Goal: Information Seeking & Learning: Learn about a topic

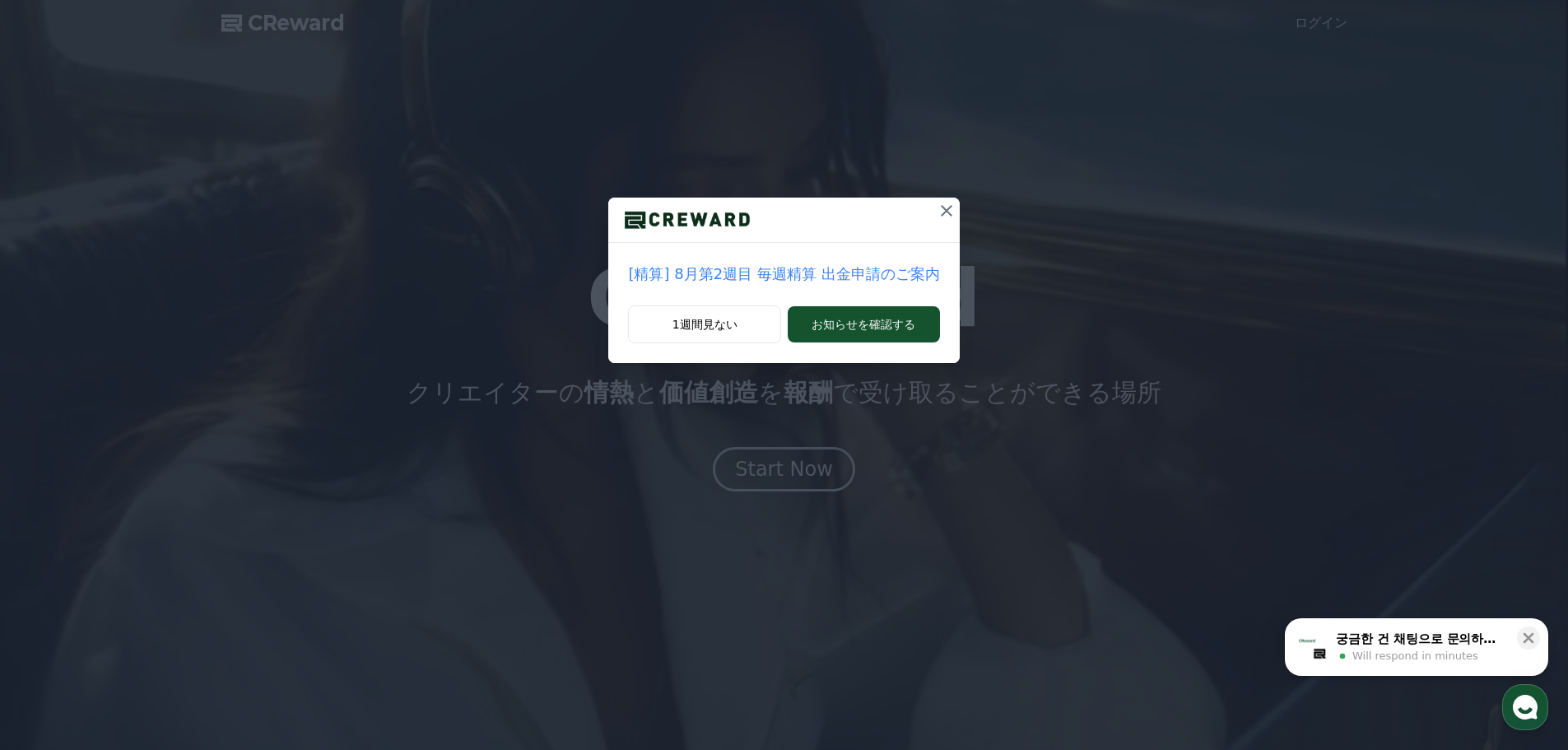
click at [941, 215] on icon at bounding box center [946, 210] width 12 height 12
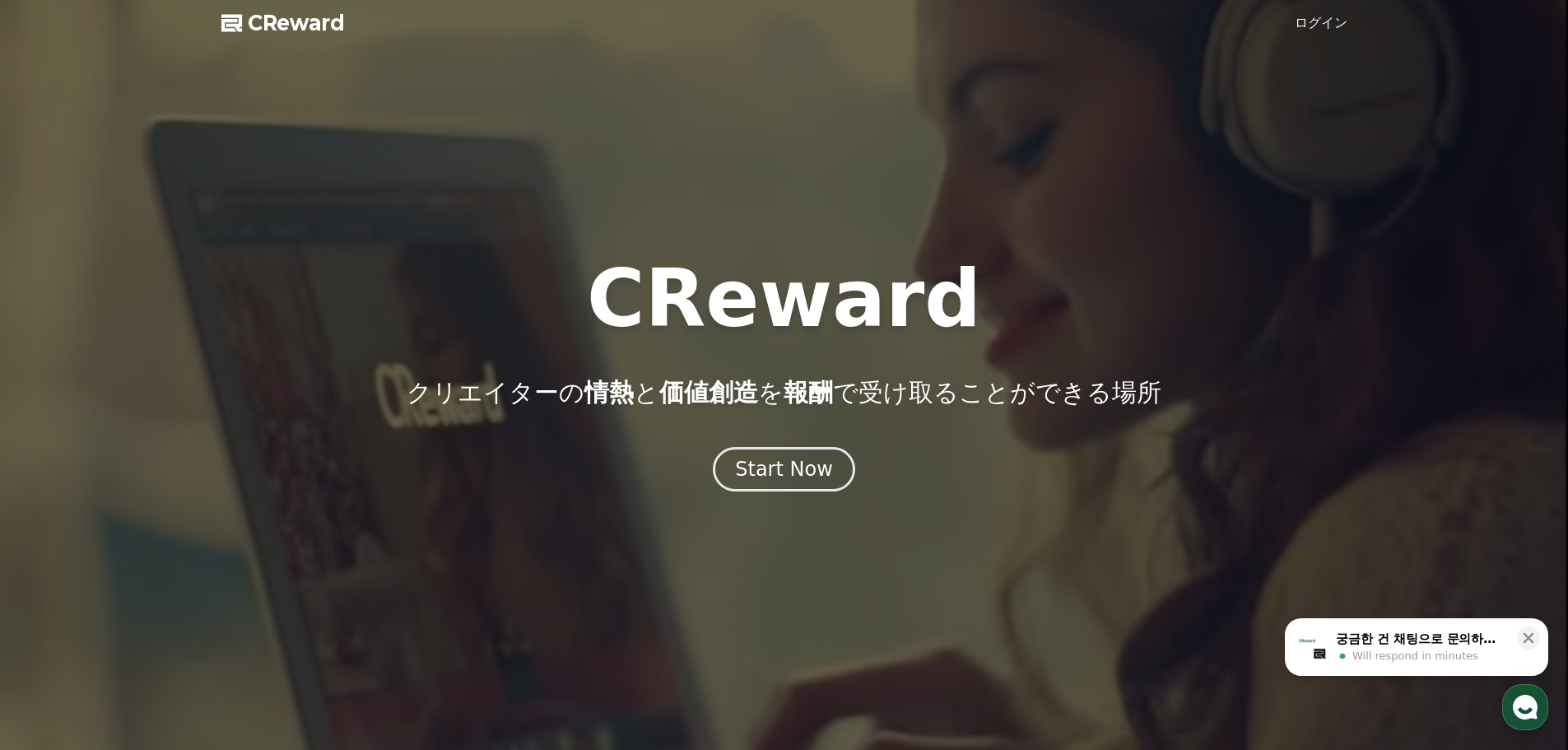
click at [1333, 23] on link "ログイン" at bounding box center [1321, 23] width 52 height 20
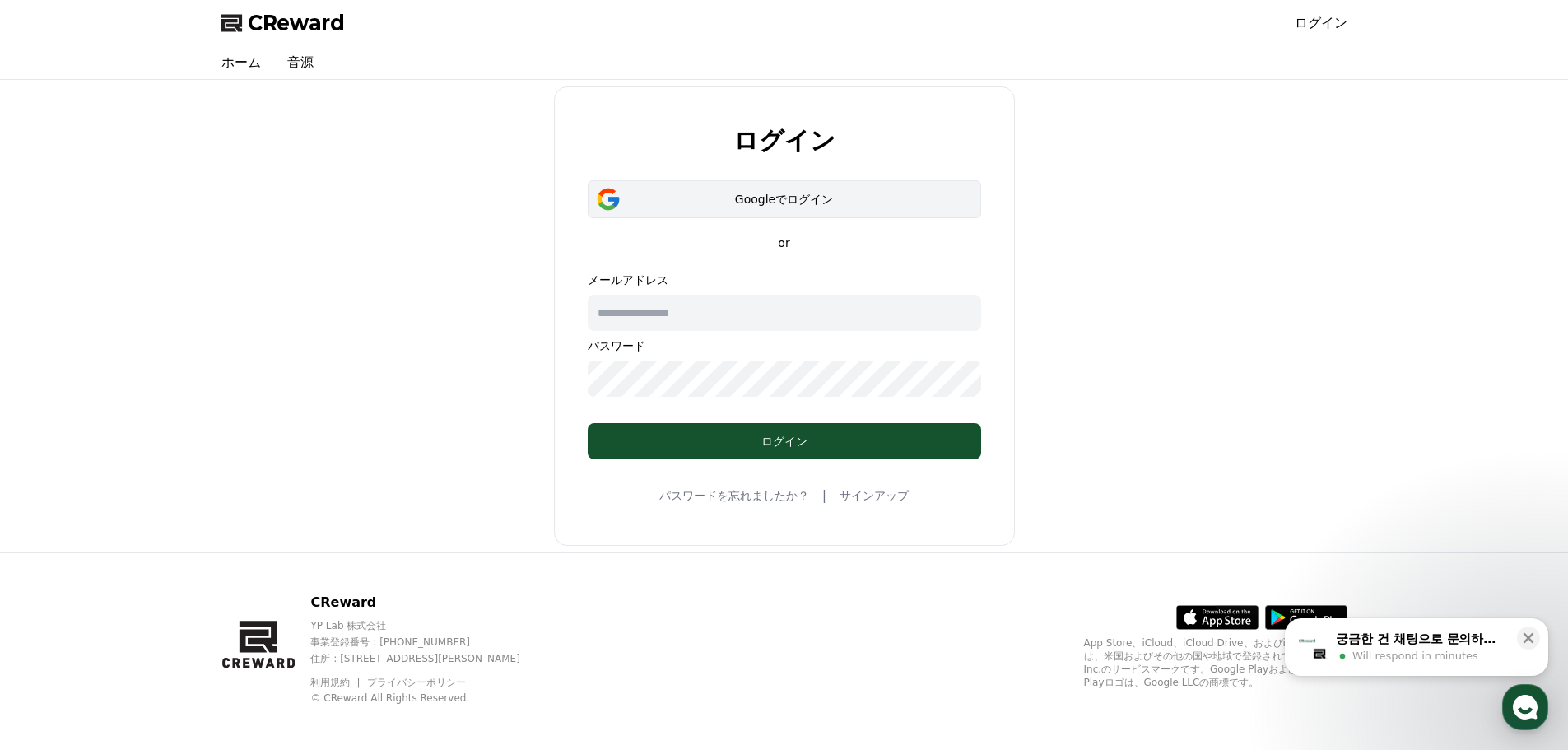
click at [810, 202] on div "Googleでログイン" at bounding box center [784, 199] width 346 height 17
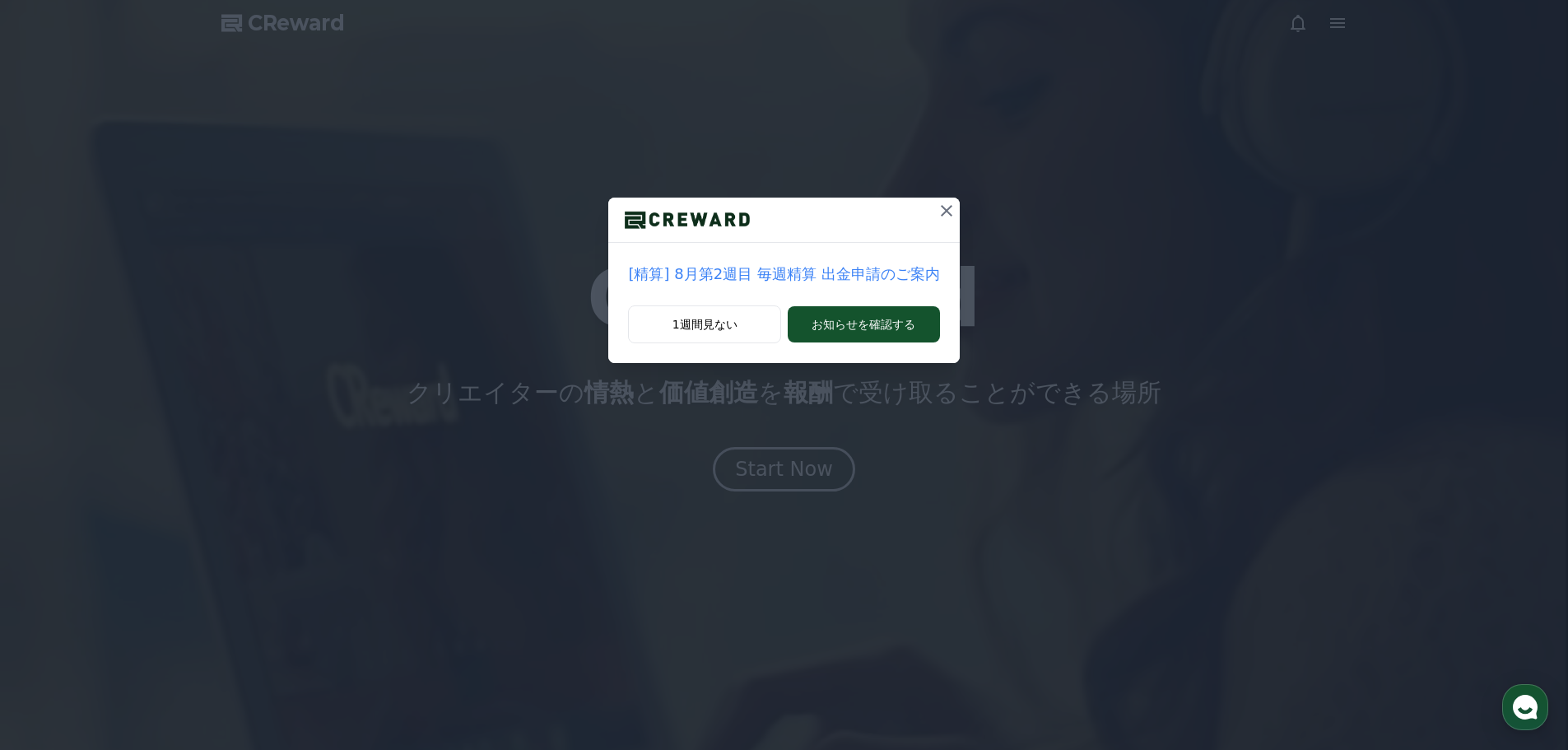
click at [938, 215] on icon at bounding box center [946, 211] width 20 height 20
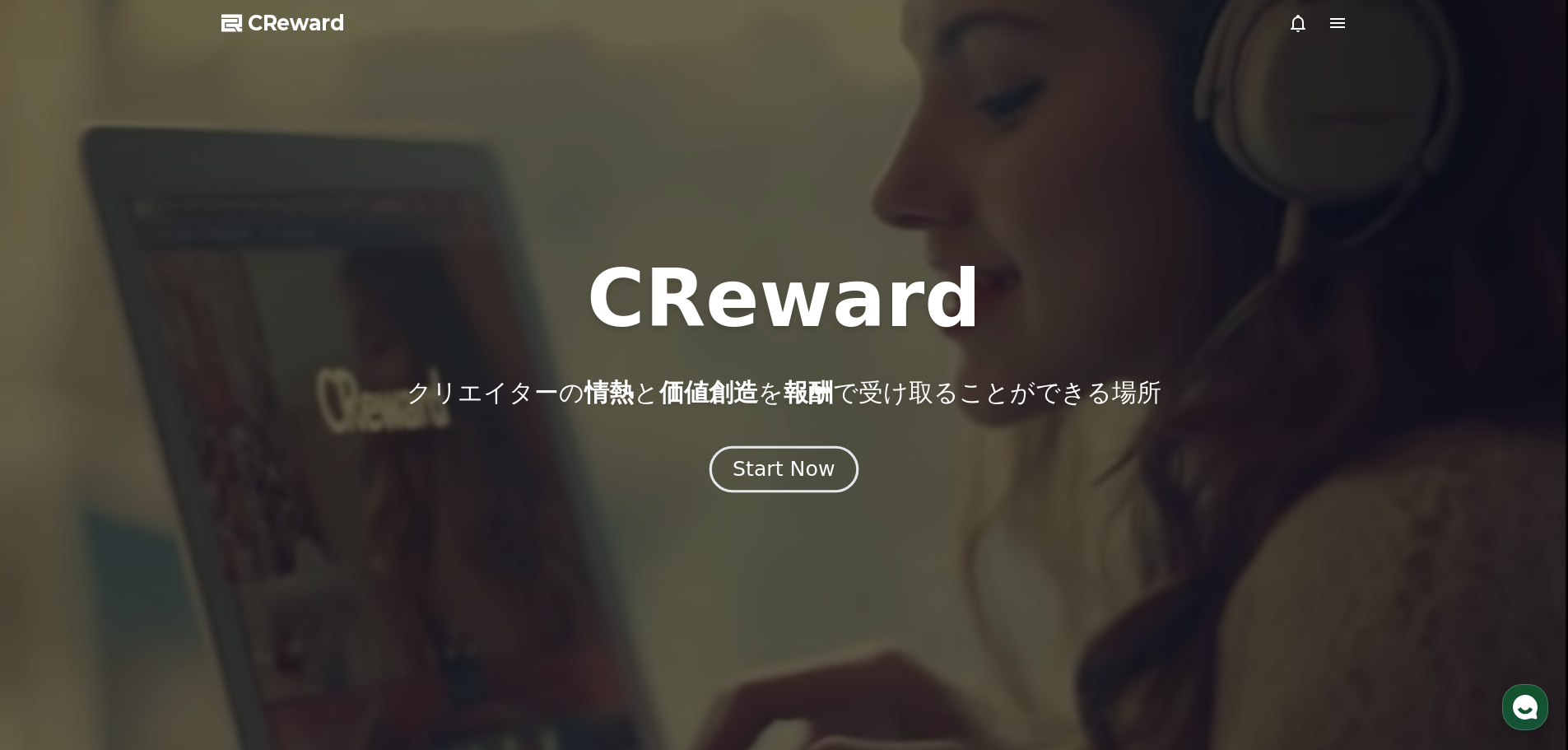
click at [790, 476] on div "Start Now" at bounding box center [784, 469] width 102 height 28
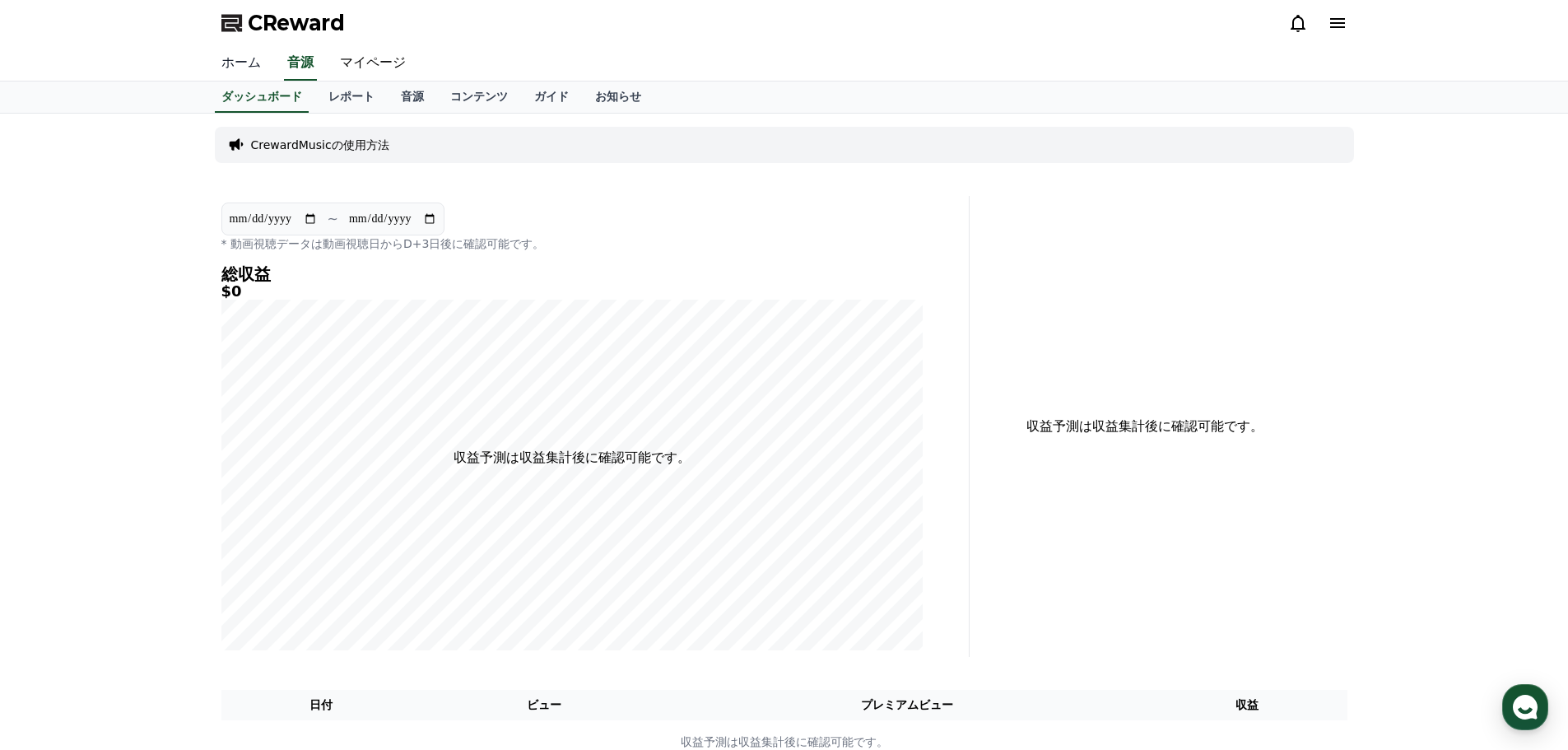
click at [239, 66] on link "ホーム" at bounding box center [241, 63] width 66 height 35
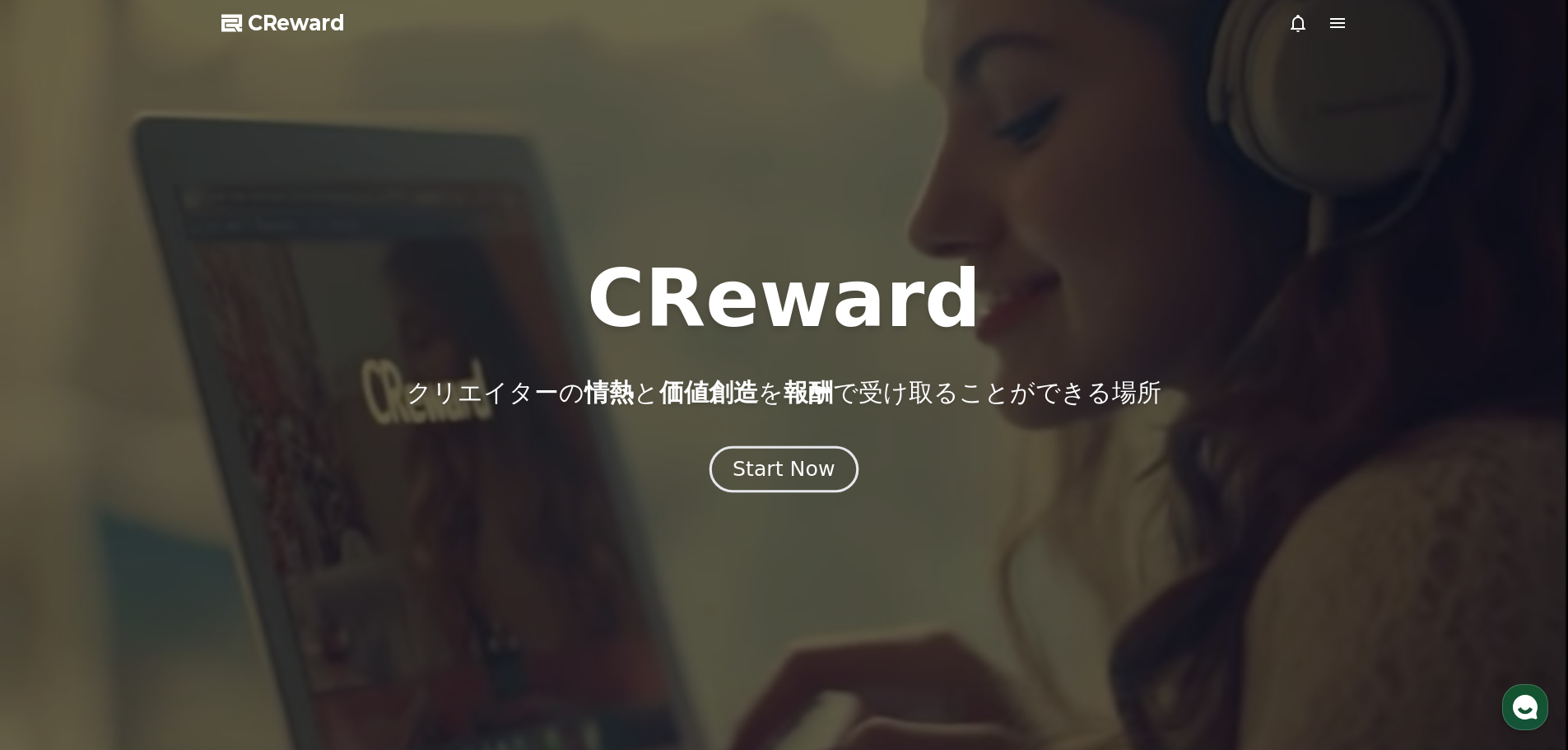
click at [788, 486] on button "Start Now" at bounding box center [784, 469] width 149 height 47
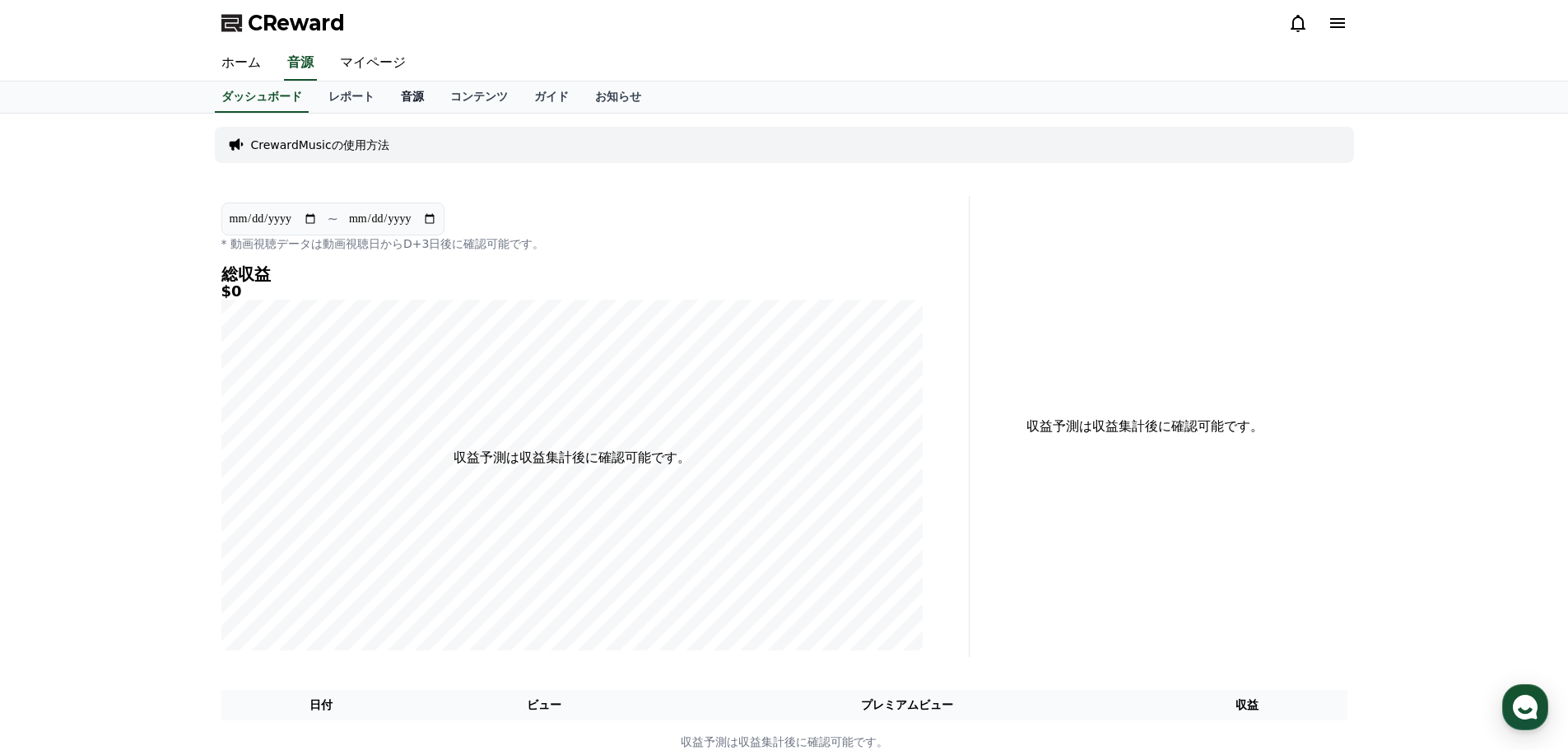
click at [388, 101] on link "音源" at bounding box center [413, 97] width 50 height 31
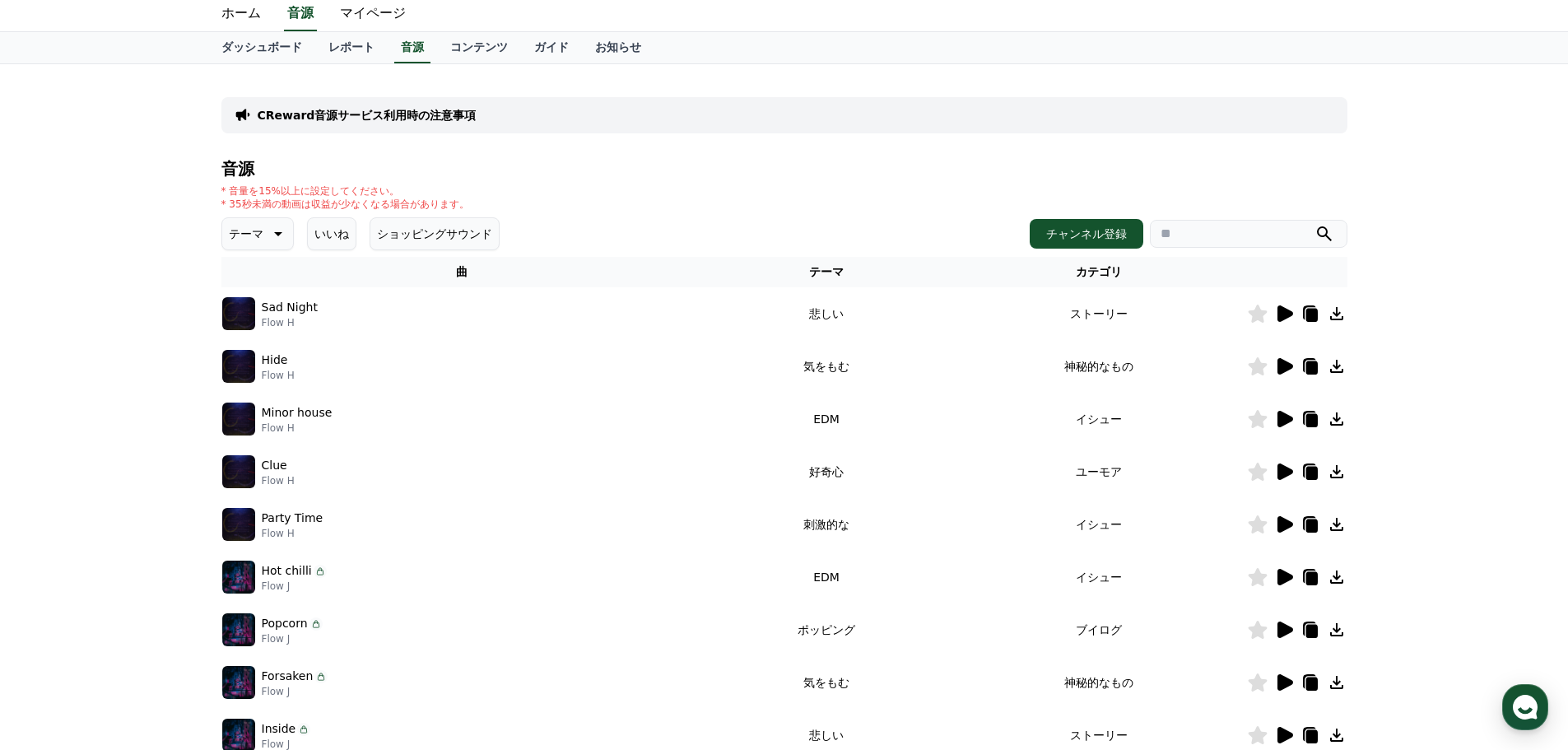
scroll to position [83, 0]
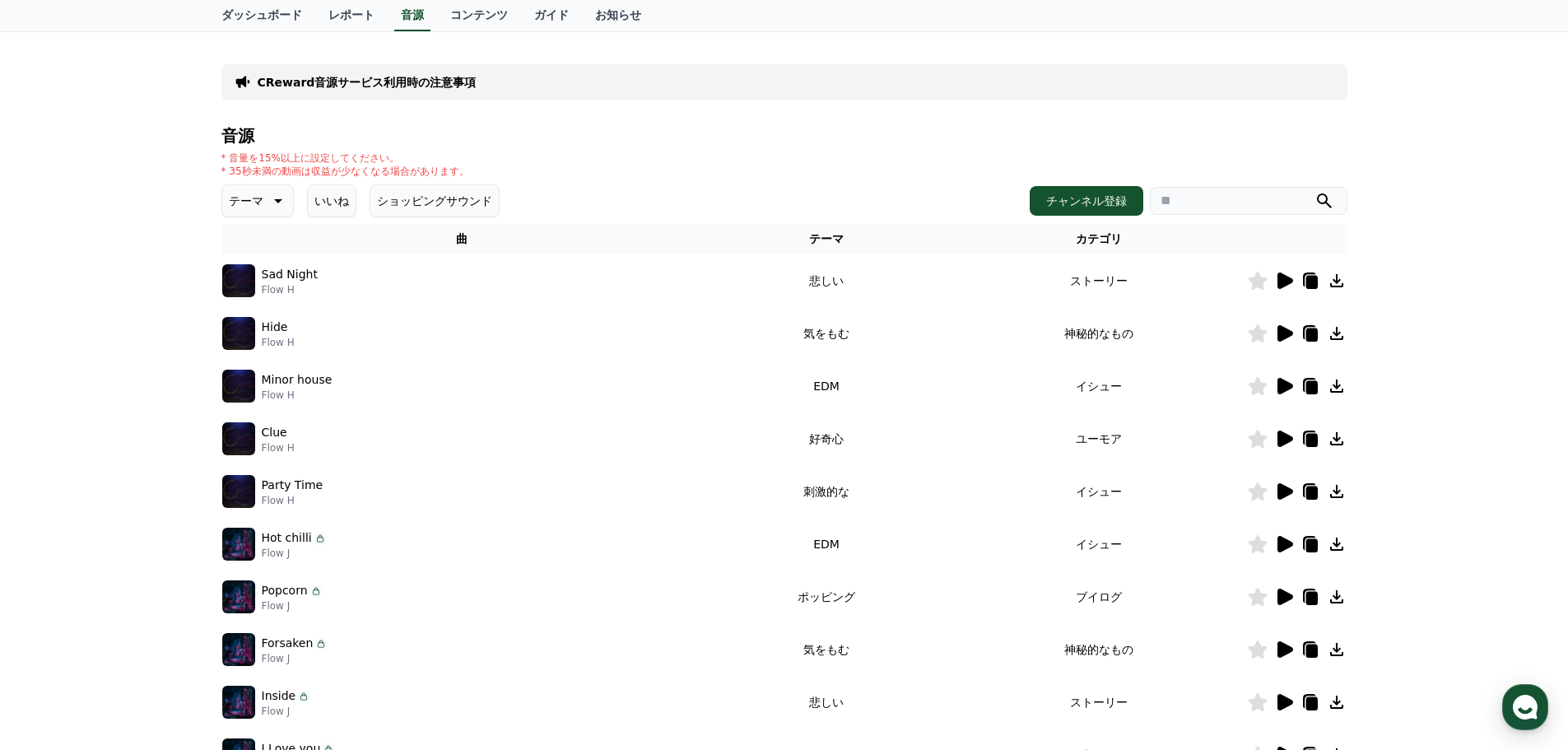
click at [1240, 199] on input "search" at bounding box center [1249, 200] width 197 height 28
type input "********"
click at [1323, 199] on icon "submit" at bounding box center [1324, 201] width 20 height 20
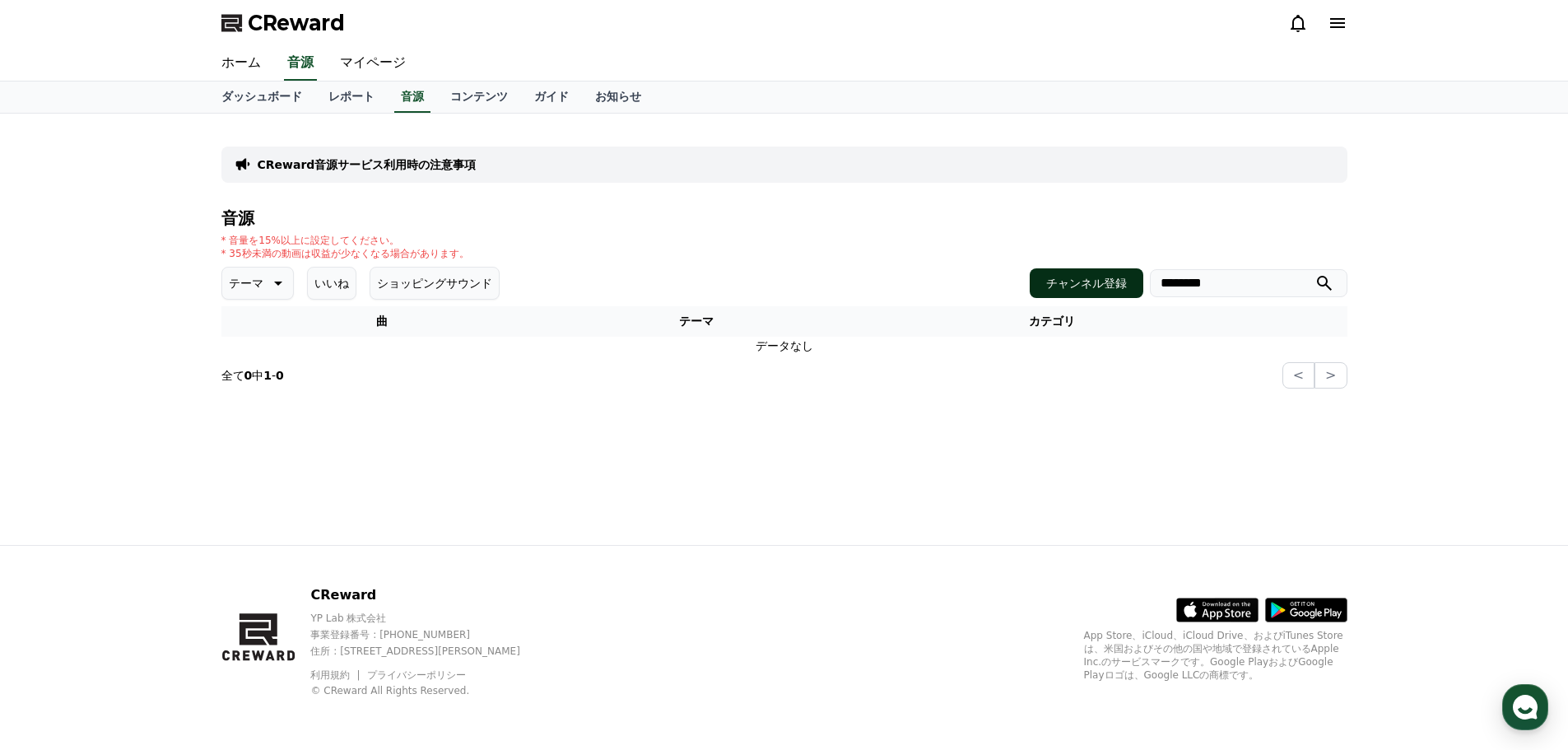
drag, startPoint x: 1190, startPoint y: 290, endPoint x: 1110, endPoint y: 288, distance: 80.0
click at [1110, 288] on div "チャンネル登録 ********" at bounding box center [1188, 283] width 318 height 29
drag, startPoint x: 1438, startPoint y: 301, endPoint x: 1433, endPoint y: 291, distance: 11.2
click at [1435, 302] on div "CReward音源サービス利用時の注意事項 音源 * 音量を15%以上に設定してください。 * 35秒未満の動画は収益が少なくなる場合があります。 テーマ い…" at bounding box center [784, 329] width 1568 height 431
click at [1325, 281] on icon "submit" at bounding box center [1324, 283] width 20 height 20
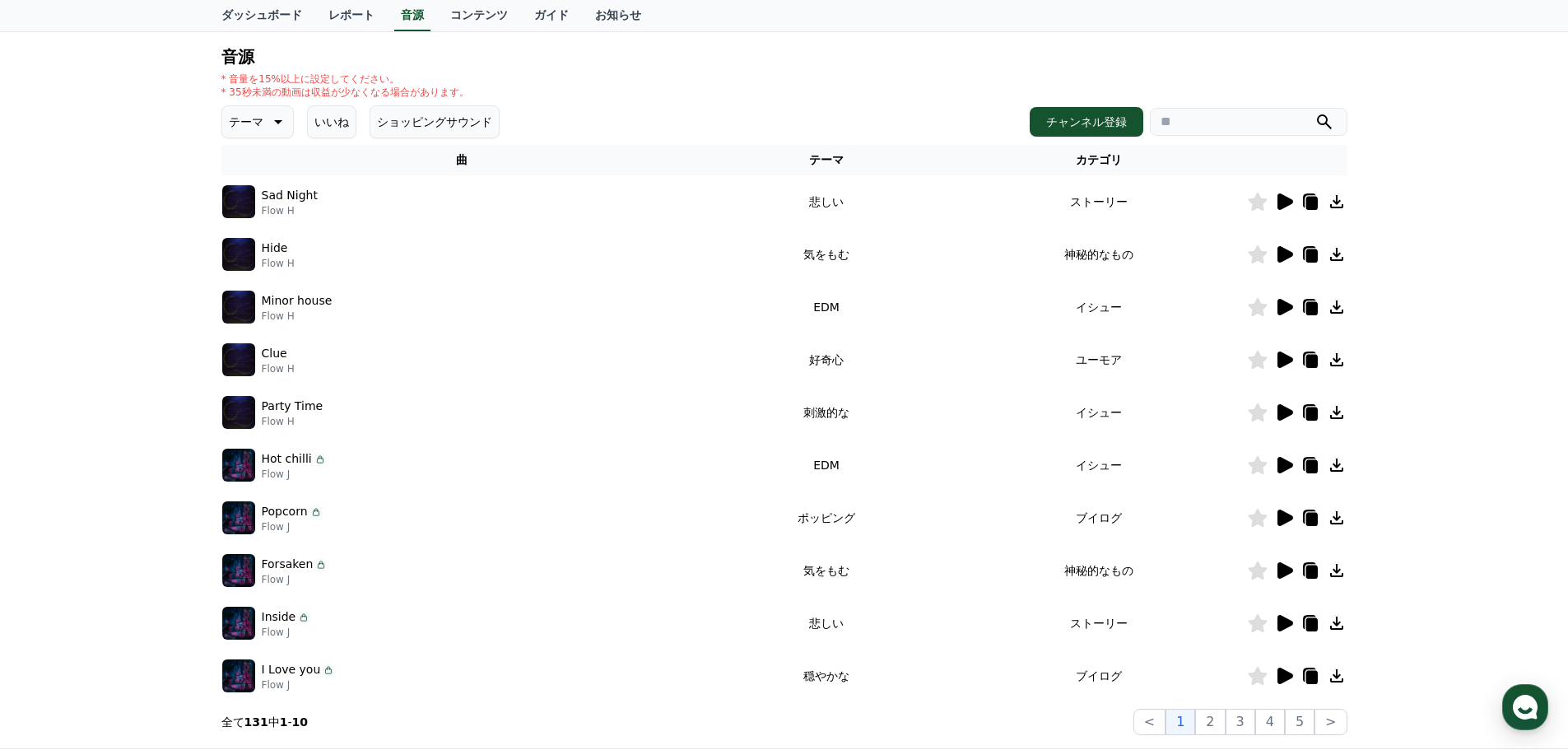
scroll to position [165, 0]
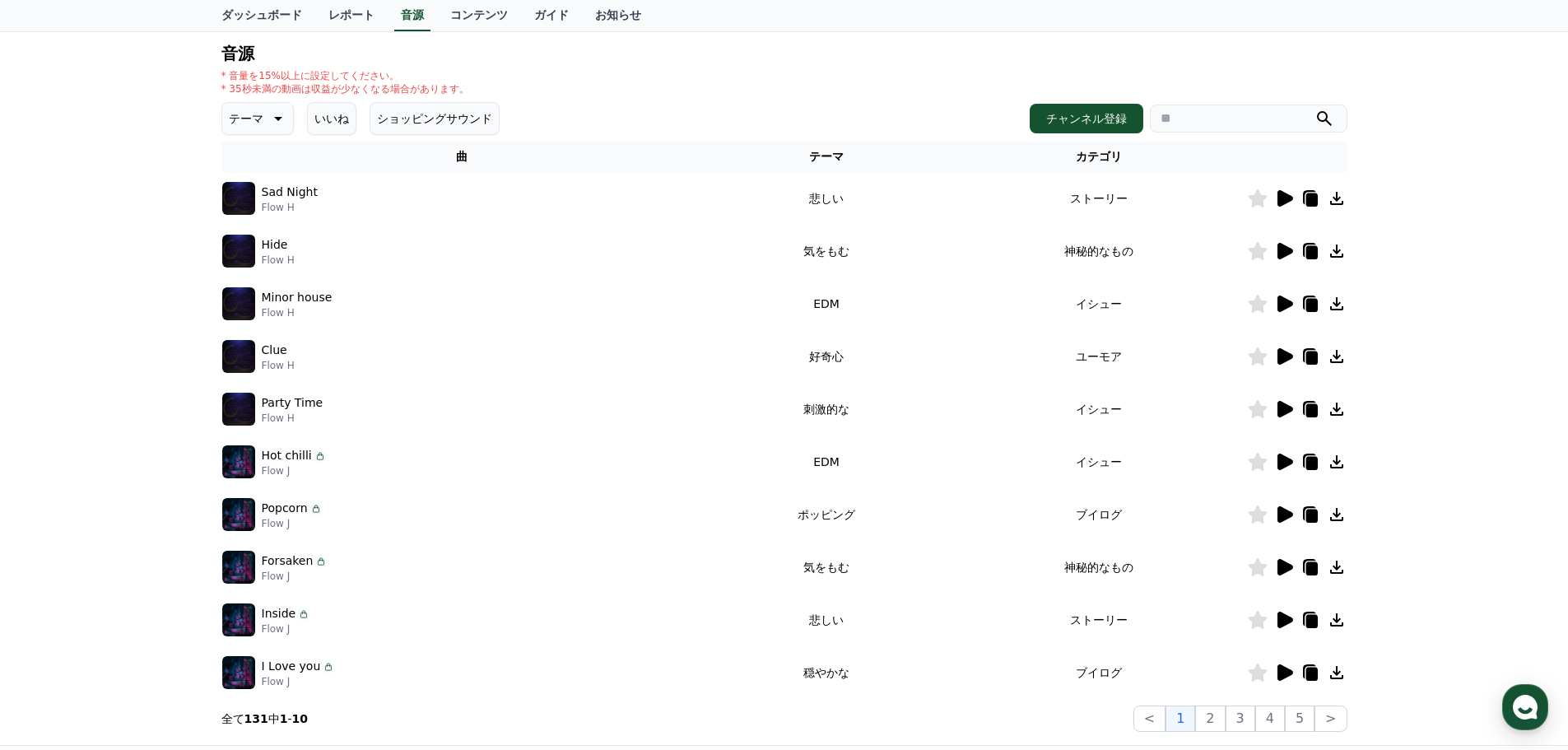
click at [270, 124] on icon at bounding box center [277, 118] width 20 height 20
click at [250, 252] on button "好奇心" at bounding box center [248, 247] width 48 height 36
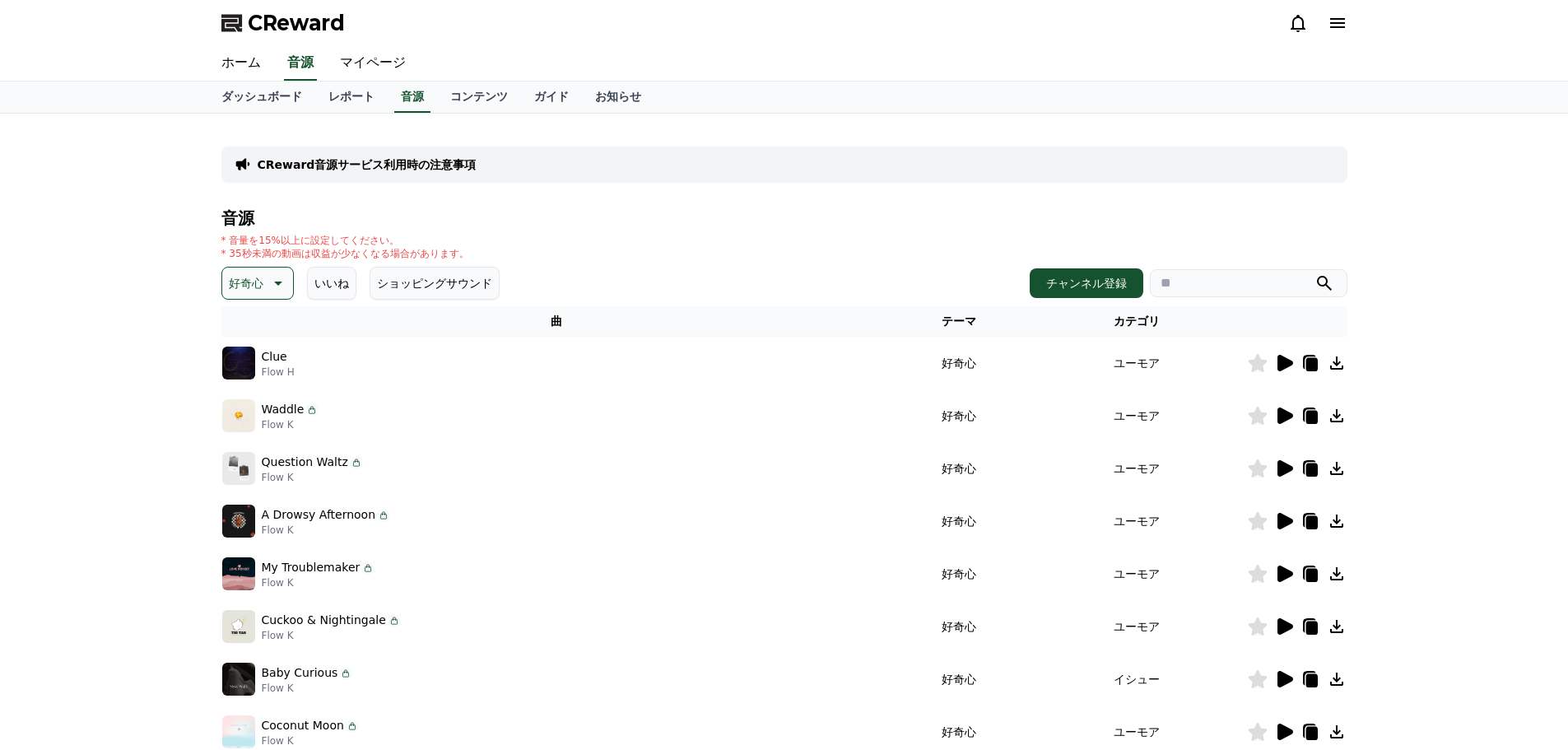
click at [338, 286] on button "いいね" at bounding box center [332, 283] width 50 height 33
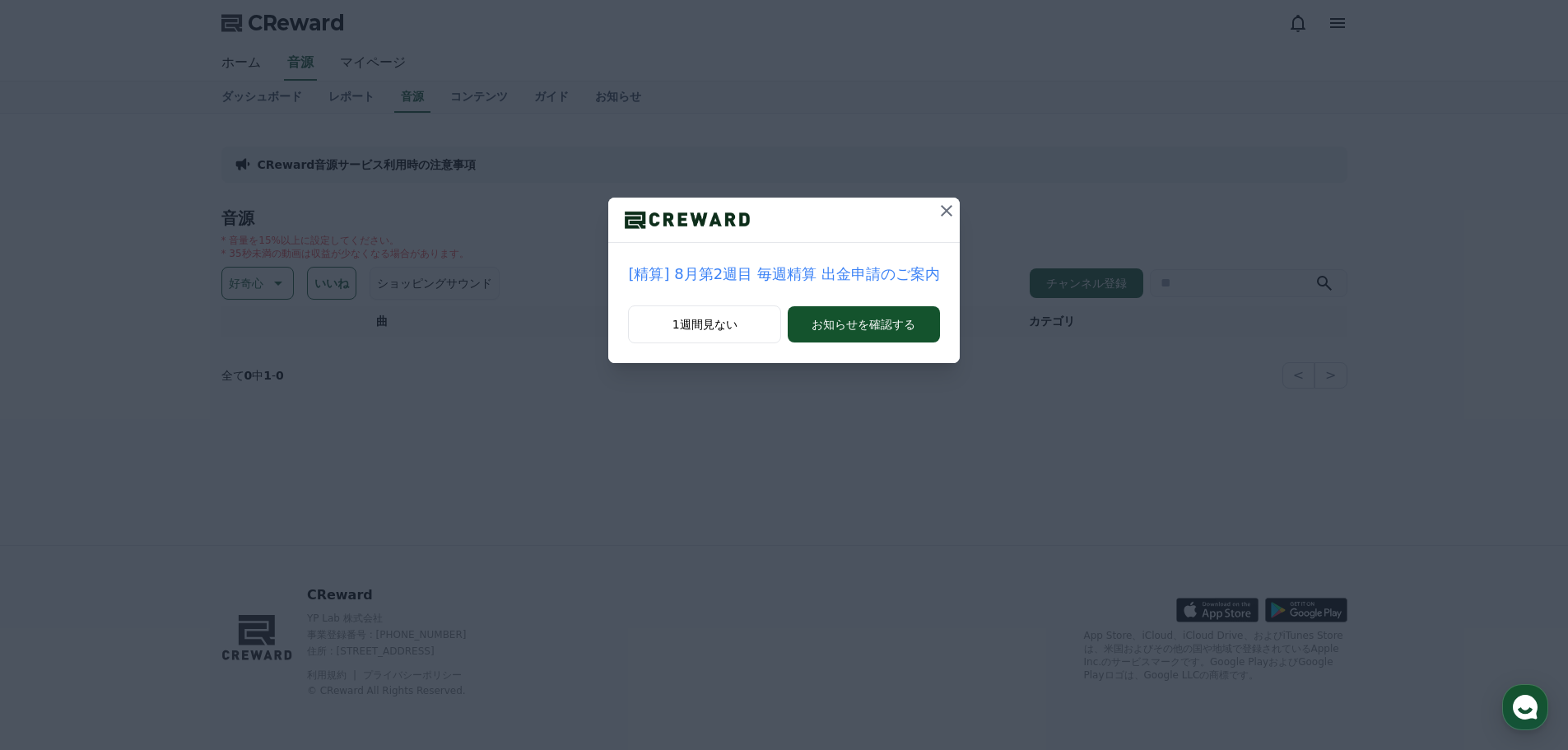
click at [941, 208] on icon at bounding box center [946, 210] width 12 height 12
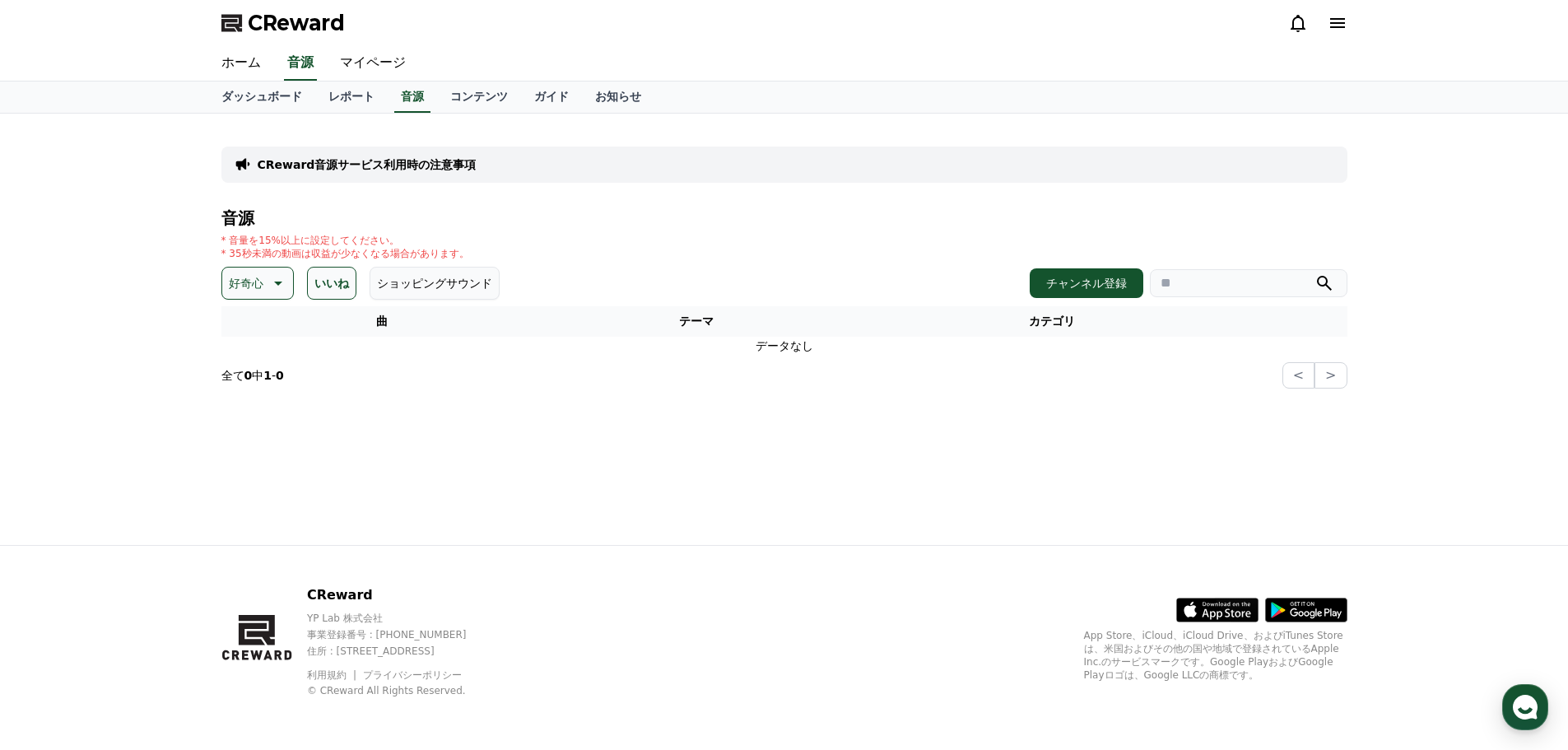
click at [413, 289] on button "ショッピングサウンド" at bounding box center [434, 283] width 130 height 33
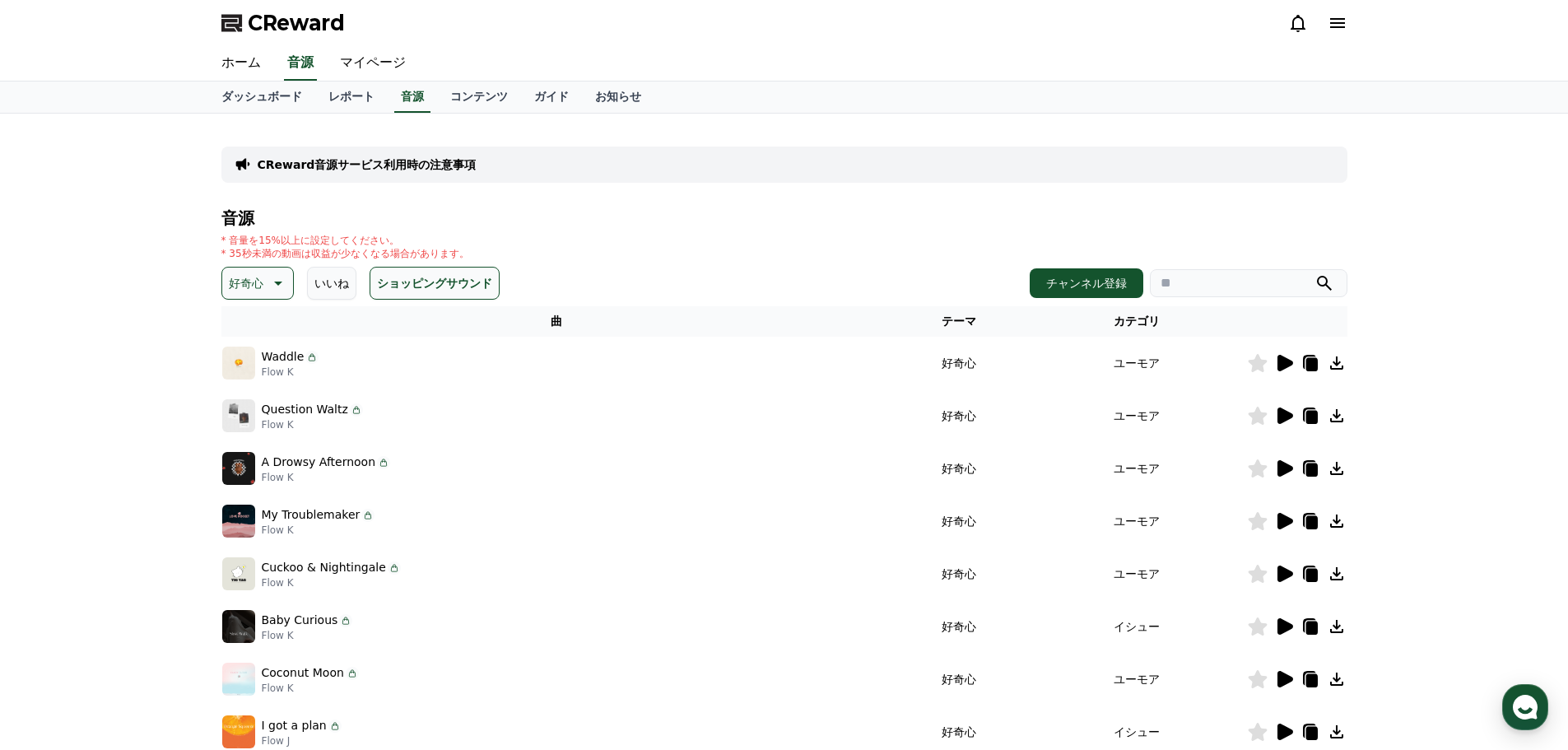
click at [1286, 366] on icon at bounding box center [1285, 363] width 16 height 17
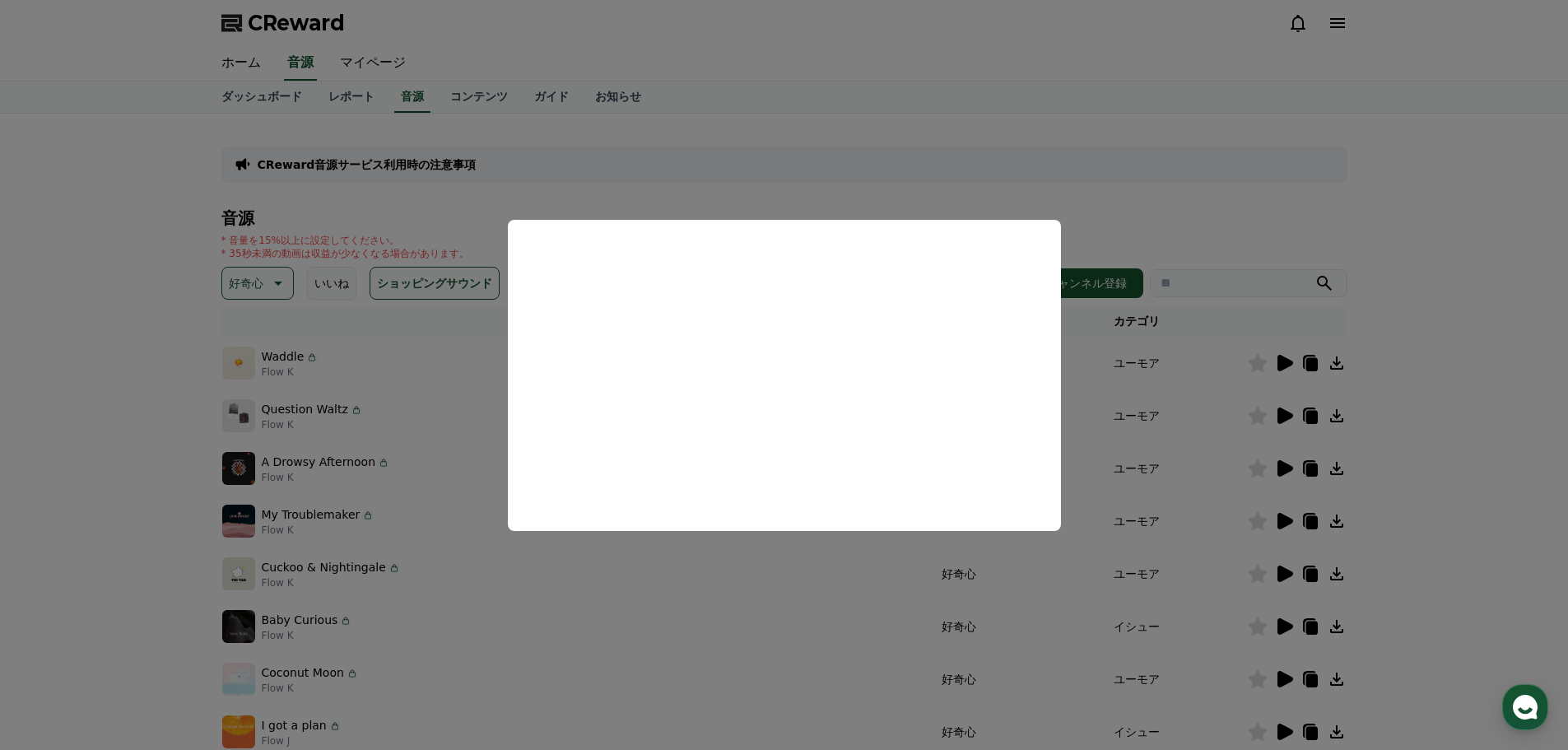
click at [1507, 298] on button "close modal" at bounding box center [784, 375] width 1568 height 750
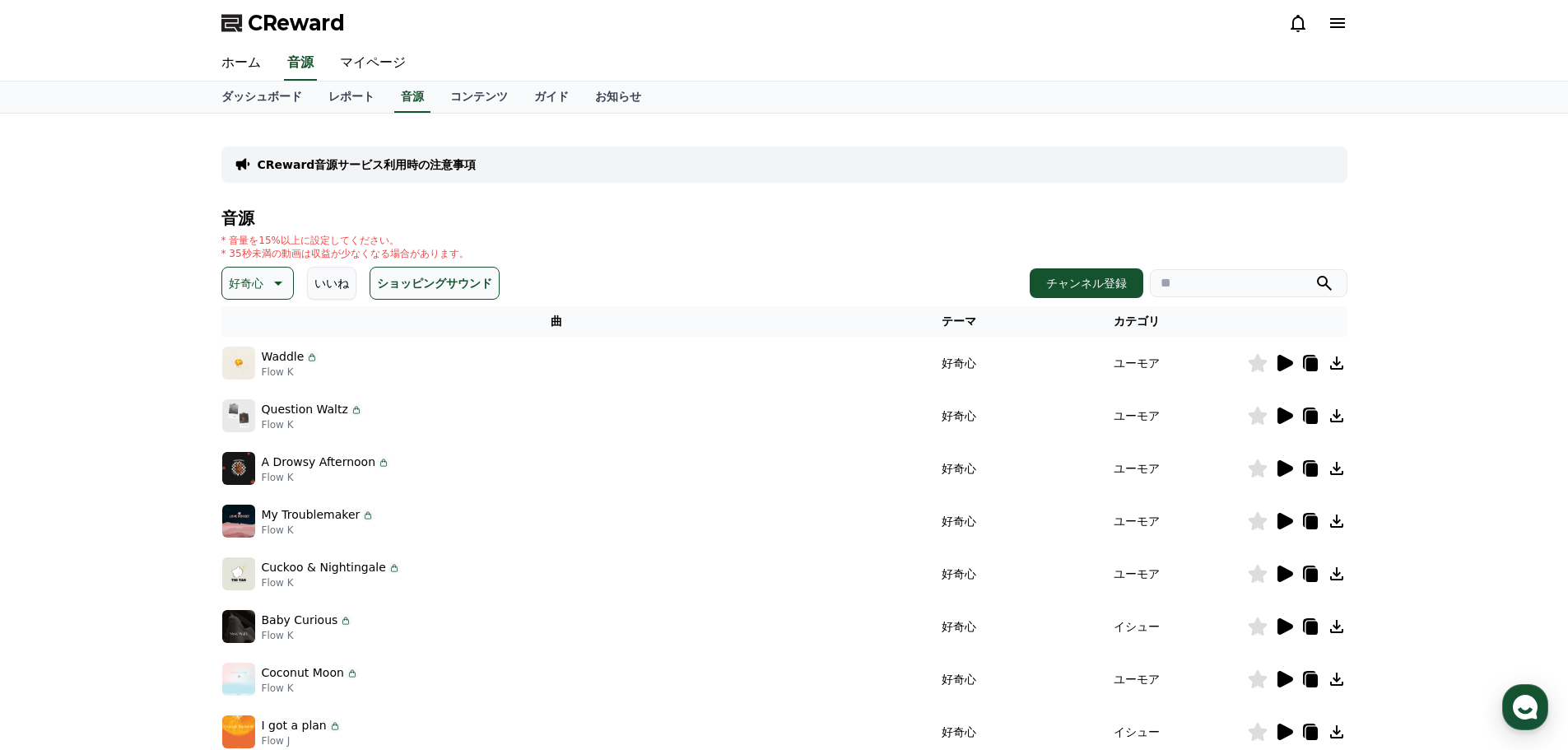
click at [399, 289] on button "ショッピングサウンド" at bounding box center [434, 283] width 130 height 33
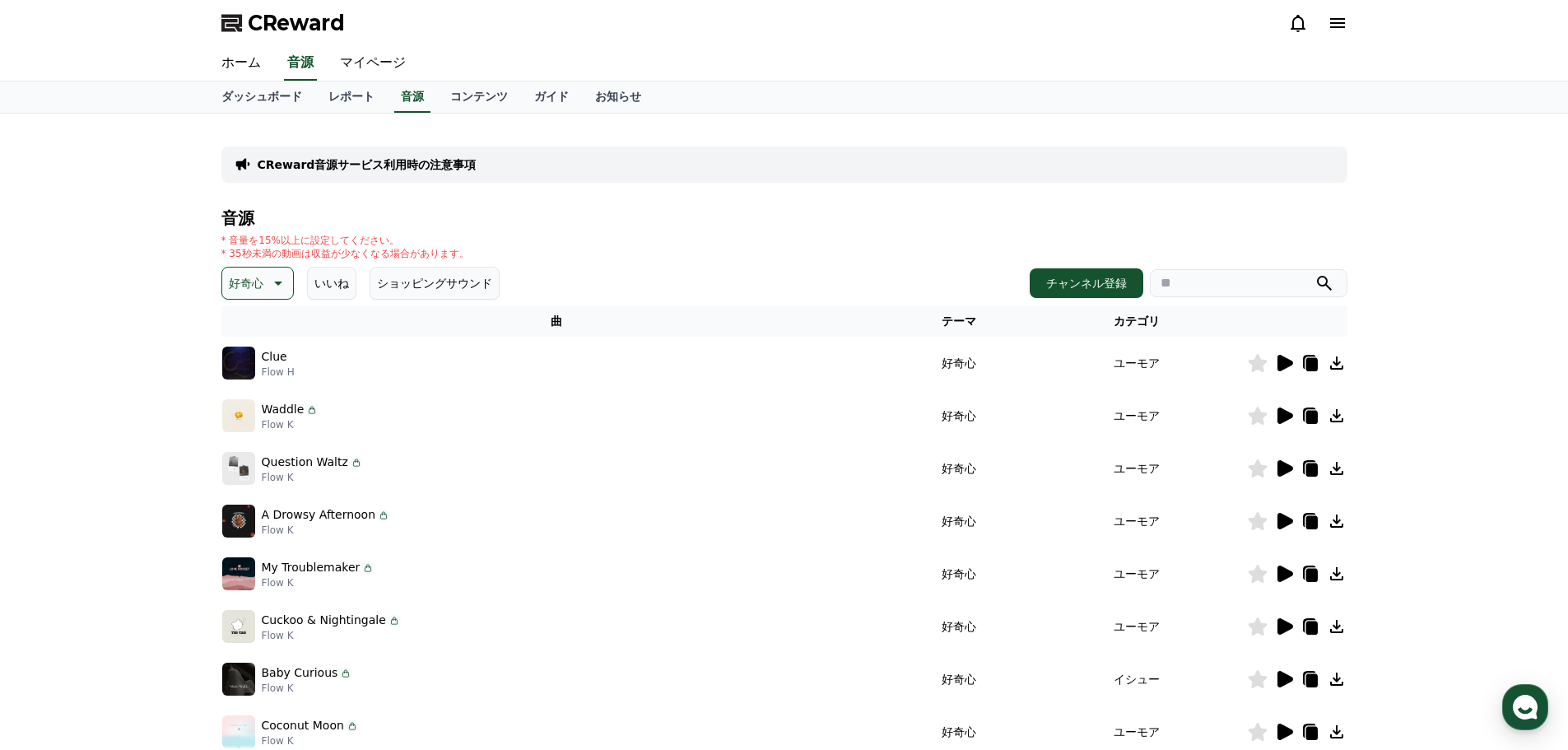
click at [280, 291] on icon at bounding box center [277, 283] width 20 height 20
click at [259, 380] on button "感動的な" at bounding box center [253, 376] width 60 height 36
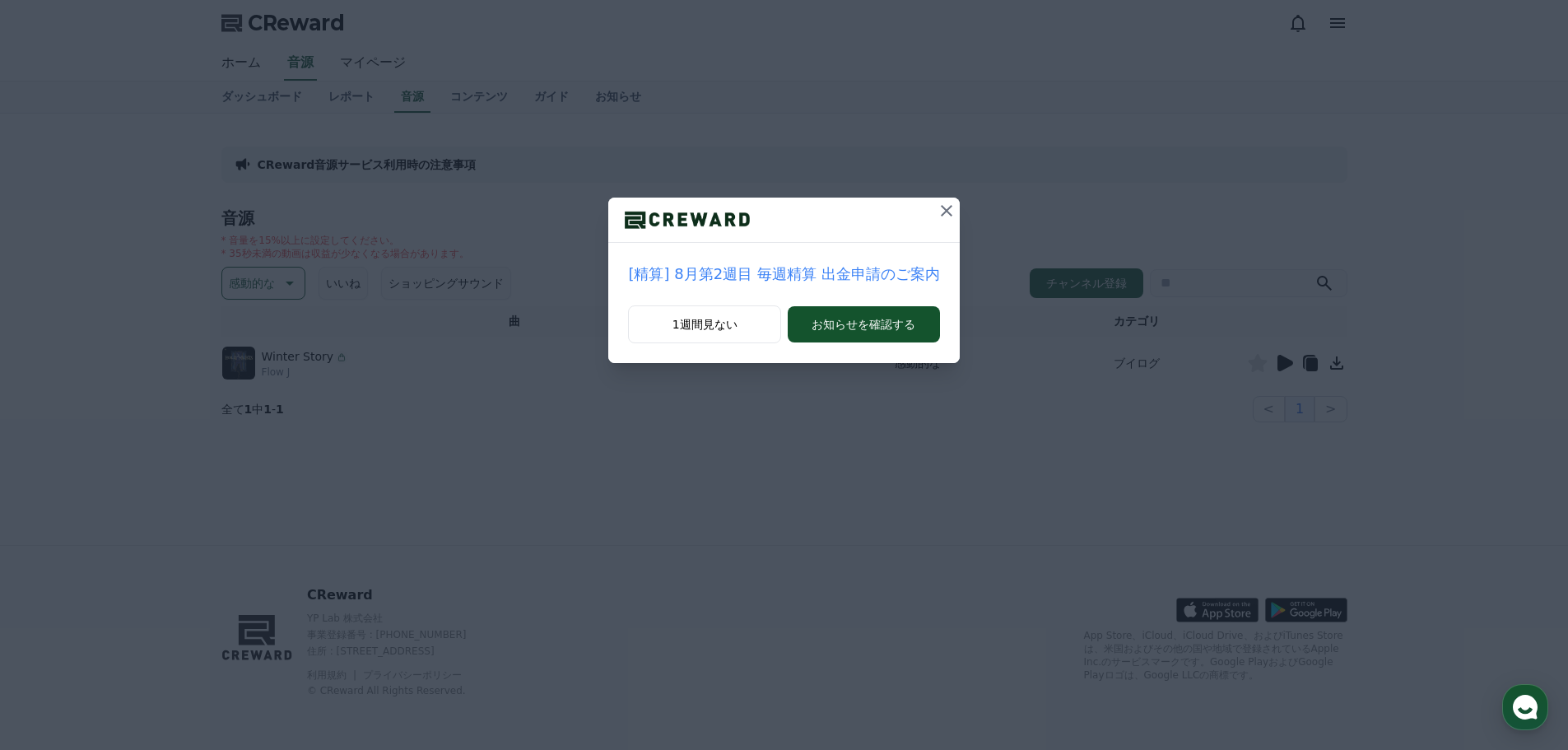
click at [938, 214] on icon at bounding box center [946, 211] width 20 height 20
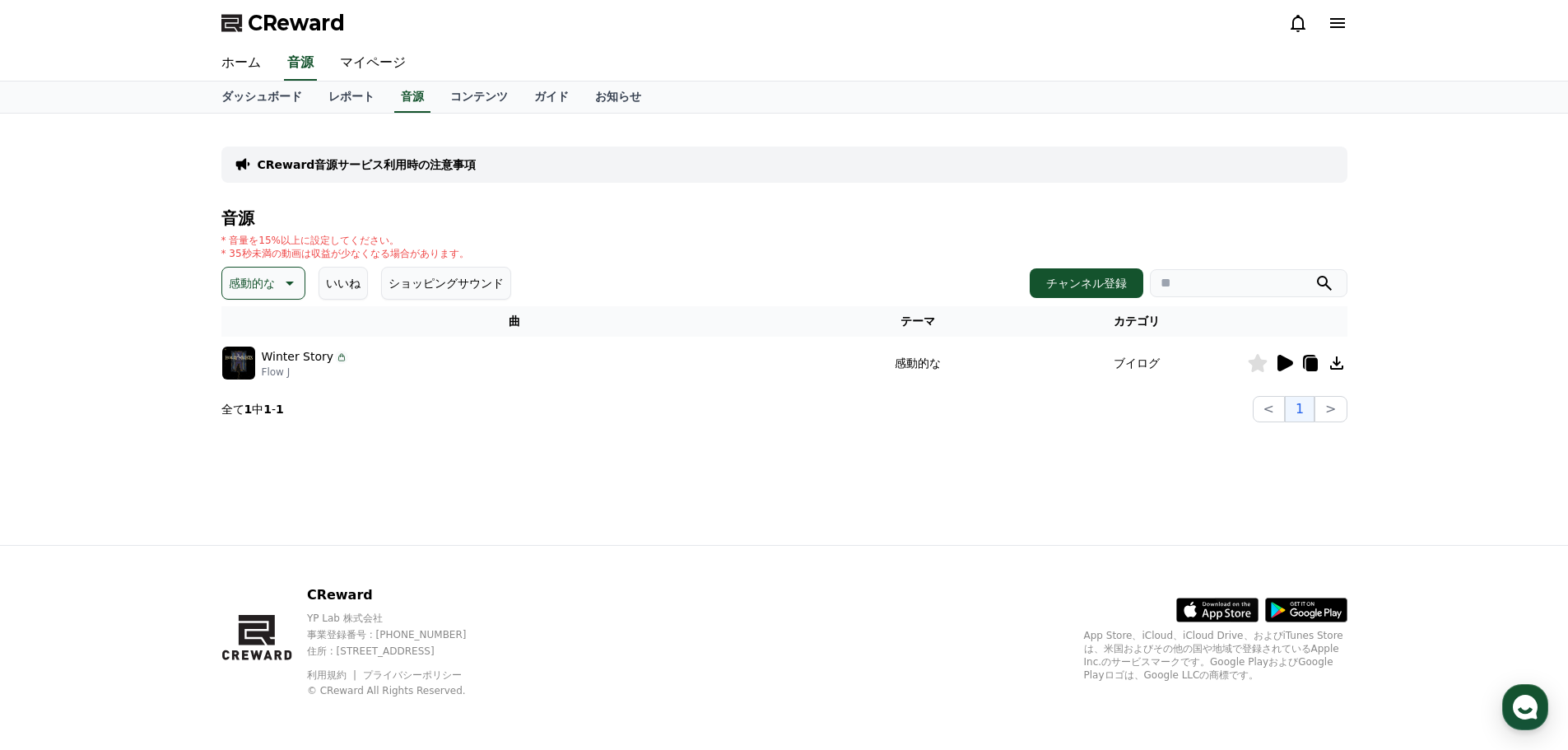
click at [1280, 367] on icon at bounding box center [1285, 363] width 16 height 17
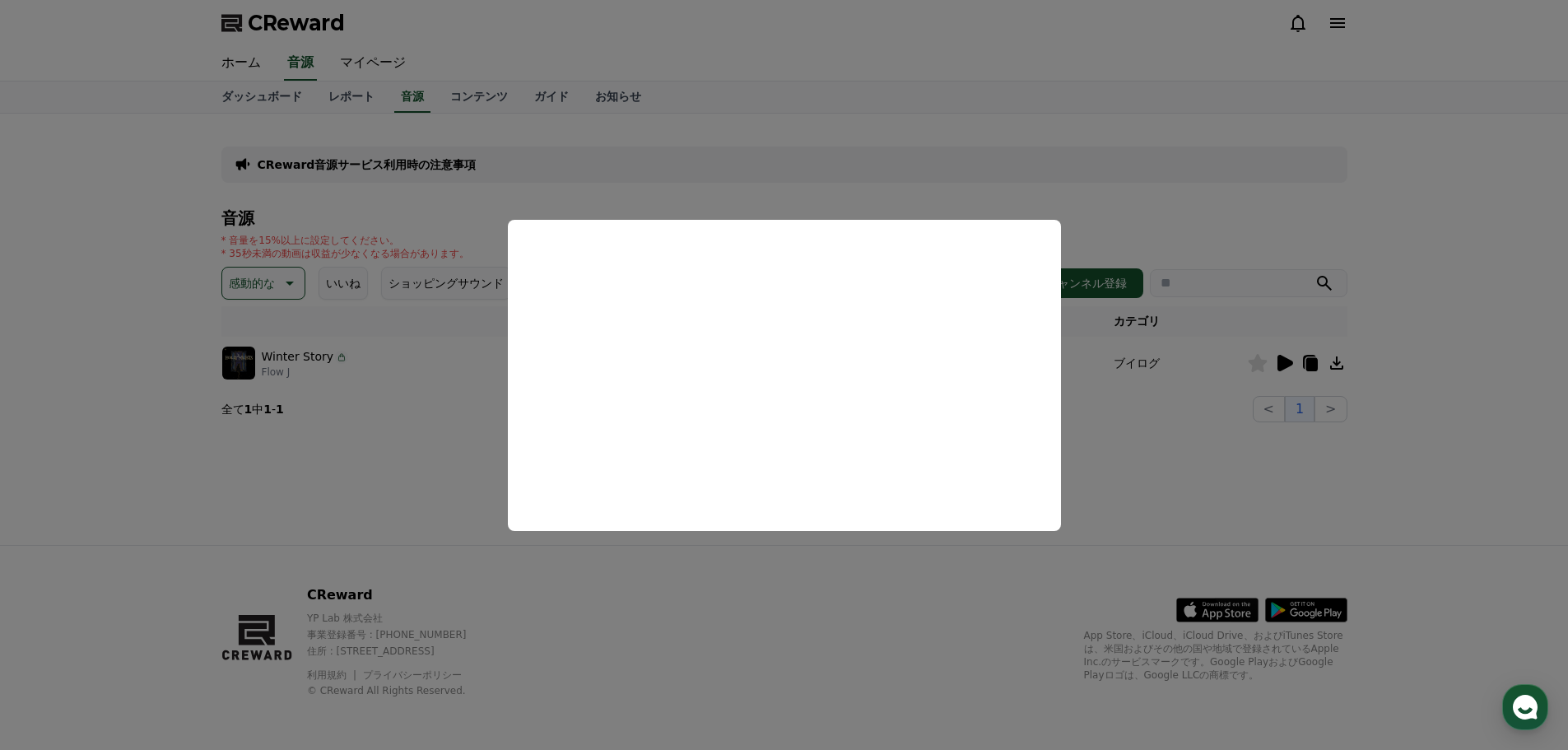
click at [1101, 466] on button "close modal" at bounding box center [784, 375] width 1568 height 750
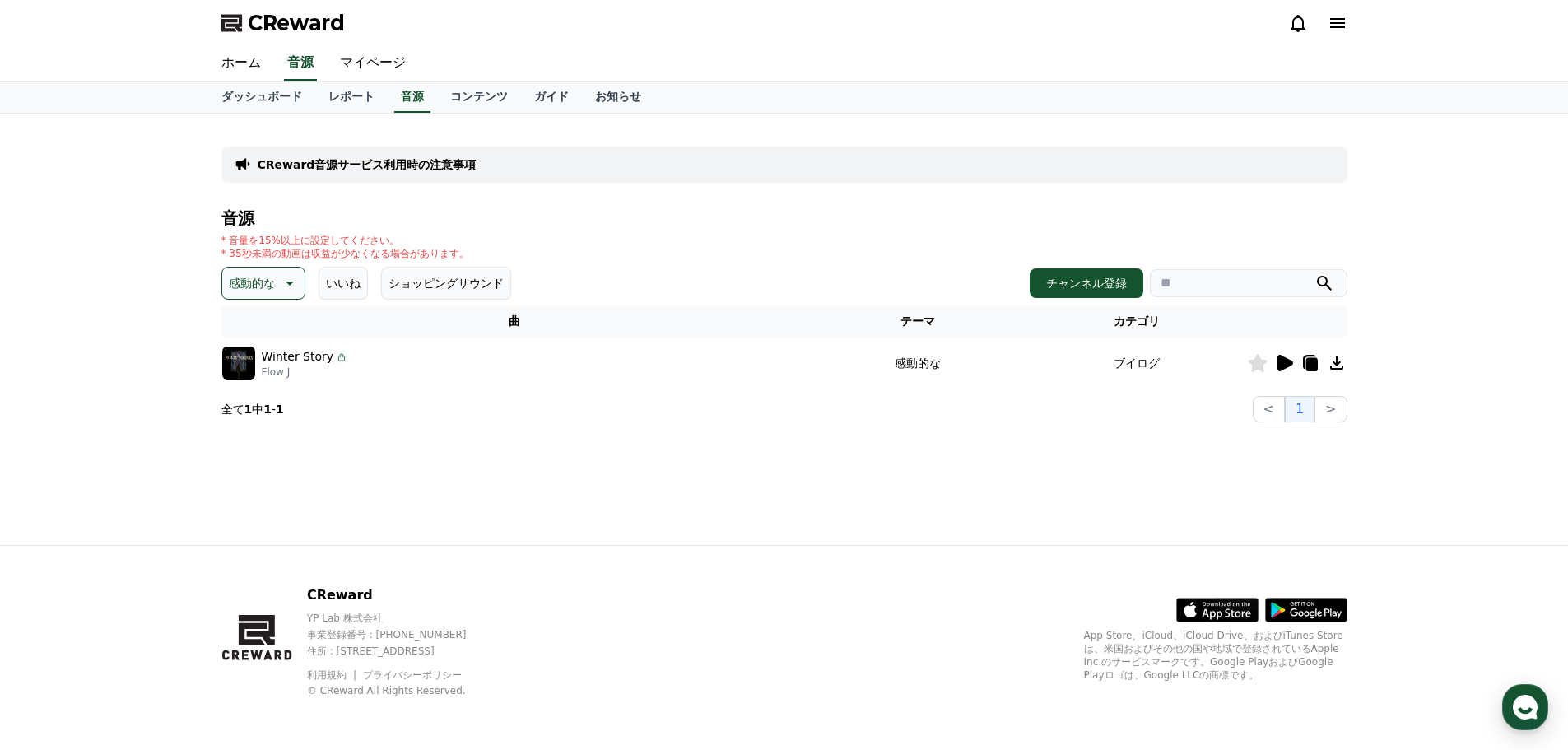
click at [273, 283] on button "感動的な" at bounding box center [263, 283] width 84 height 33
click at [266, 410] on button "雄壮な" at bounding box center [248, 415] width 48 height 36
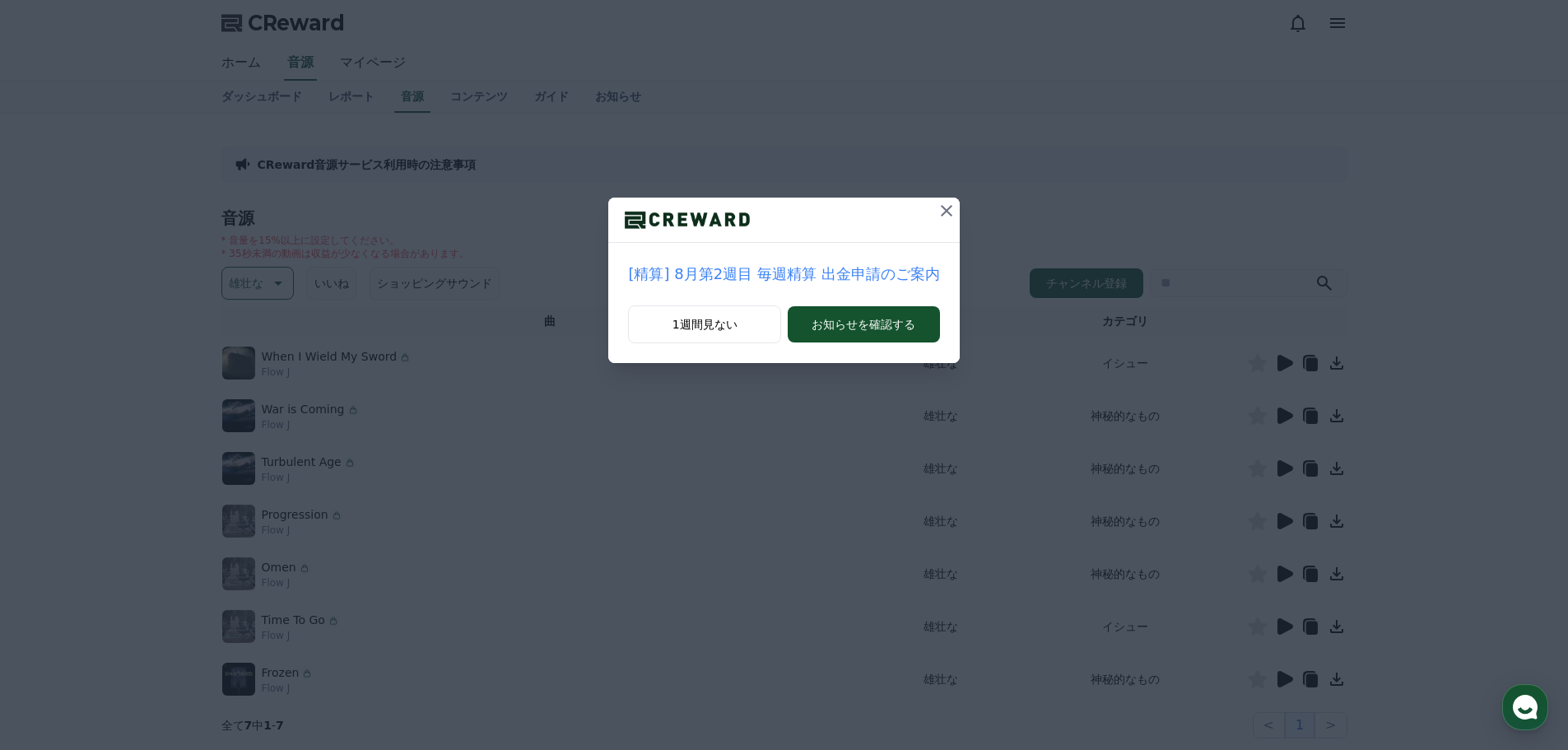
click at [941, 211] on icon at bounding box center [946, 210] width 12 height 12
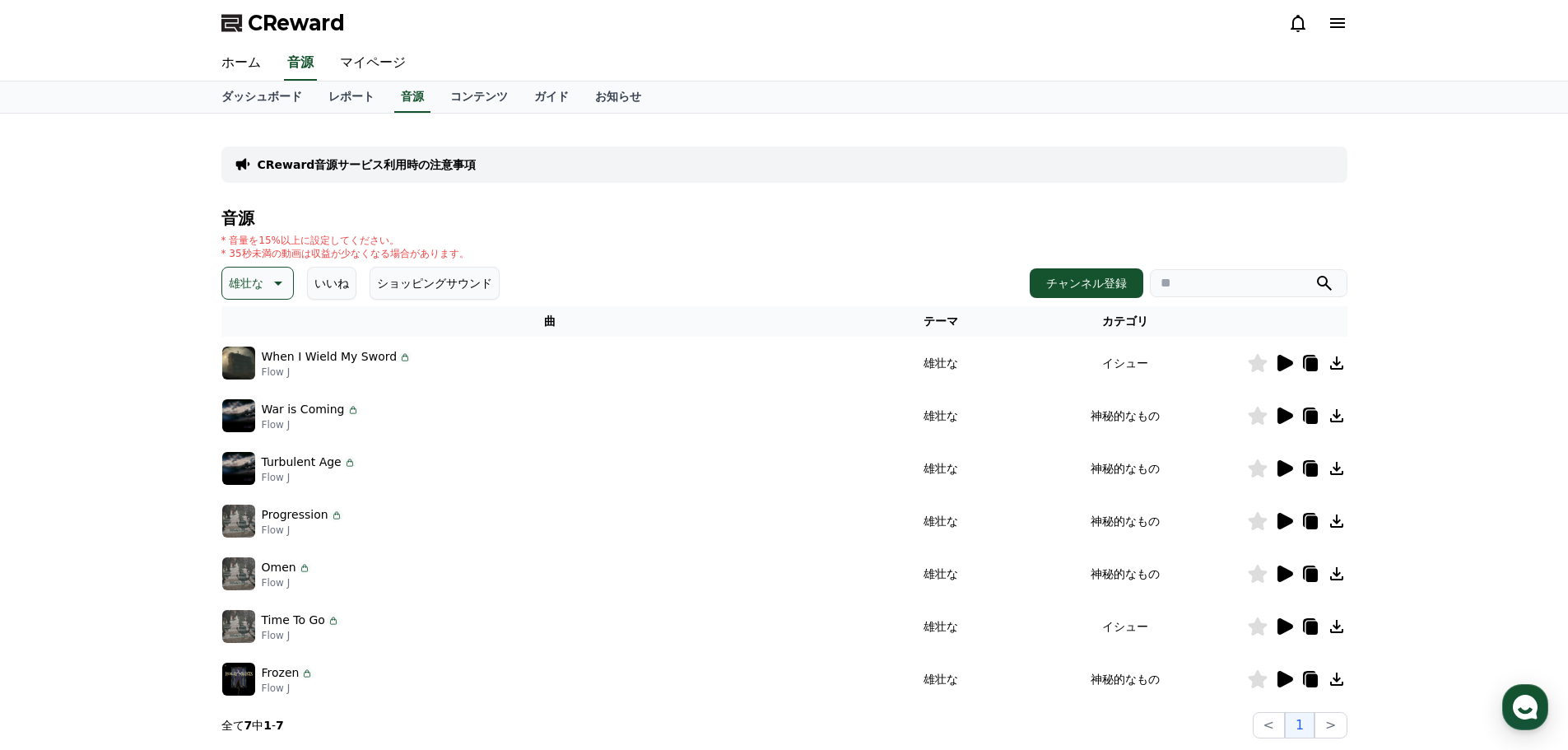
click at [1284, 359] on icon at bounding box center [1285, 363] width 16 height 17
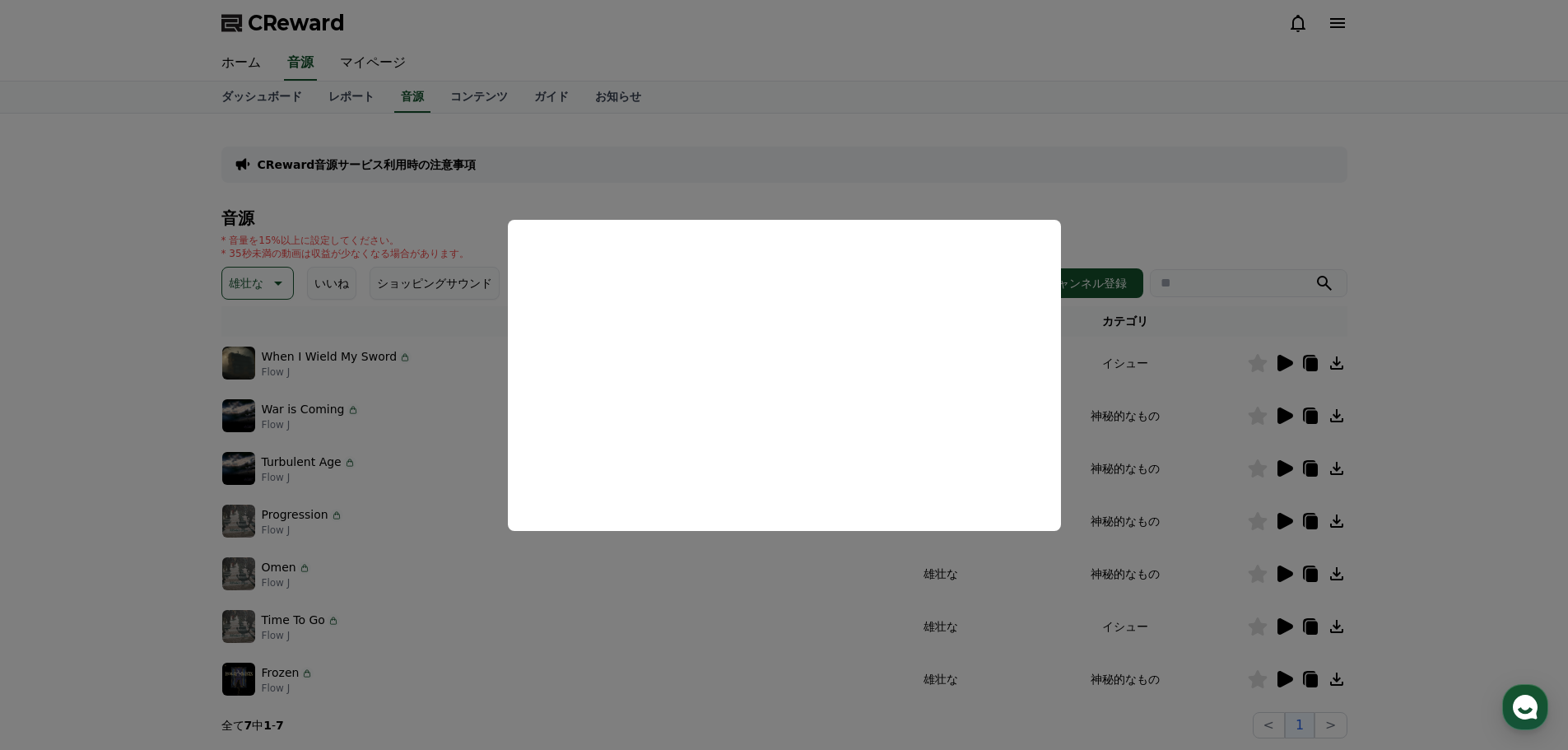
drag, startPoint x: 541, startPoint y: 568, endPoint x: 562, endPoint y: 565, distance: 21.2
click at [543, 569] on button "close modal" at bounding box center [784, 375] width 1568 height 750
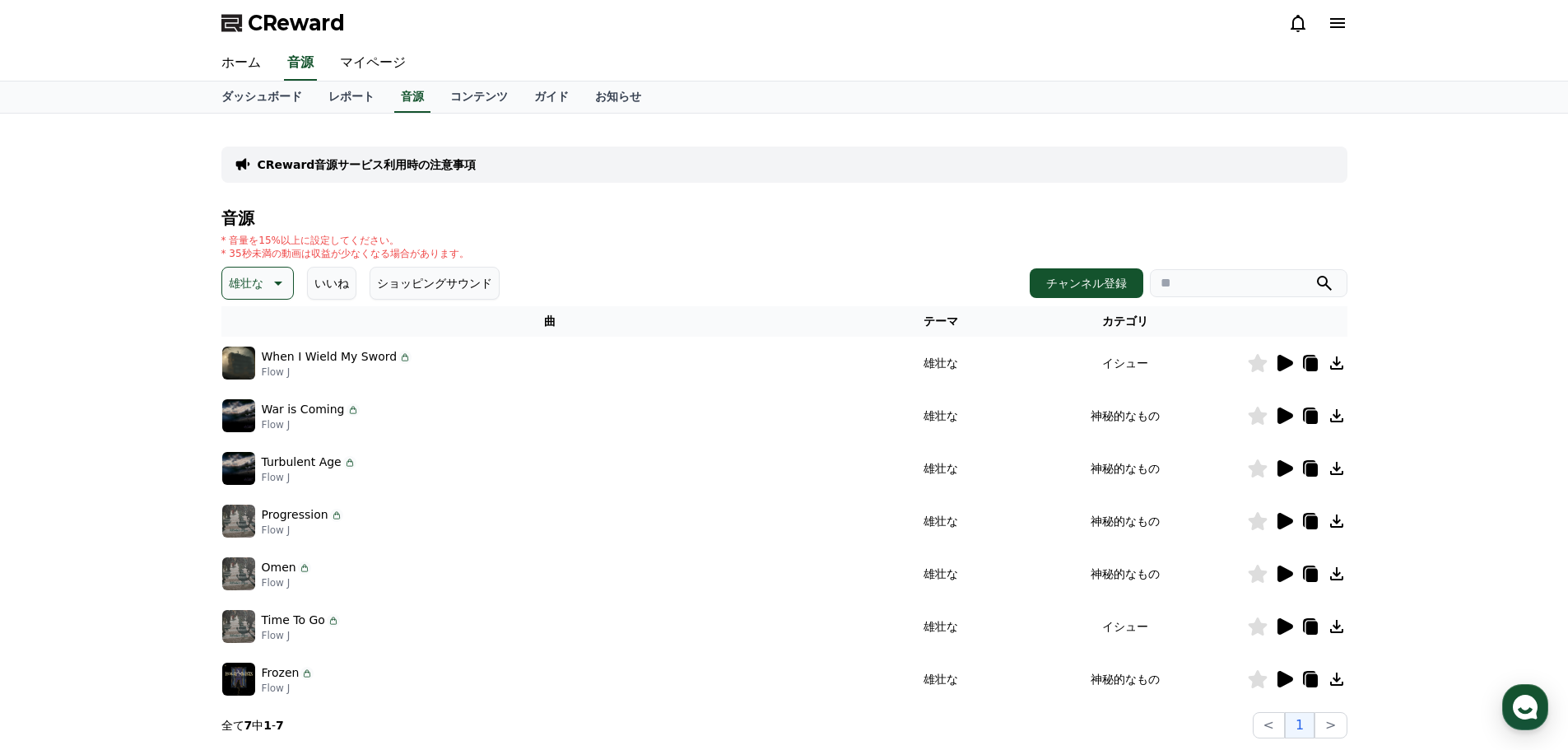
click at [1281, 415] on icon at bounding box center [1285, 415] width 16 height 17
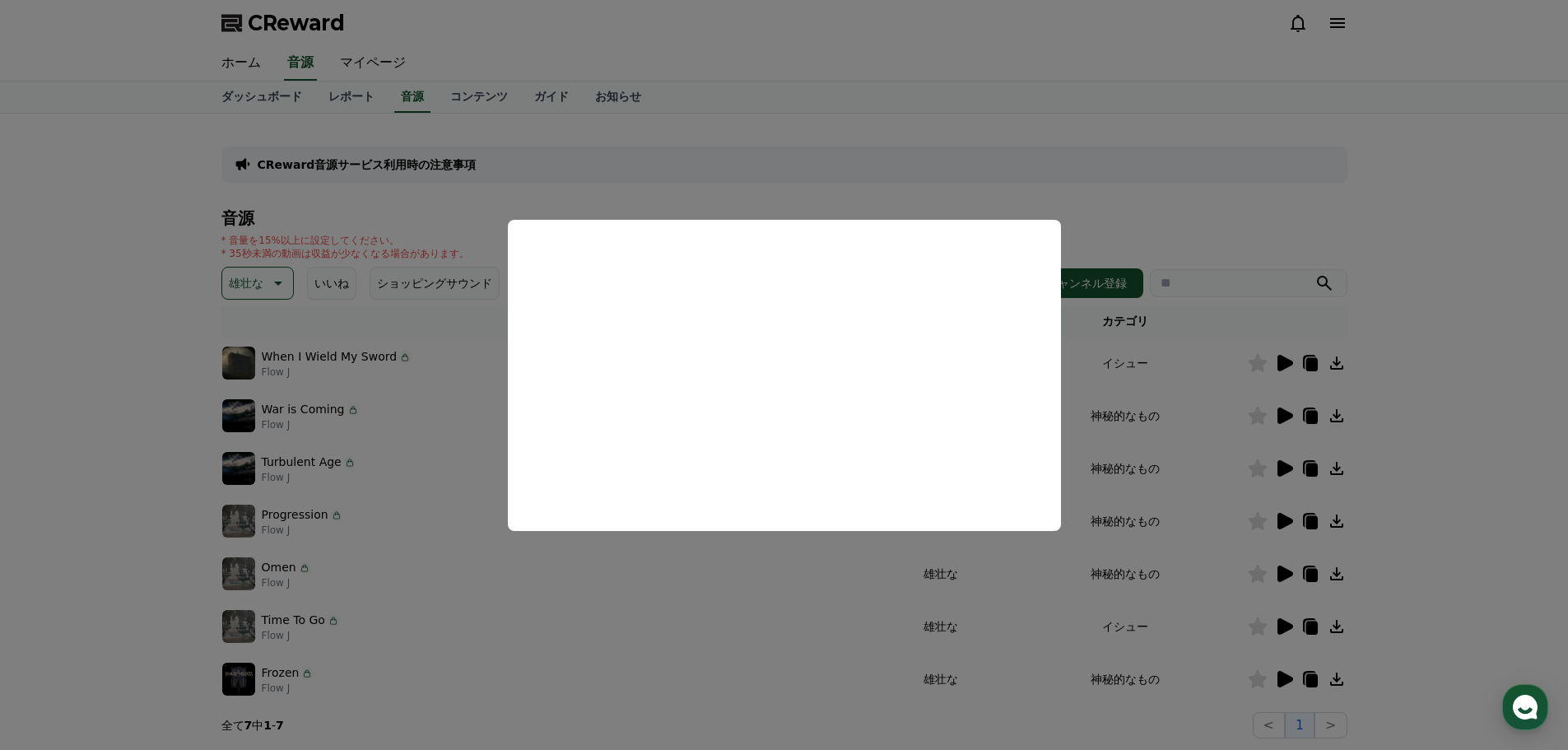
drag, startPoint x: 631, startPoint y: 547, endPoint x: 711, endPoint y: 549, distance: 80.0
click at [631, 547] on button "close modal" at bounding box center [784, 375] width 1568 height 750
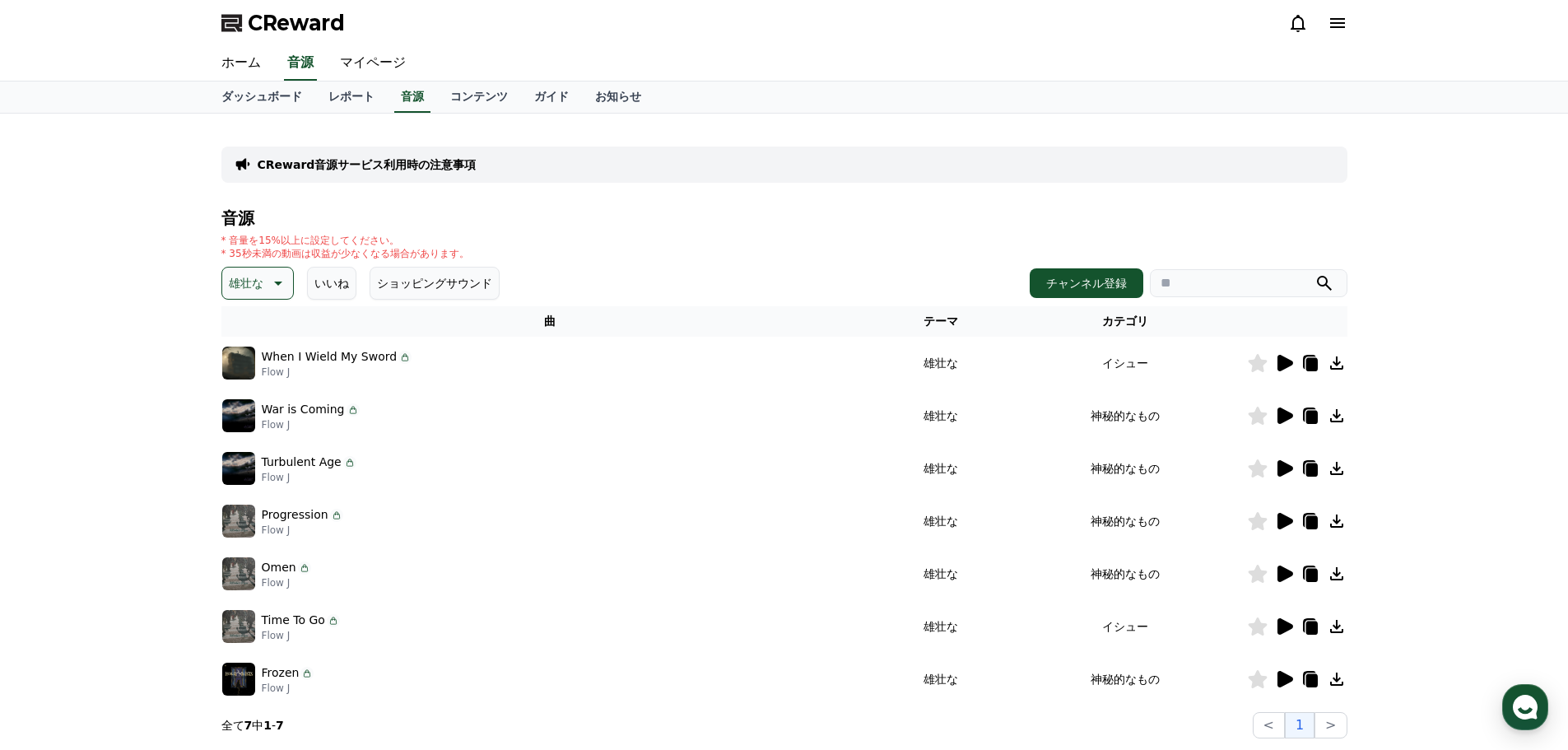
click at [1290, 458] on td at bounding box center [1297, 468] width 101 height 52
click at [1280, 476] on icon at bounding box center [1285, 468] width 16 height 17
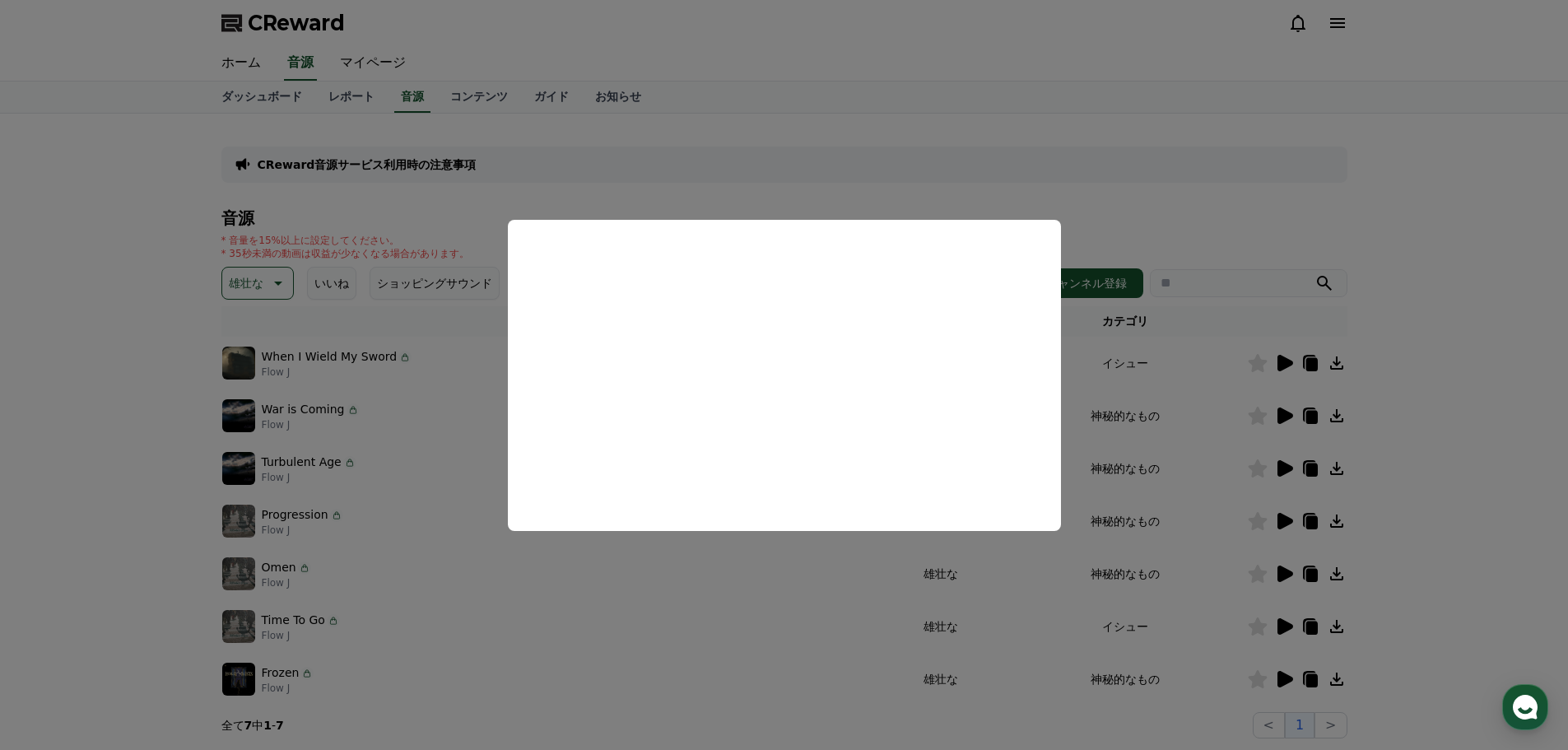
drag, startPoint x: 646, startPoint y: 602, endPoint x: 655, endPoint y: 597, distance: 10.3
click at [645, 602] on button "close modal" at bounding box center [784, 375] width 1568 height 750
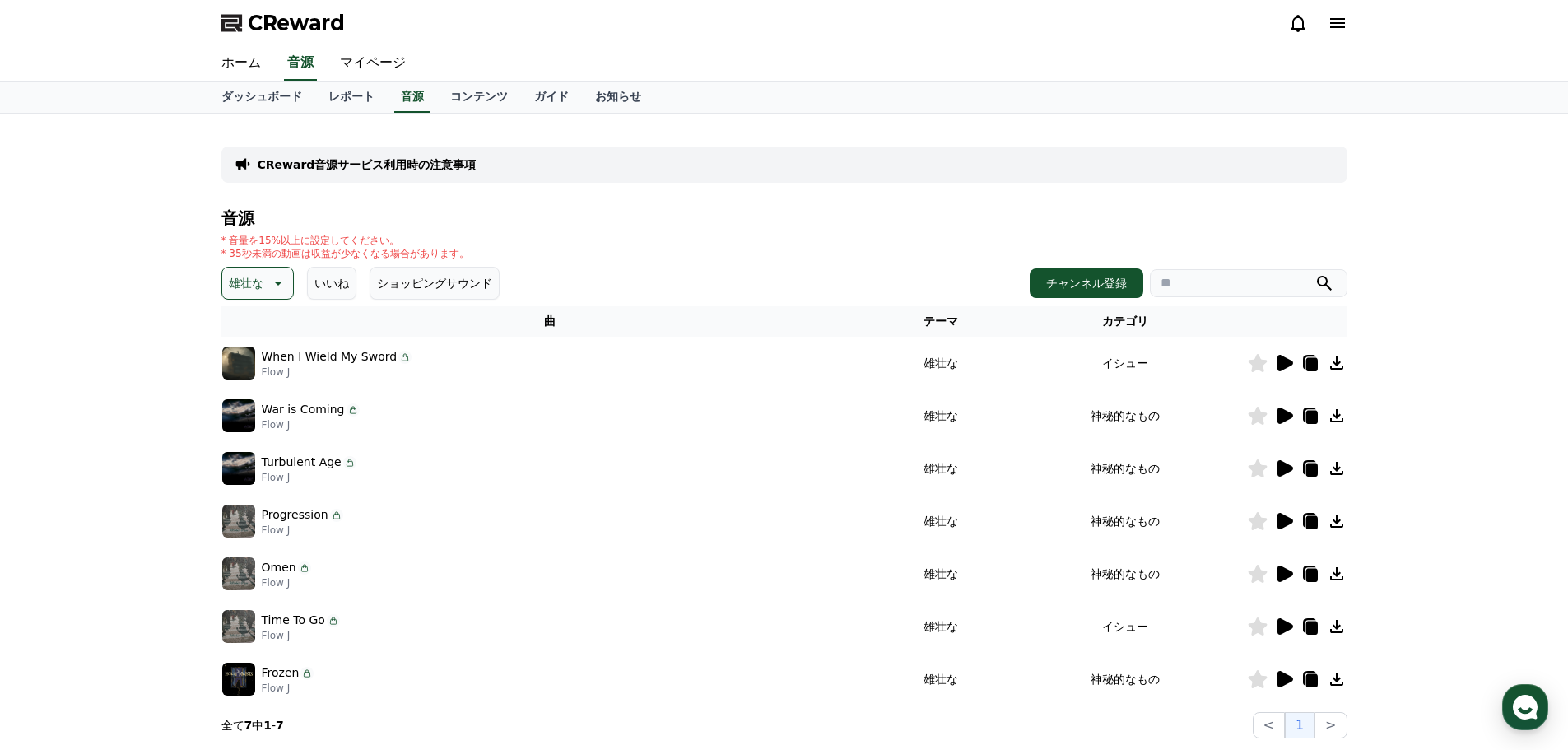
click at [1291, 520] on icon at bounding box center [1285, 520] width 16 height 17
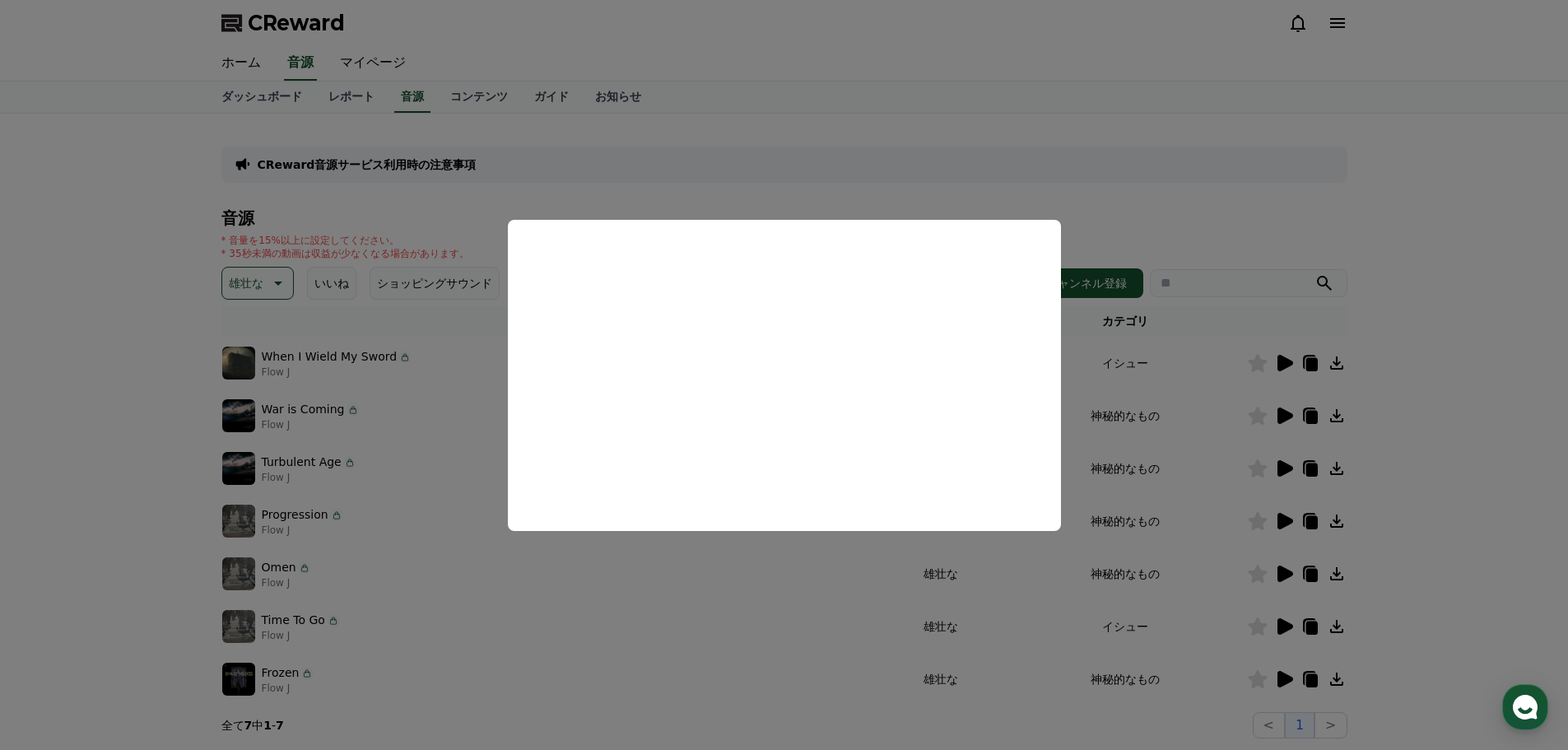
click at [728, 583] on button "close modal" at bounding box center [784, 375] width 1568 height 750
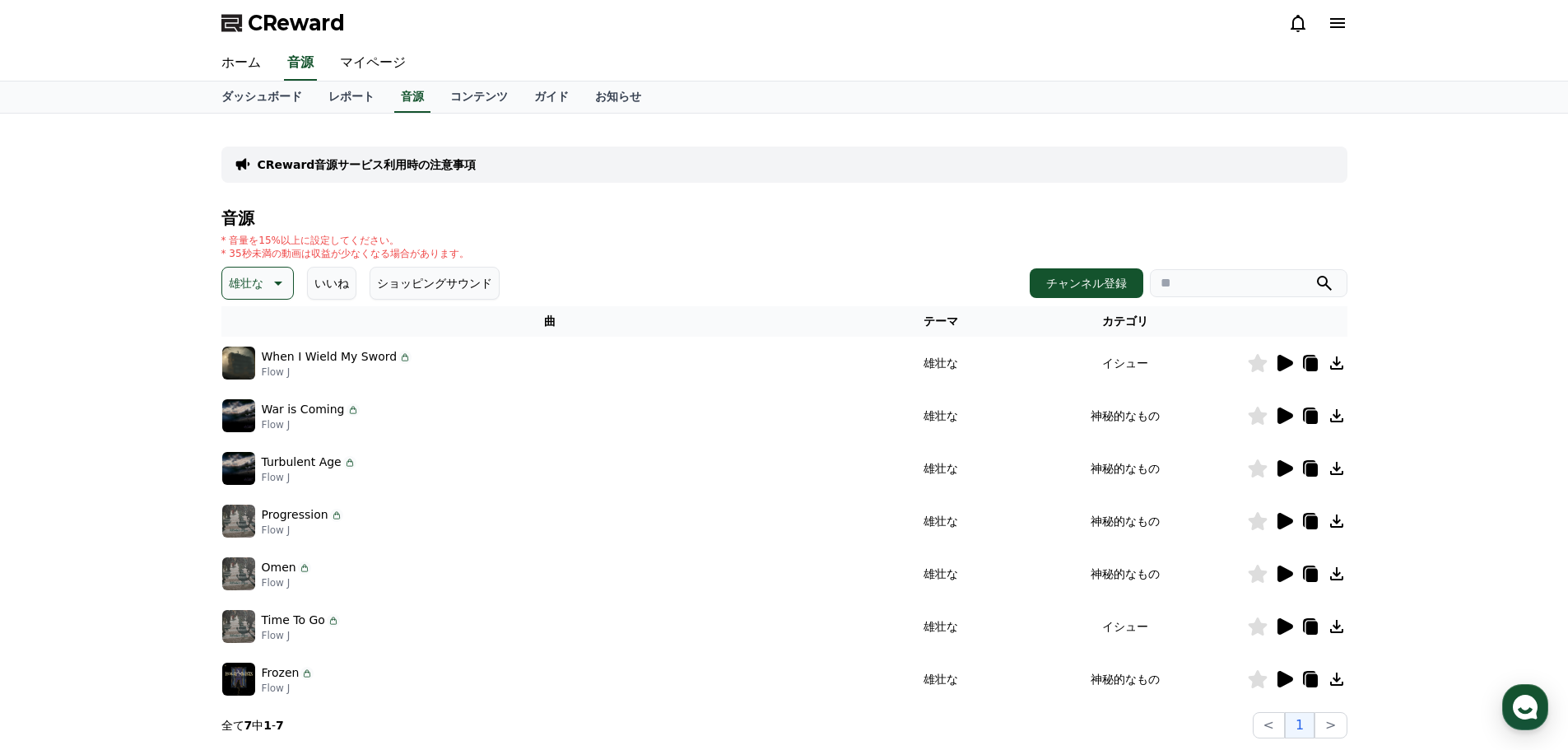
click at [1288, 577] on icon at bounding box center [1285, 574] width 16 height 17
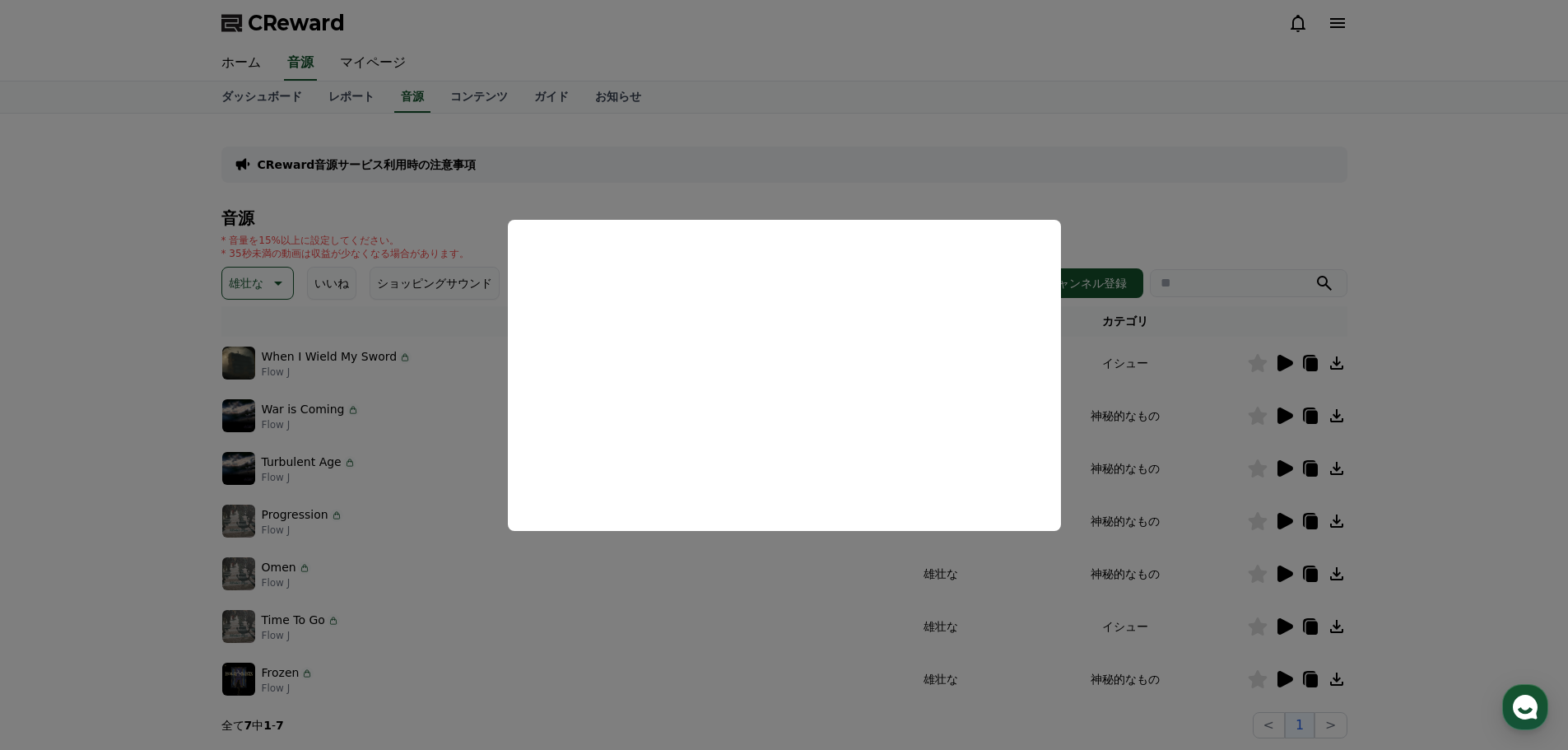
click at [773, 633] on button "close modal" at bounding box center [784, 375] width 1568 height 750
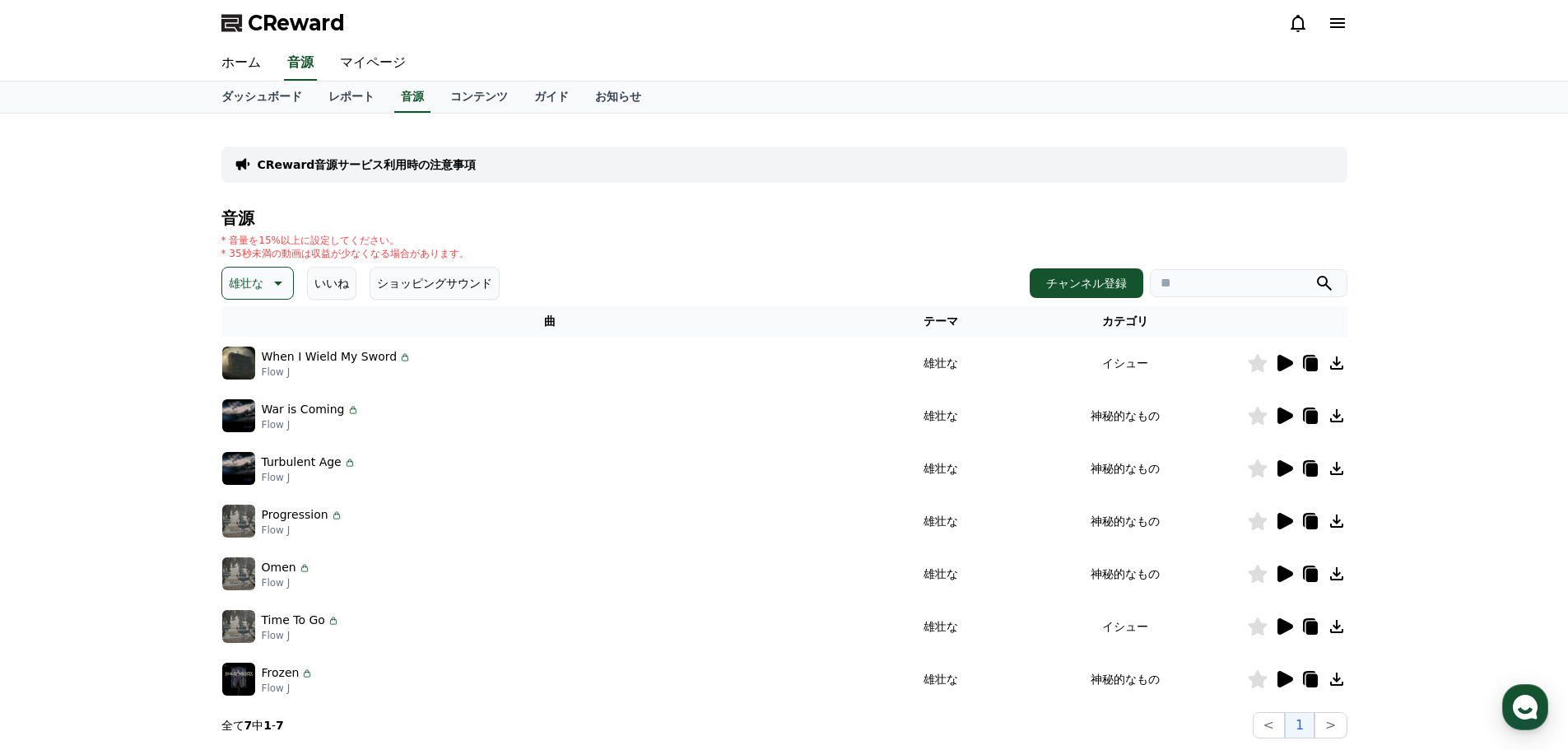
click at [1285, 626] on icon at bounding box center [1285, 626] width 16 height 17
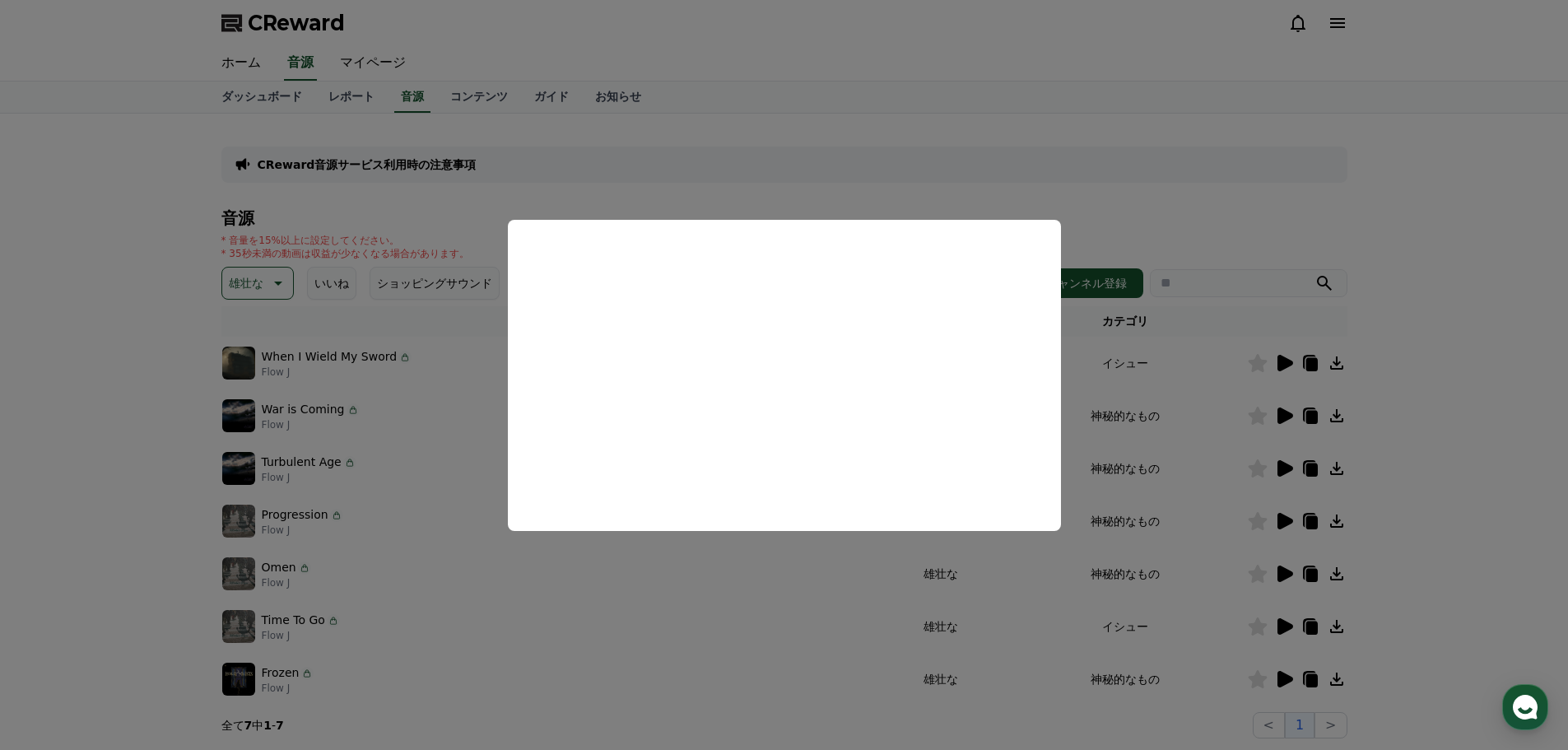
click at [696, 623] on button "close modal" at bounding box center [784, 375] width 1568 height 750
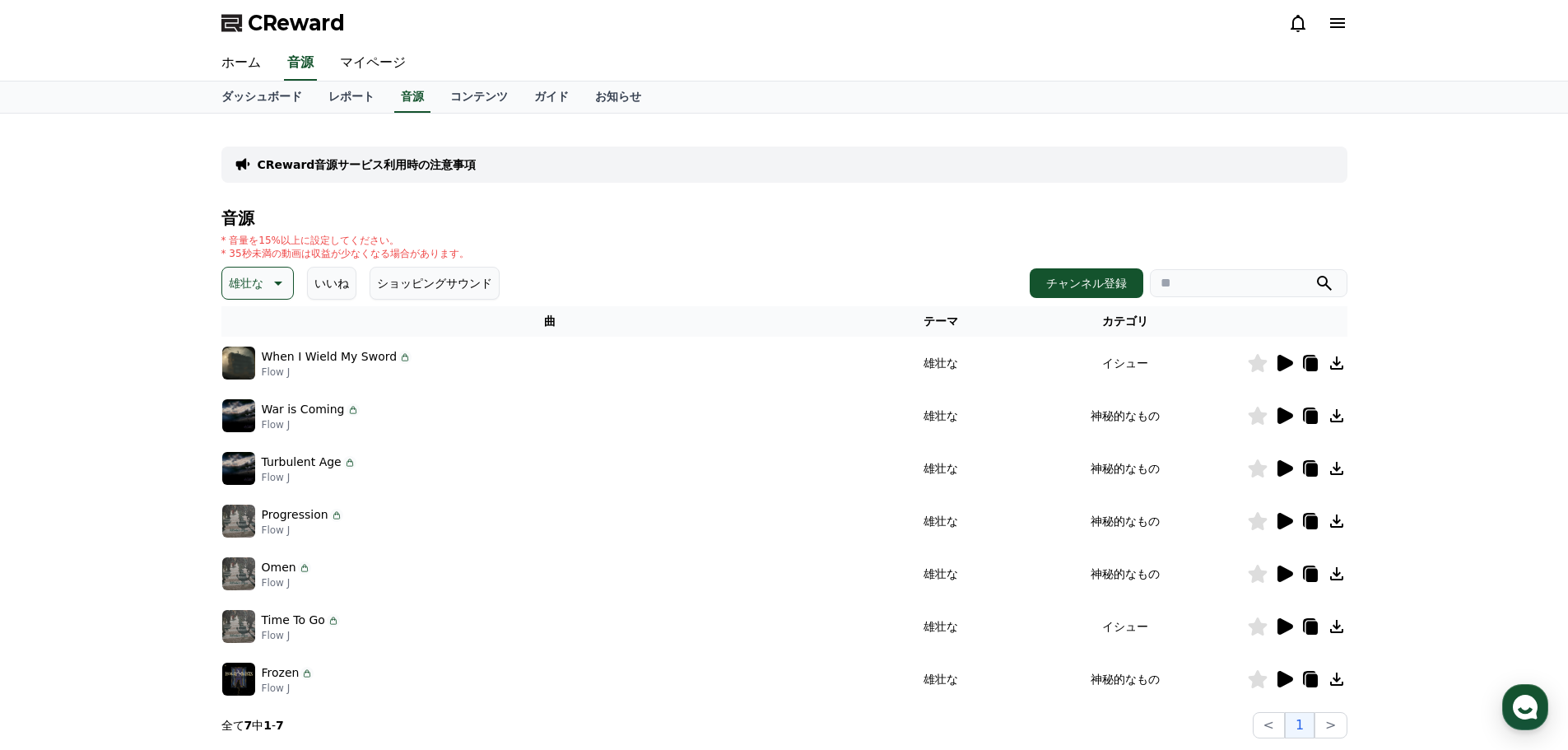
click at [1273, 677] on div at bounding box center [1297, 679] width 99 height 20
click at [1285, 681] on icon at bounding box center [1285, 679] width 16 height 17
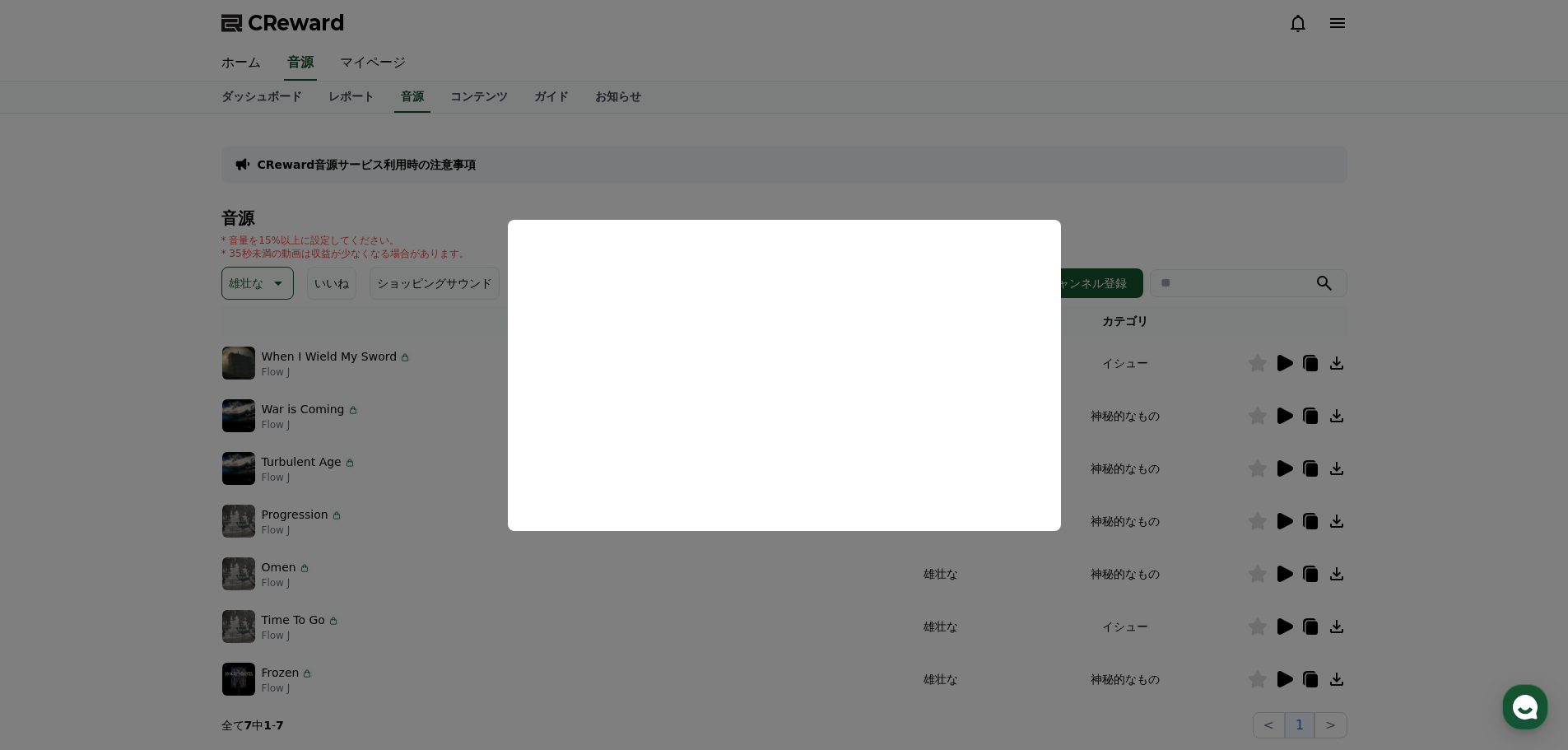
click at [464, 509] on button "close modal" at bounding box center [784, 375] width 1568 height 750
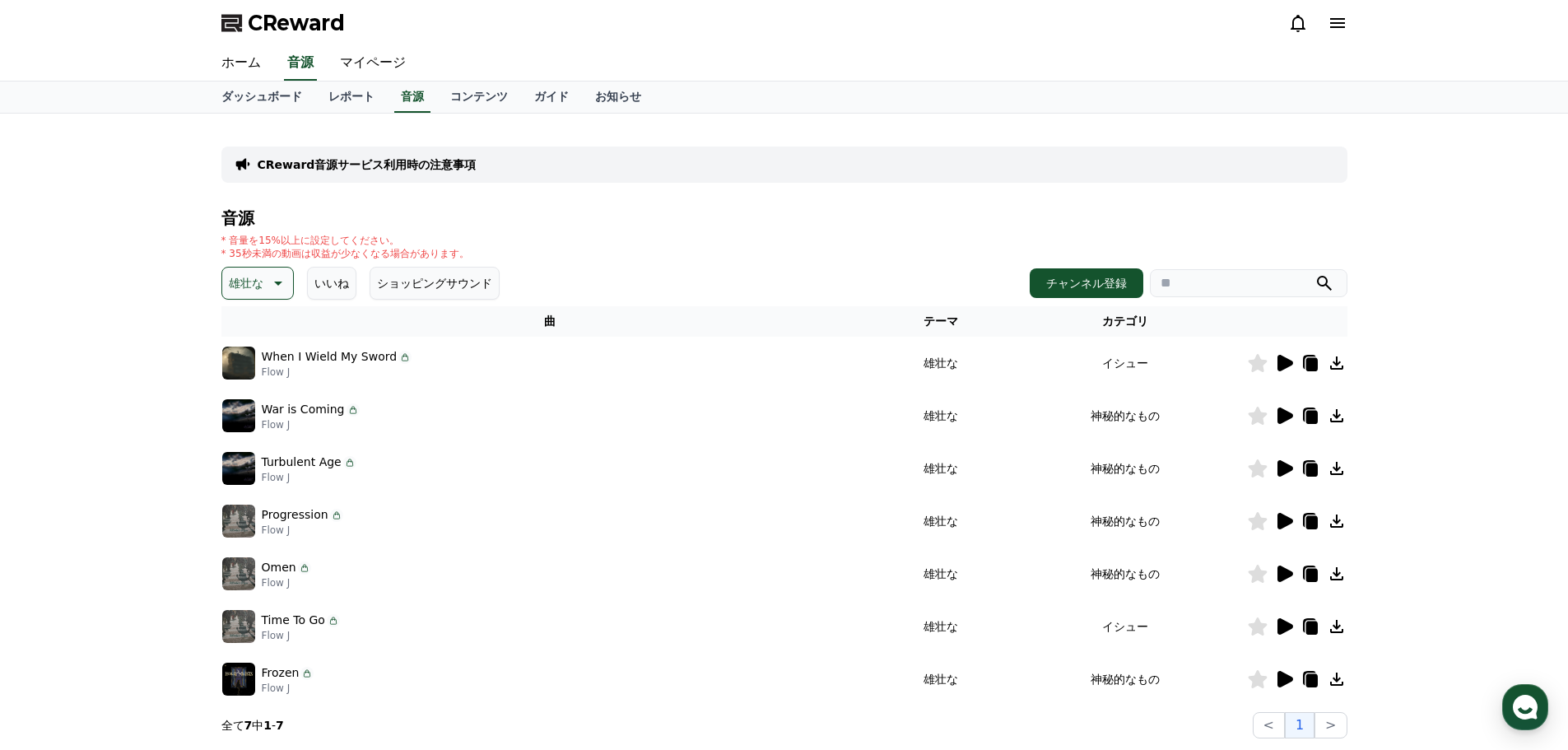
click at [276, 287] on icon at bounding box center [277, 283] width 20 height 20
click at [256, 366] on button "空想" at bounding box center [242, 369] width 36 height 36
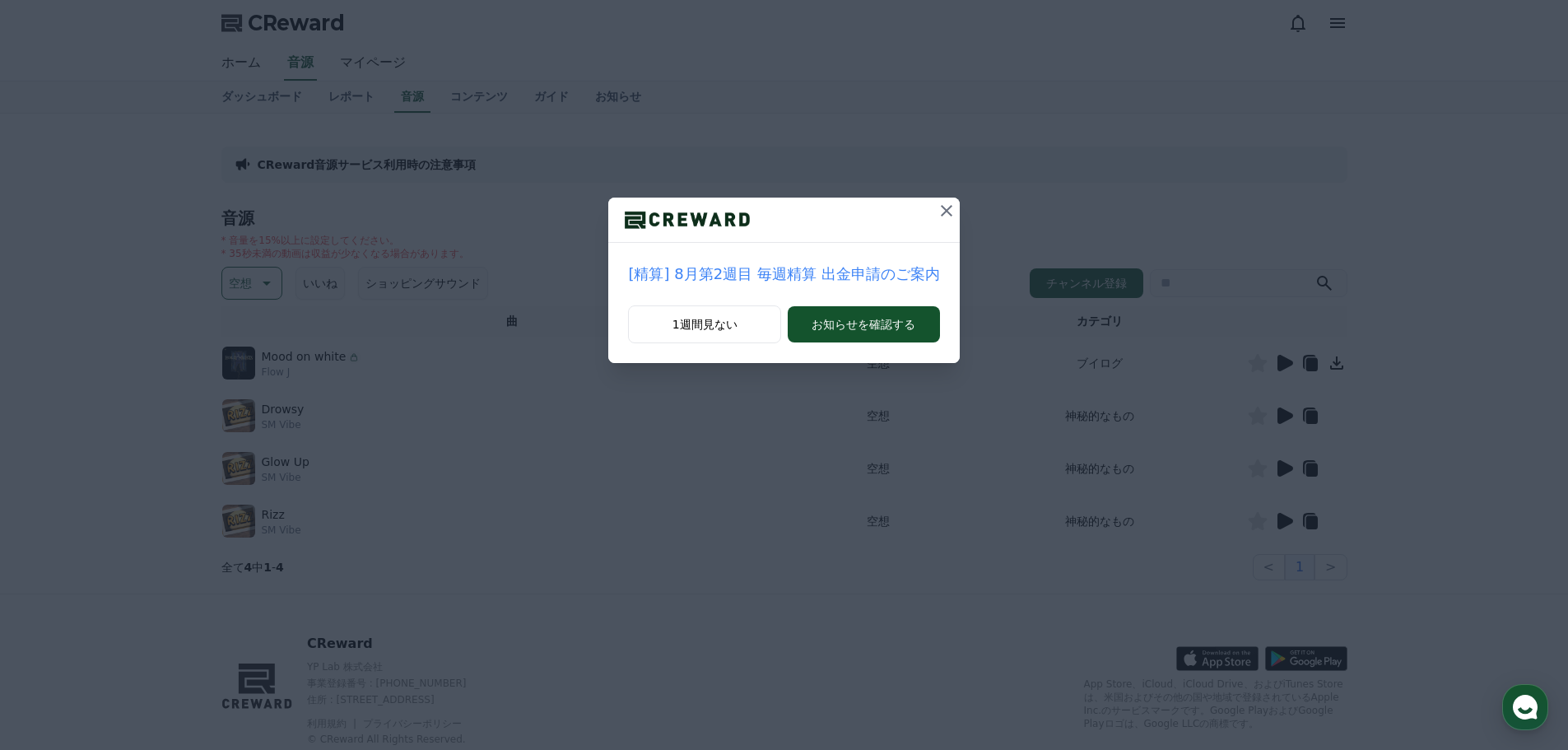
click at [948, 212] on icon at bounding box center [946, 211] width 20 height 20
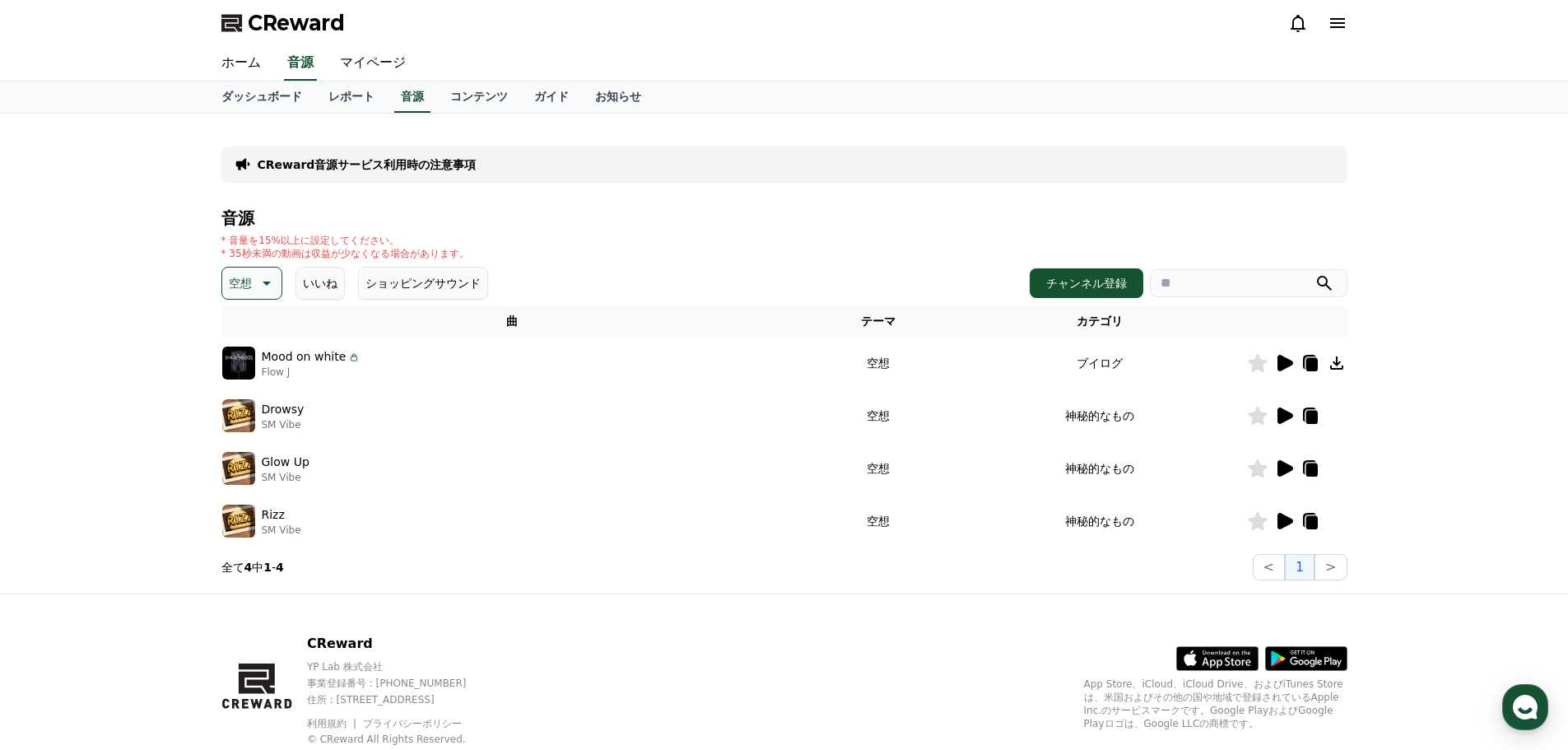
click at [1288, 360] on icon at bounding box center [1285, 363] width 16 height 17
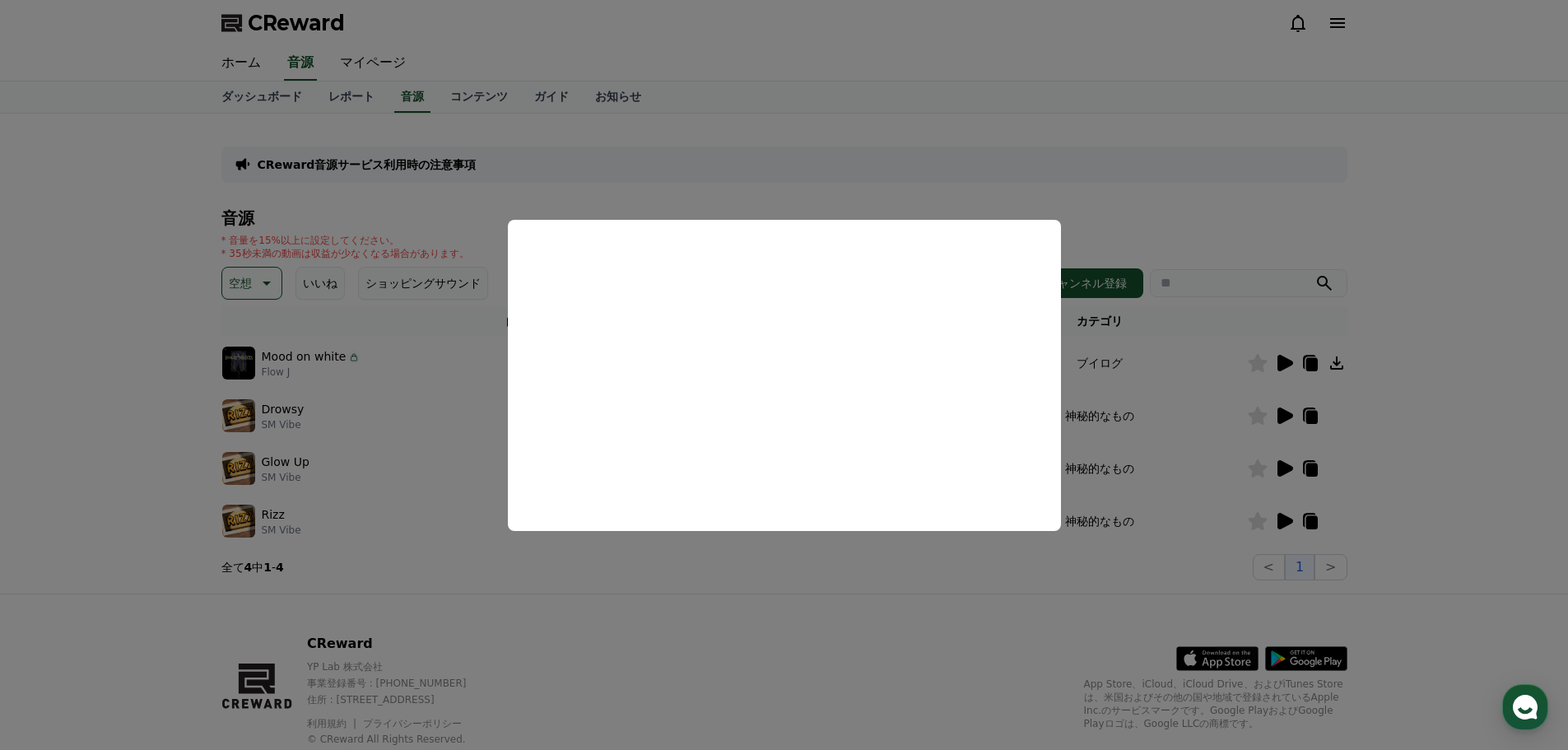
click at [635, 578] on button "close modal" at bounding box center [784, 375] width 1568 height 750
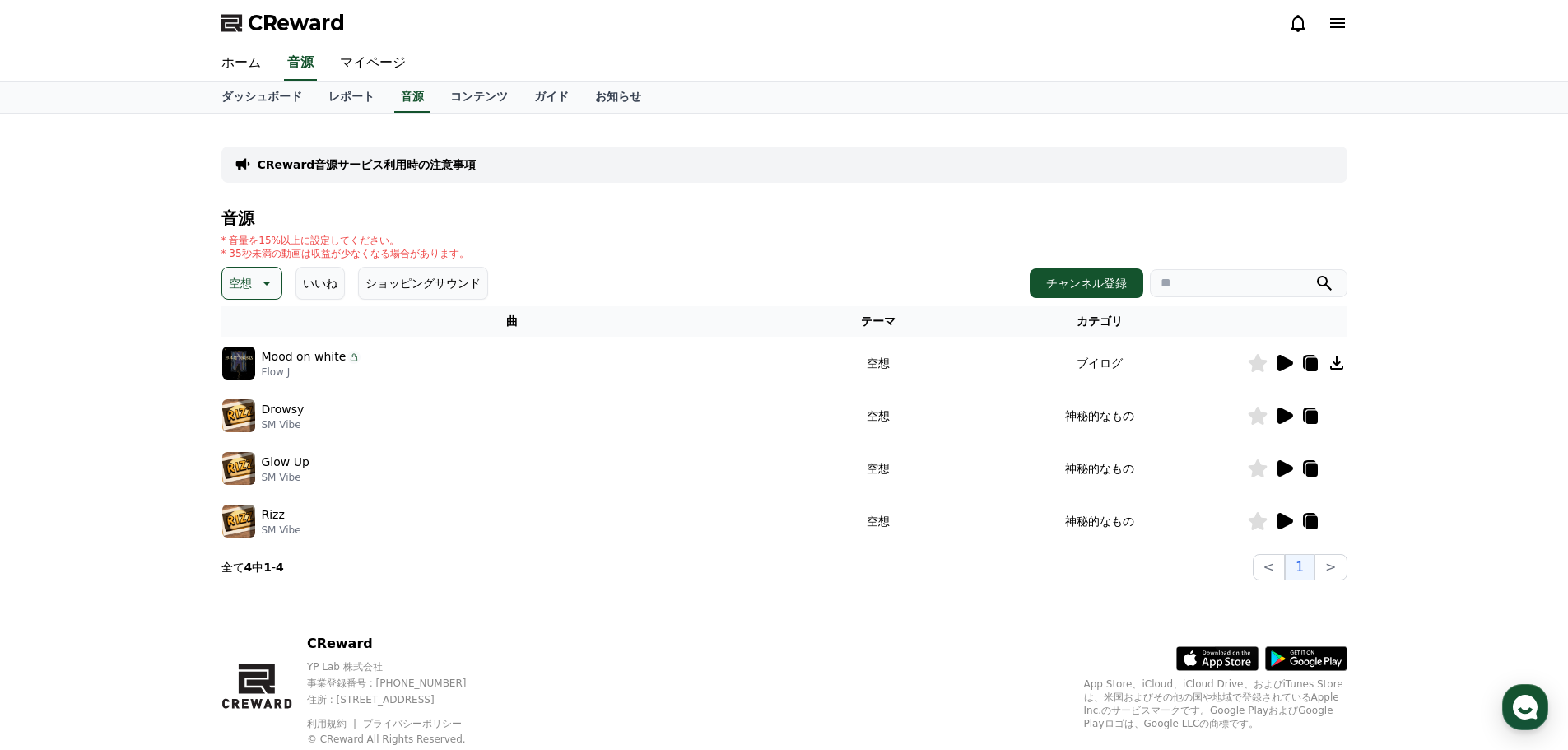
click at [1279, 410] on icon at bounding box center [1285, 415] width 16 height 17
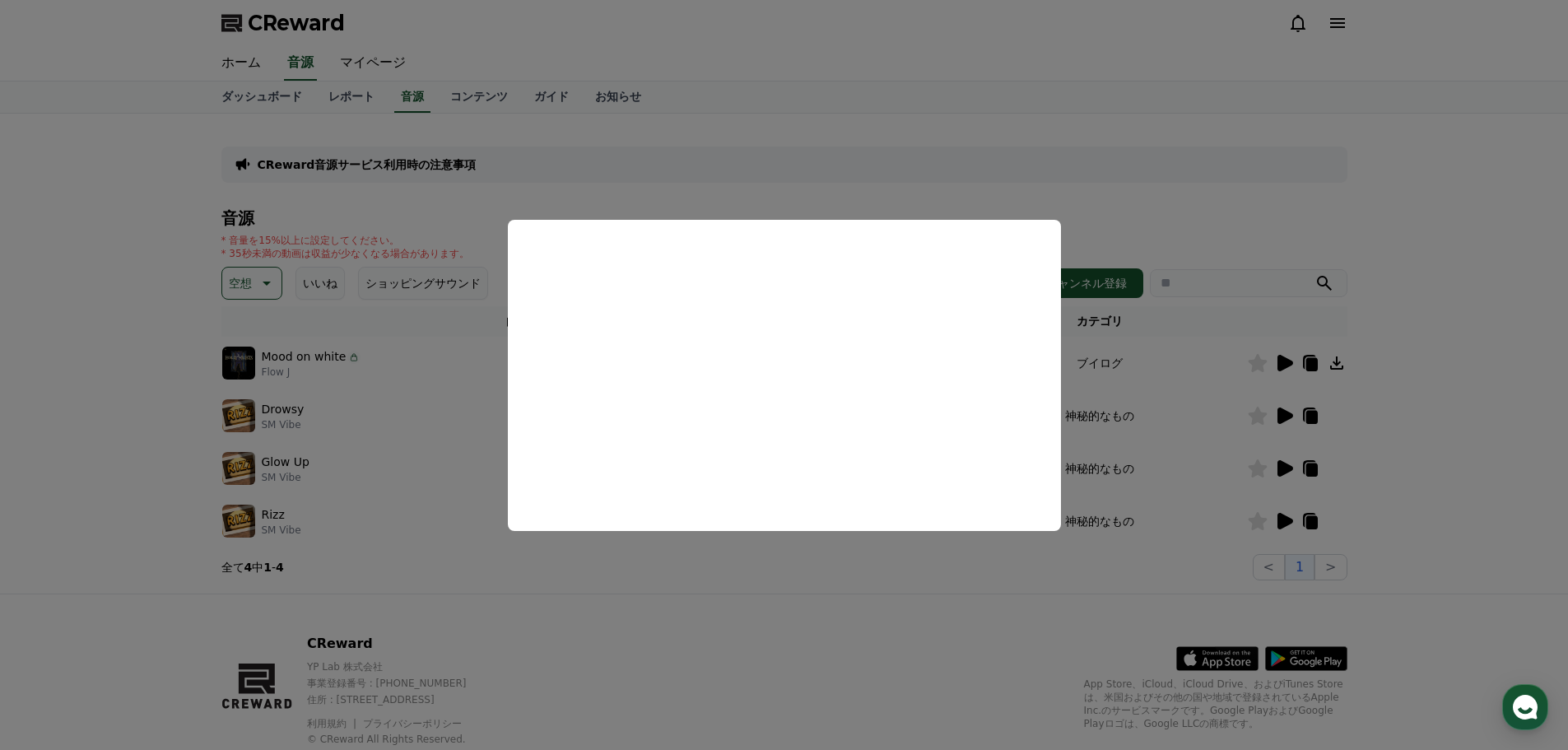
drag, startPoint x: 730, startPoint y: 560, endPoint x: 738, endPoint y: 560, distance: 8.0
click at [735, 560] on button "close modal" at bounding box center [784, 375] width 1568 height 750
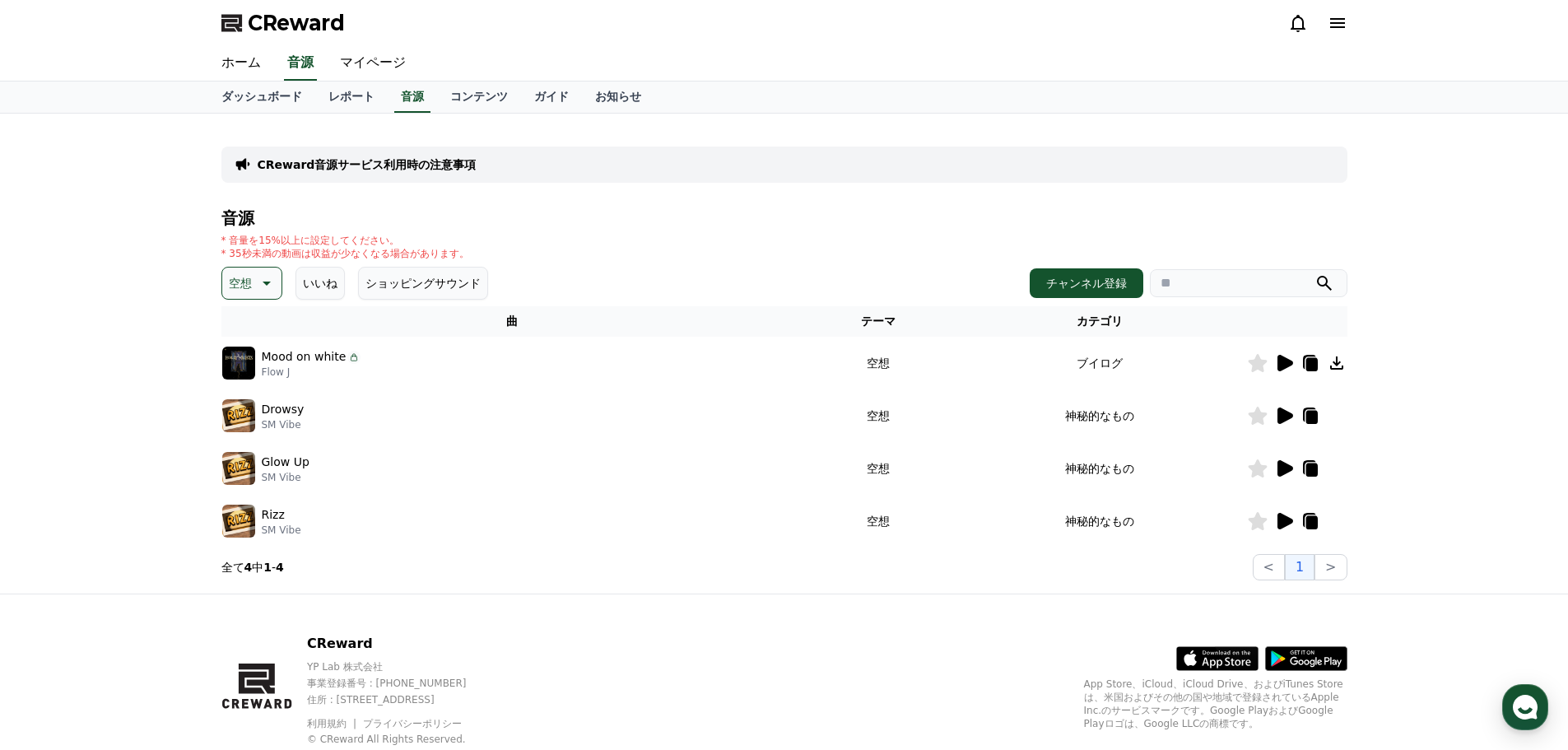
click at [1283, 468] on icon at bounding box center [1285, 468] width 16 height 17
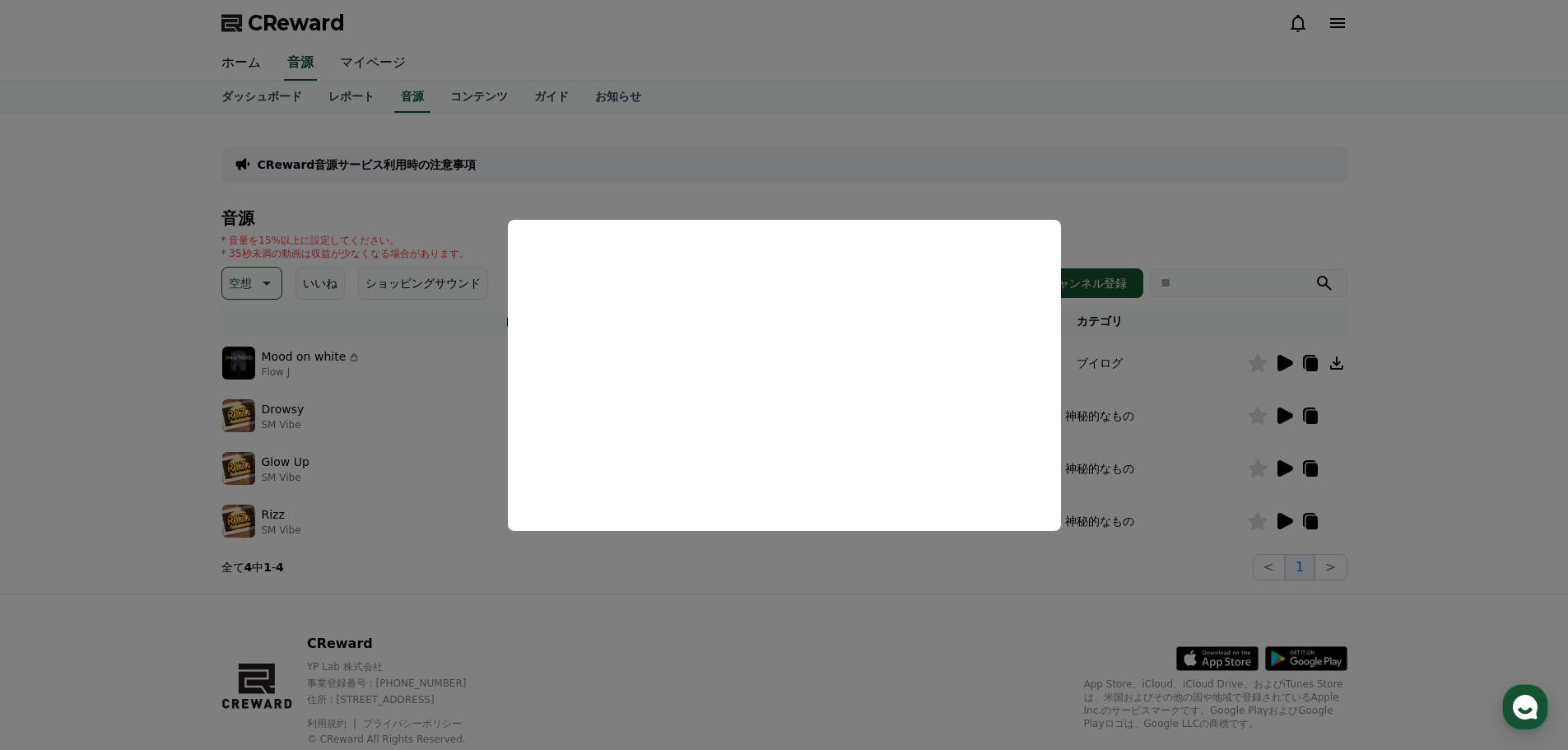
drag, startPoint x: 692, startPoint y: 575, endPoint x: 795, endPoint y: 580, distance: 103.1
click at [695, 576] on button "close modal" at bounding box center [784, 375] width 1568 height 750
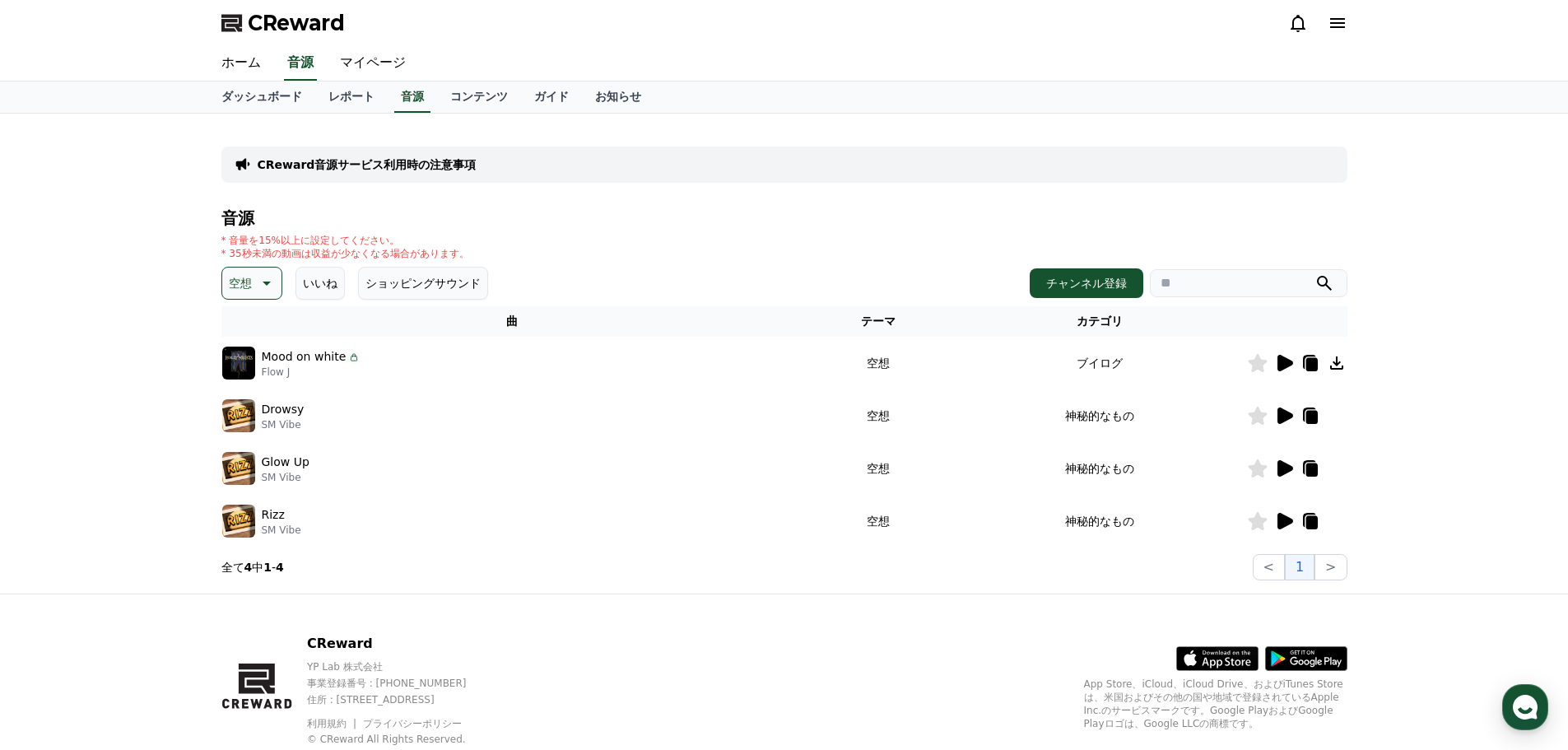
click at [1275, 520] on icon at bounding box center [1283, 521] width 20 height 20
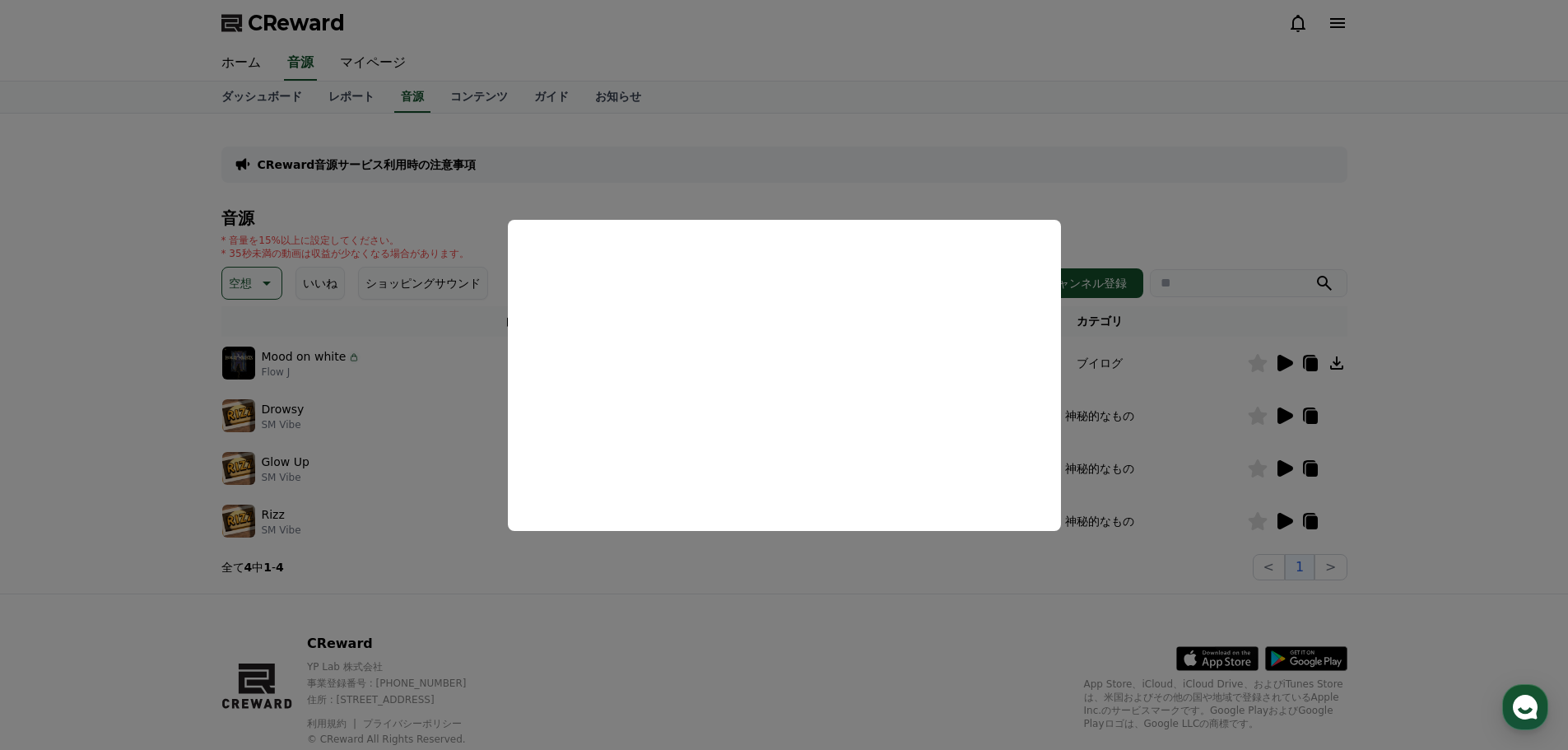
click at [482, 565] on button "close modal" at bounding box center [784, 375] width 1568 height 750
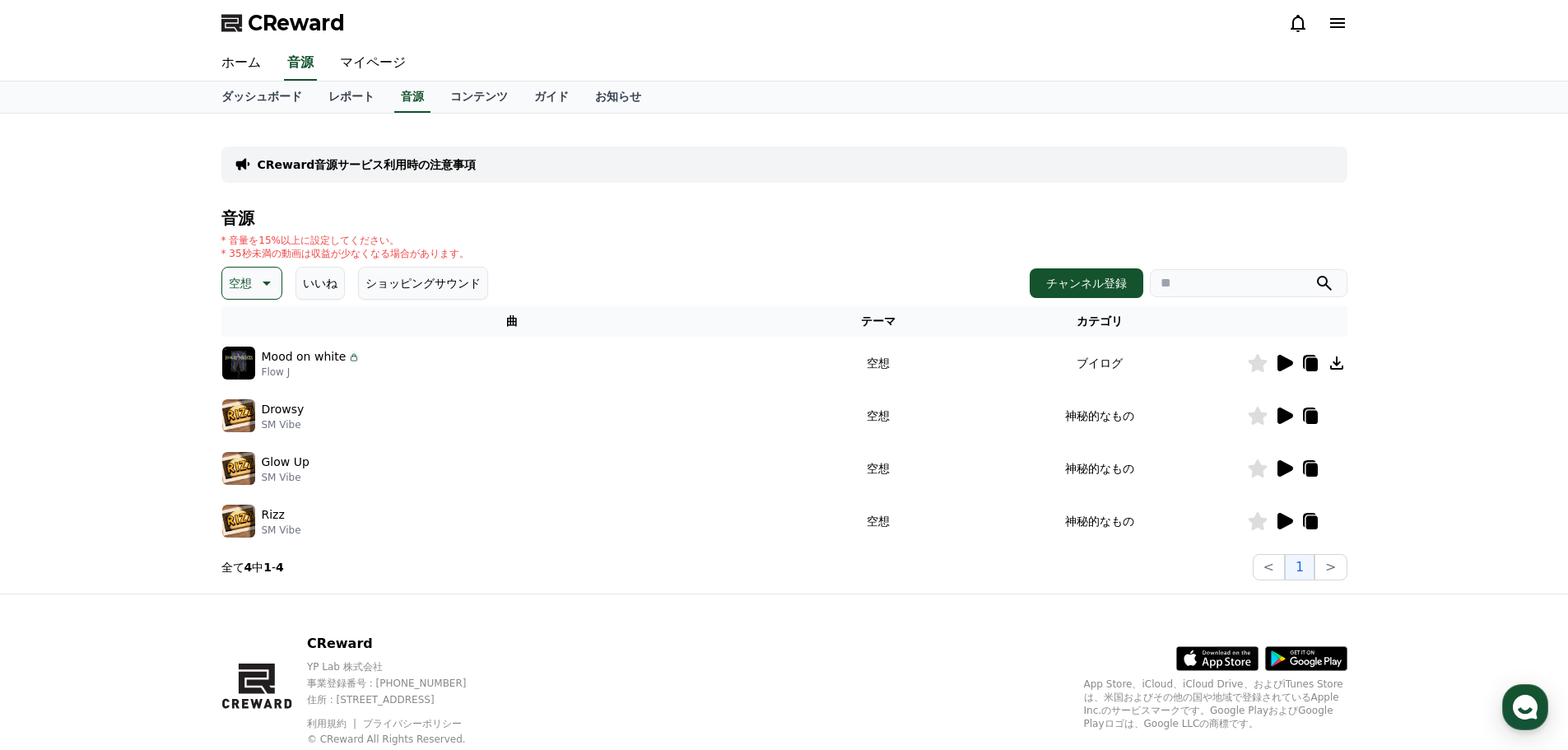
click at [242, 283] on p "空想" at bounding box center [240, 283] width 23 height 23
click at [250, 356] on button "明るい" at bounding box center [248, 354] width 48 height 36
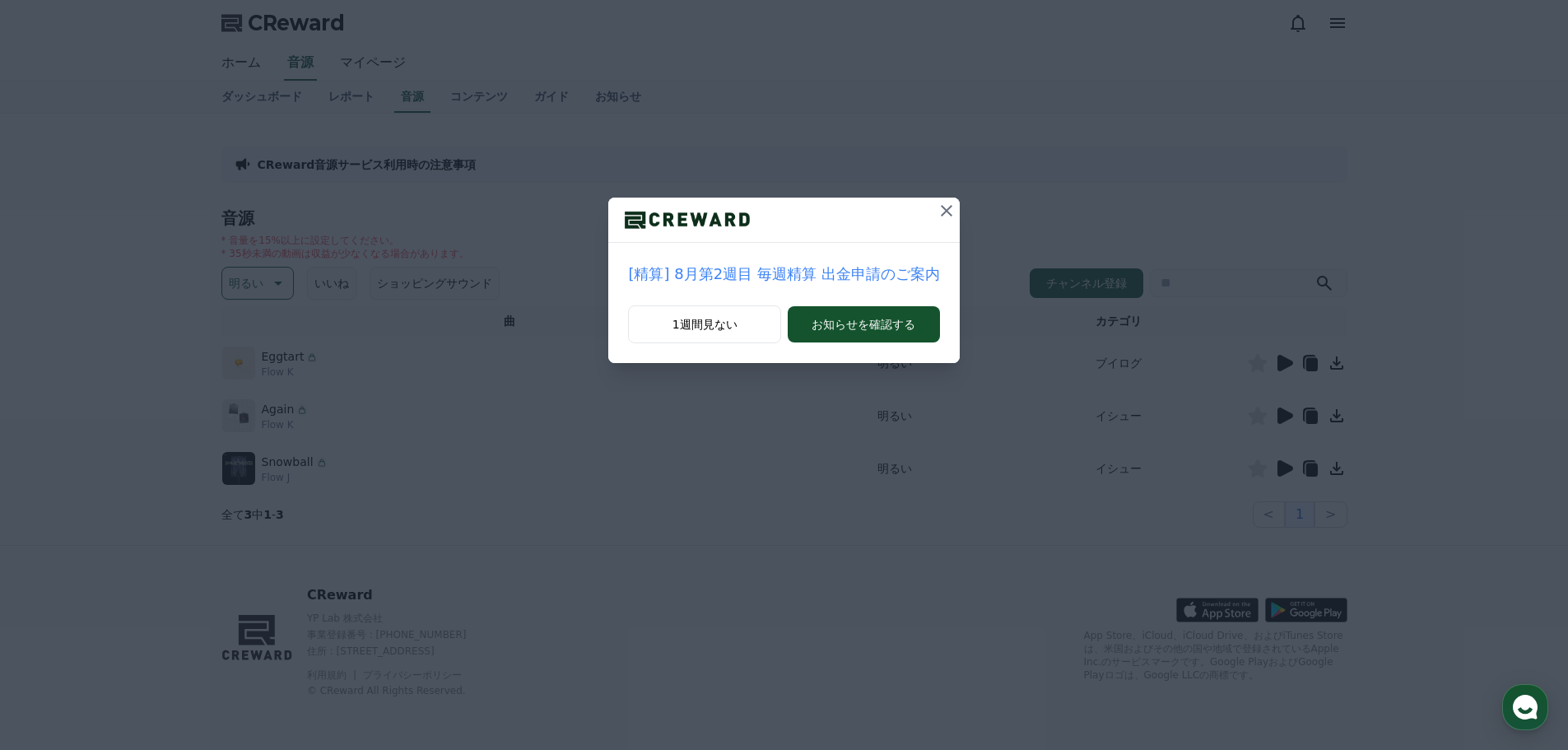
drag, startPoint x: 940, startPoint y: 213, endPoint x: 981, endPoint y: 236, distance: 47.0
click at [941, 213] on icon at bounding box center [946, 210] width 12 height 12
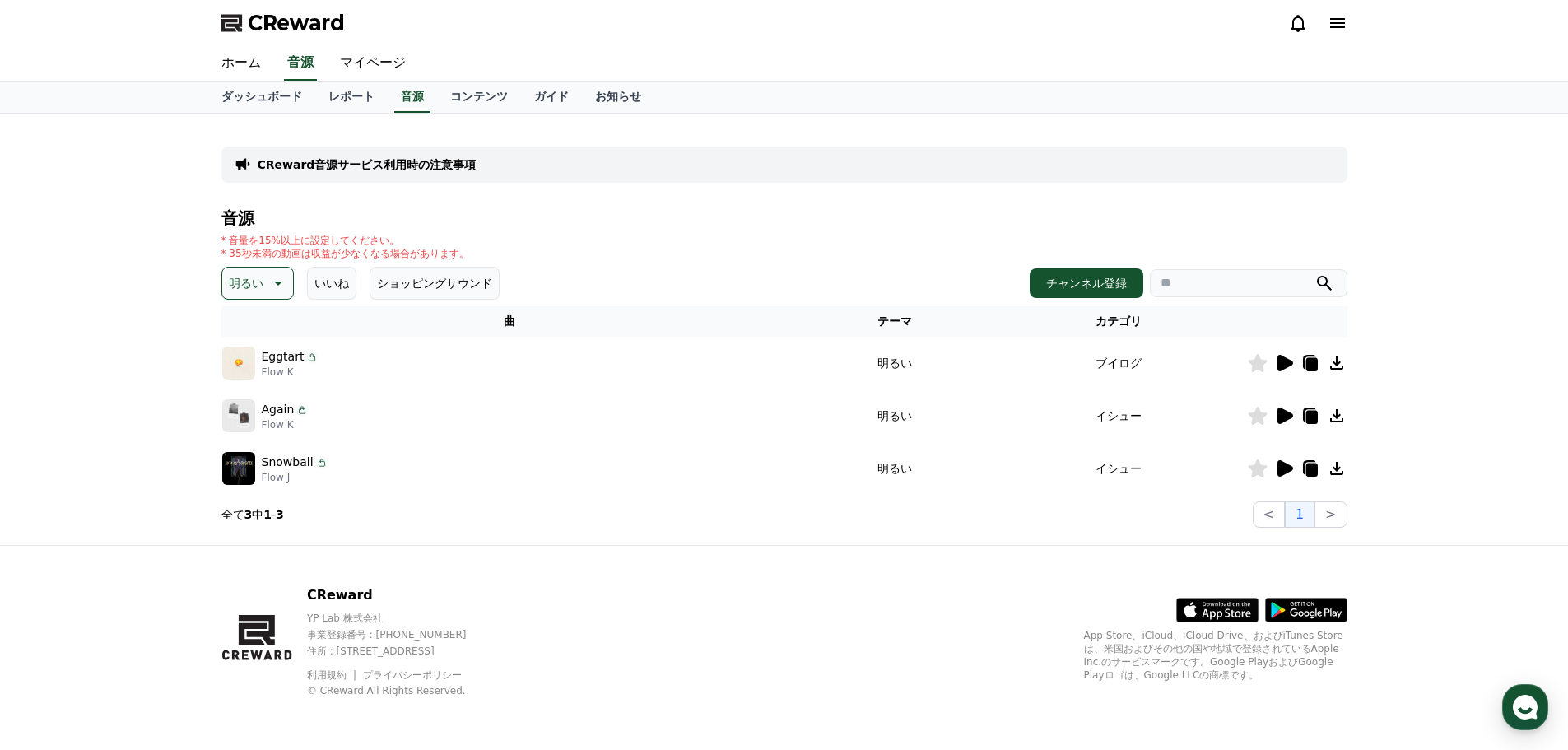
click at [1287, 368] on icon at bounding box center [1283, 363] width 20 height 20
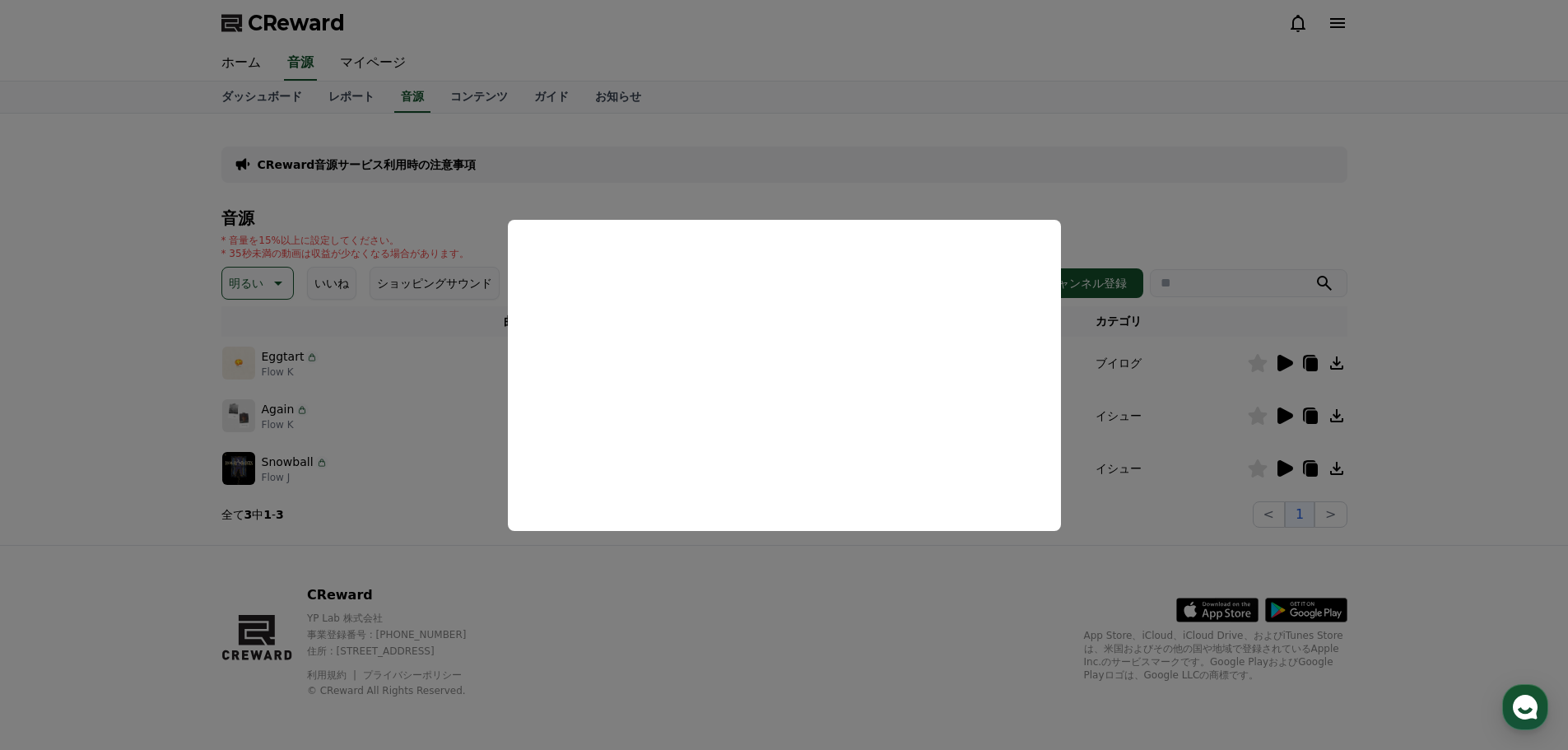
click at [422, 516] on button "close modal" at bounding box center [784, 375] width 1568 height 750
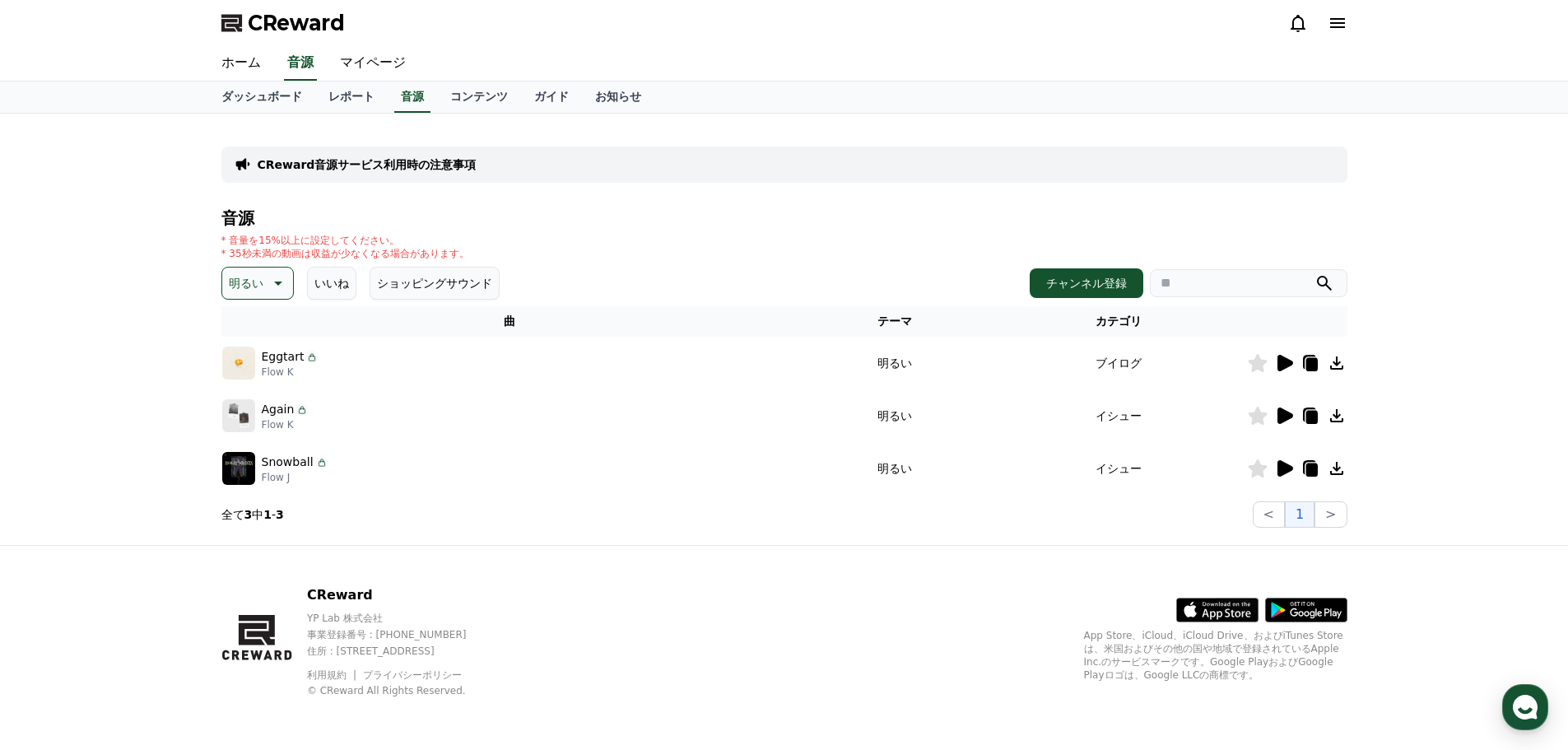
click at [1283, 417] on icon at bounding box center [1285, 415] width 16 height 17
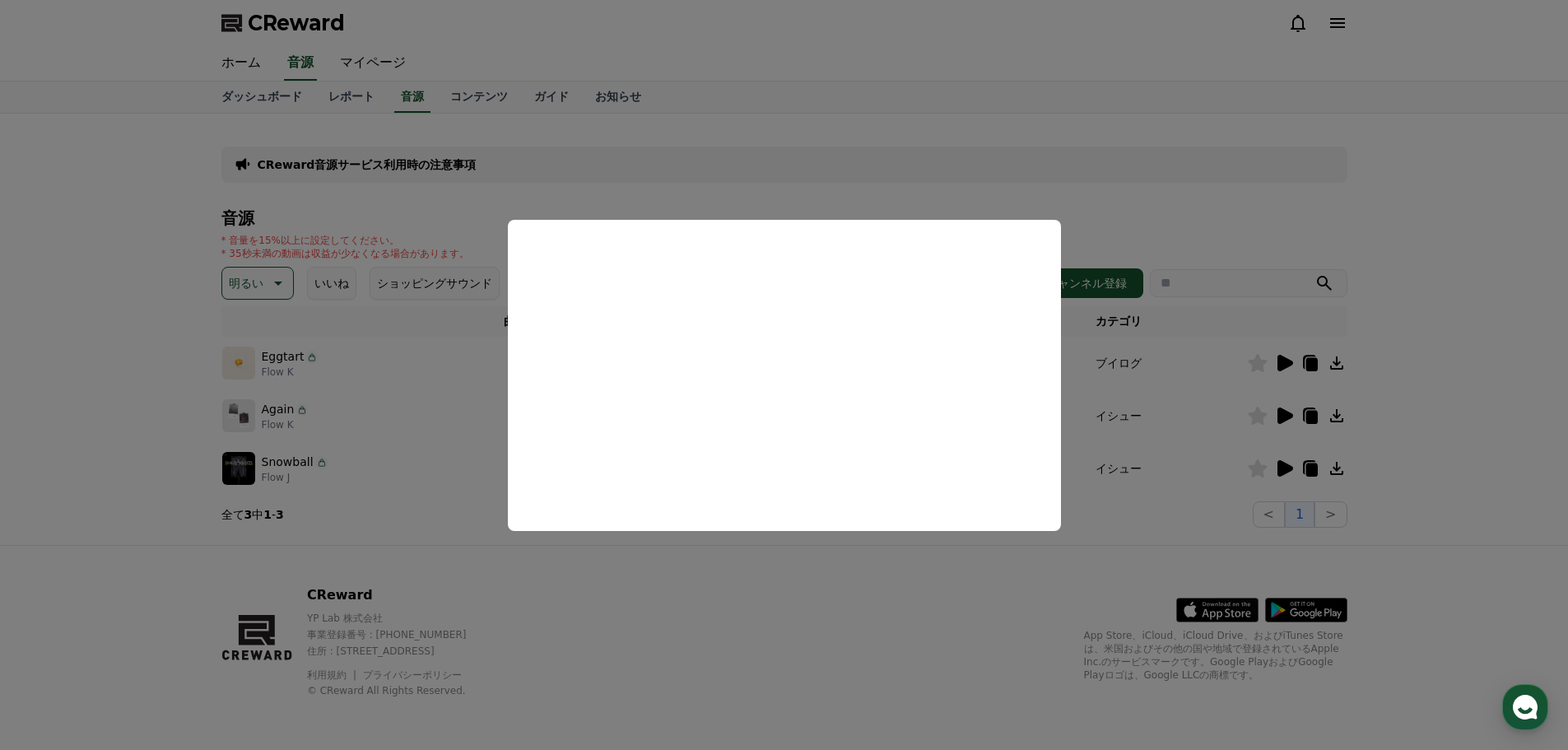
click at [450, 512] on button "close modal" at bounding box center [784, 375] width 1568 height 750
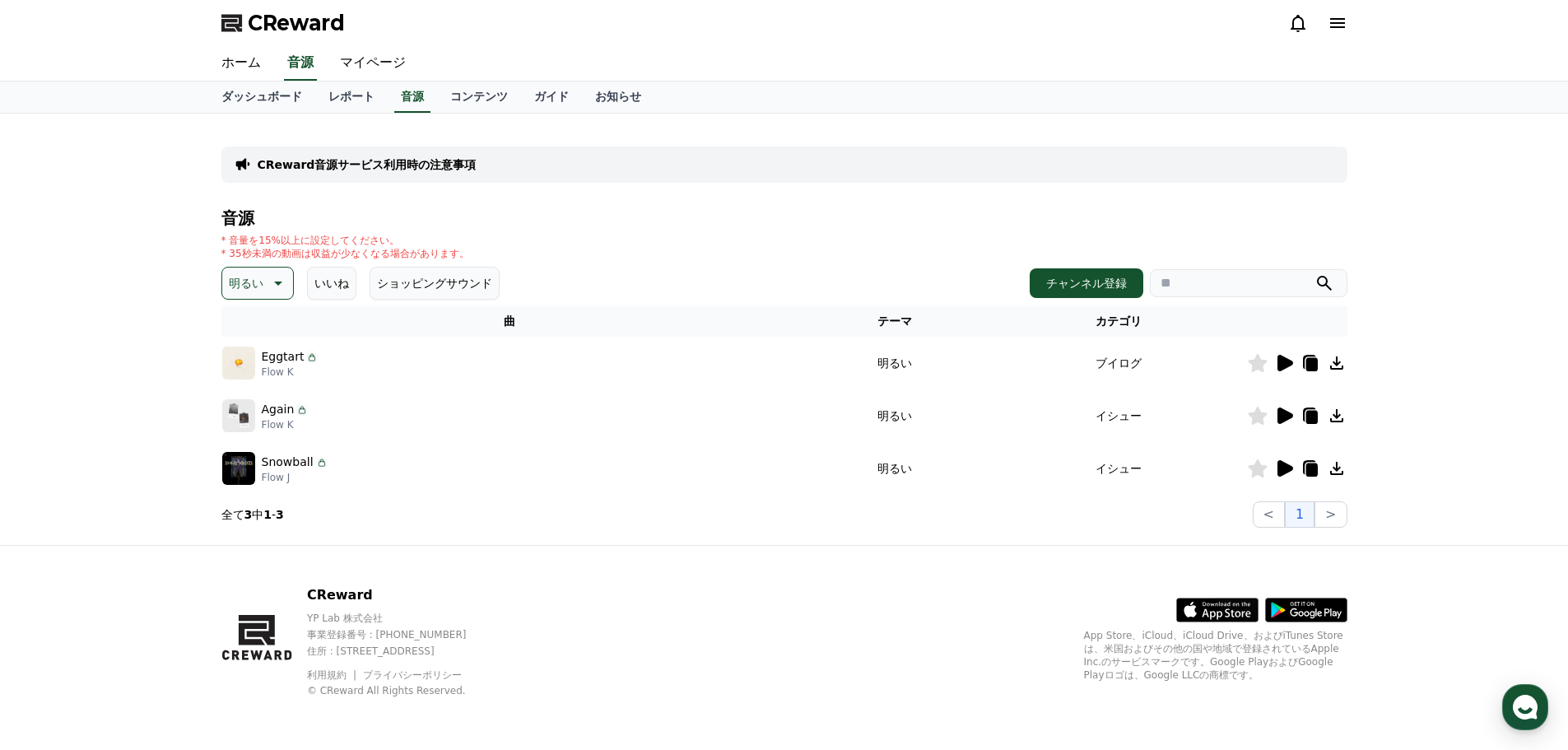
click at [1282, 467] on icon at bounding box center [1285, 468] width 16 height 17
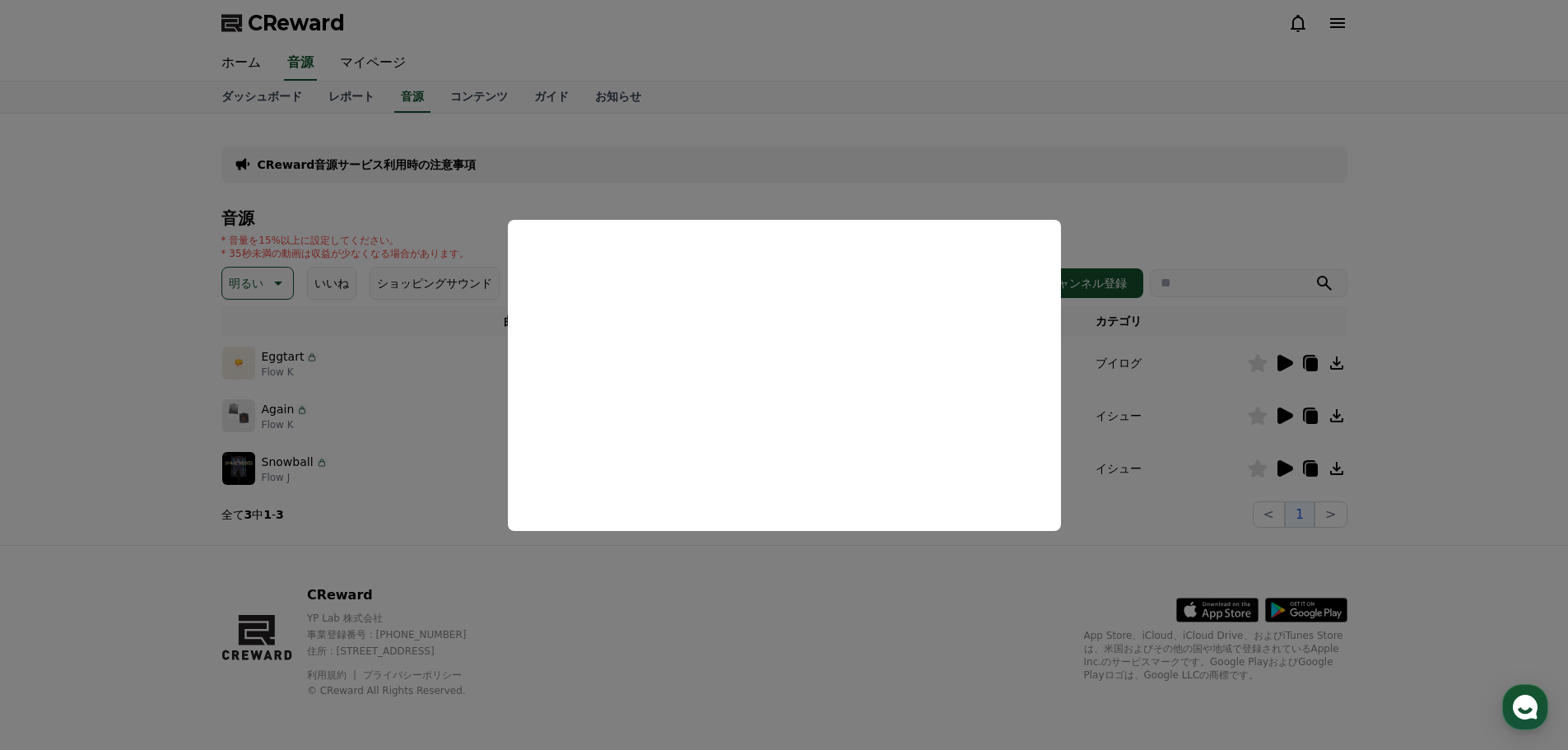
click at [473, 498] on button "close modal" at bounding box center [784, 375] width 1568 height 750
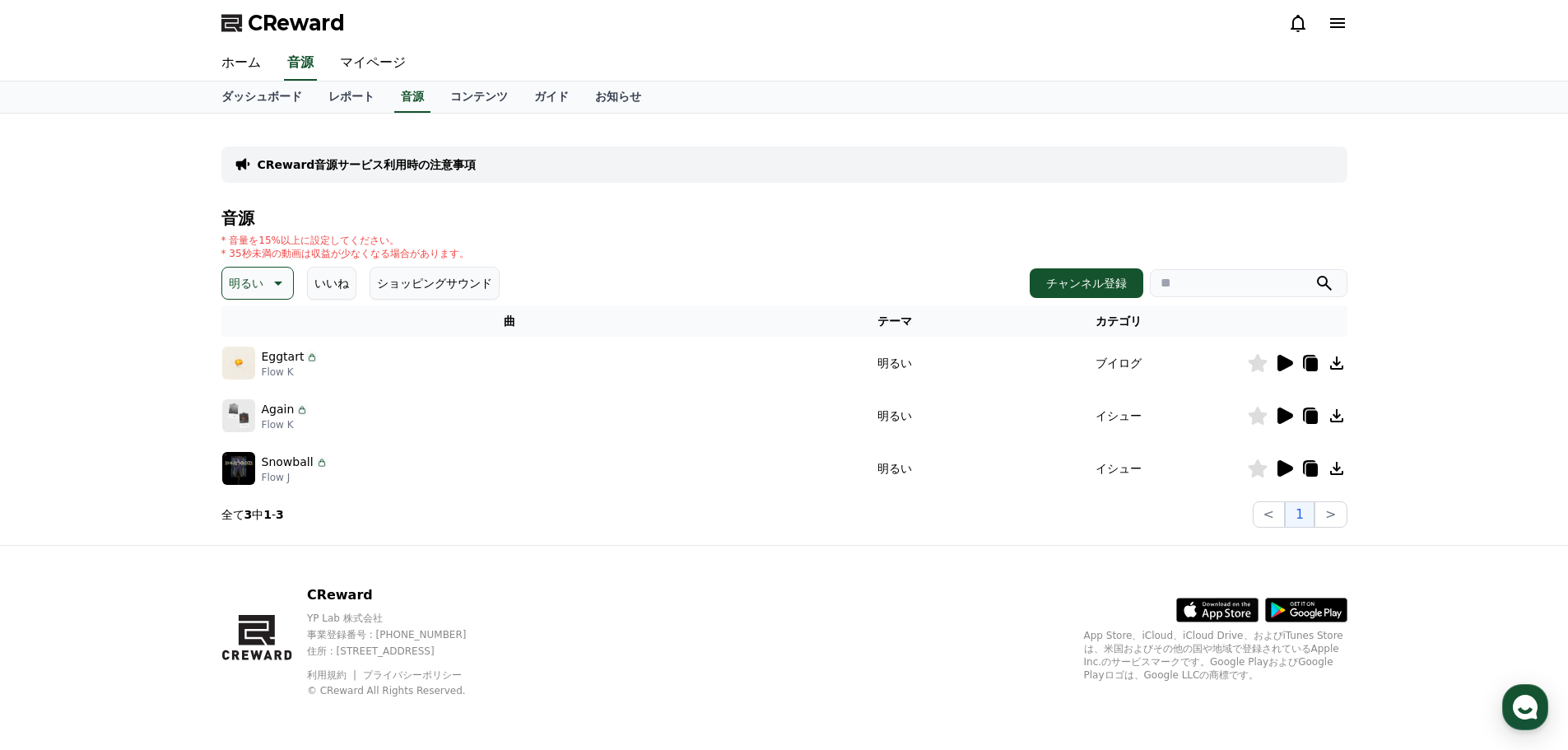
click at [281, 282] on icon at bounding box center [277, 283] width 20 height 20
click at [255, 336] on button "ポッピング" at bounding box center [260, 337] width 71 height 36
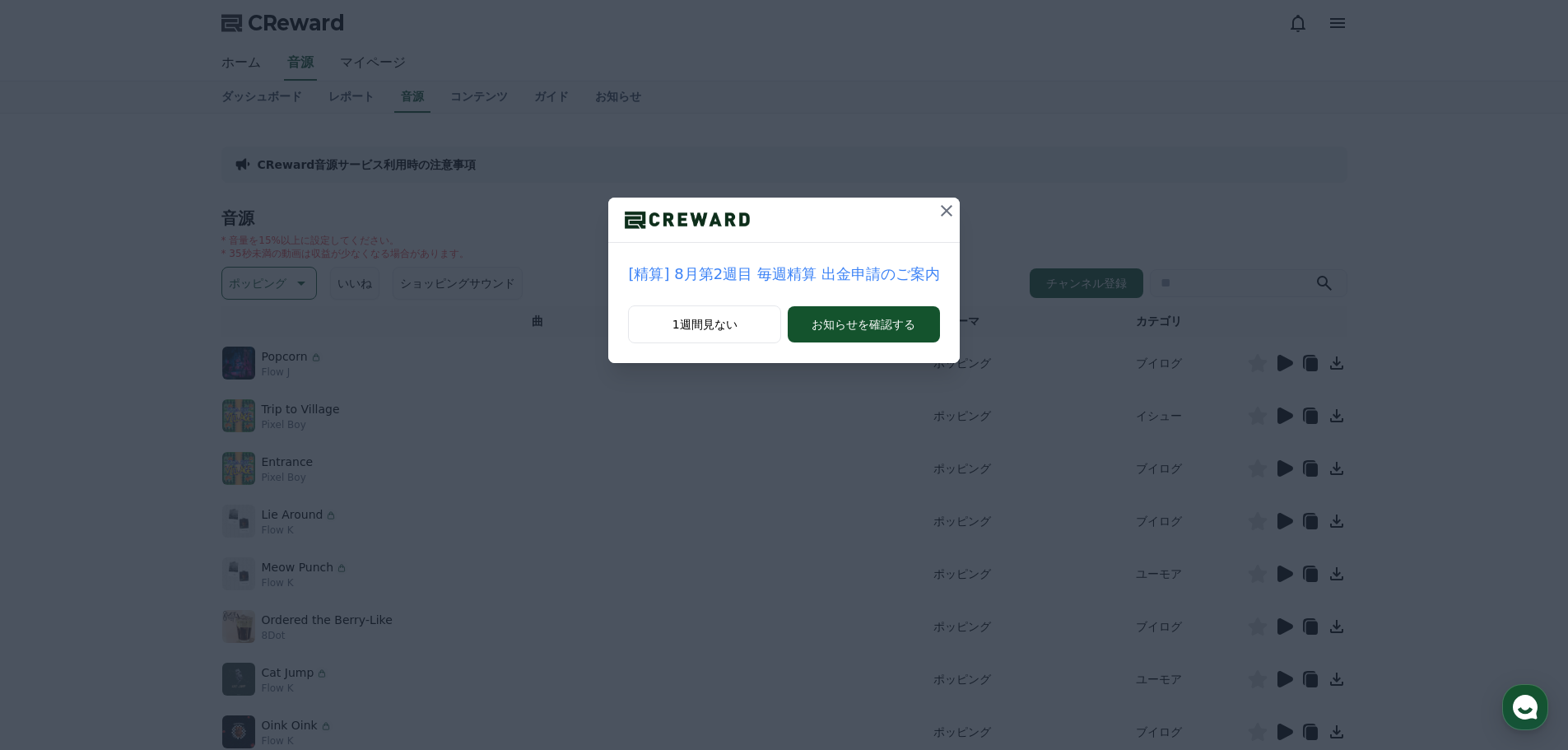
click at [941, 209] on icon at bounding box center [946, 210] width 12 height 12
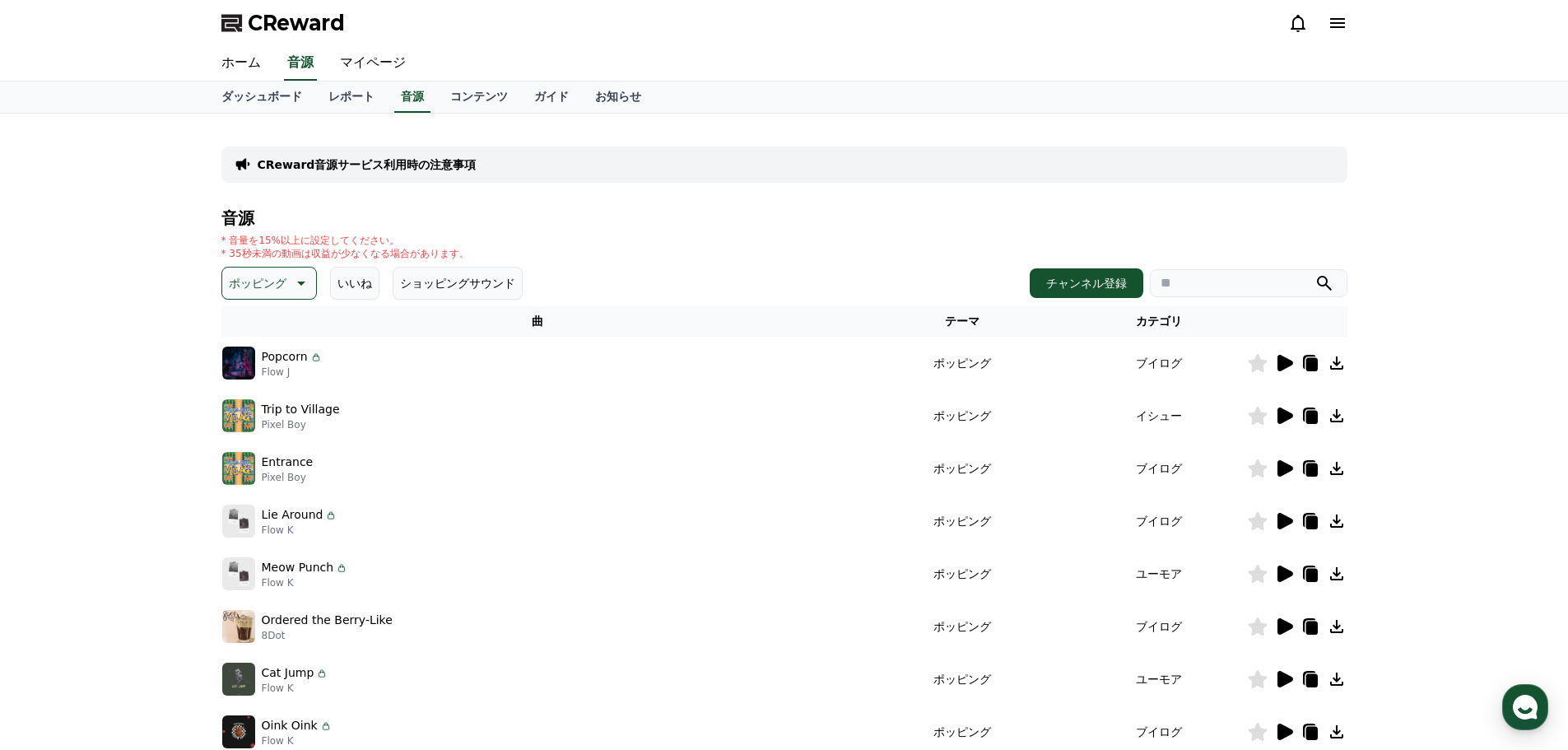
click at [1289, 359] on icon at bounding box center [1285, 363] width 16 height 17
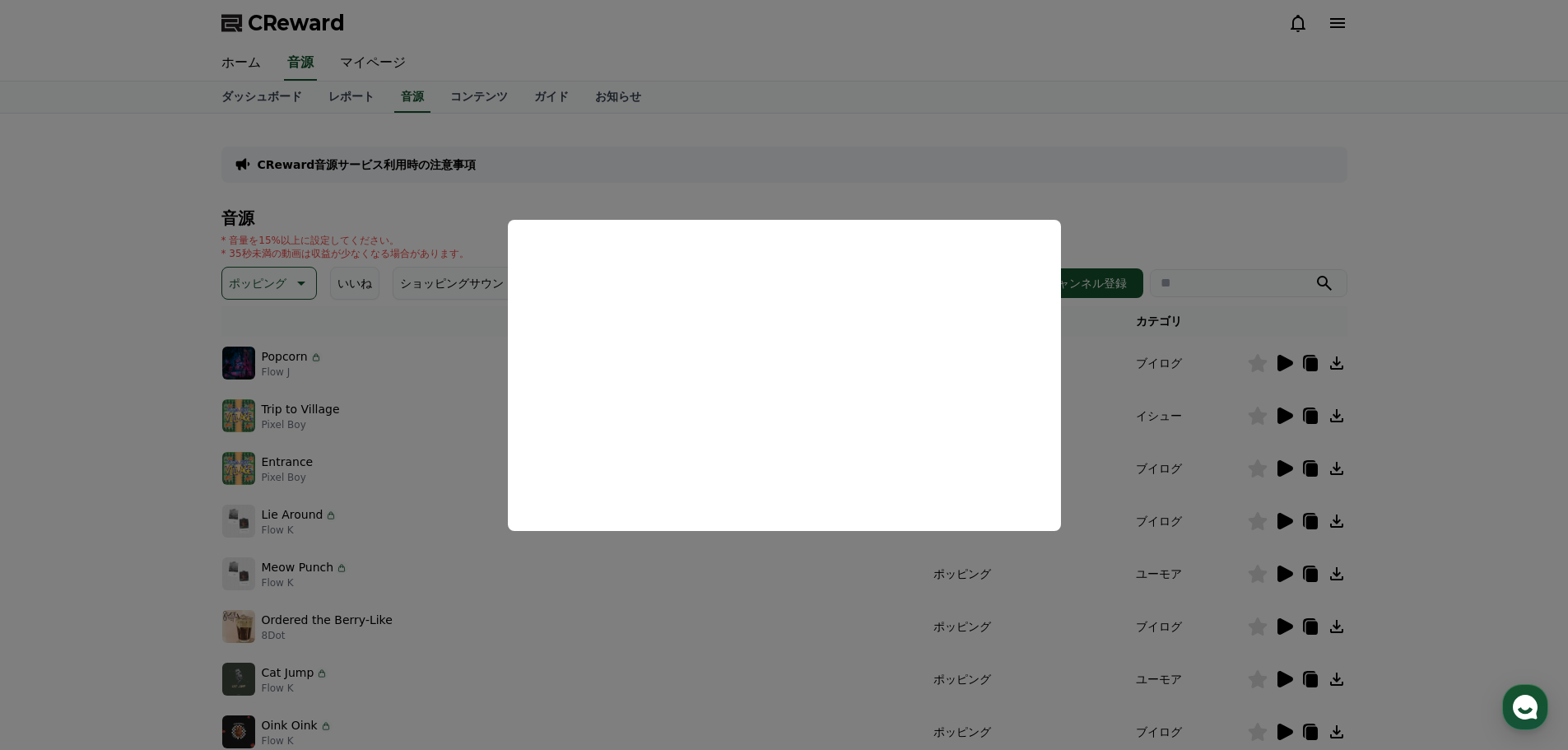
click at [543, 592] on button "close modal" at bounding box center [784, 375] width 1568 height 750
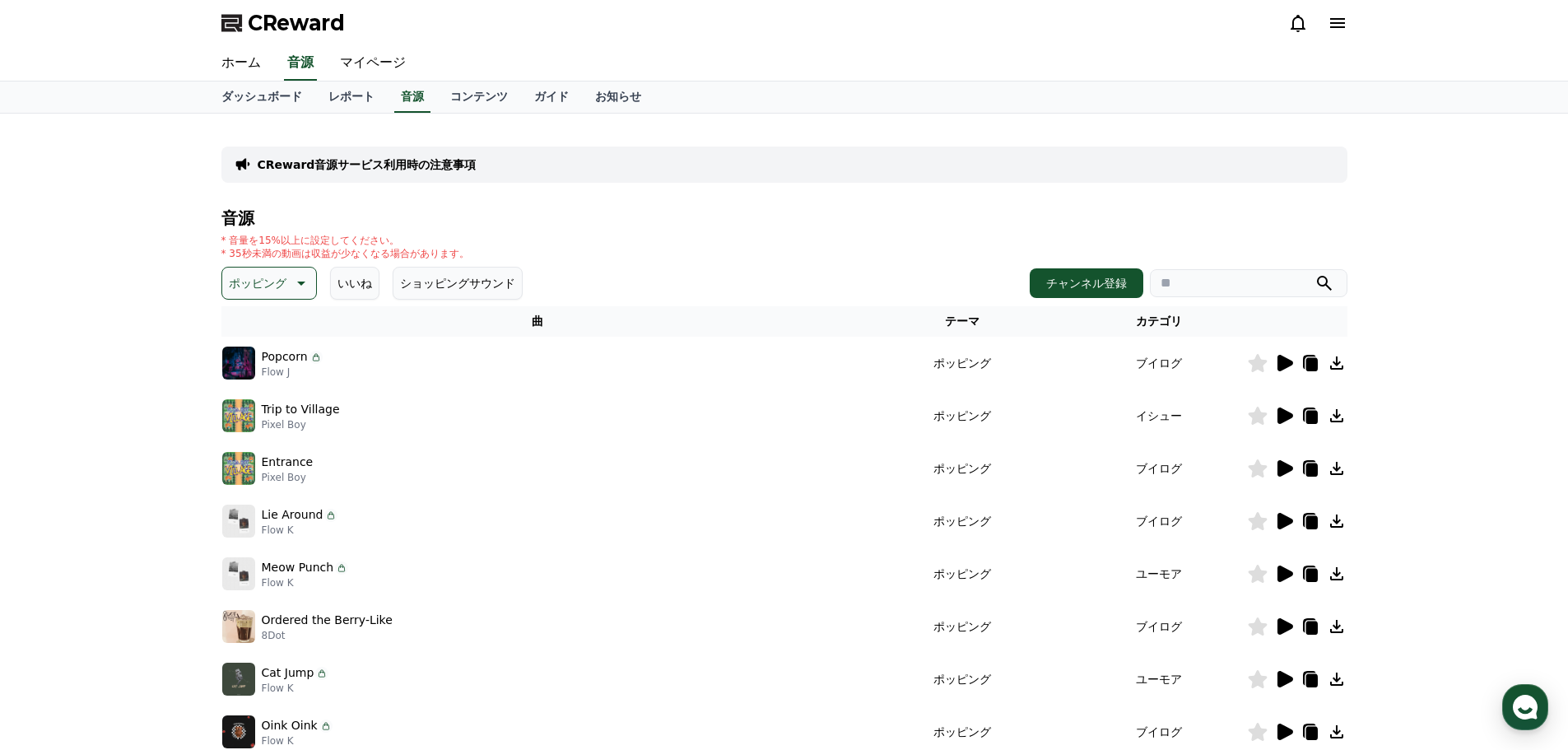
click at [1282, 471] on icon at bounding box center [1285, 468] width 16 height 17
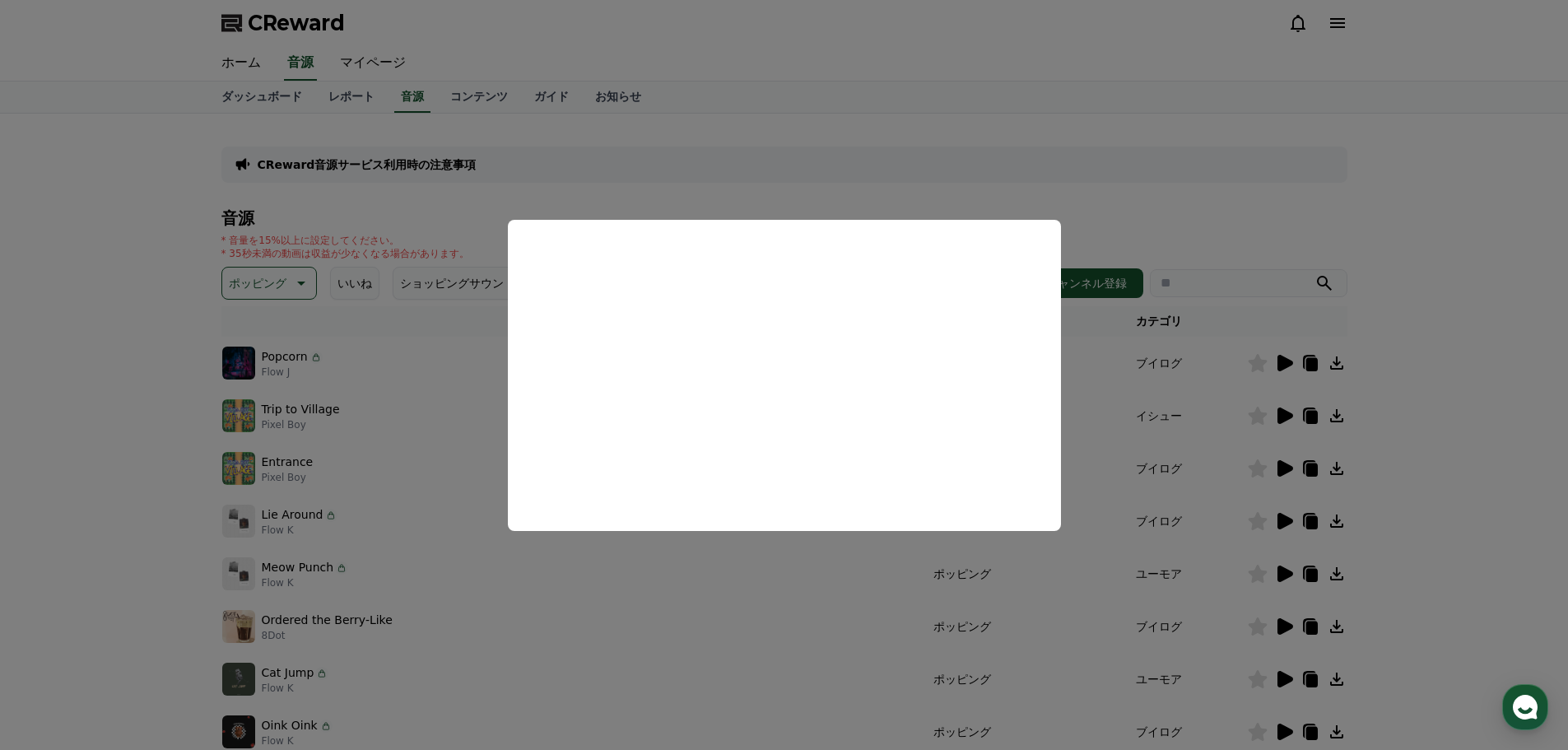
click at [503, 520] on button "close modal" at bounding box center [784, 375] width 1568 height 750
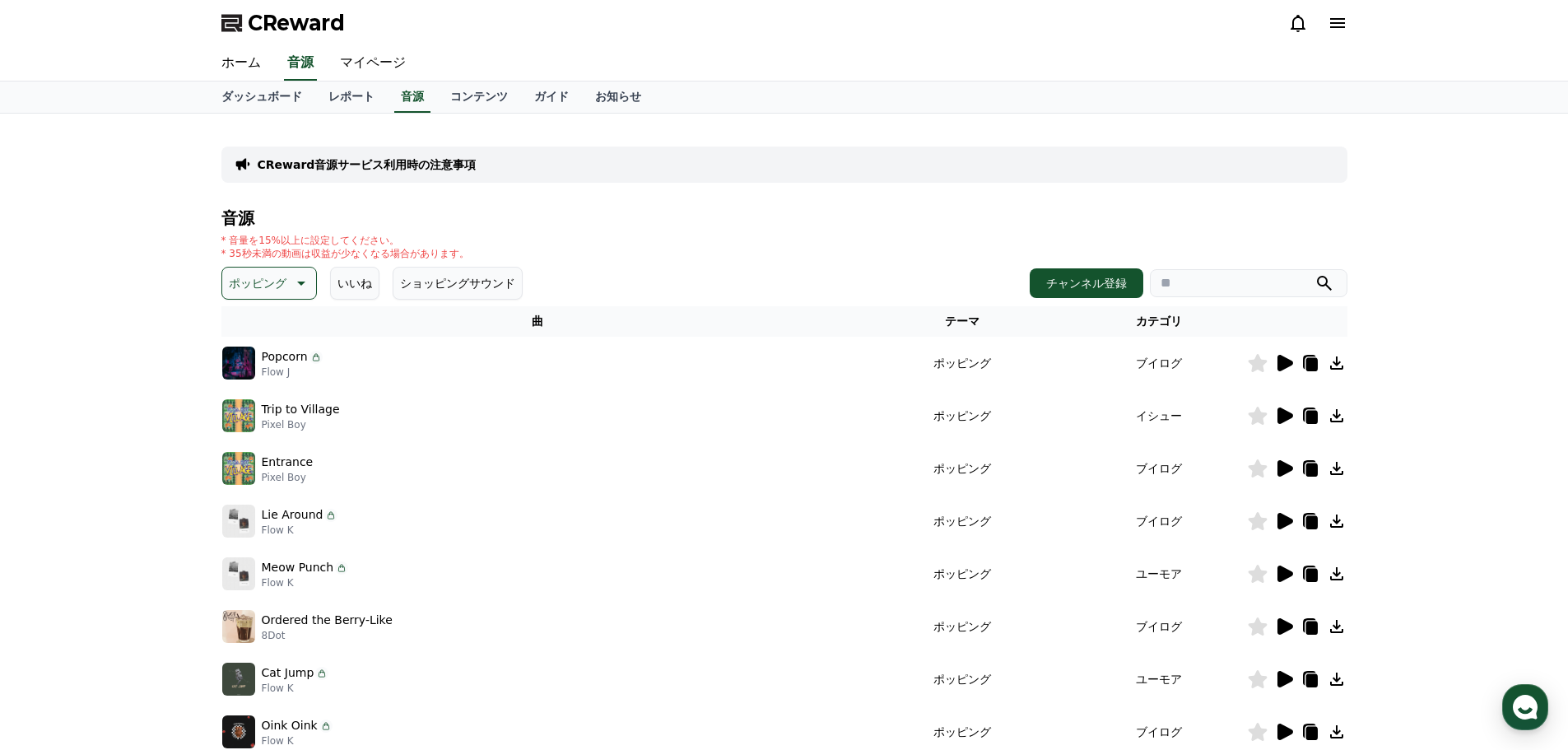
click at [1283, 519] on icon at bounding box center [1285, 520] width 16 height 17
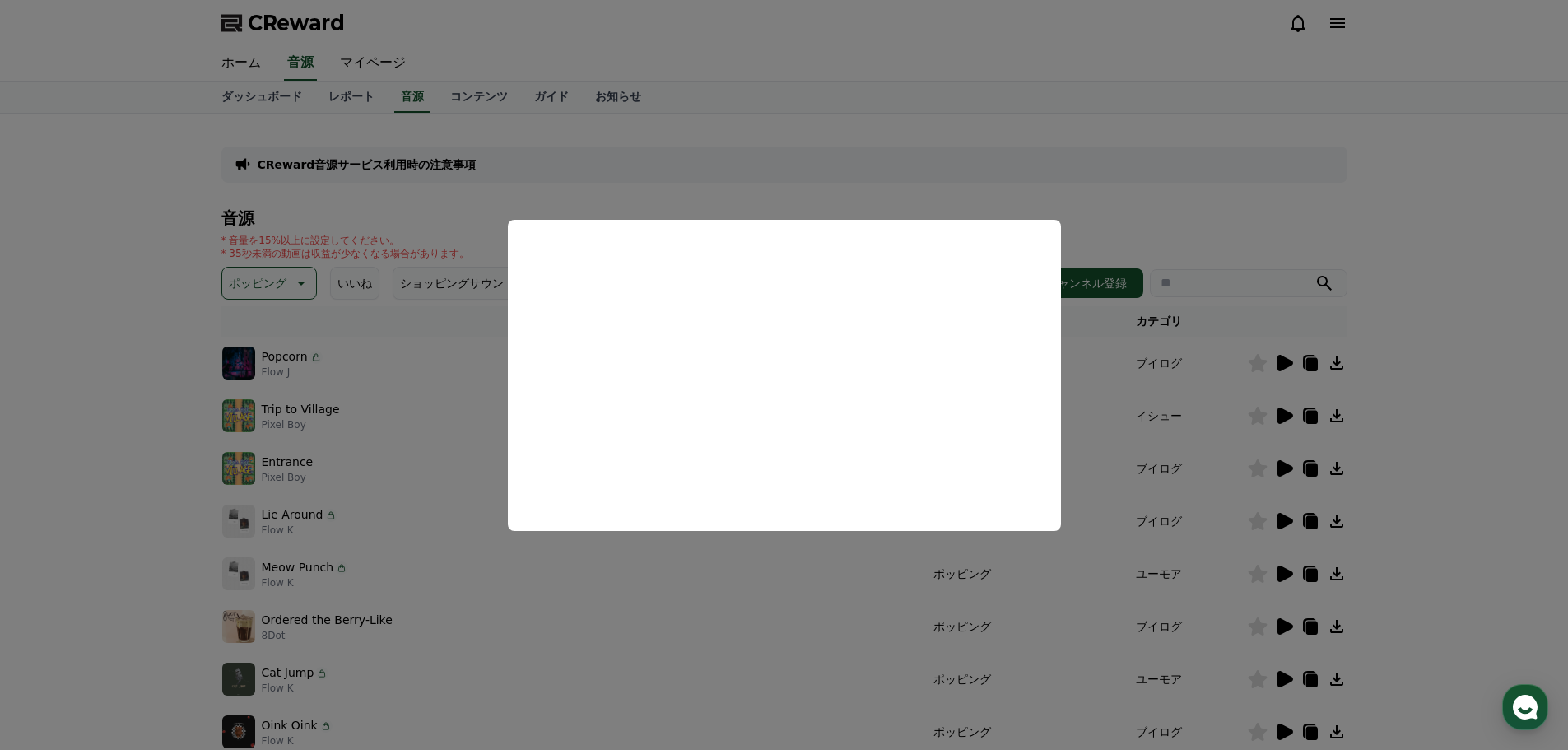
click at [629, 585] on button "close modal" at bounding box center [784, 375] width 1568 height 750
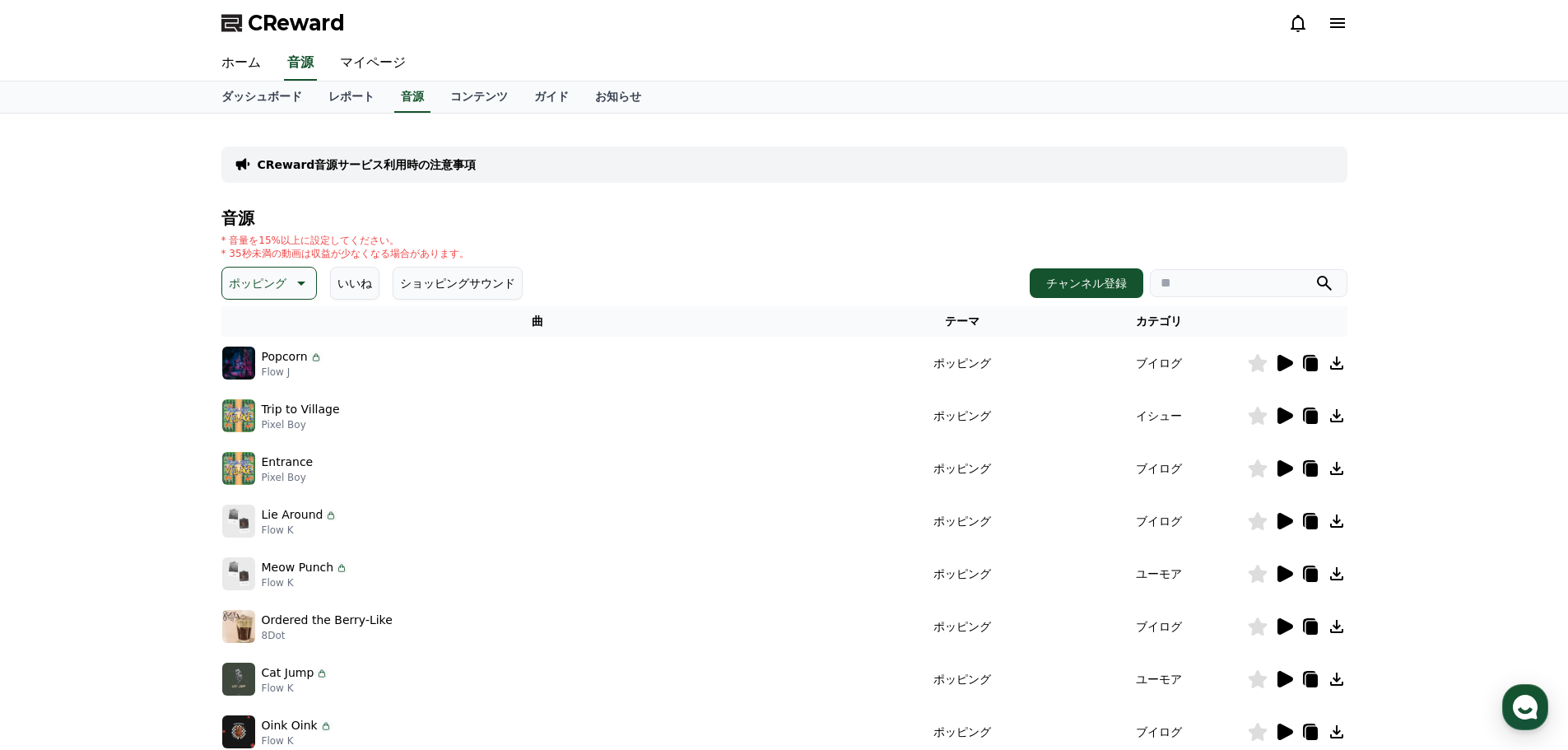
click at [1283, 625] on icon at bounding box center [1285, 626] width 16 height 17
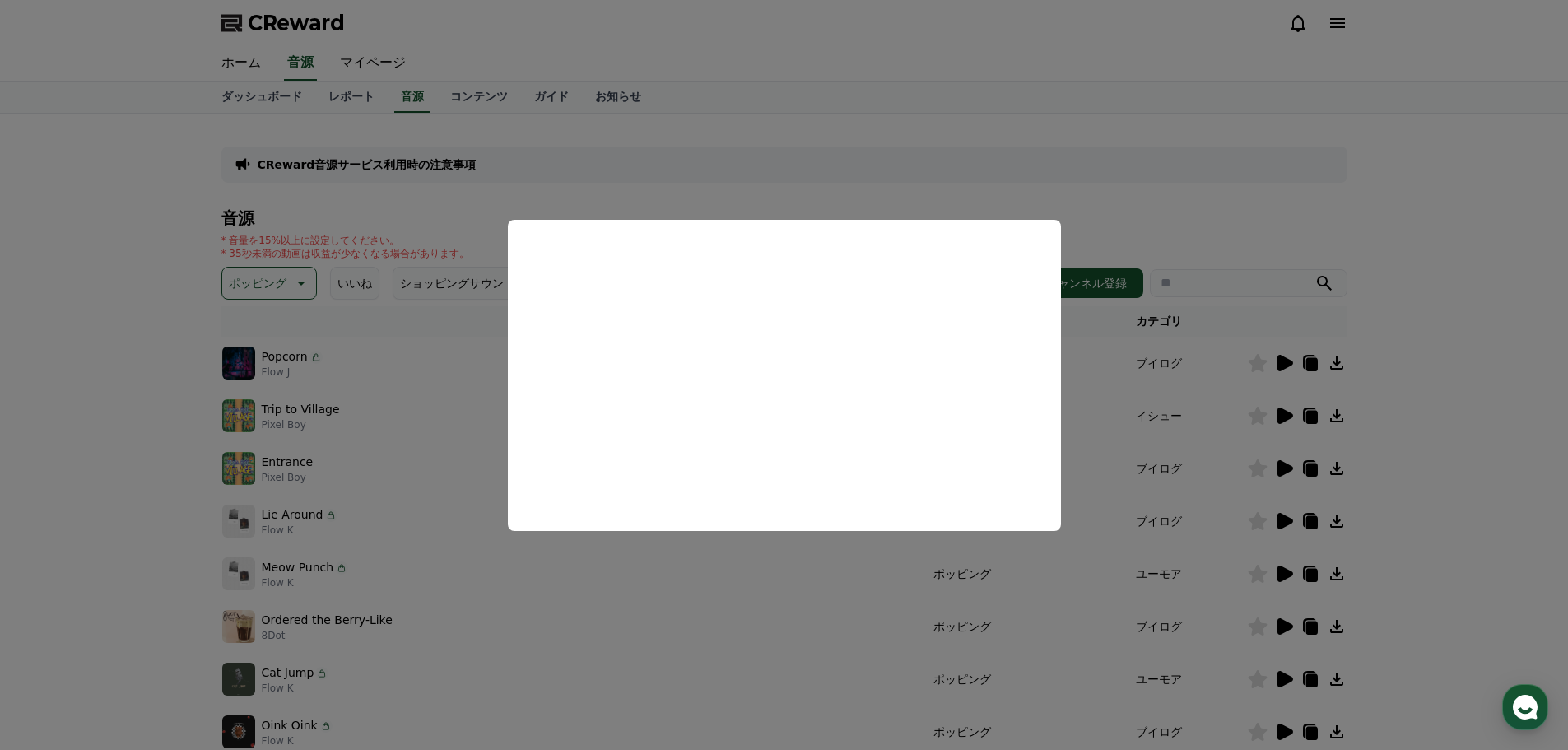
drag, startPoint x: 535, startPoint y: 579, endPoint x: 672, endPoint y: 575, distance: 137.1
click at [535, 579] on button "close modal" at bounding box center [784, 375] width 1568 height 750
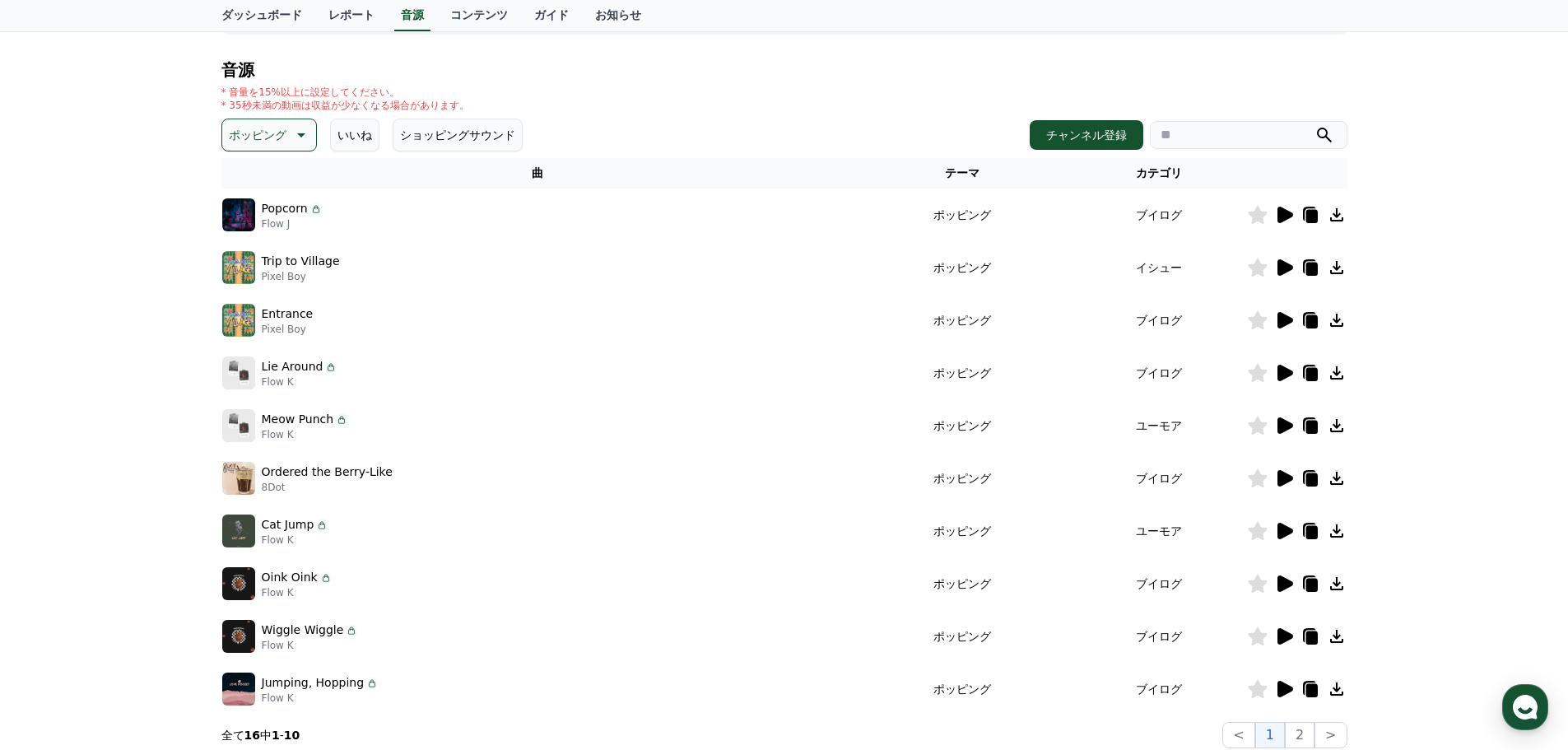
scroll to position [165, 0]
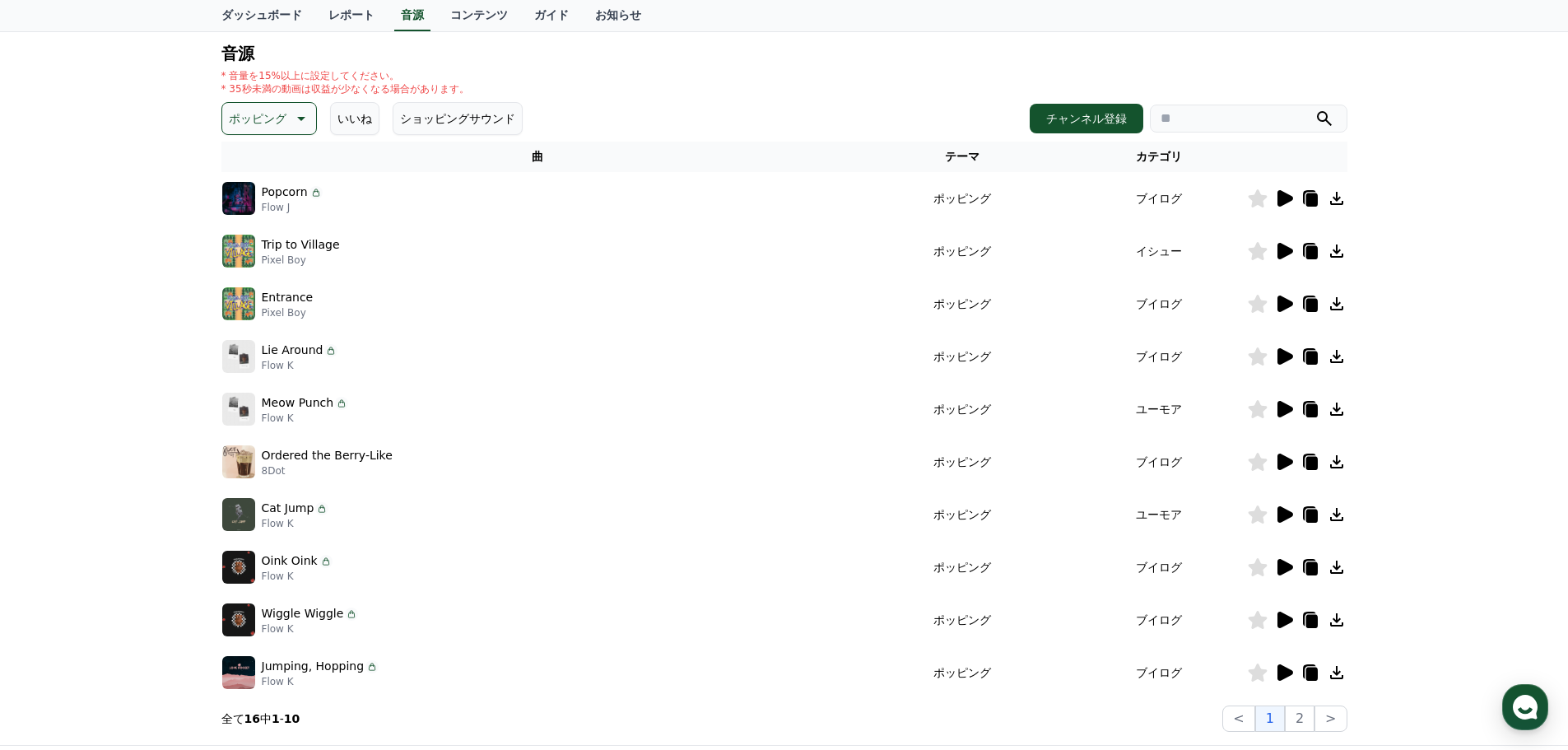
click at [1279, 566] on icon at bounding box center [1285, 567] width 16 height 17
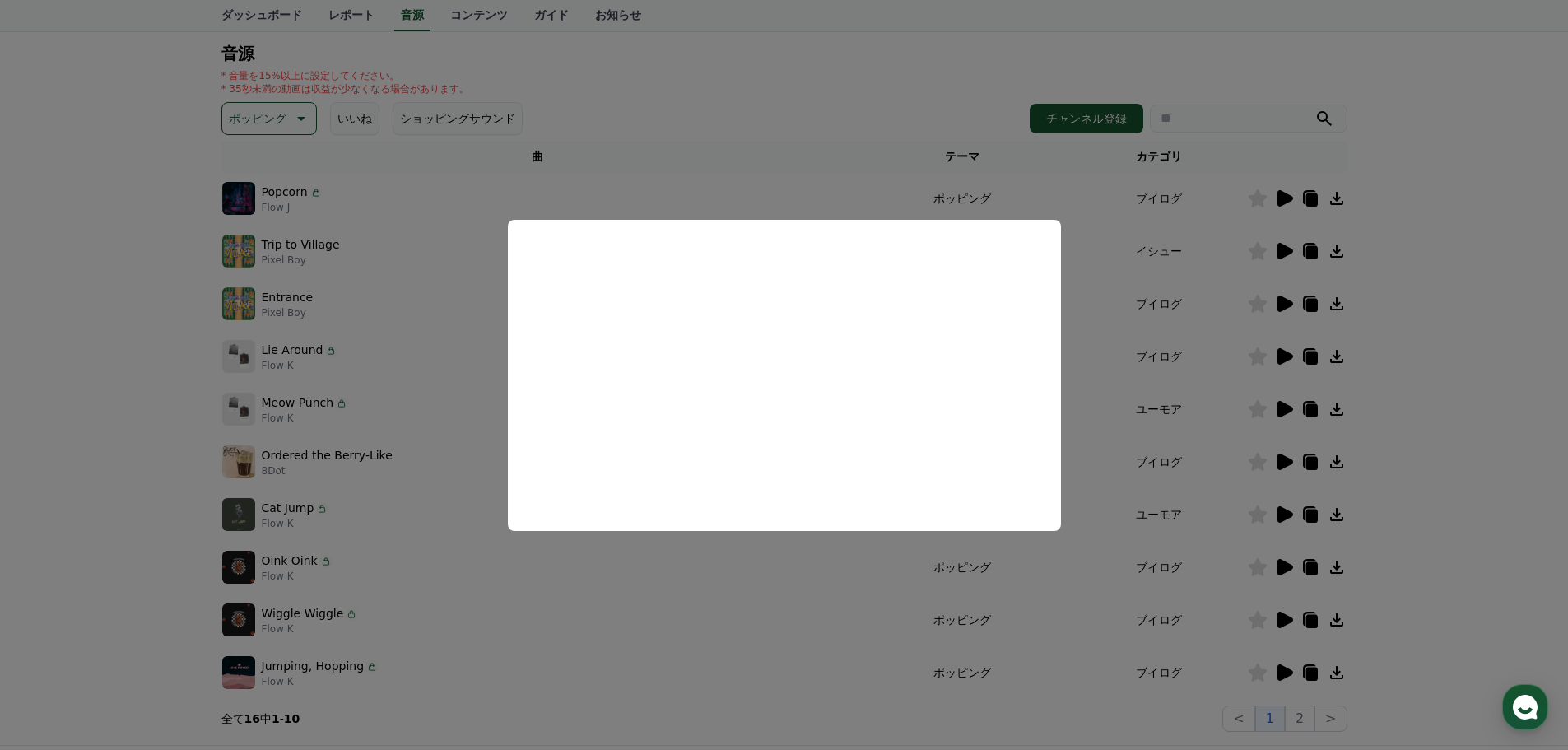
click at [558, 584] on button "close modal" at bounding box center [784, 375] width 1568 height 750
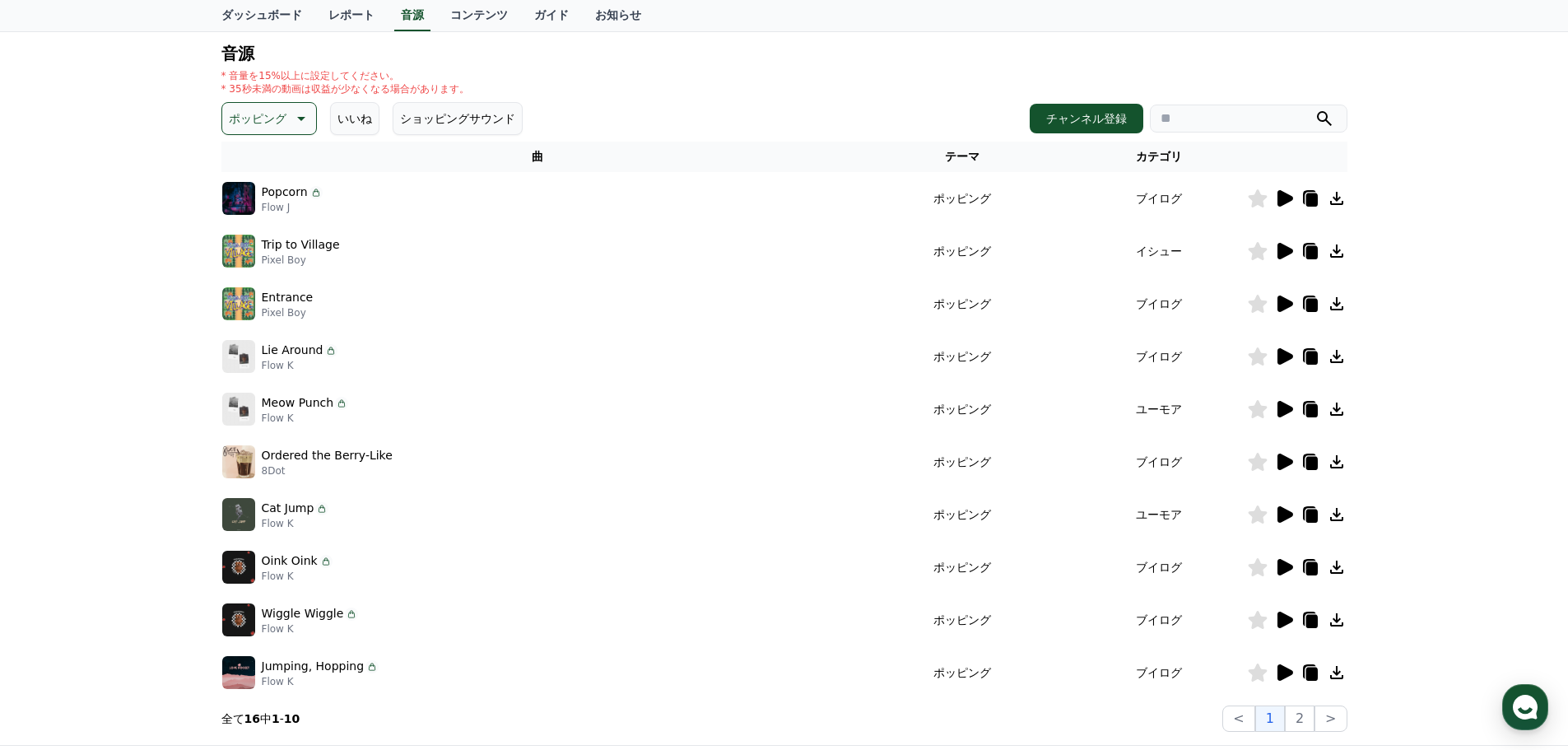
click at [1278, 622] on icon at bounding box center [1285, 620] width 16 height 17
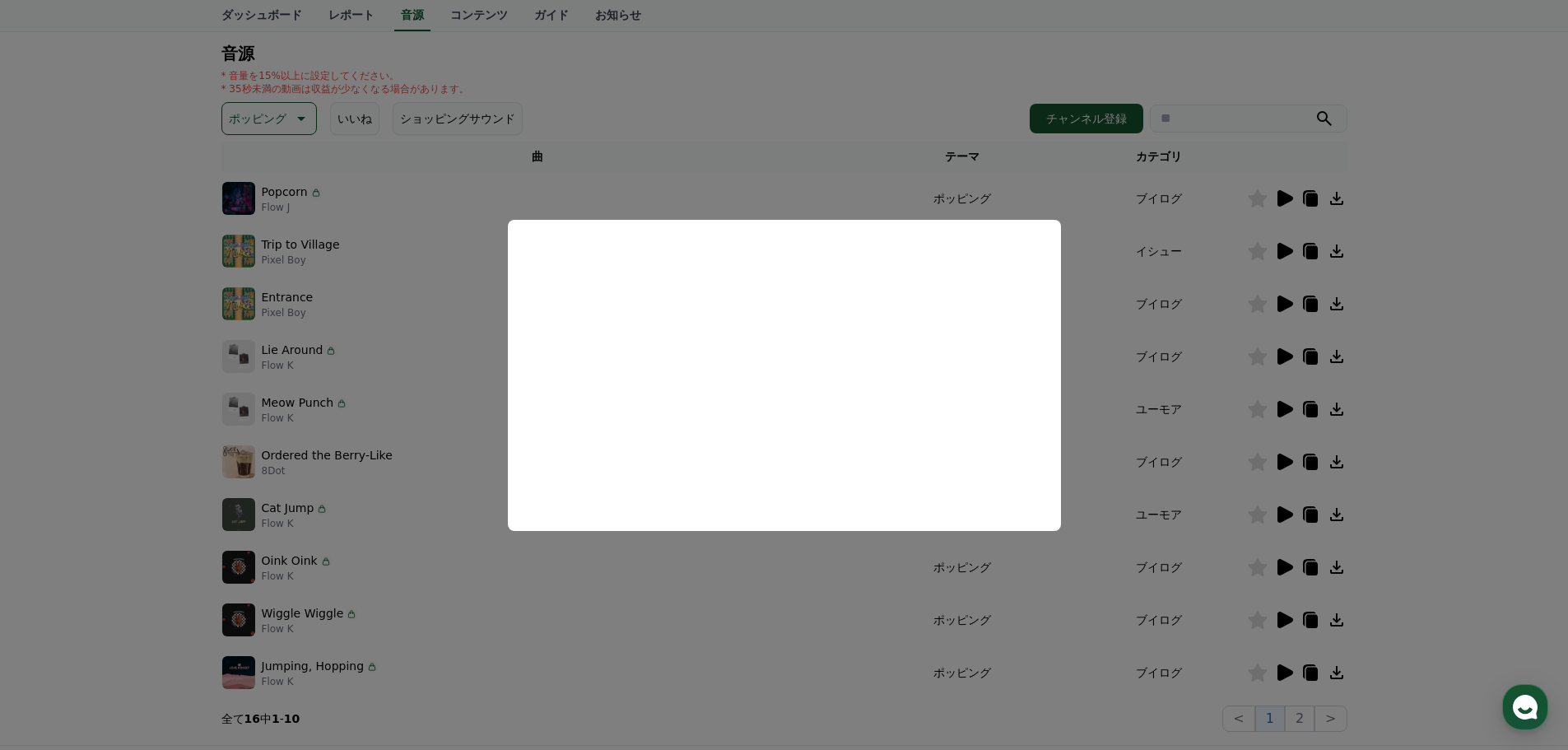
click at [858, 599] on button "close modal" at bounding box center [784, 375] width 1568 height 750
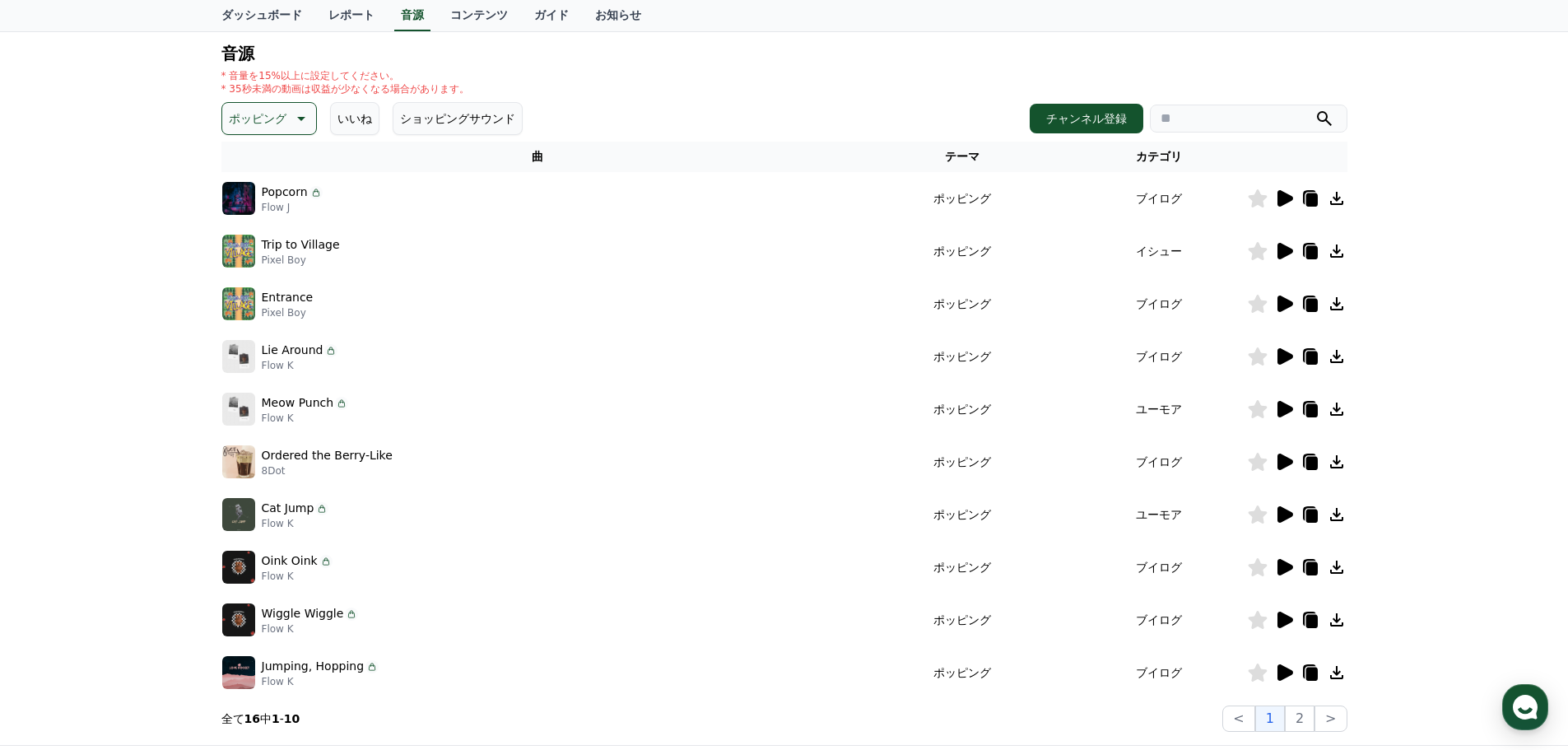
click at [1280, 672] on icon at bounding box center [1285, 673] width 16 height 17
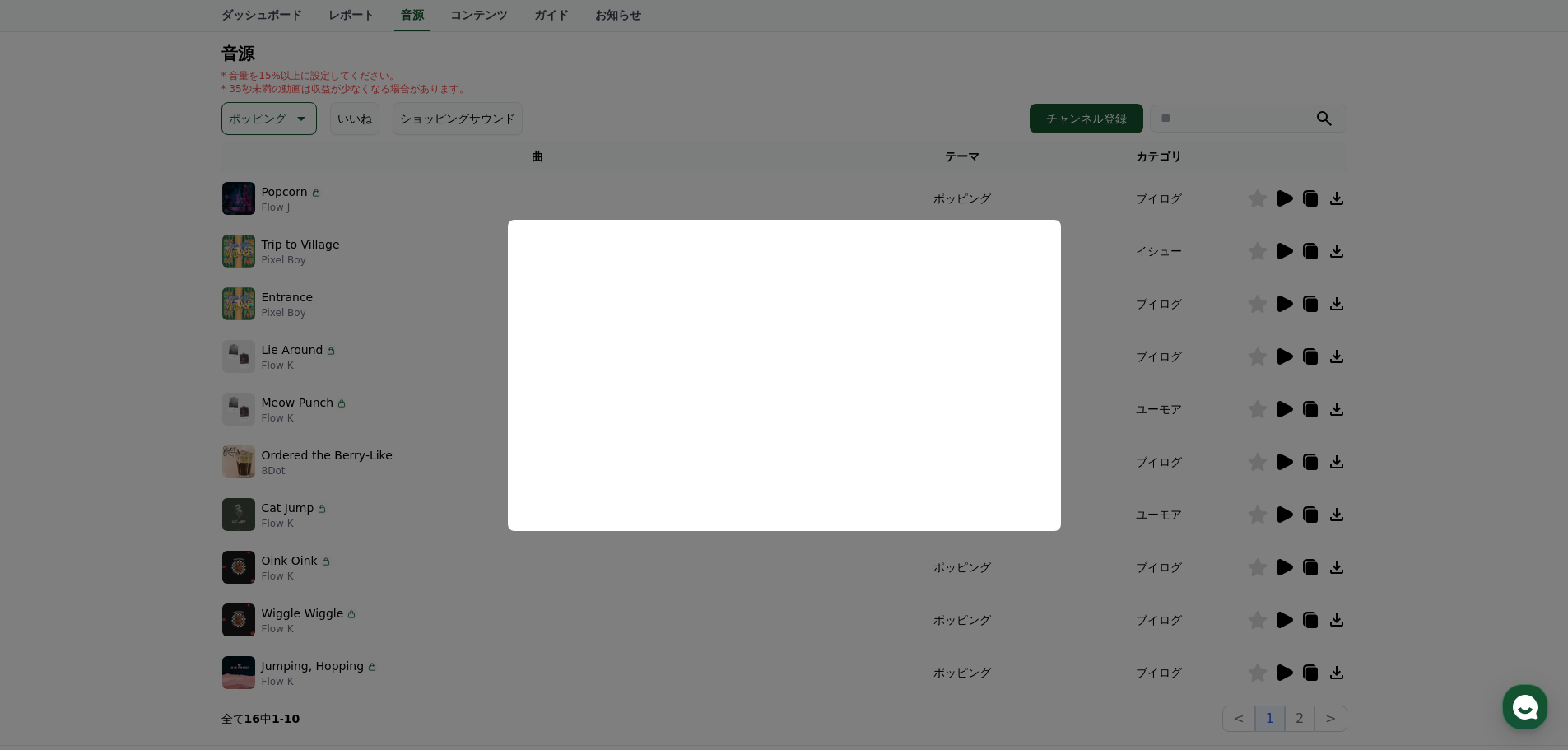
click at [711, 600] on button "close modal" at bounding box center [784, 375] width 1568 height 750
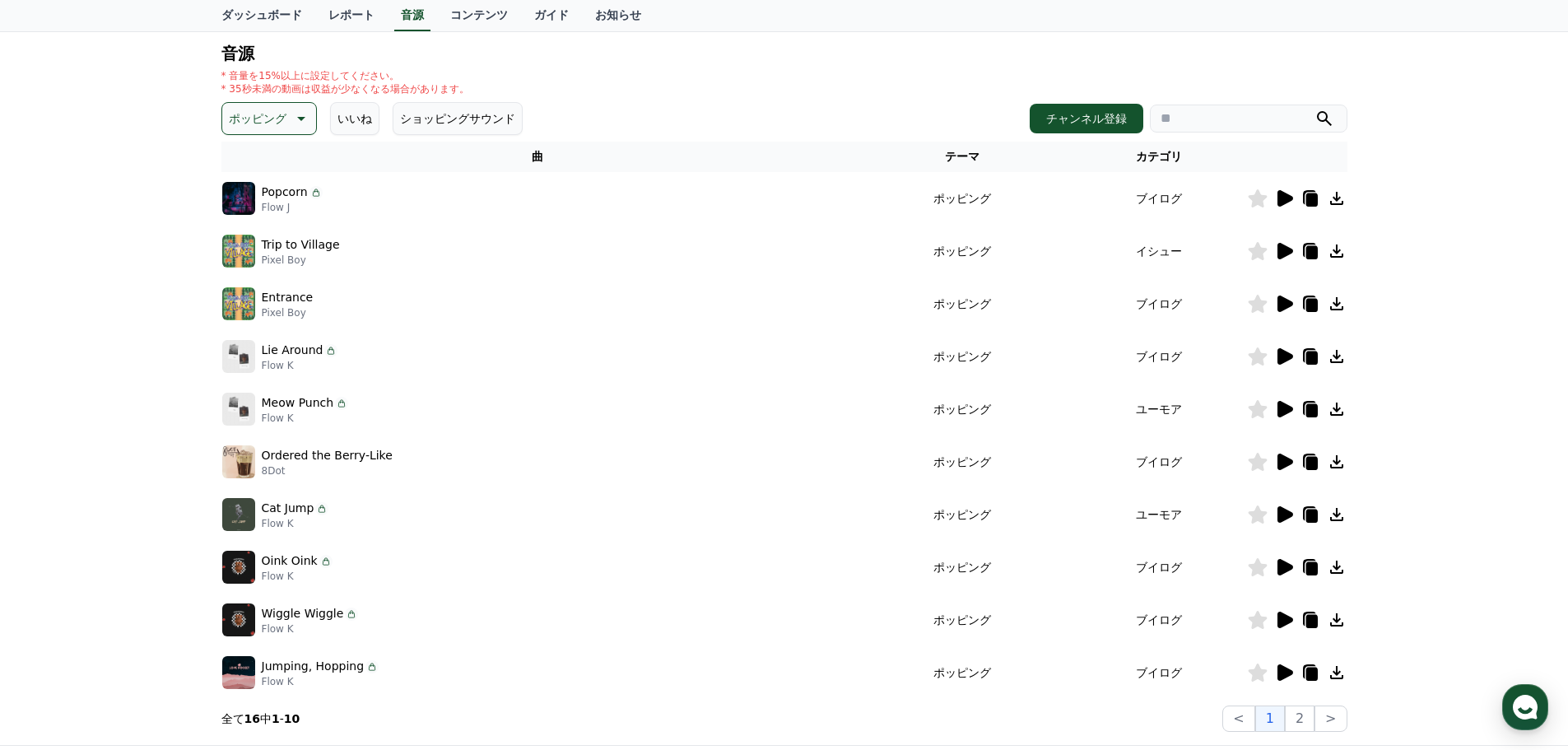
click at [1284, 512] on icon at bounding box center [1285, 514] width 16 height 17
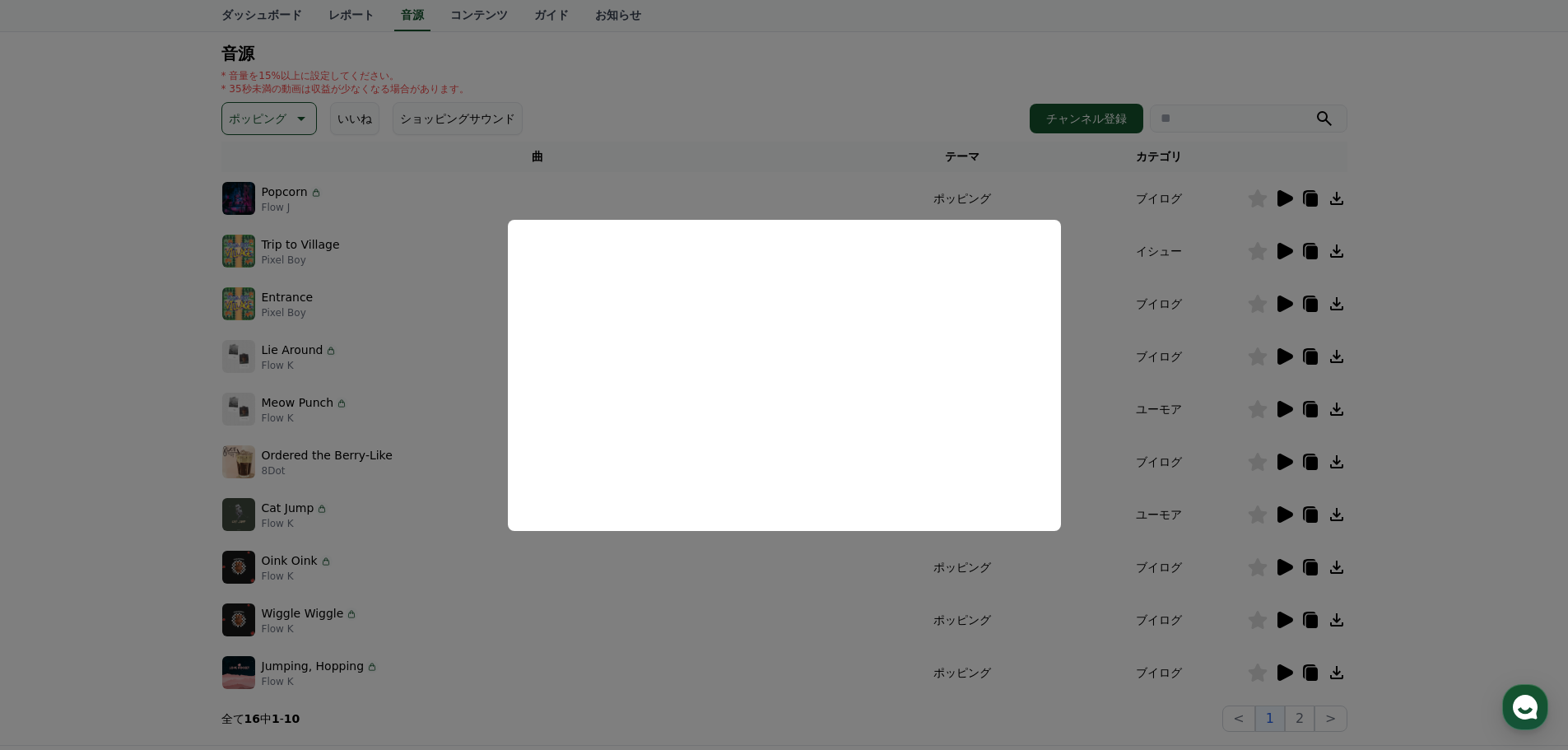
drag, startPoint x: 758, startPoint y: 681, endPoint x: 1025, endPoint y: 536, distance: 303.8
click at [760, 681] on button "close modal" at bounding box center [784, 375] width 1568 height 750
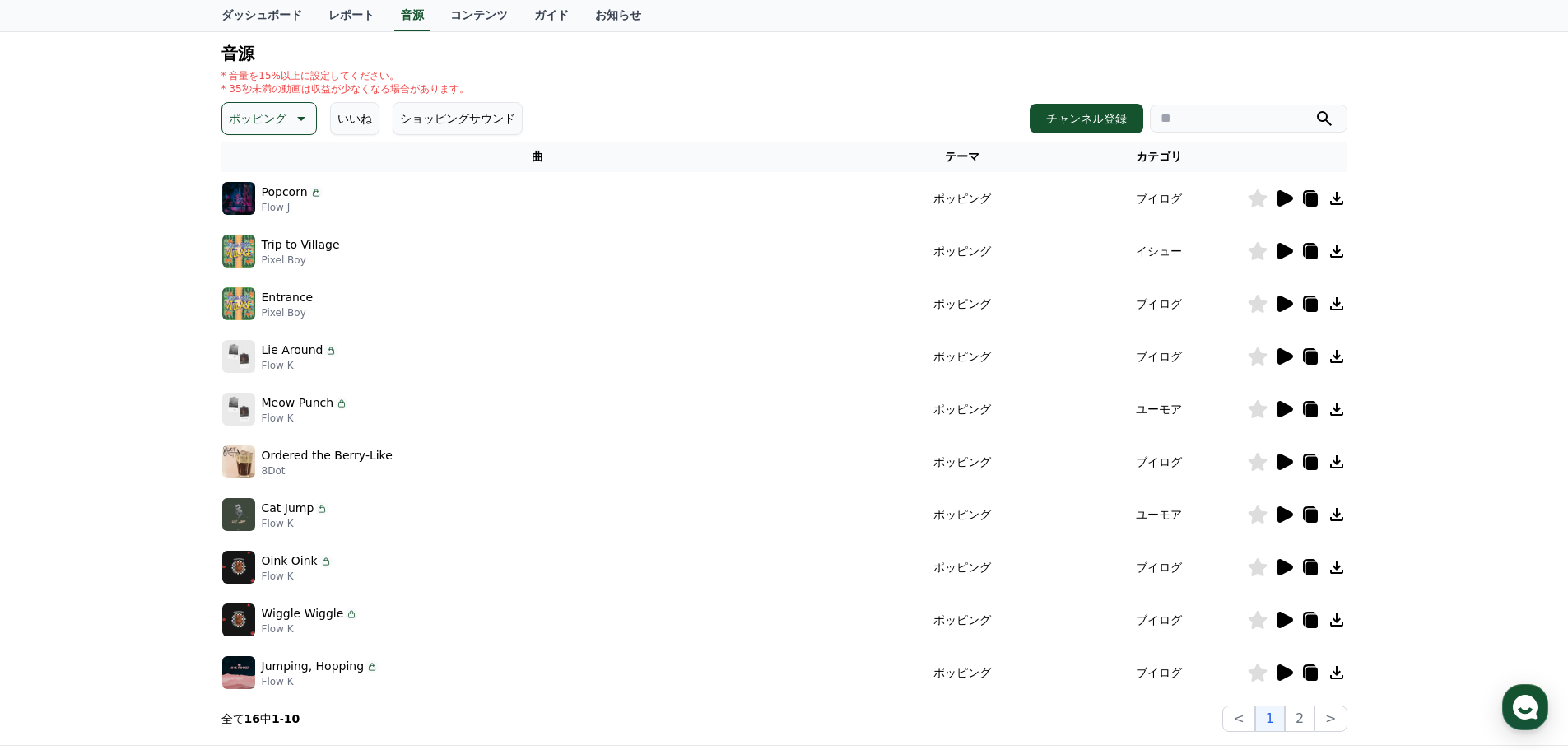
click at [1278, 407] on icon at bounding box center [1285, 409] width 16 height 17
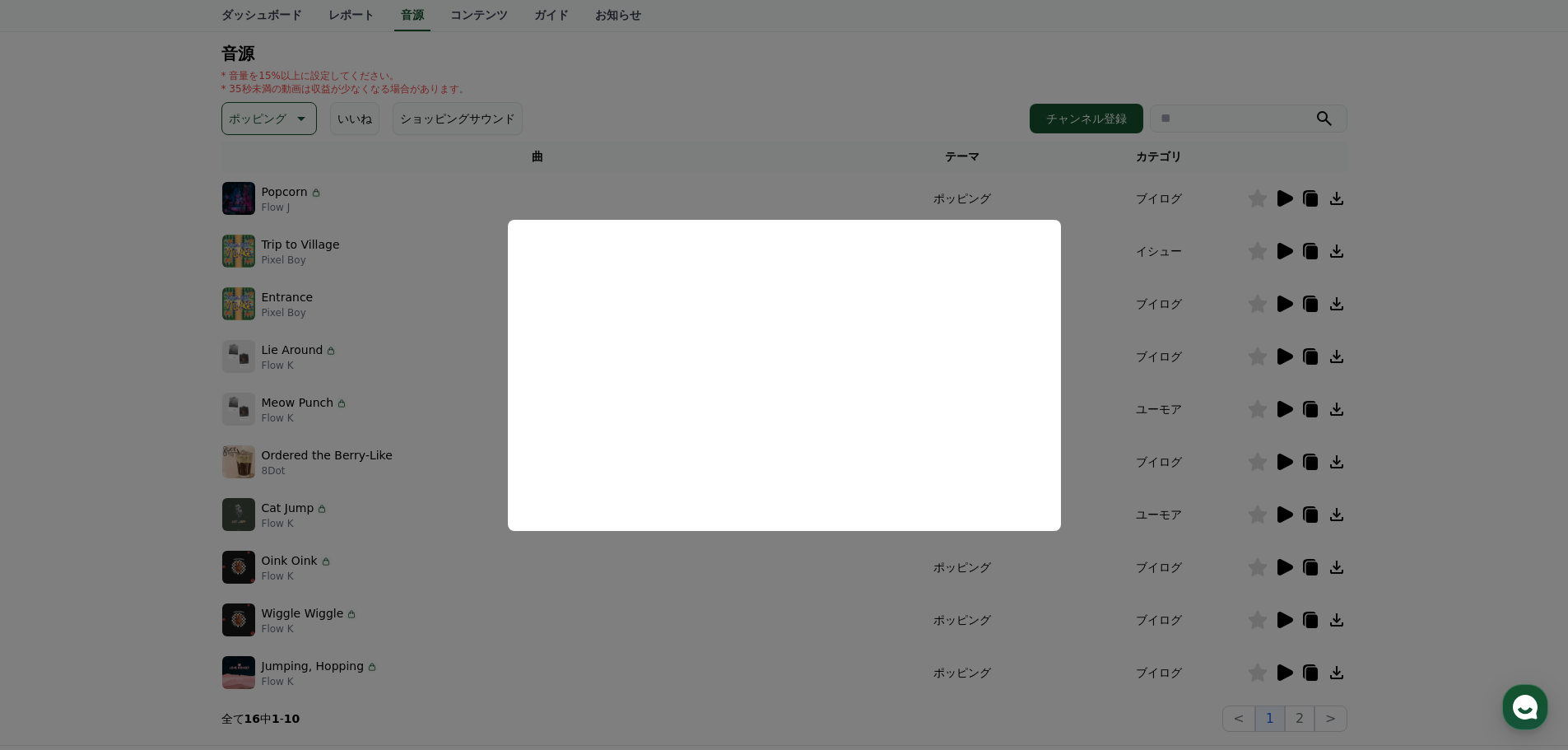
drag, startPoint x: 594, startPoint y: 605, endPoint x: 622, endPoint y: 590, distance: 31.8
click at [595, 605] on button "close modal" at bounding box center [784, 375] width 1568 height 750
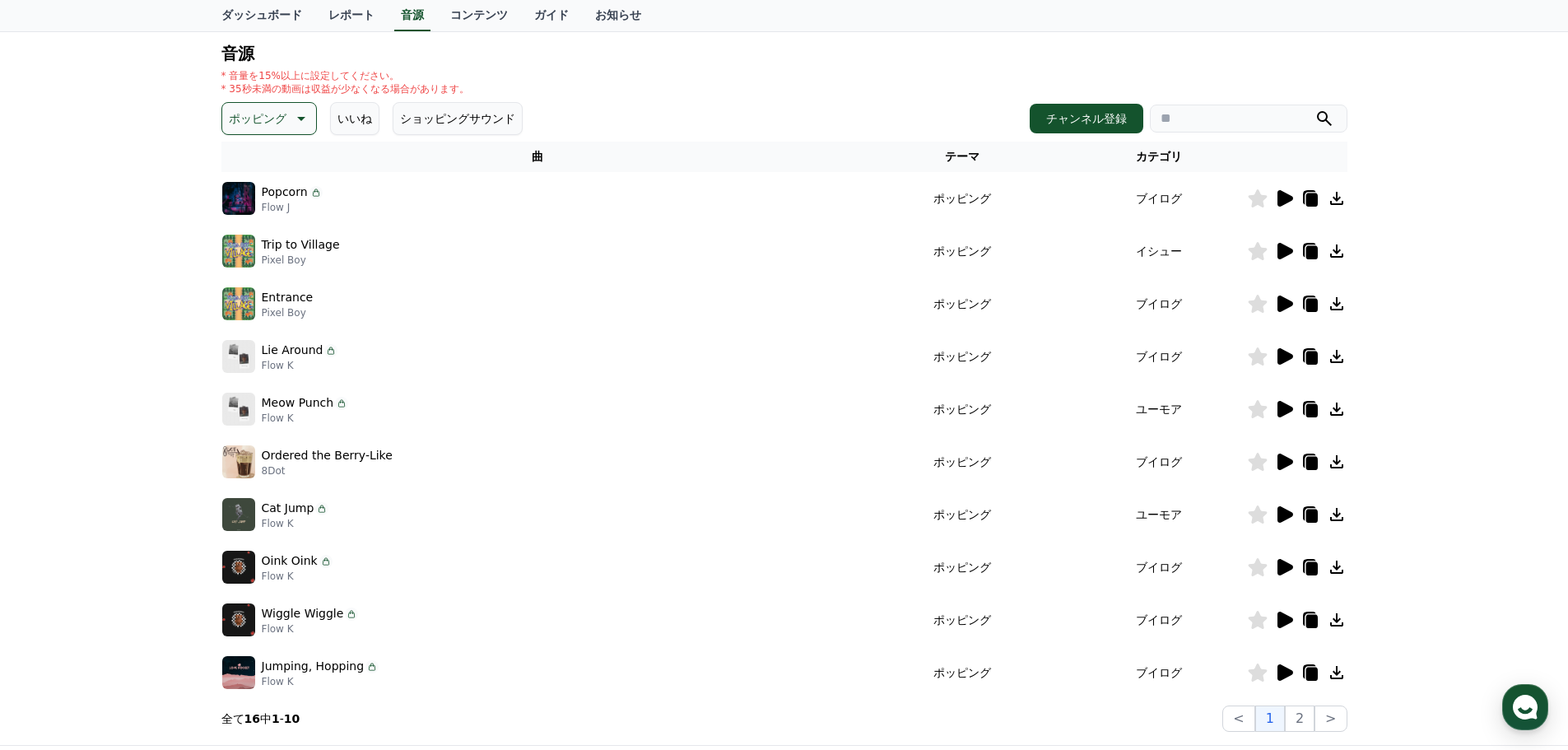
click at [1279, 250] on icon at bounding box center [1285, 251] width 16 height 17
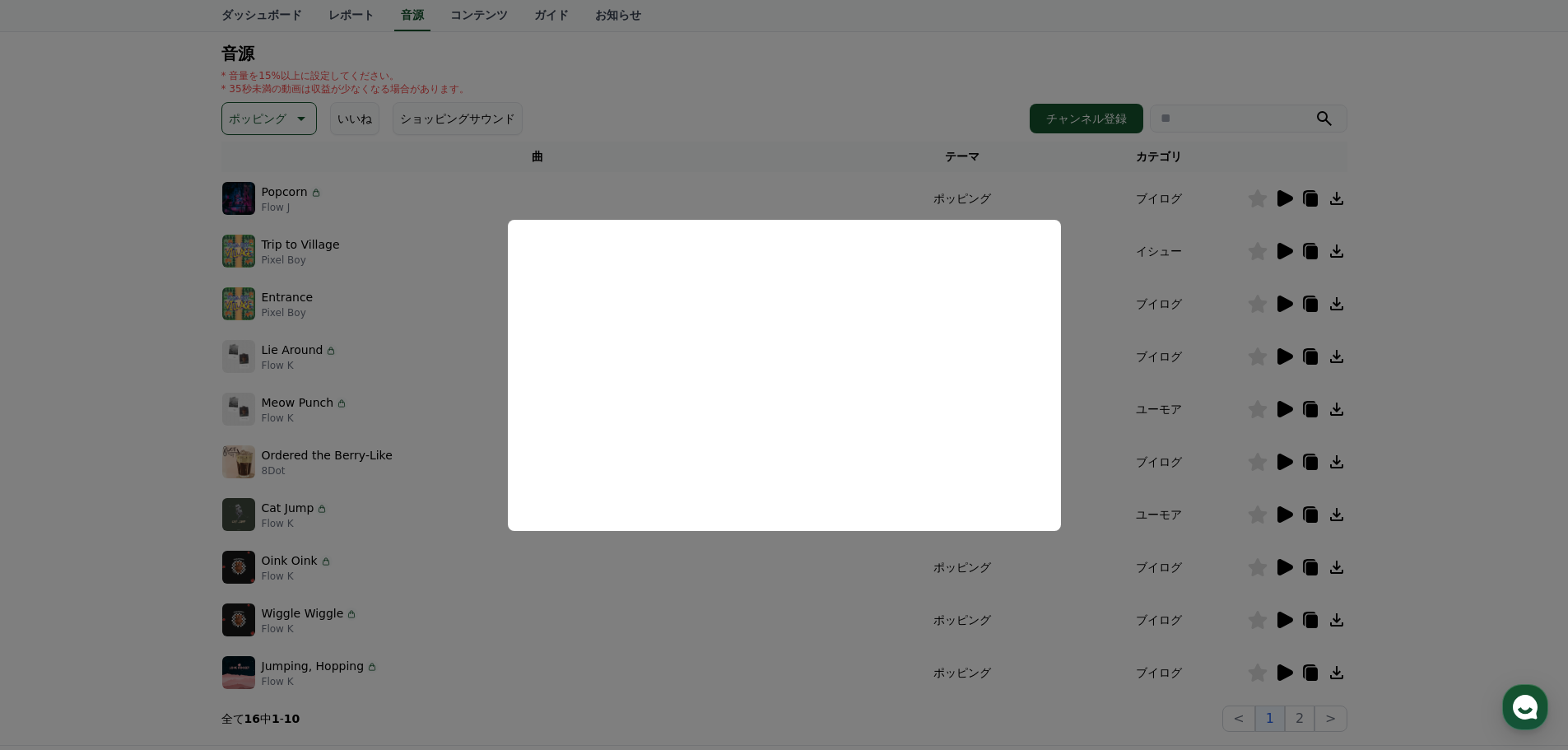
drag, startPoint x: 740, startPoint y: 617, endPoint x: 1147, endPoint y: 640, distance: 407.6
click at [743, 617] on button "close modal" at bounding box center [784, 375] width 1568 height 750
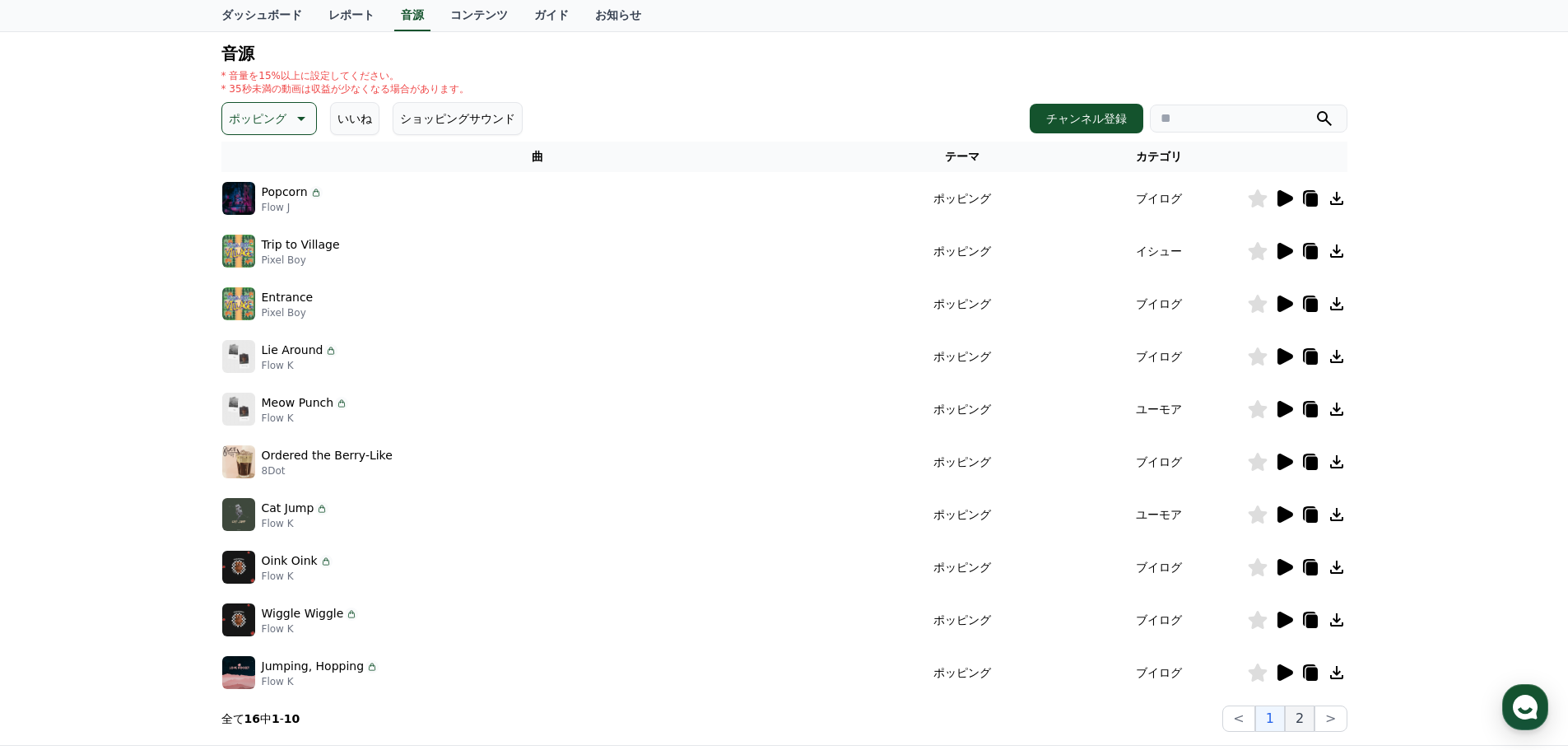
click at [1301, 714] on button "2" at bounding box center [1299, 719] width 29 height 27
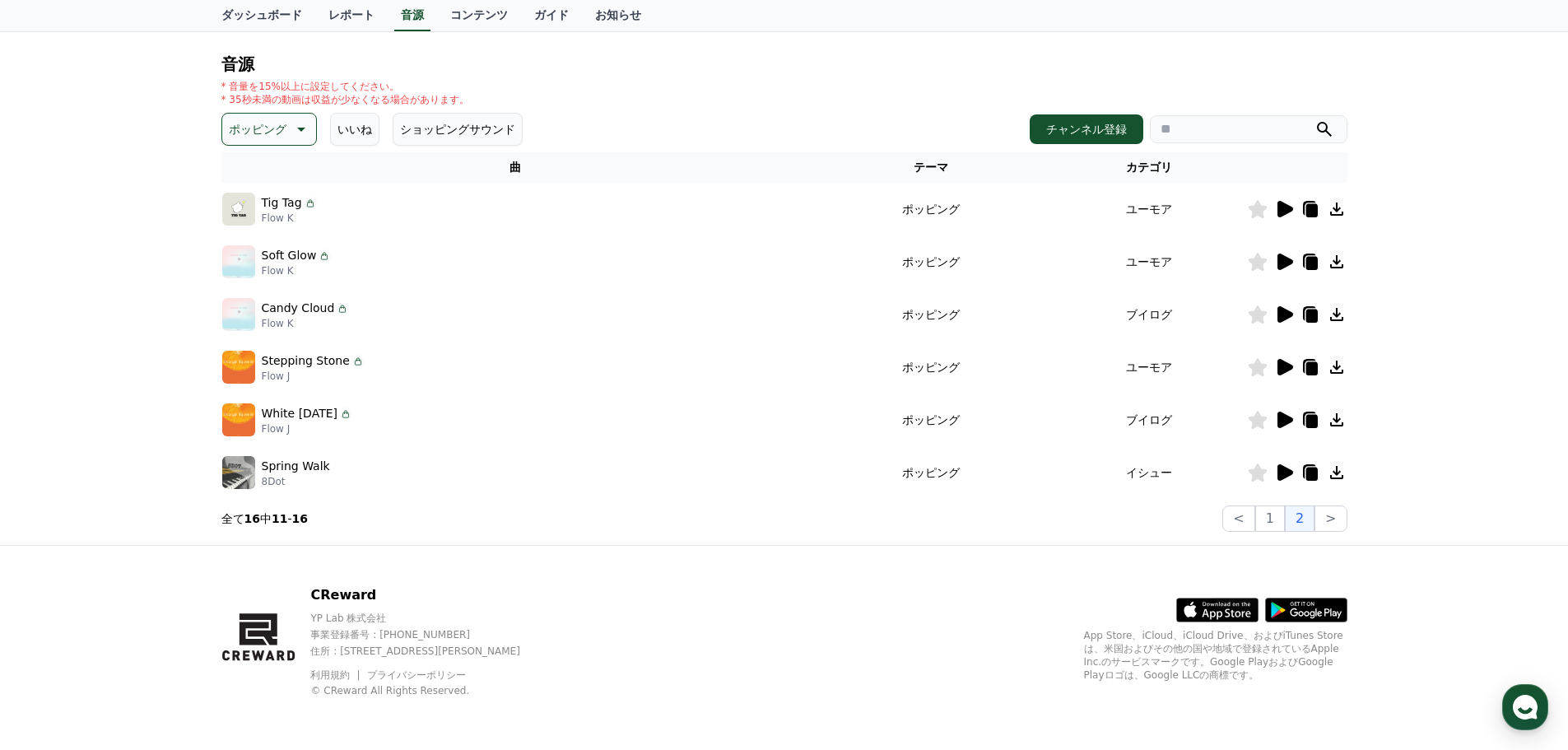
scroll to position [154, 0]
click at [1285, 214] on icon at bounding box center [1285, 209] width 16 height 17
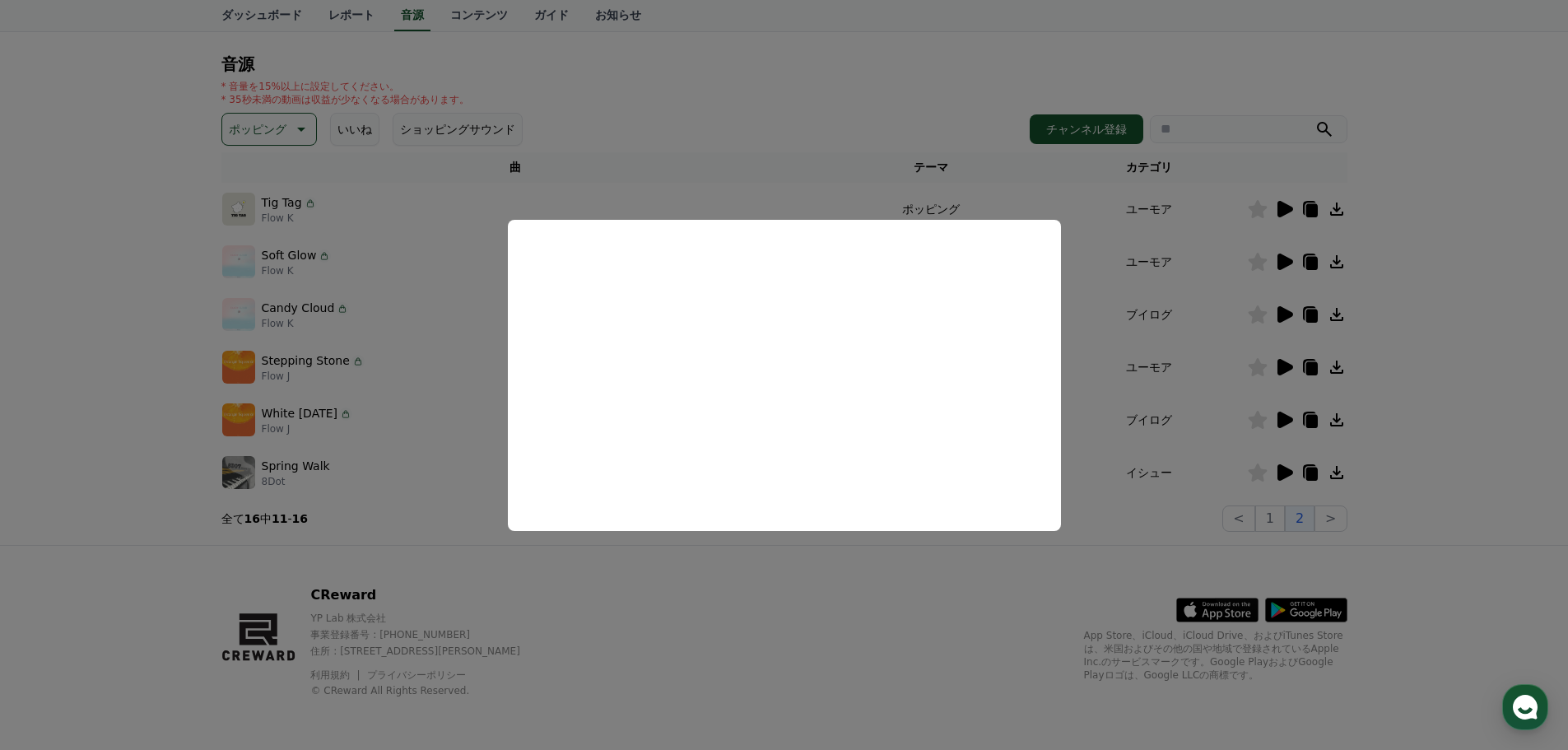
click at [466, 515] on button "close modal" at bounding box center [784, 375] width 1568 height 750
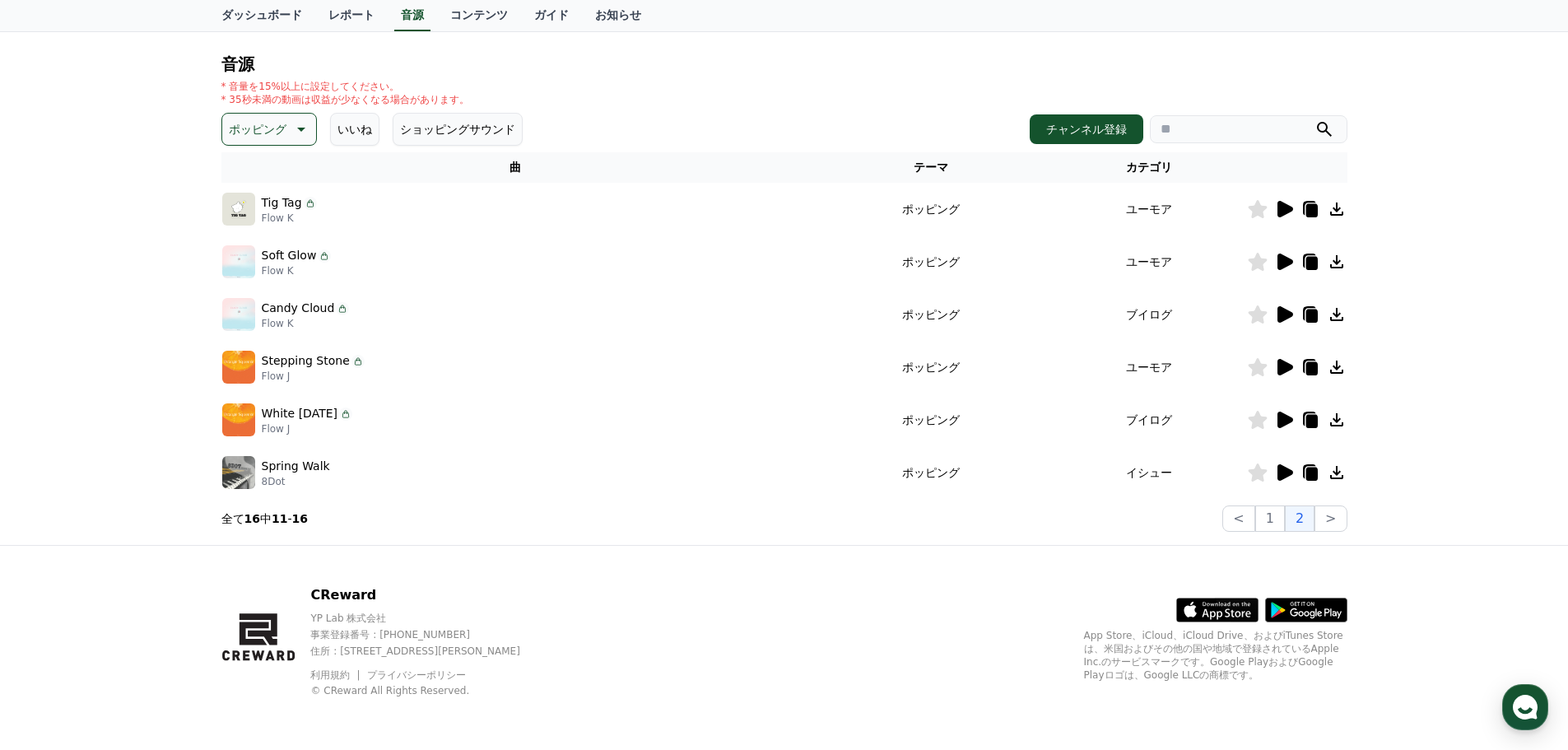
click at [1279, 262] on icon at bounding box center [1285, 262] width 16 height 17
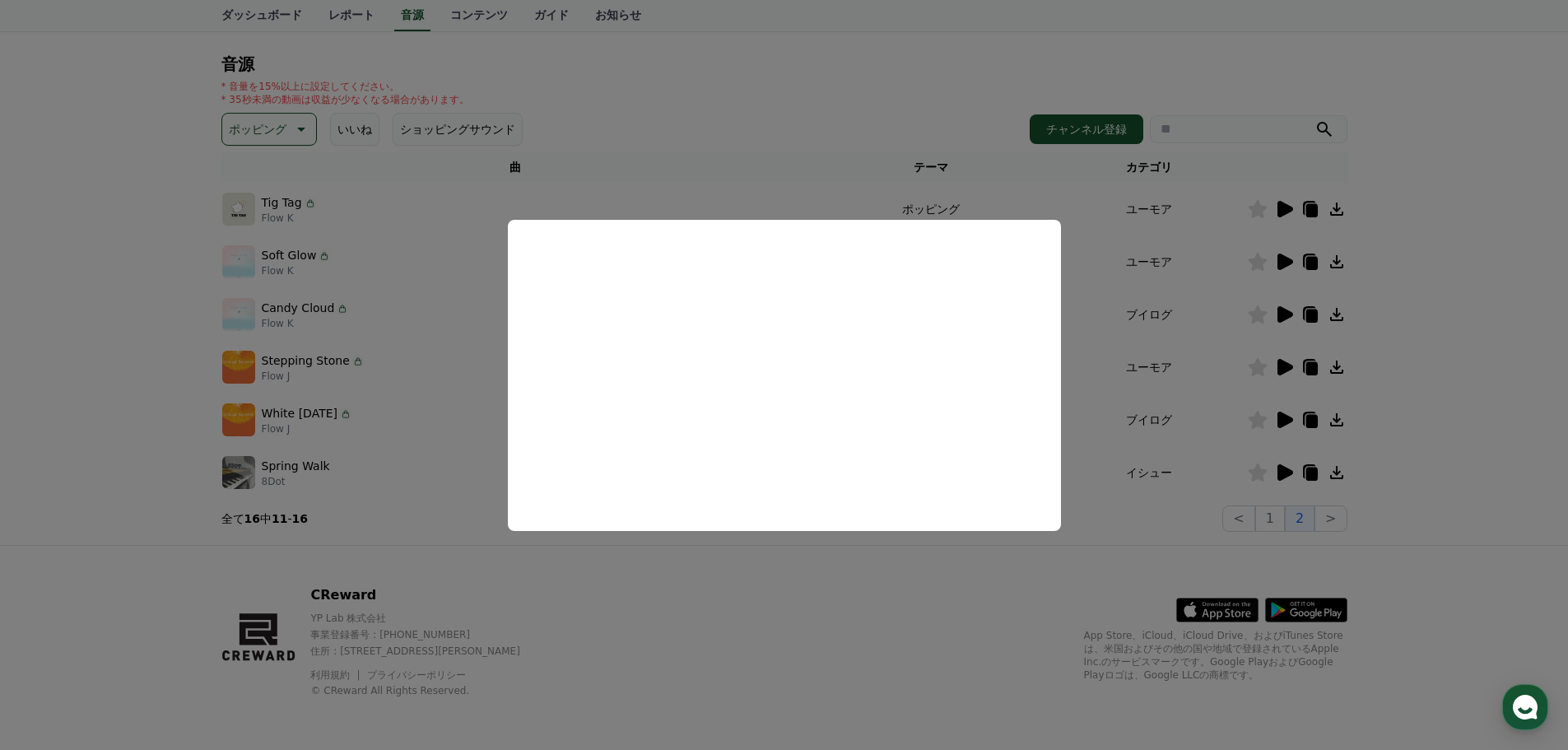
drag, startPoint x: 456, startPoint y: 507, endPoint x: 464, endPoint y: 496, distance: 13.6
click at [456, 506] on button "close modal" at bounding box center [784, 375] width 1568 height 750
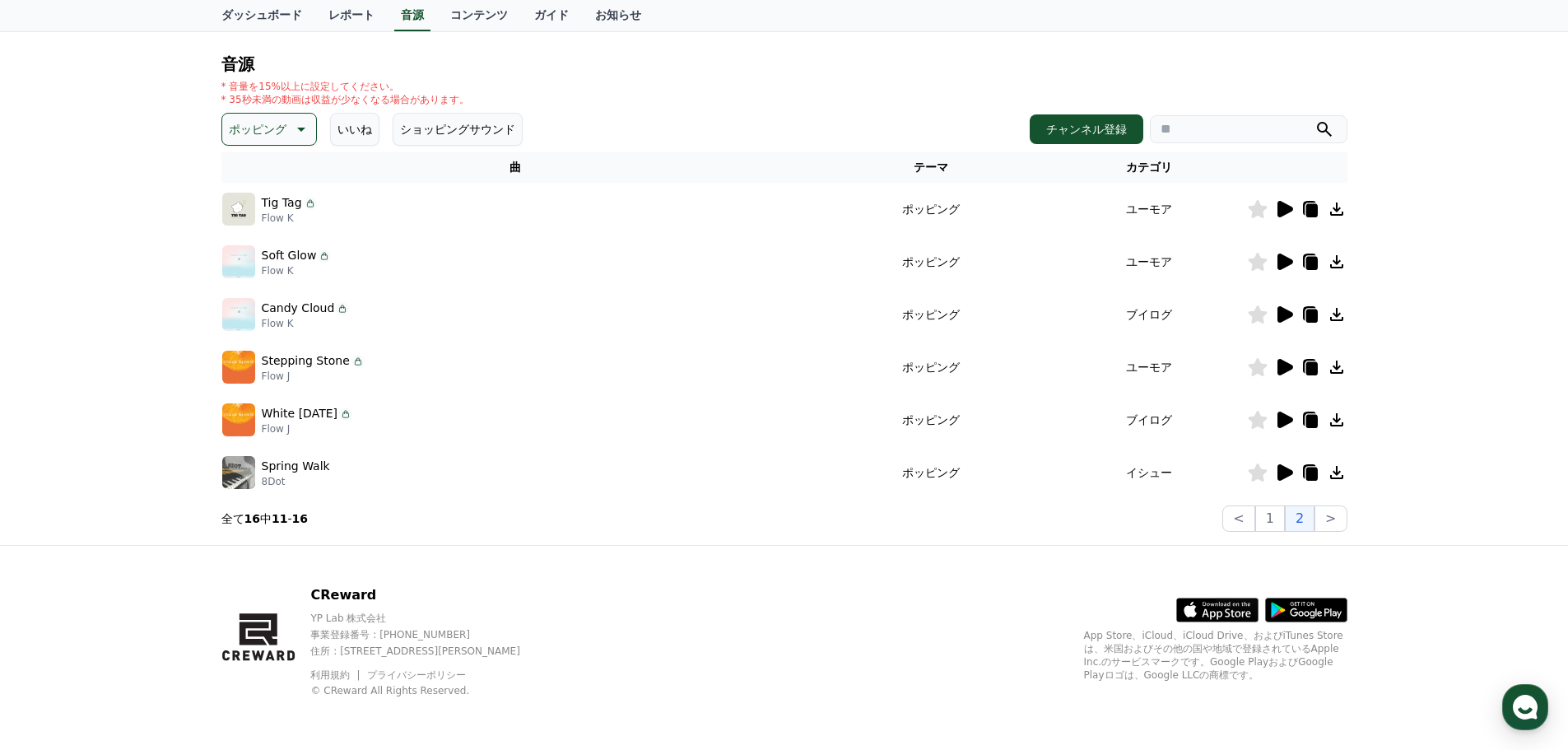
click at [1275, 324] on icon at bounding box center [1283, 314] width 20 height 20
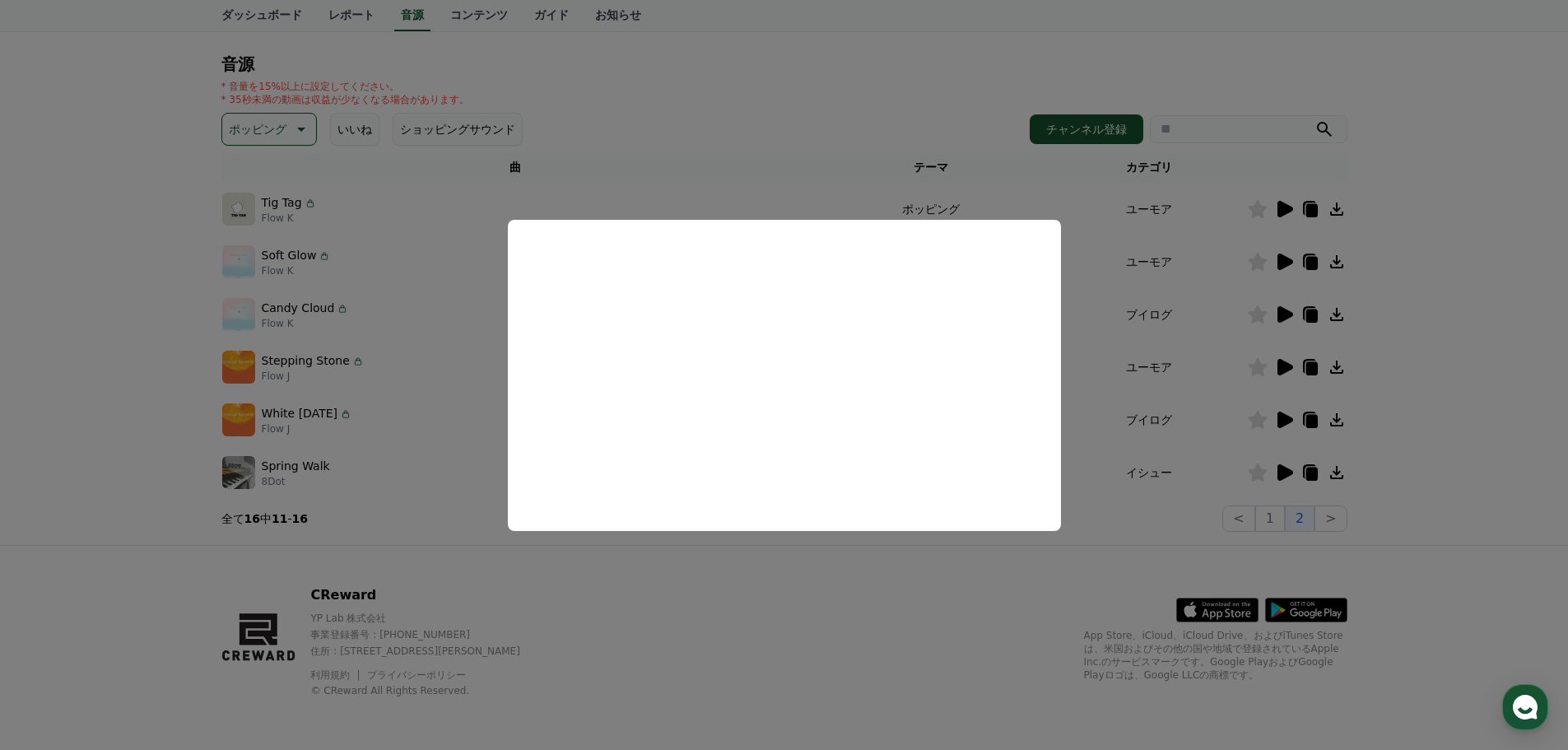
click at [415, 483] on button "close modal" at bounding box center [784, 375] width 1568 height 750
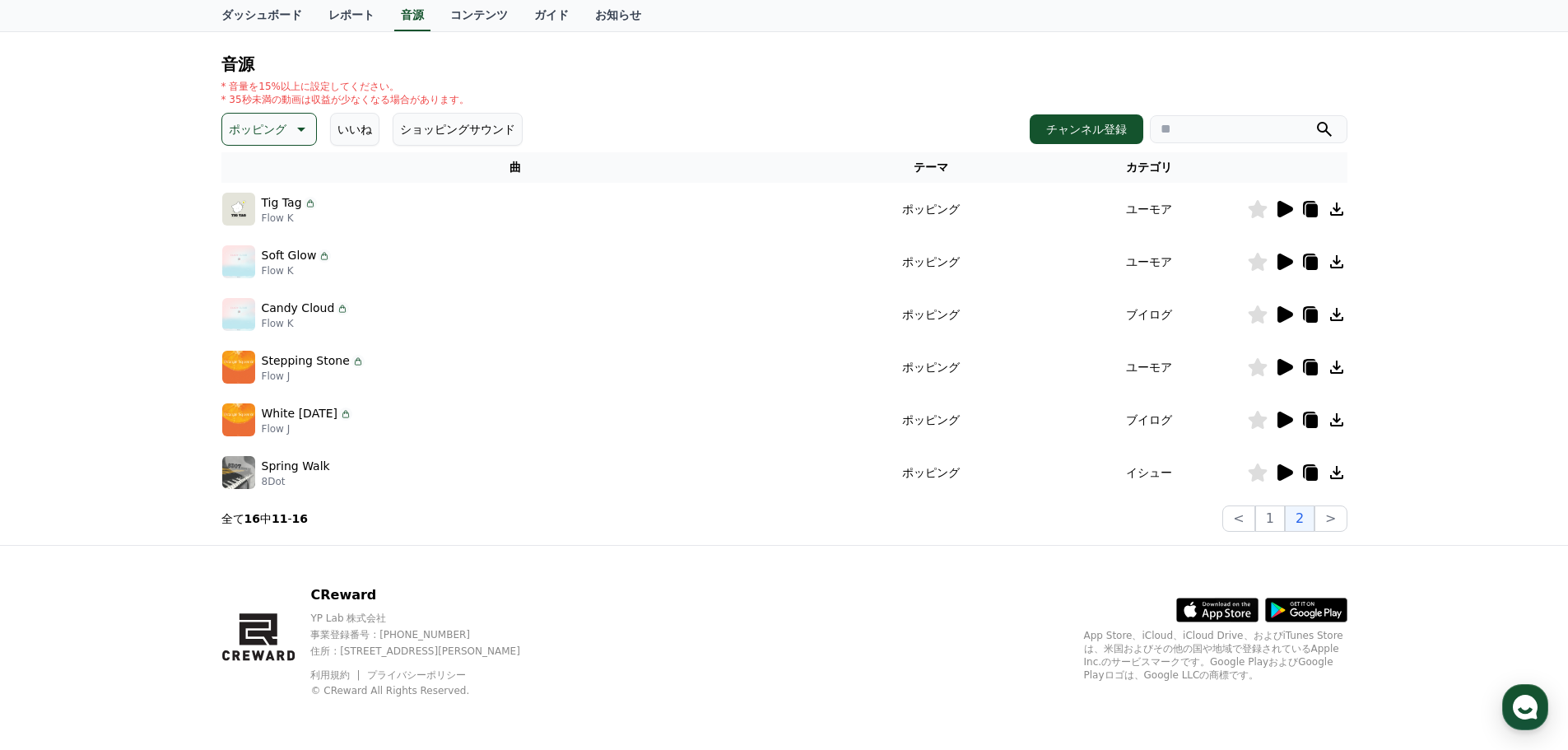
click at [1279, 369] on icon at bounding box center [1285, 367] width 16 height 17
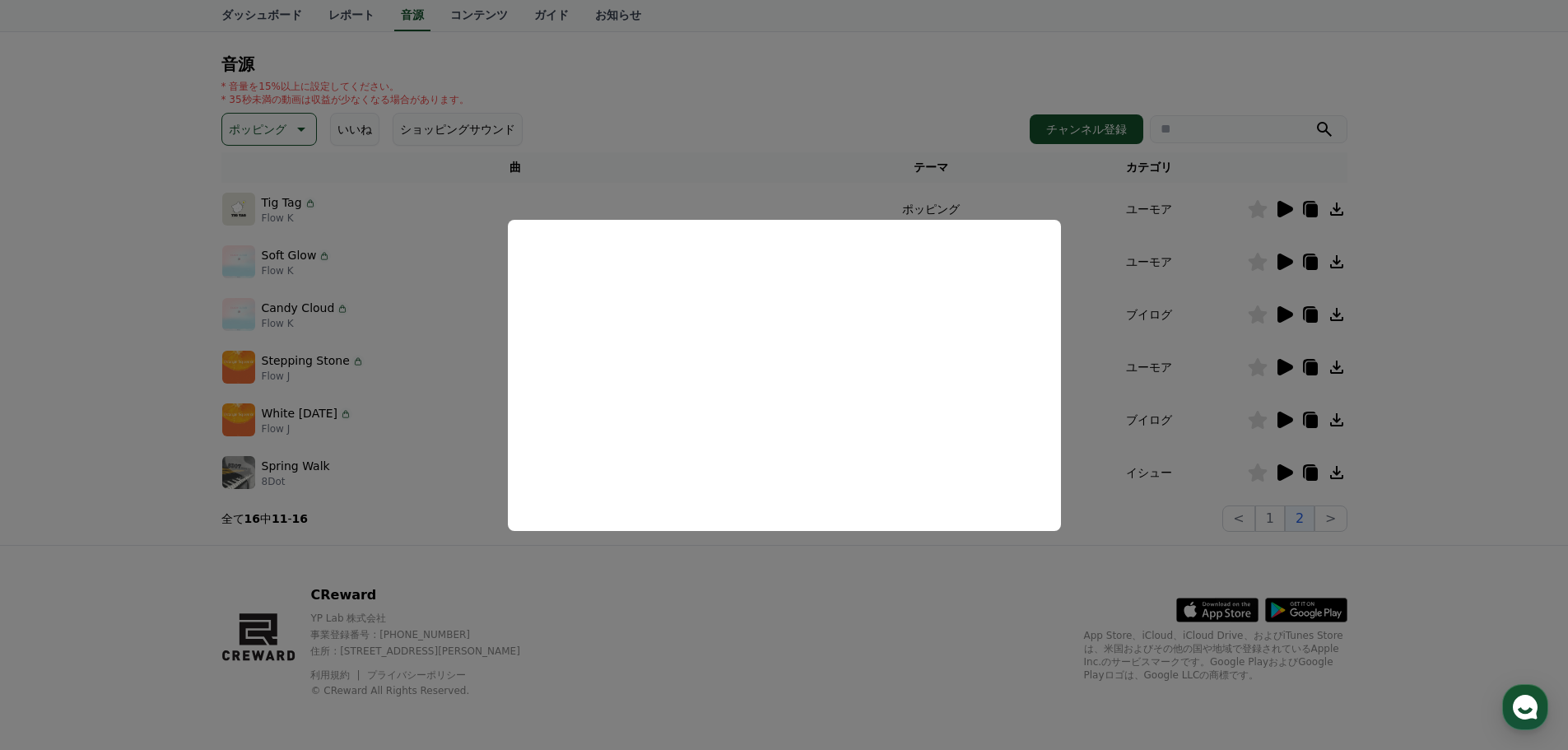
click at [1104, 452] on button "close modal" at bounding box center [784, 375] width 1568 height 750
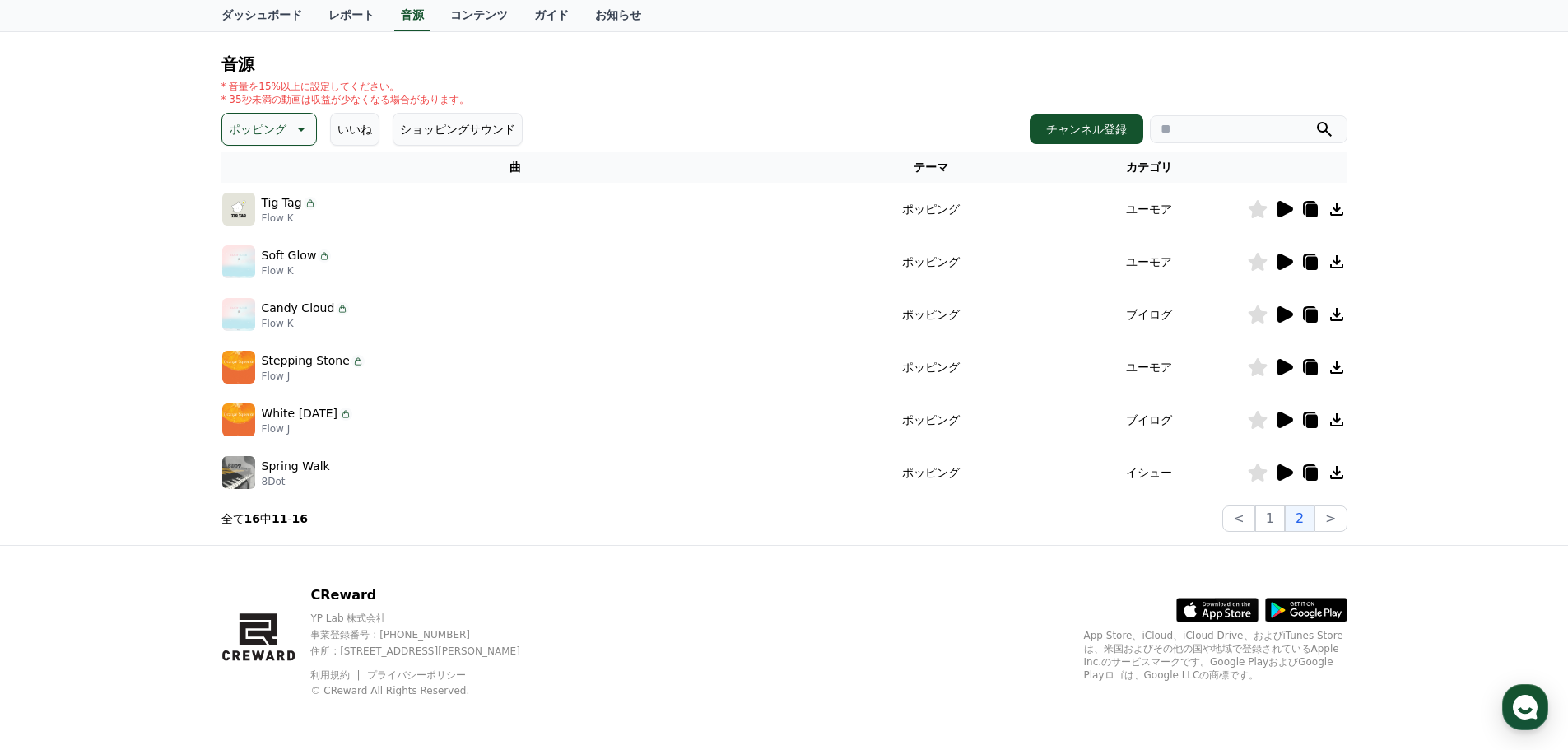
click at [1281, 421] on icon at bounding box center [1285, 420] width 16 height 17
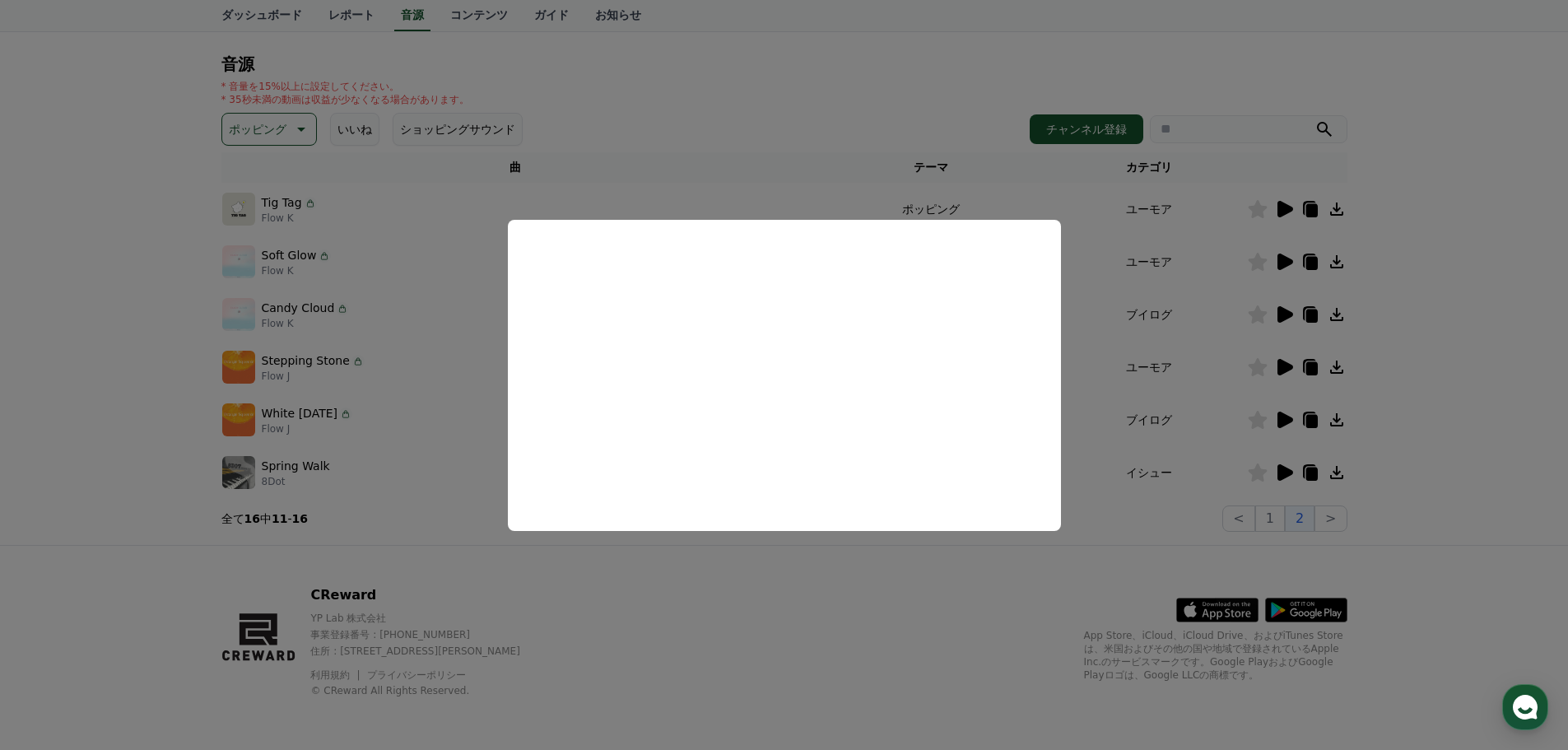
click at [459, 518] on button "close modal" at bounding box center [784, 375] width 1568 height 750
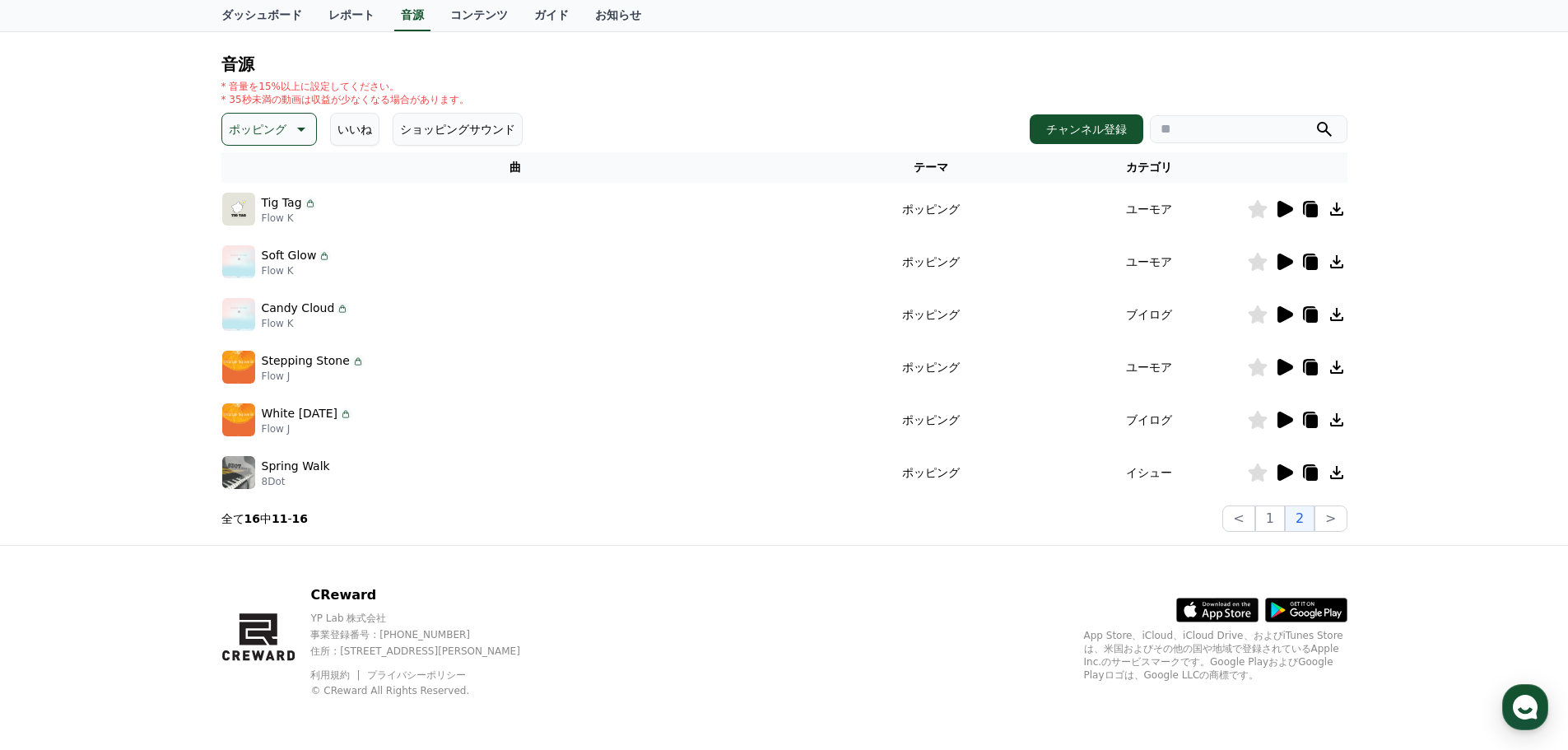
click at [1289, 474] on icon at bounding box center [1285, 472] width 16 height 17
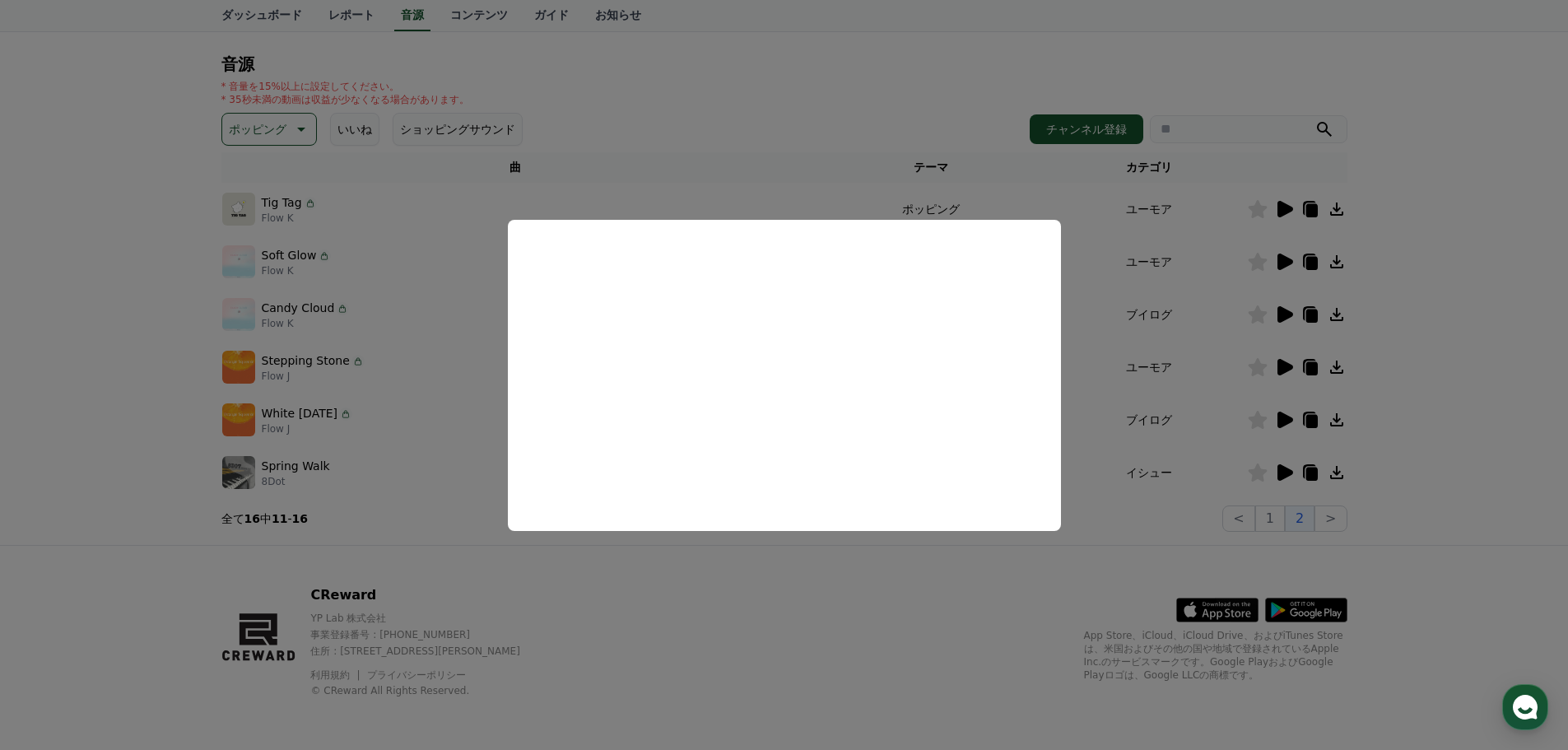
click at [430, 450] on button "close modal" at bounding box center [784, 375] width 1568 height 750
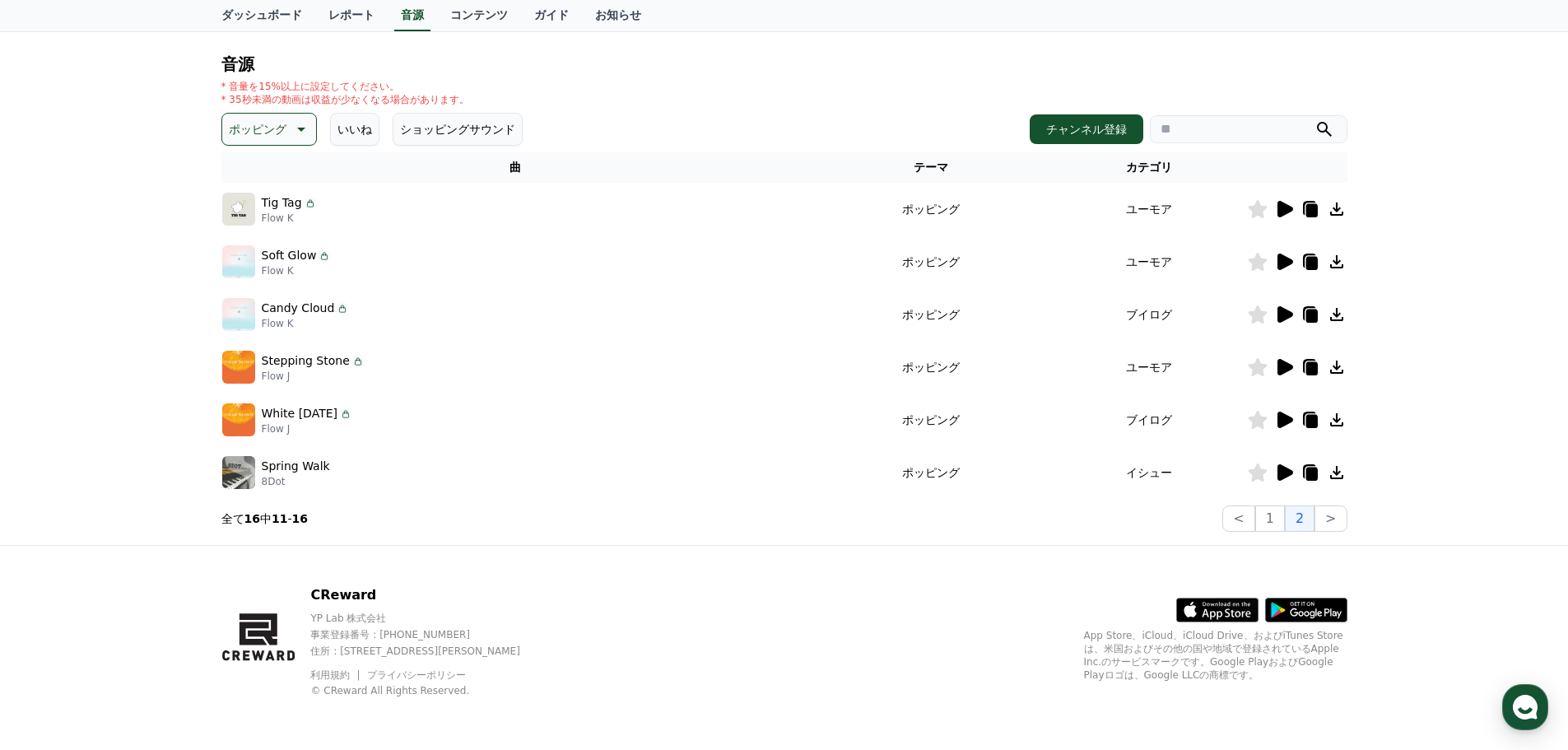
click at [290, 133] on icon at bounding box center [300, 129] width 20 height 20
click at [260, 209] on div "全て 空想 好奇心 暗い 明るい ポッピング 刺激的な 反転 [PERSON_NAME]な 劇的な 喜ばしい 気分 EDM 溝 悲しい 穏やかな 可愛い 感動…" at bounding box center [269, 316] width 91 height 850
click at [242, 206] on button "反転" at bounding box center [242, 209] width 36 height 36
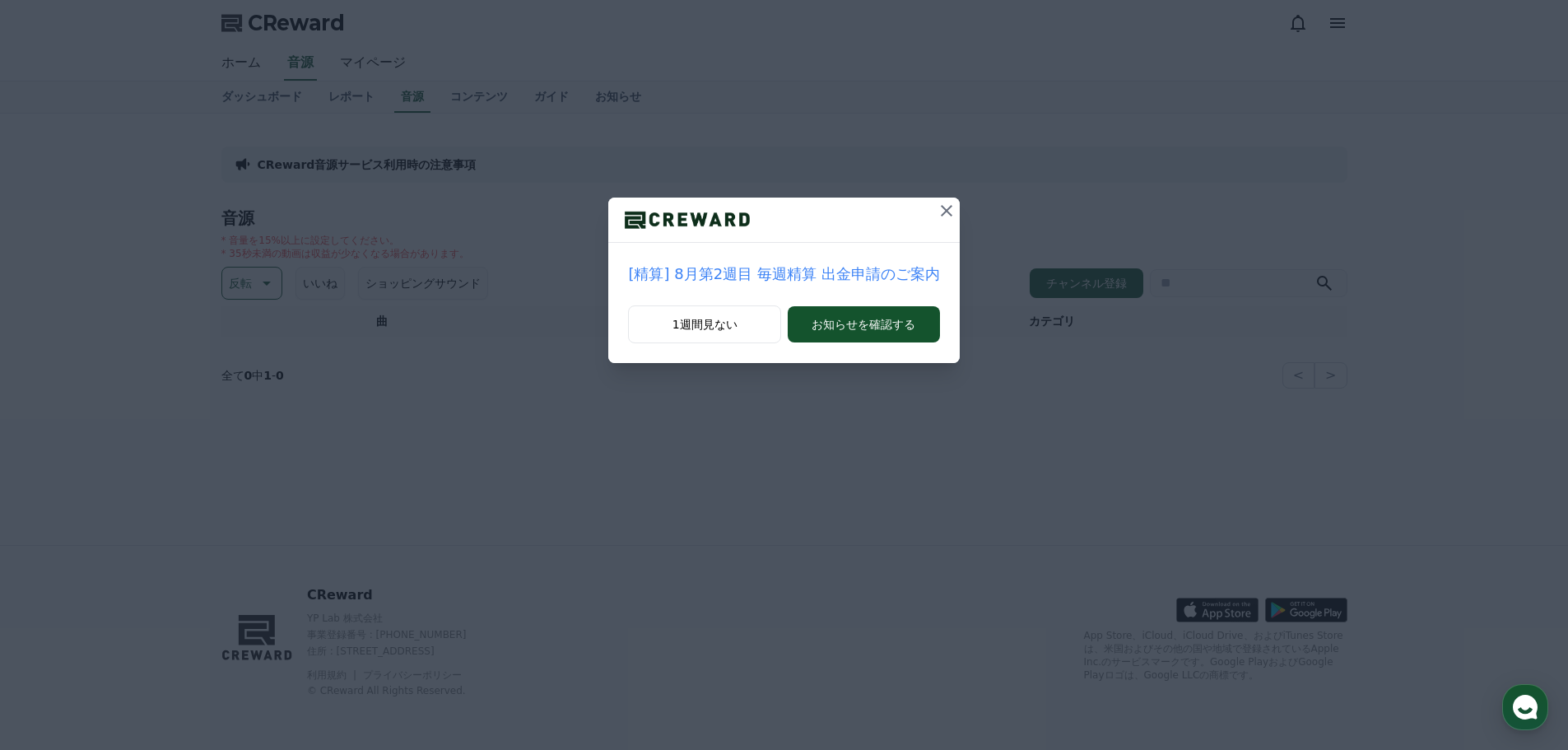
click at [937, 215] on icon at bounding box center [946, 211] width 20 height 20
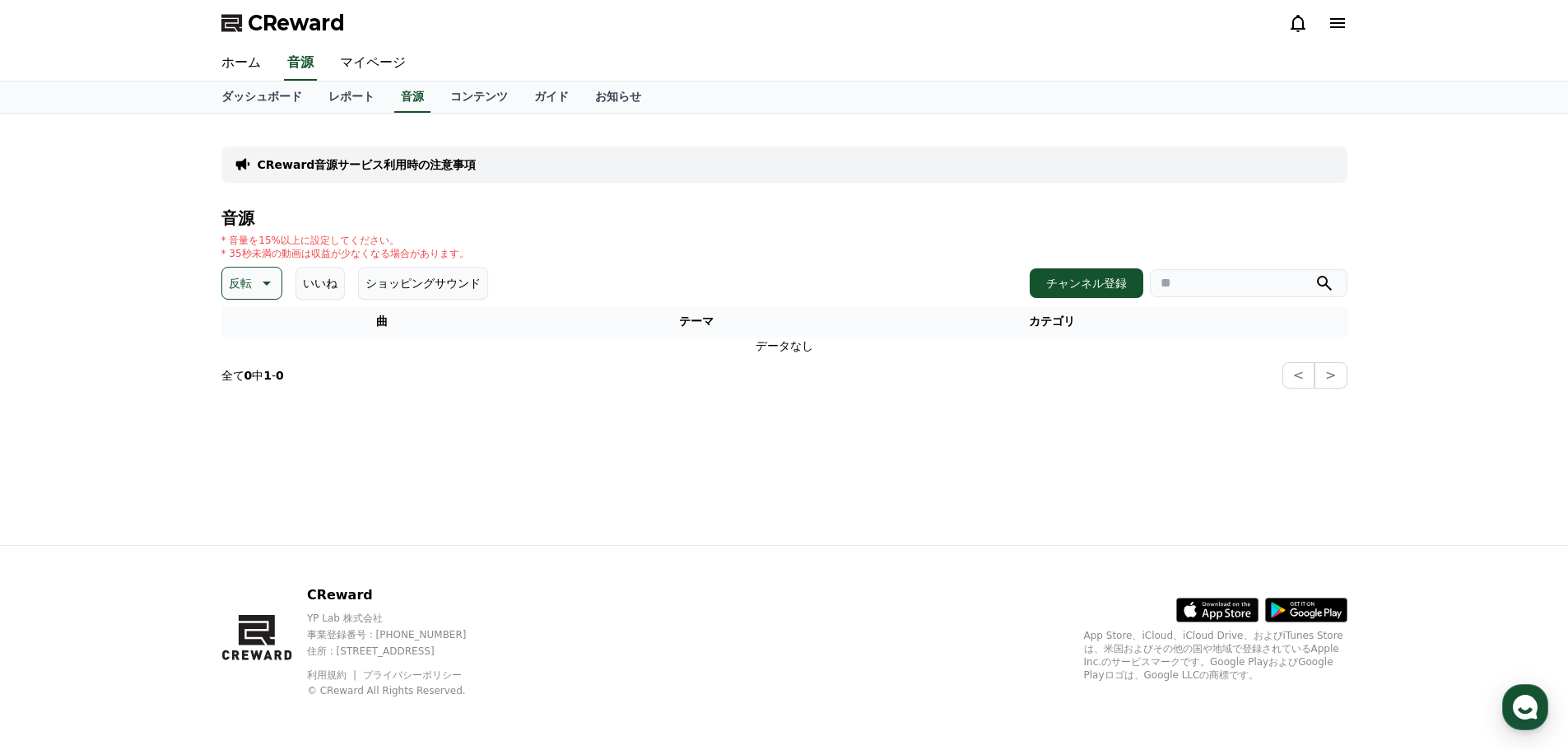
click at [238, 294] on p "反転" at bounding box center [240, 283] width 23 height 23
click at [248, 466] on button "喜劇的な" at bounding box center [253, 462] width 60 height 36
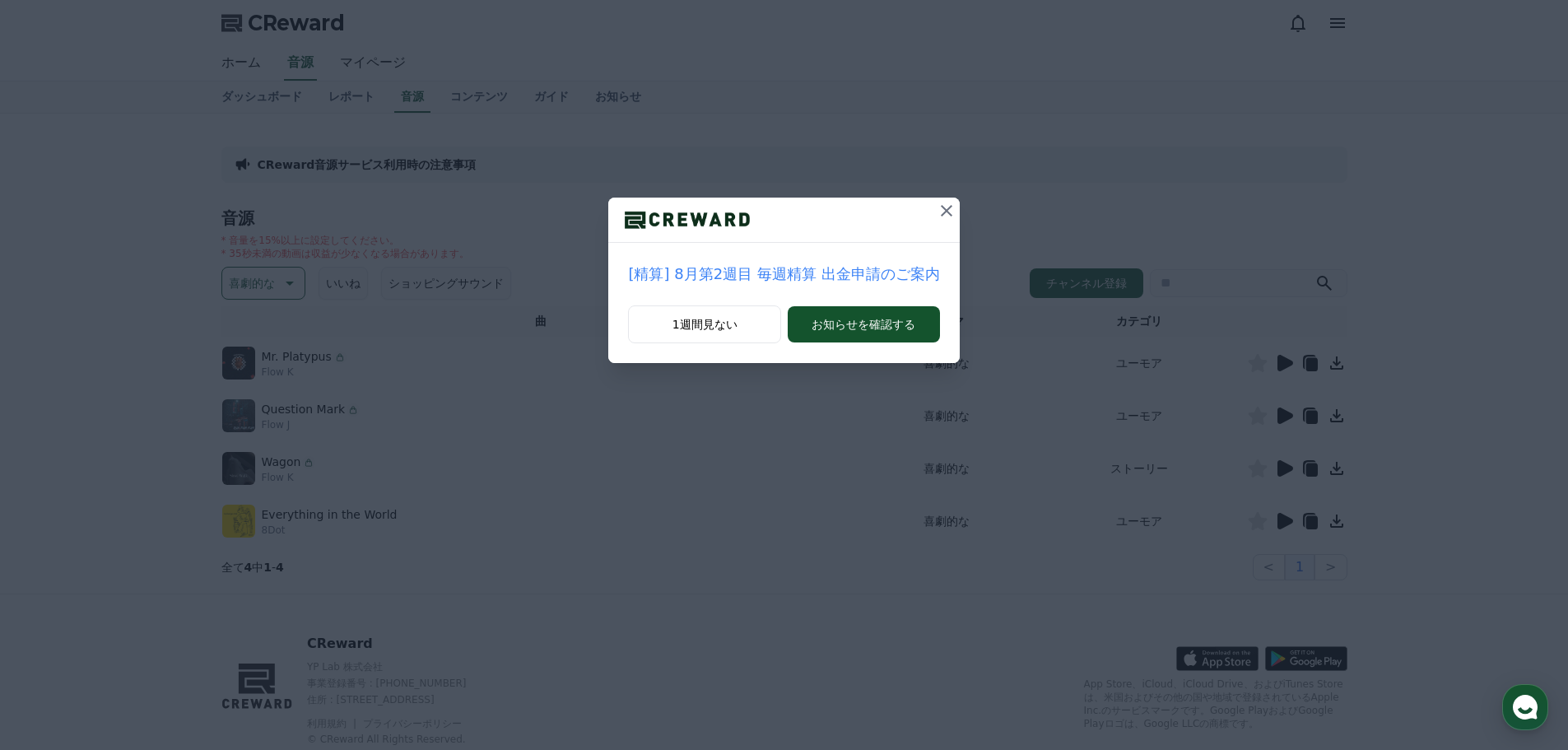
click at [937, 211] on icon at bounding box center [946, 211] width 20 height 20
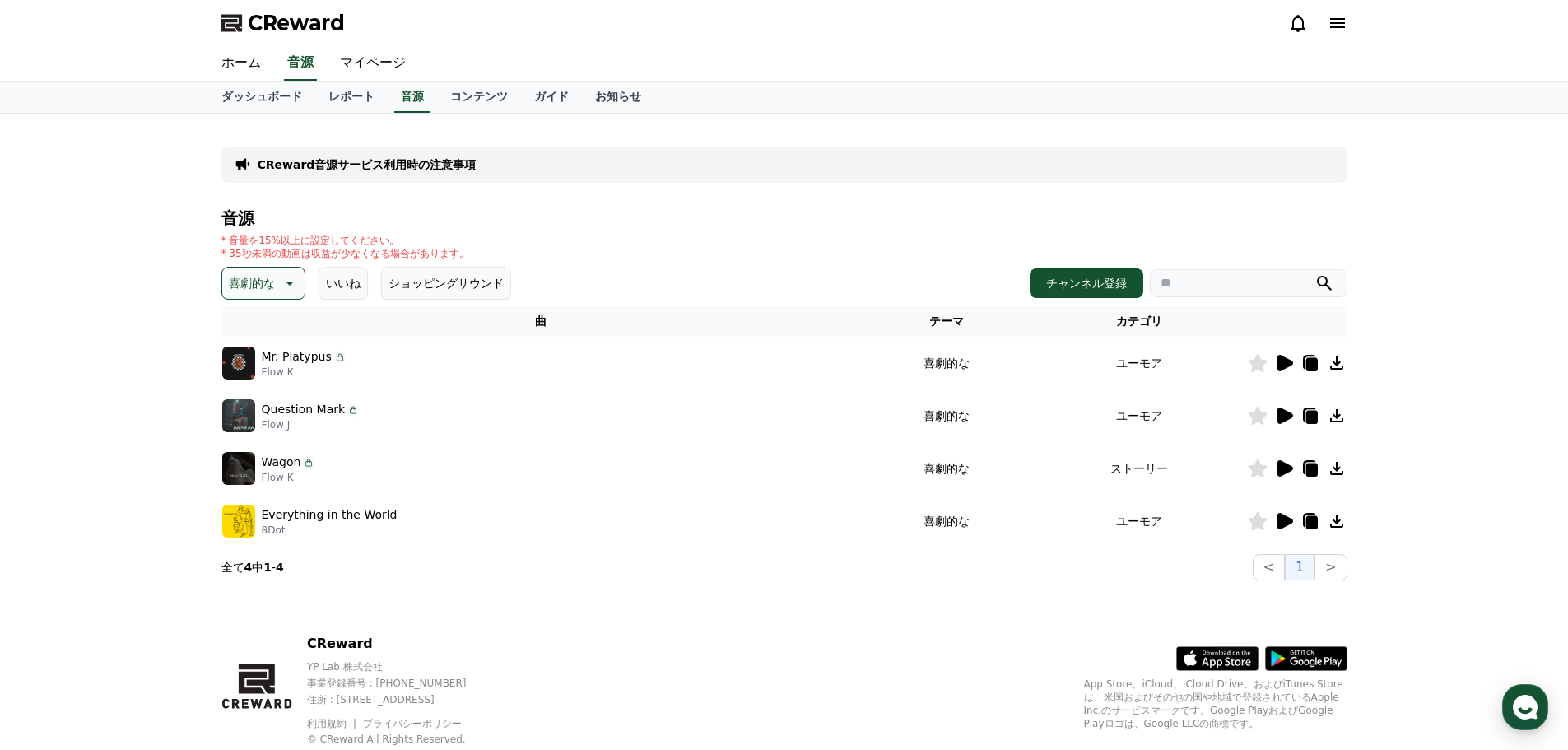
click at [1276, 365] on icon at bounding box center [1283, 363] width 20 height 20
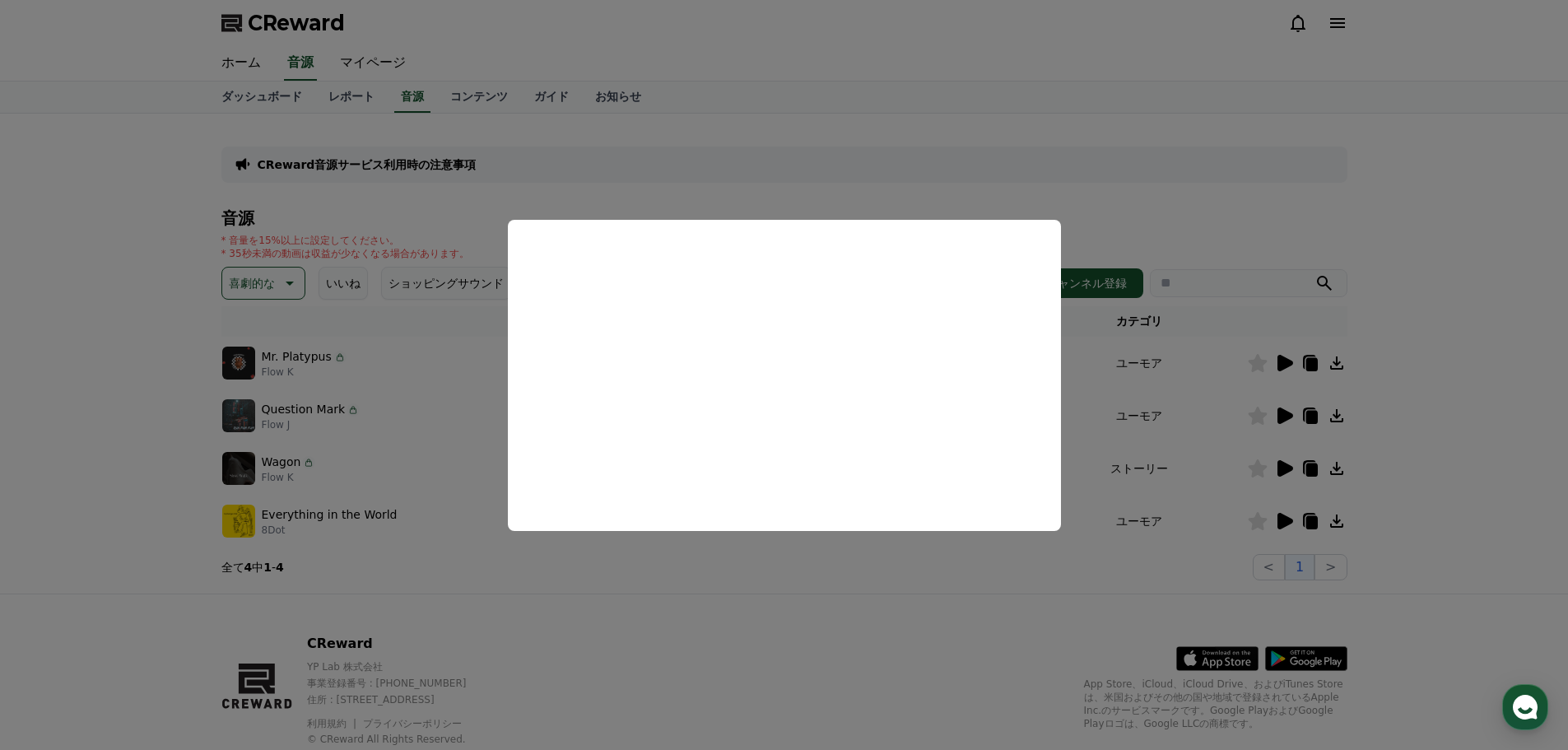
drag, startPoint x: 755, startPoint y: 589, endPoint x: 975, endPoint y: 525, distance: 229.1
click at [755, 589] on button "close modal" at bounding box center [784, 375] width 1568 height 750
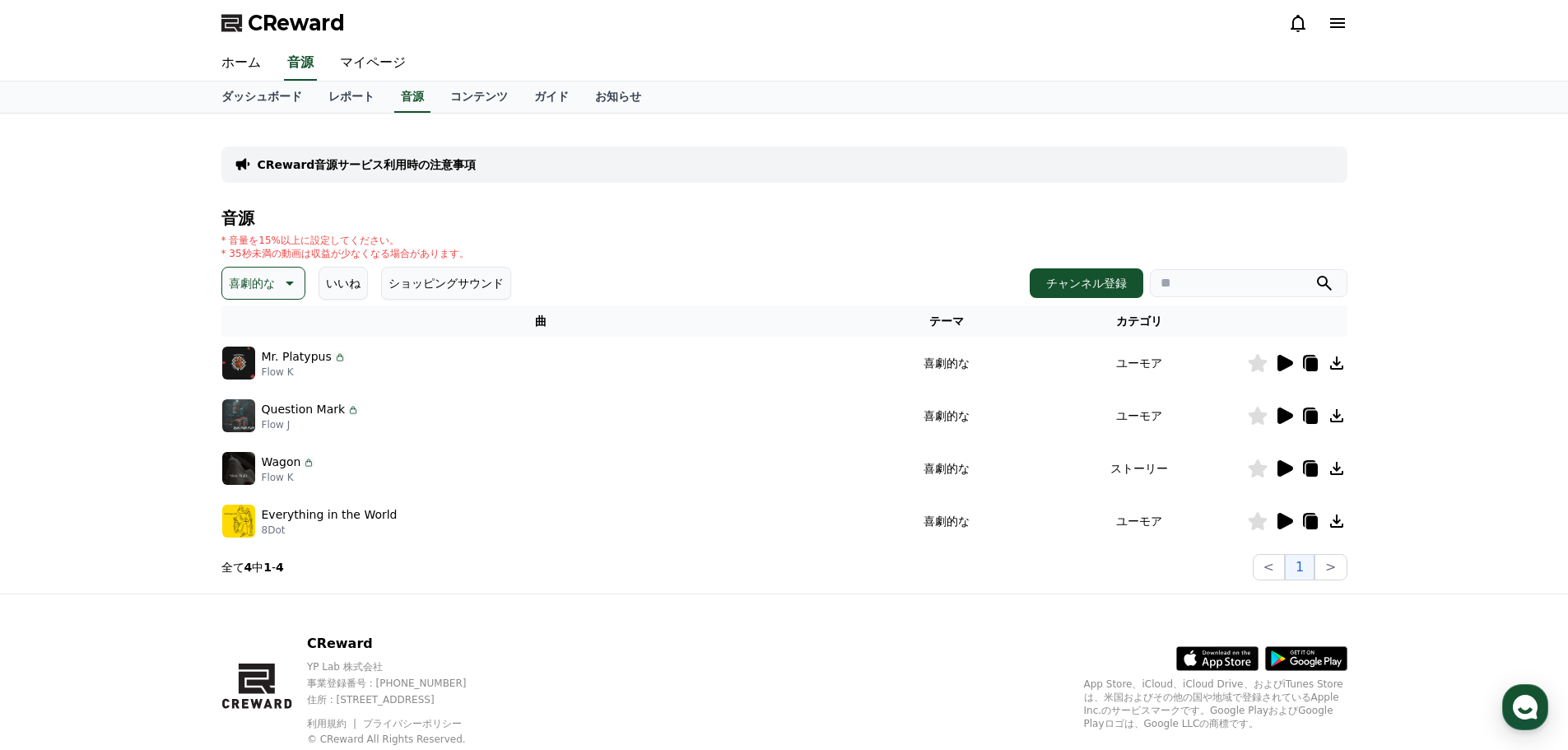
click at [1280, 420] on icon at bounding box center [1285, 415] width 16 height 17
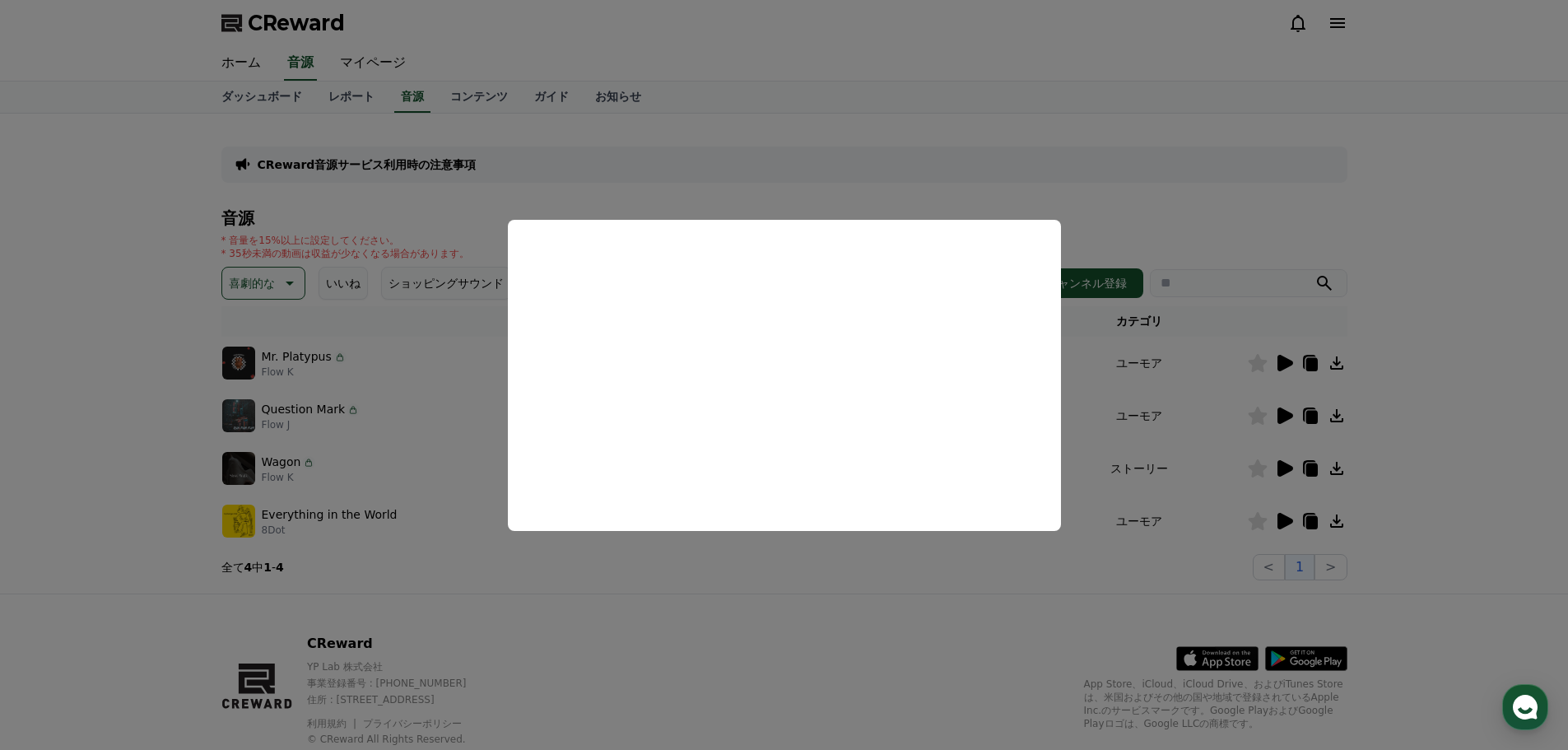
click at [584, 564] on button "close modal" at bounding box center [784, 375] width 1568 height 750
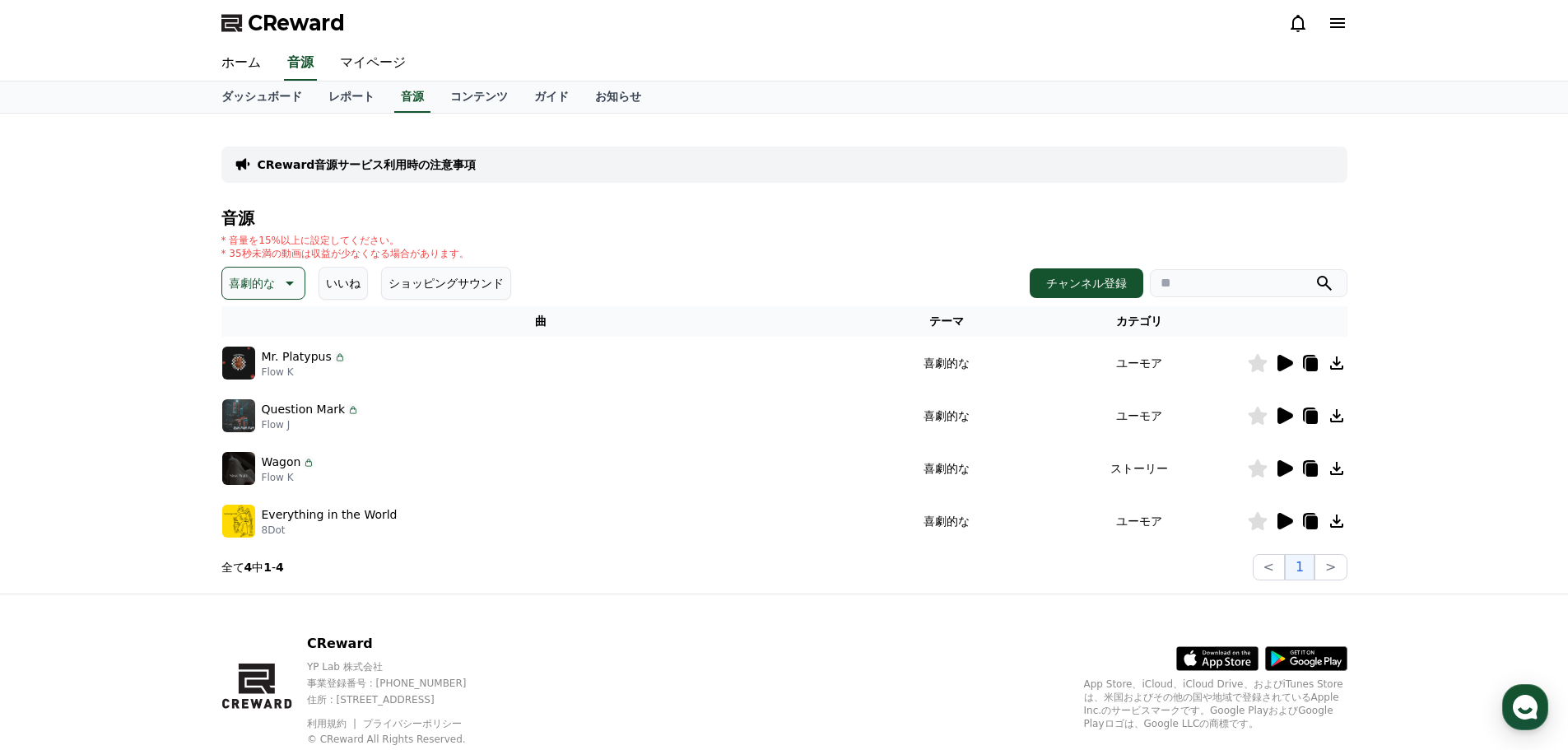
click at [1283, 469] on icon at bounding box center [1285, 468] width 16 height 17
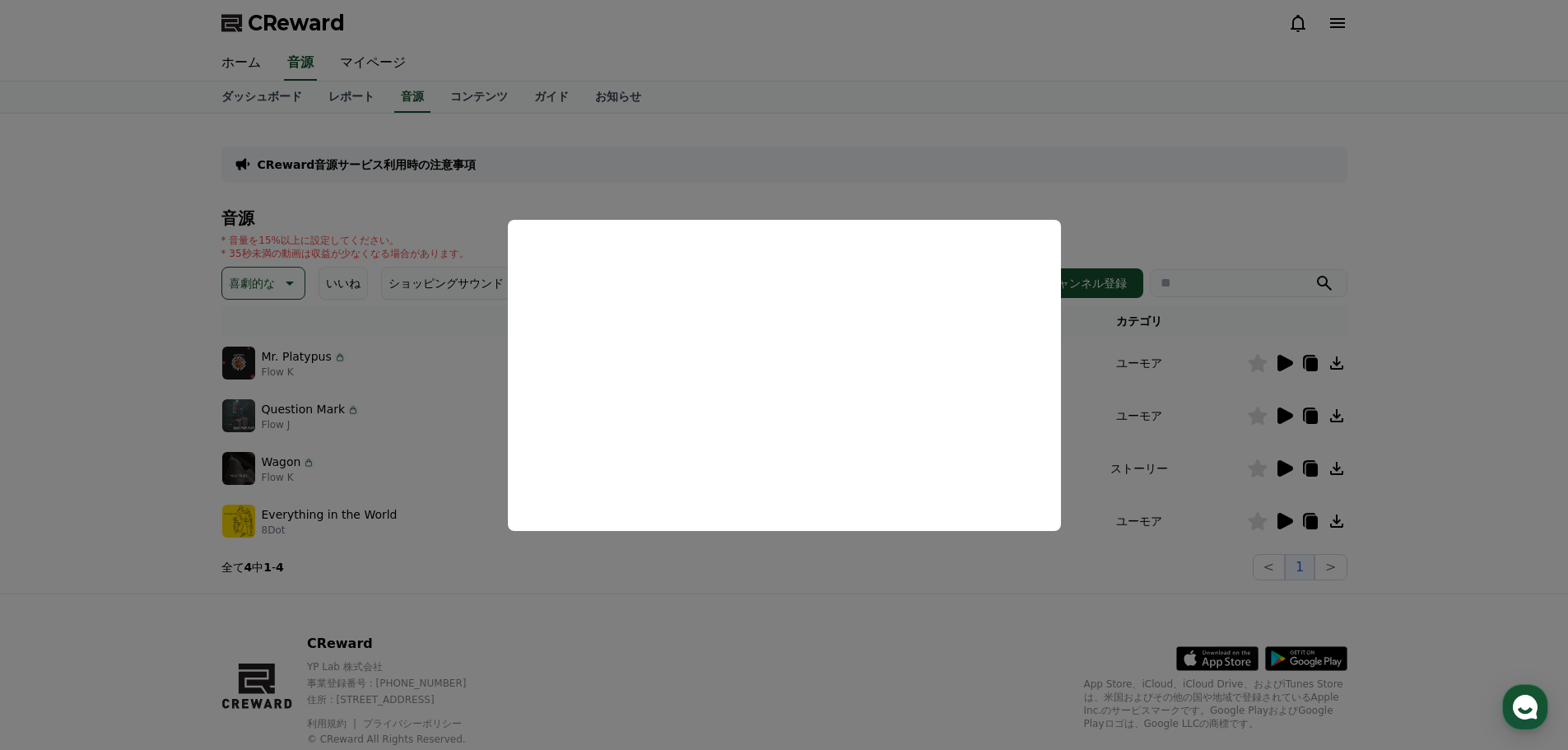
click at [656, 563] on button "close modal" at bounding box center [784, 375] width 1568 height 750
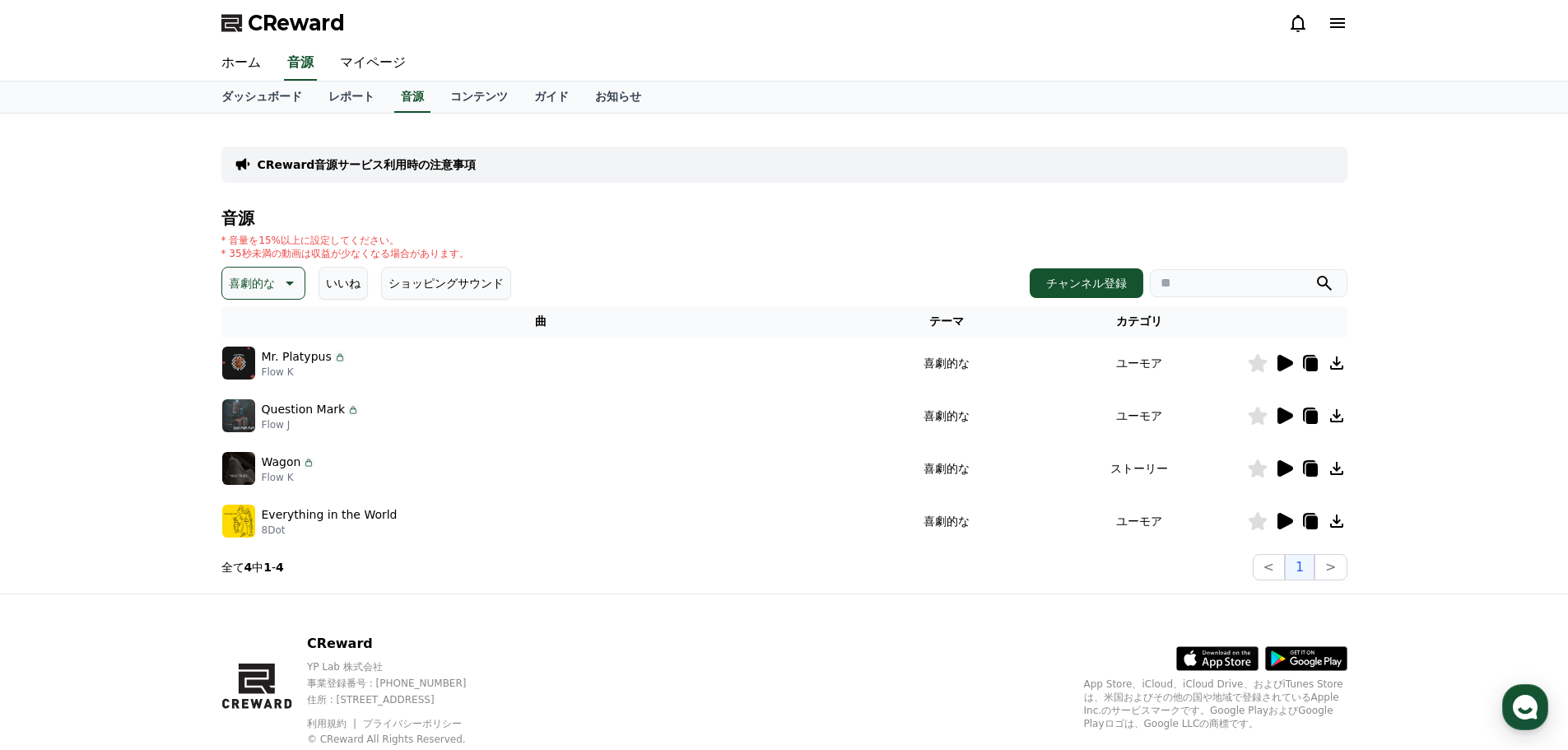
click at [1282, 521] on icon at bounding box center [1285, 520] width 16 height 17
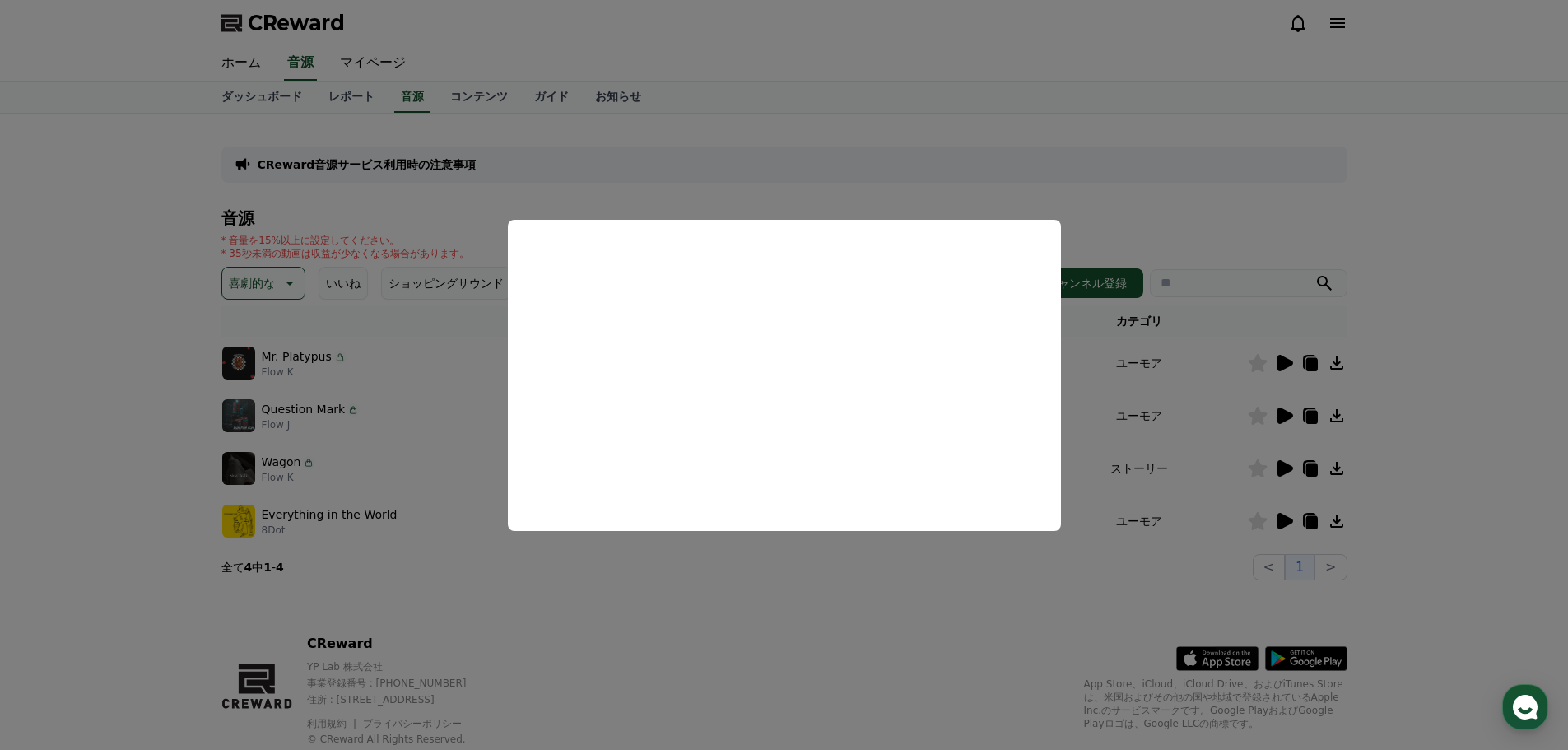
drag, startPoint x: 504, startPoint y: 481, endPoint x: 612, endPoint y: 600, distance: 160.7
click at [612, 600] on button "close modal" at bounding box center [784, 375] width 1568 height 750
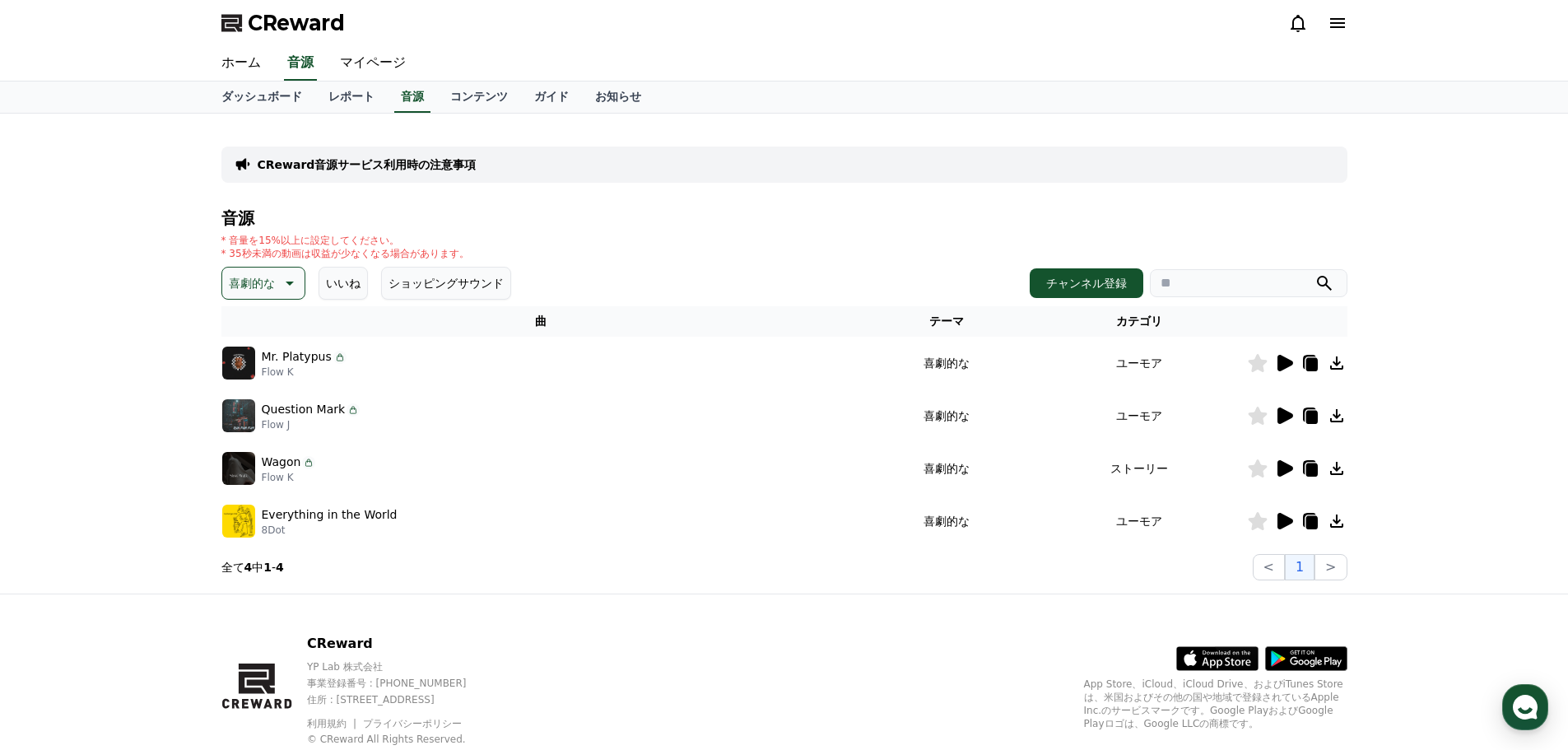
click at [1289, 522] on icon at bounding box center [1285, 520] width 16 height 17
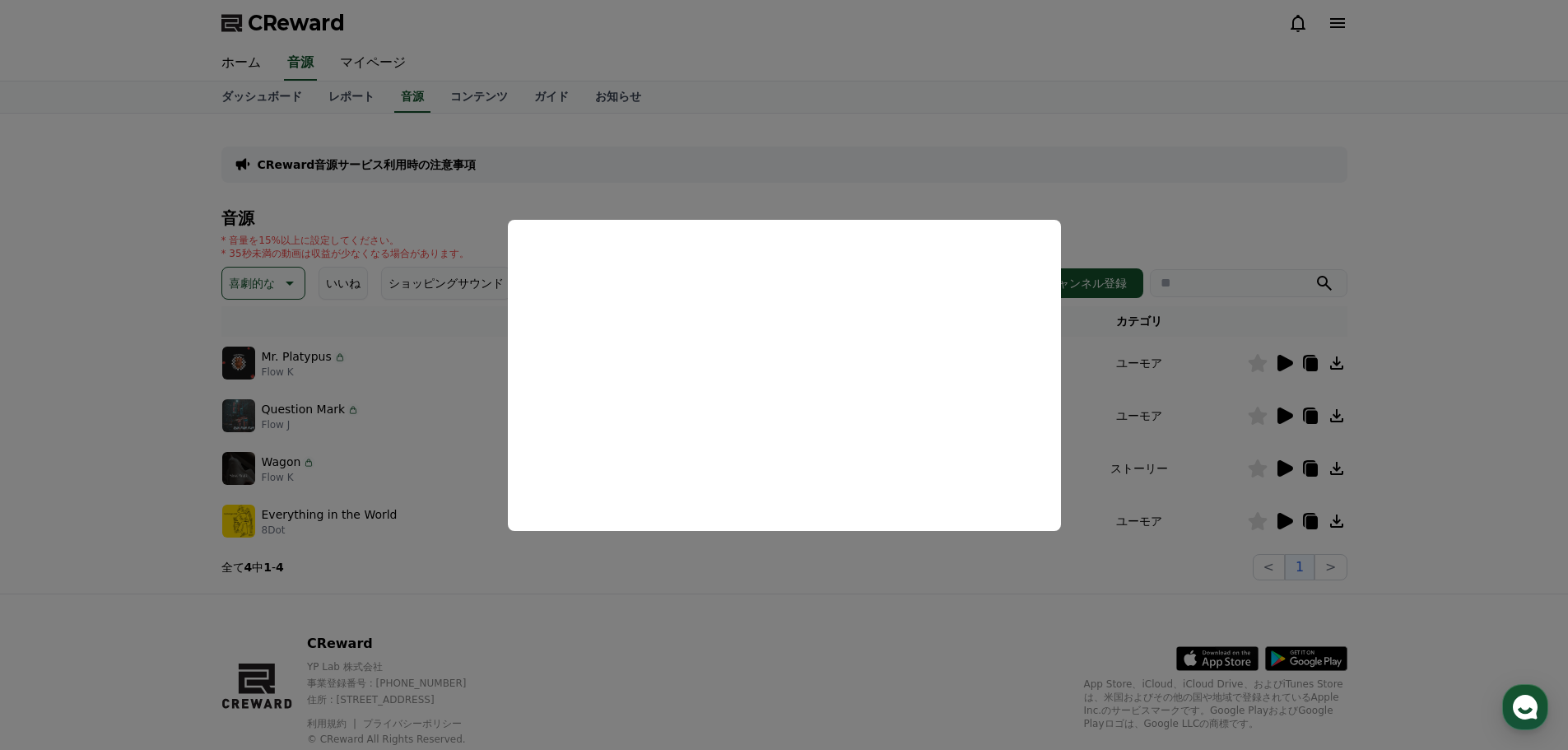
click at [462, 453] on button "close modal" at bounding box center [784, 375] width 1568 height 750
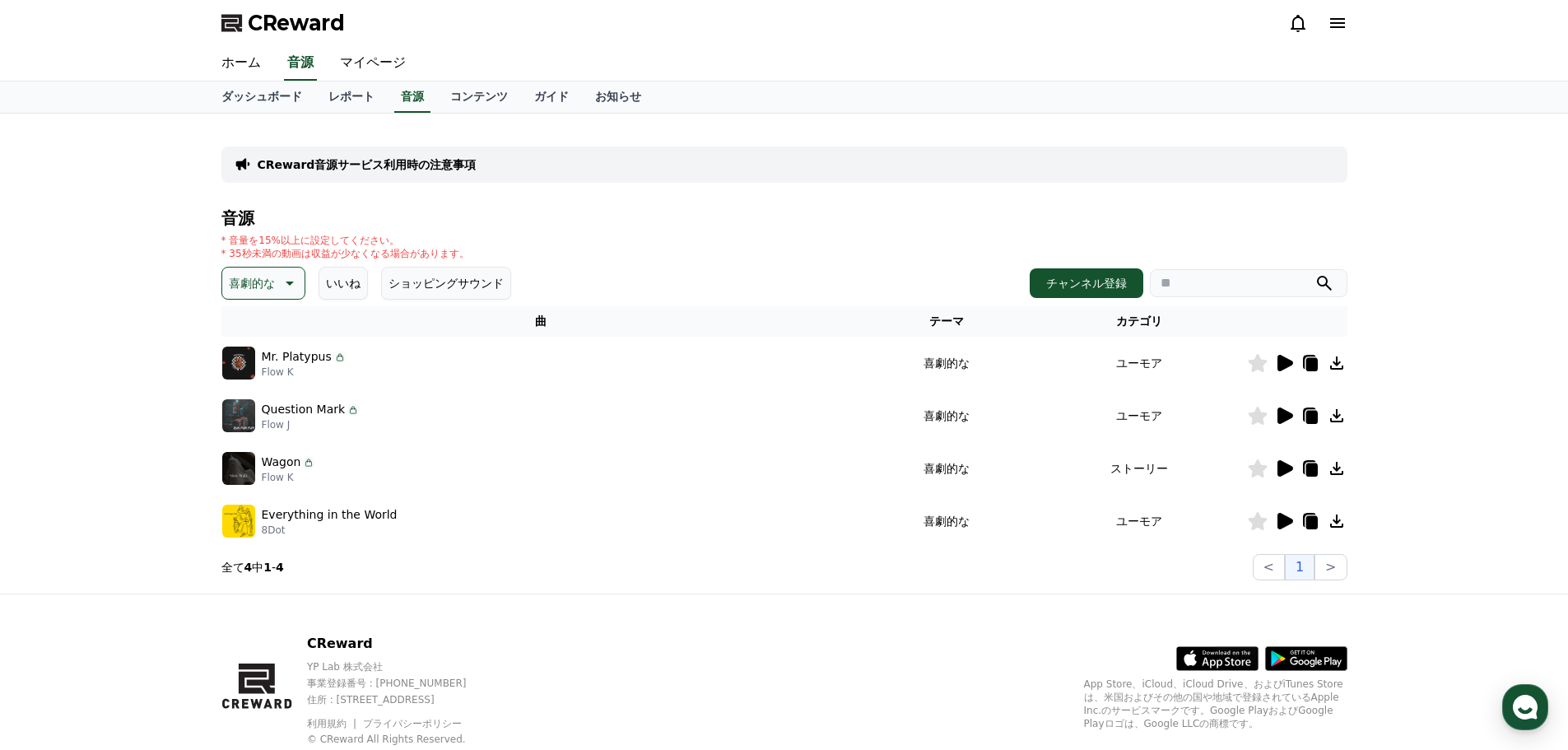
click at [270, 282] on p "喜劇的な" at bounding box center [252, 283] width 46 height 23
click at [261, 376] on button "感動的な" at bounding box center [253, 376] width 60 height 36
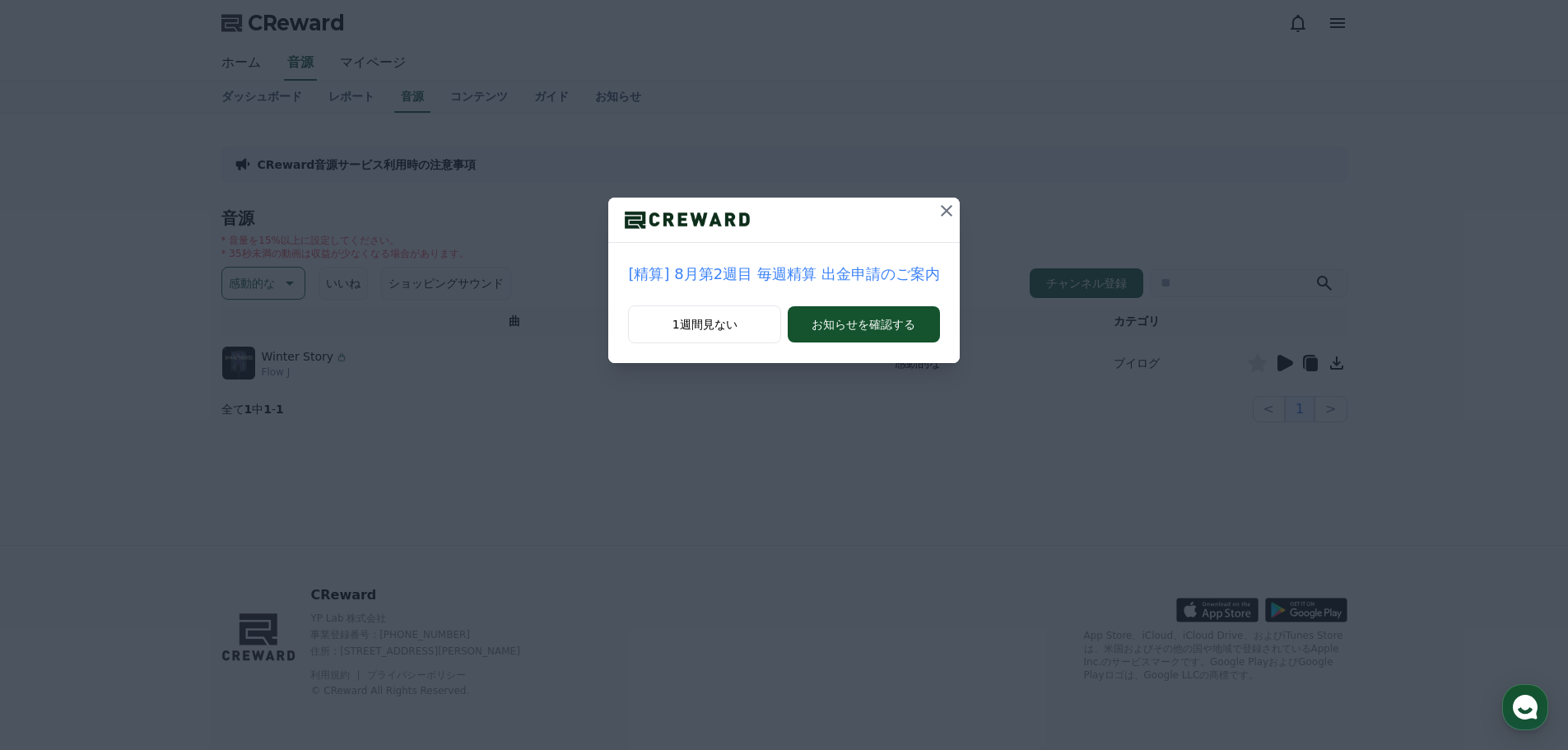
click at [937, 212] on icon at bounding box center [946, 211] width 20 height 20
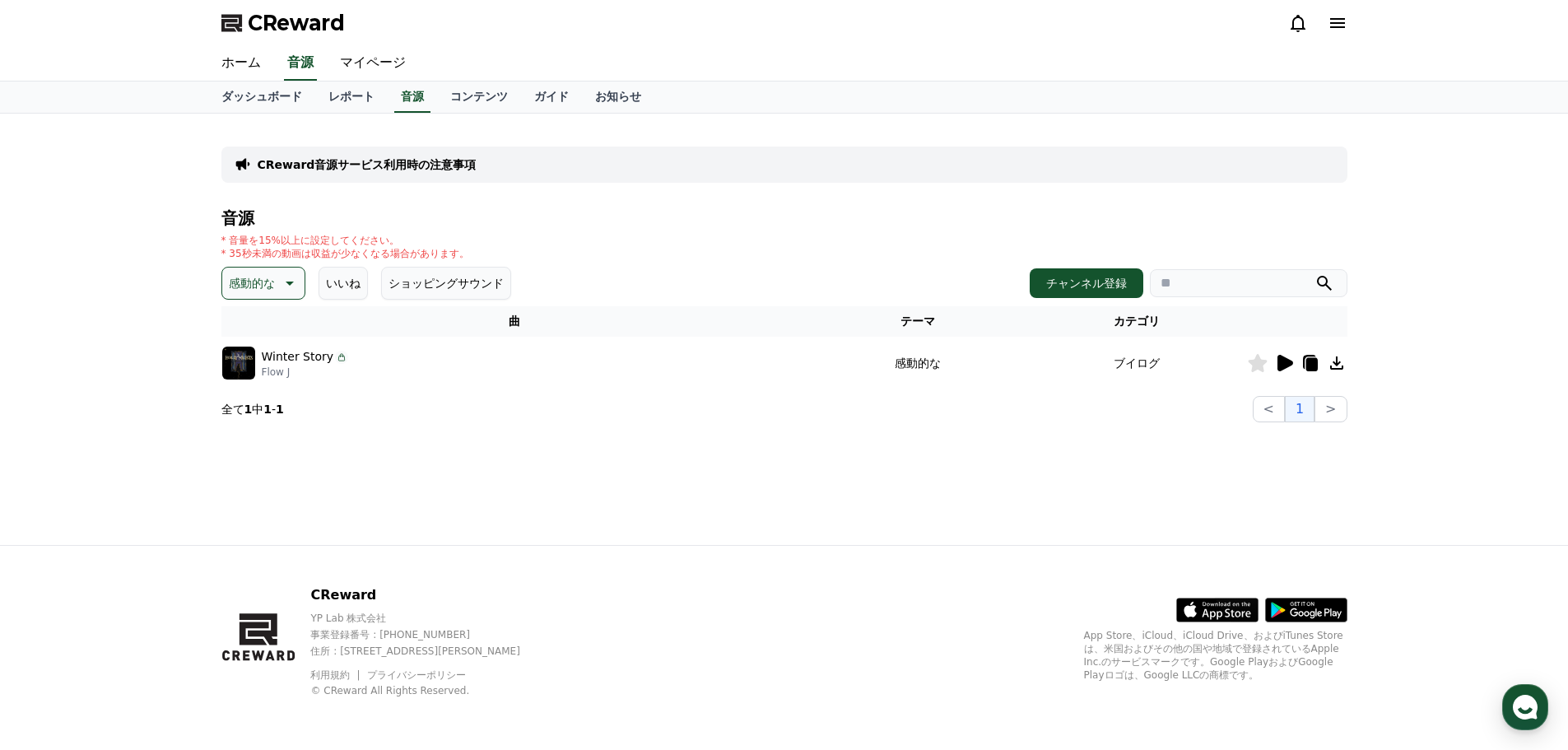
click at [1283, 363] on icon at bounding box center [1285, 363] width 16 height 17
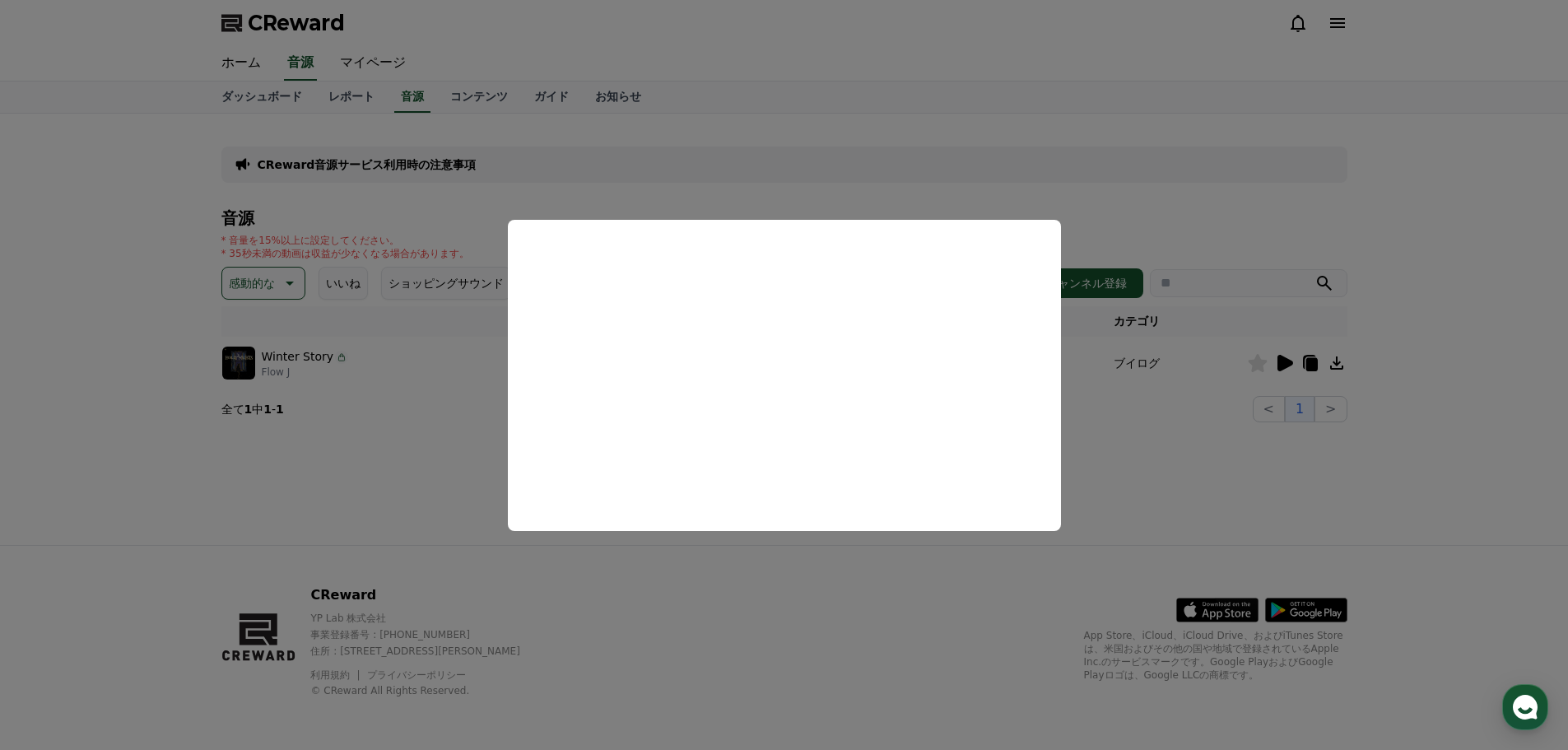
click at [411, 461] on button "close modal" at bounding box center [784, 375] width 1568 height 750
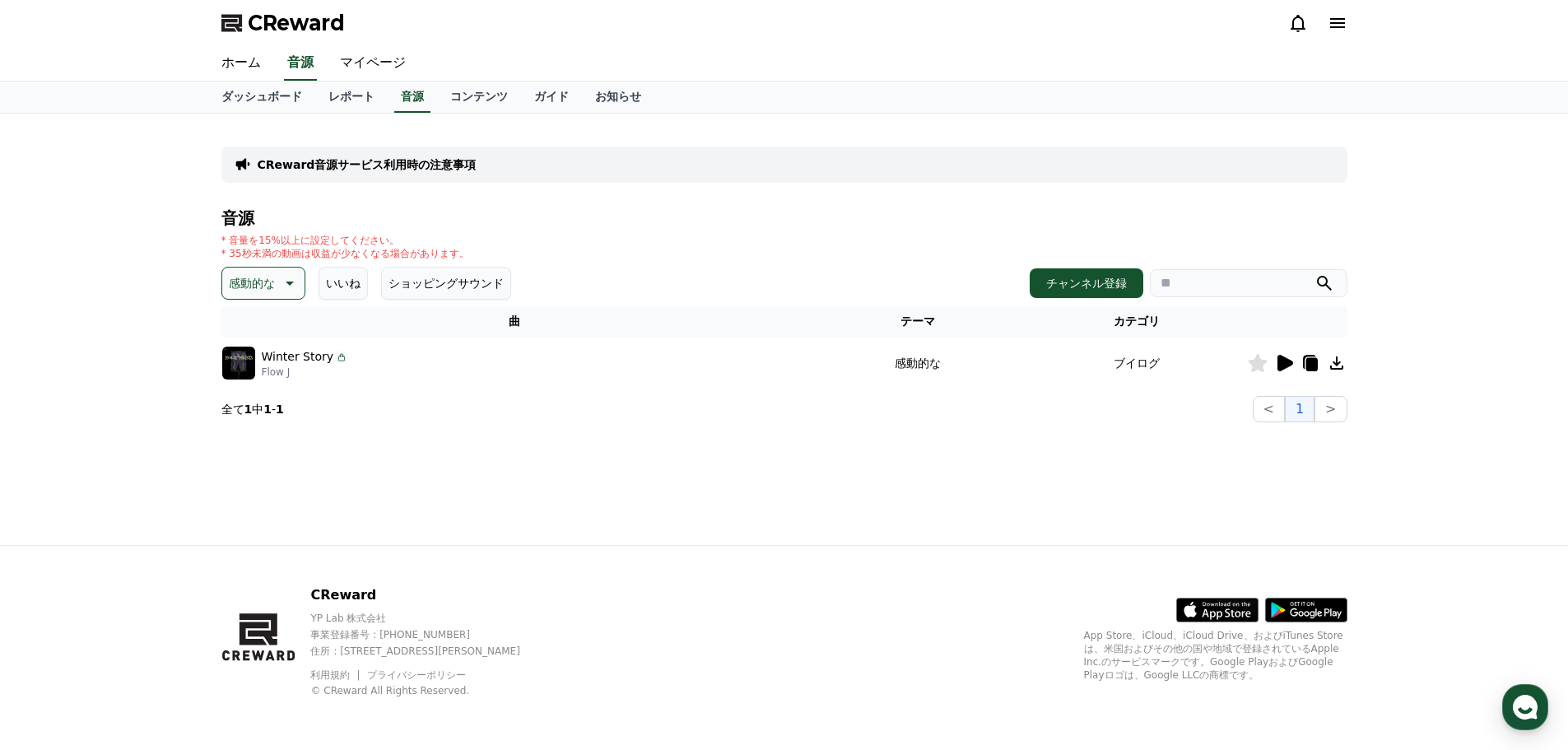
click at [281, 284] on icon at bounding box center [288, 283] width 20 height 20
drag, startPoint x: 301, startPoint y: 327, endPoint x: 300, endPoint y: 344, distance: 17.0
click at [300, 344] on div "全て 空想 好奇心 暗い 明るい ポッピング 刺激的な 反転 雄壮な 劇的な 喜ばしい 気分 EDM 溝 悲しい 穏やかな 可愛い 感動的な 気をもむ 喜劇的な" at bounding box center [263, 394] width 79 height 171
click at [267, 418] on button "穏やかな" at bounding box center [253, 420] width 60 height 36
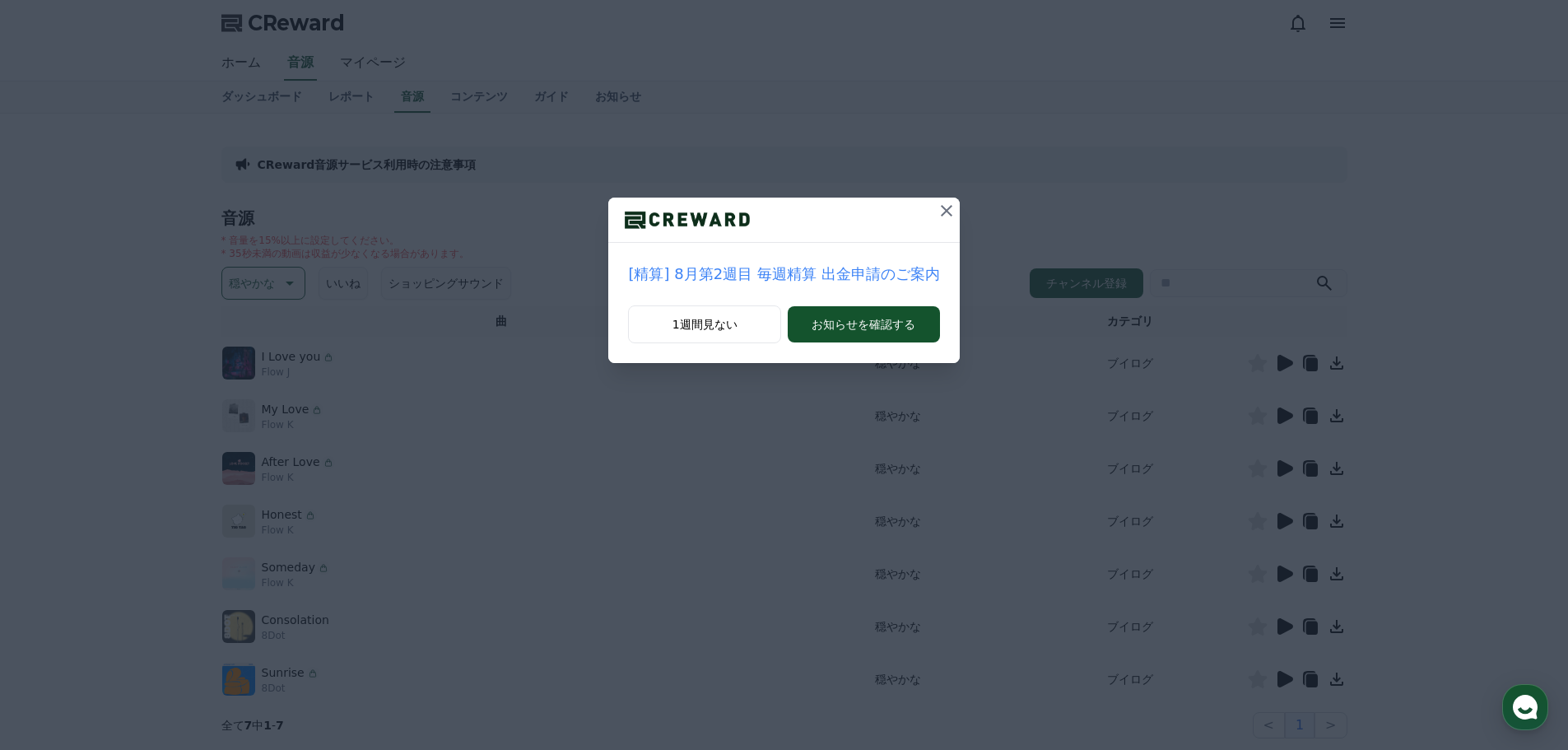
click at [941, 206] on icon at bounding box center [946, 210] width 12 height 12
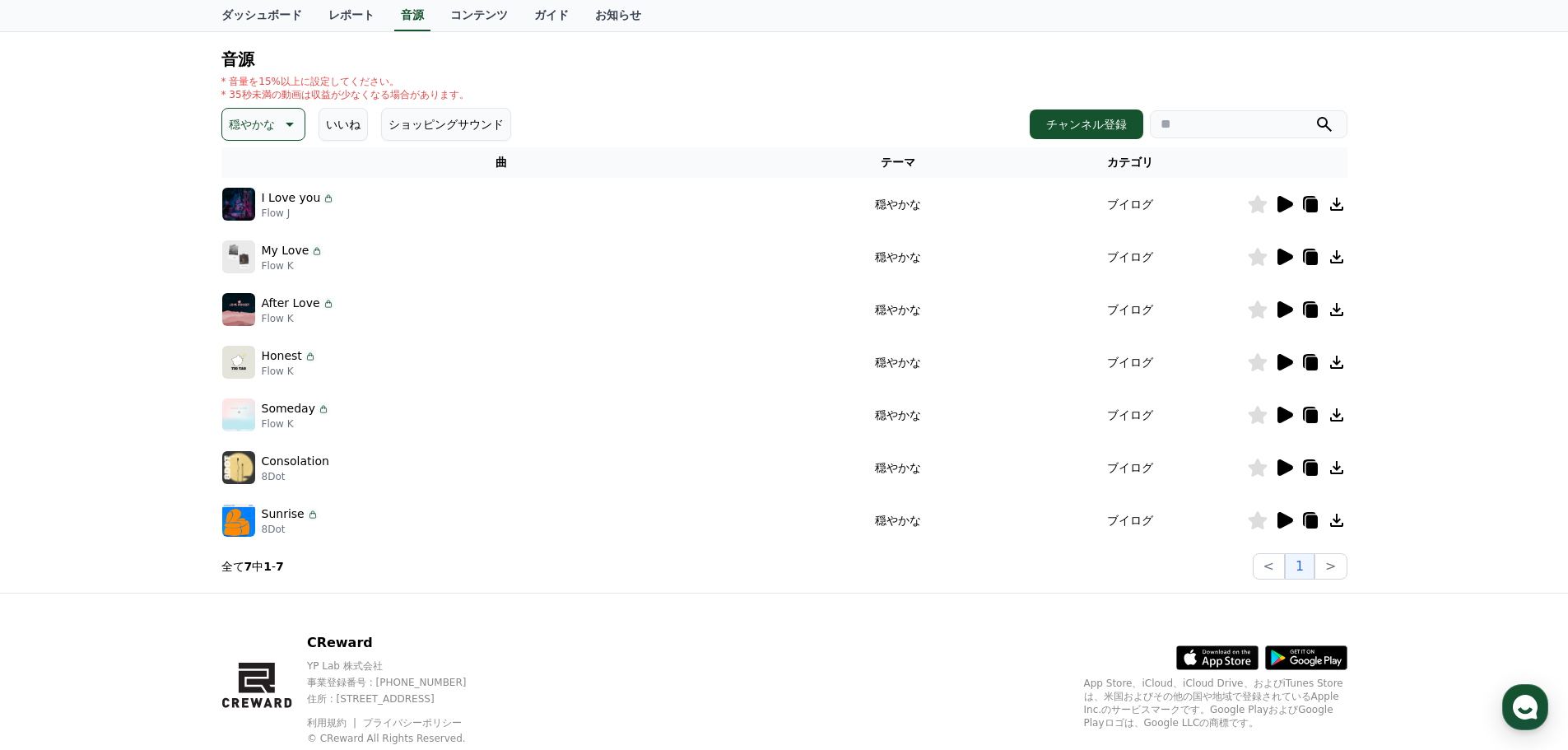
scroll to position [165, 0]
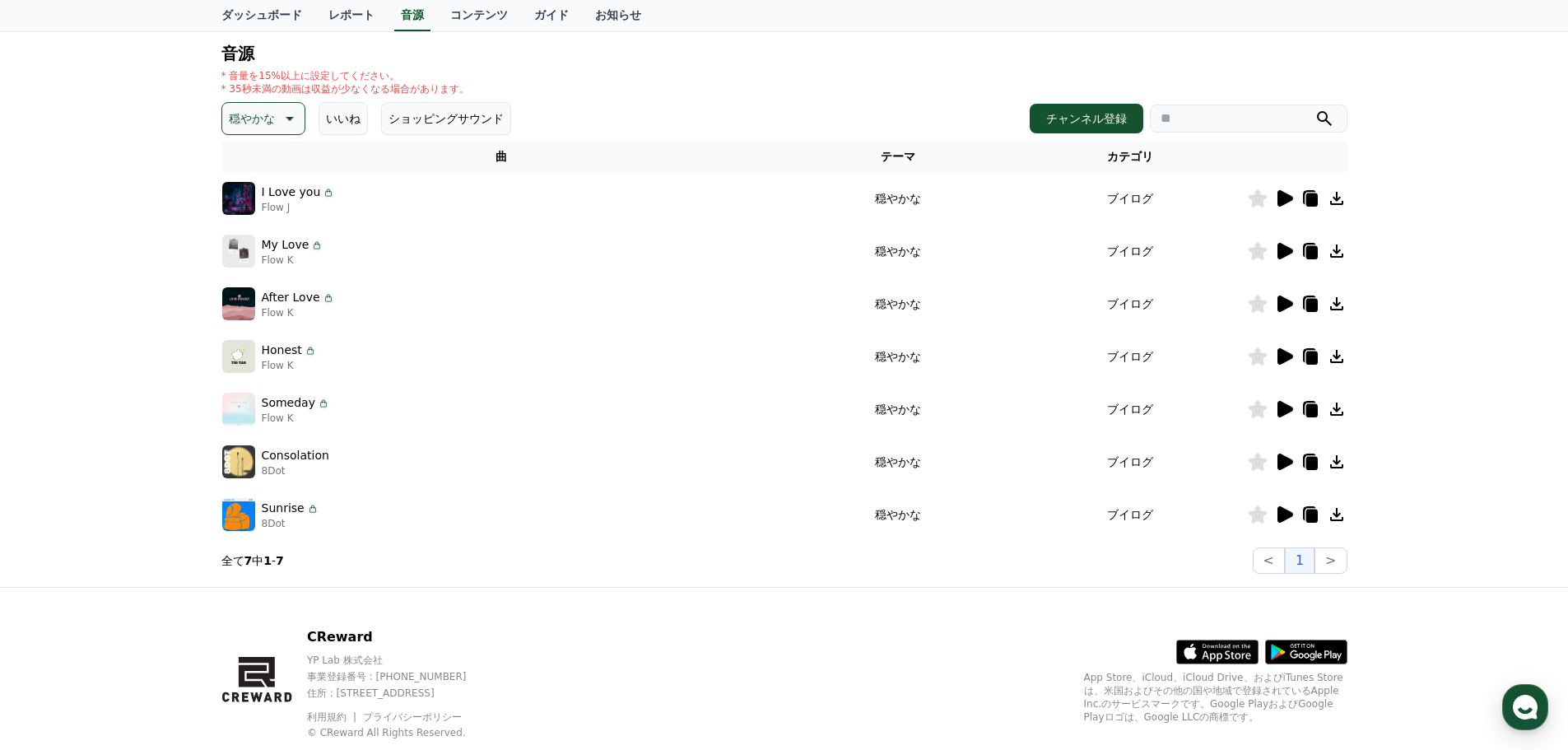
click at [1283, 200] on icon at bounding box center [1285, 198] width 16 height 17
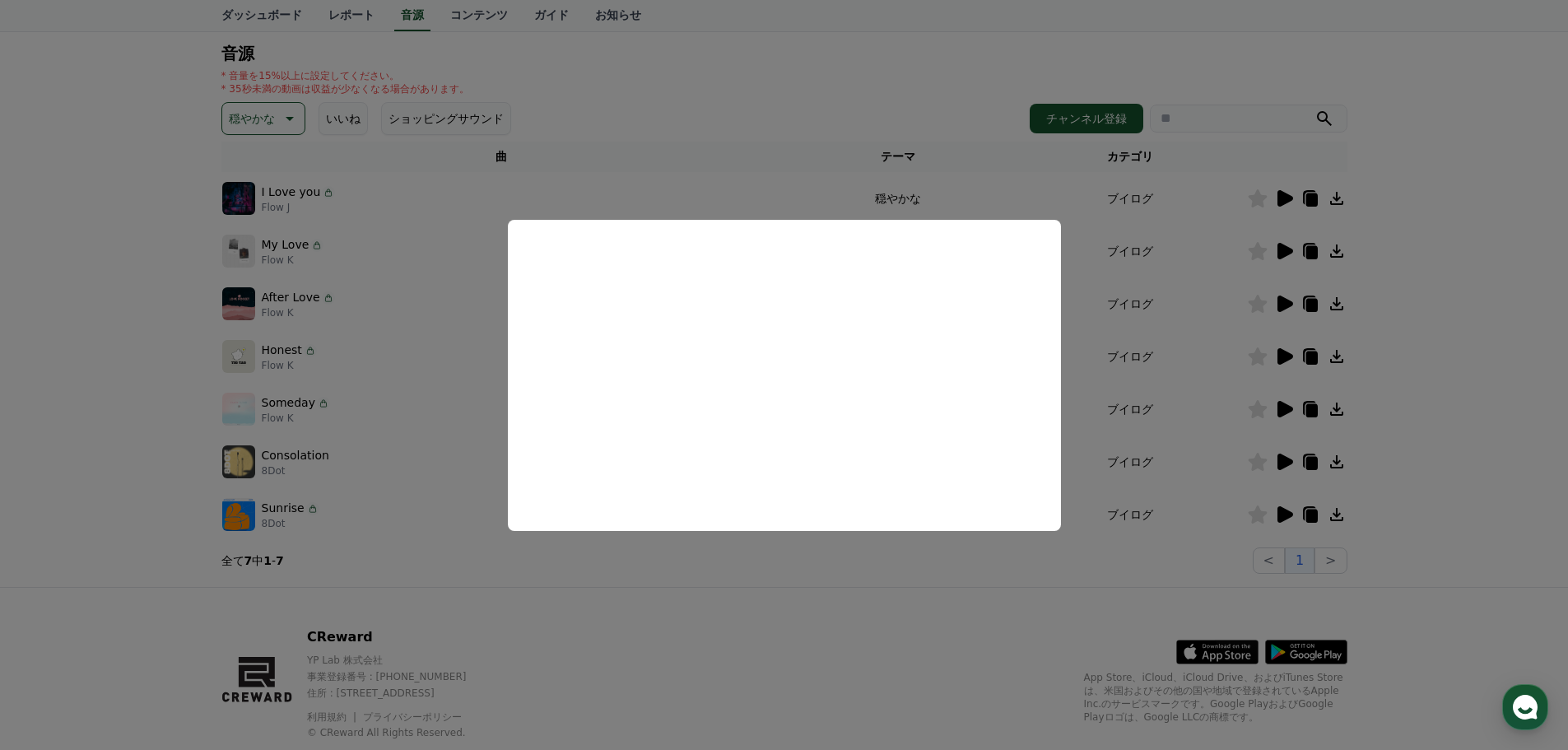
click at [452, 522] on button "close modal" at bounding box center [784, 375] width 1568 height 750
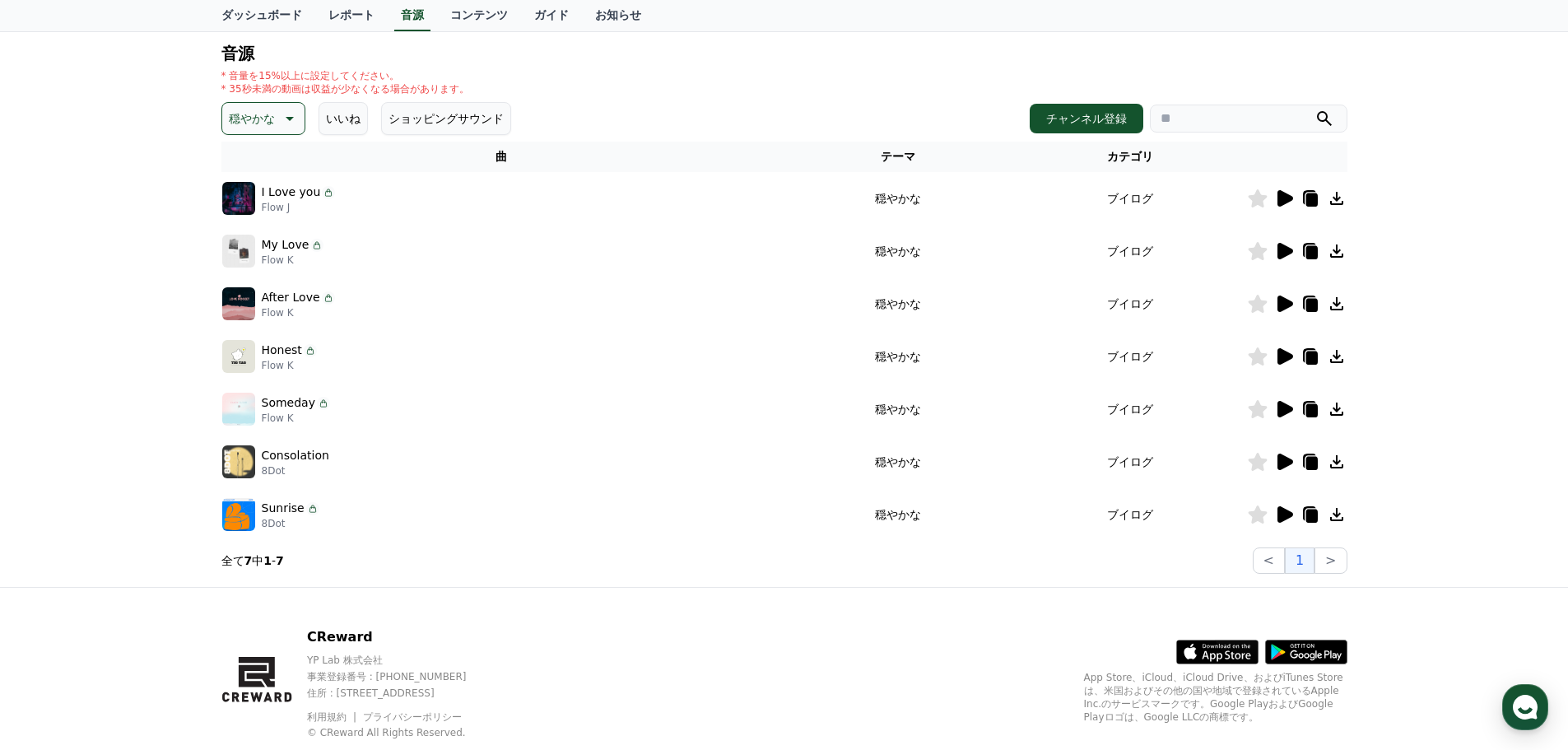
click at [1287, 252] on icon at bounding box center [1285, 251] width 16 height 17
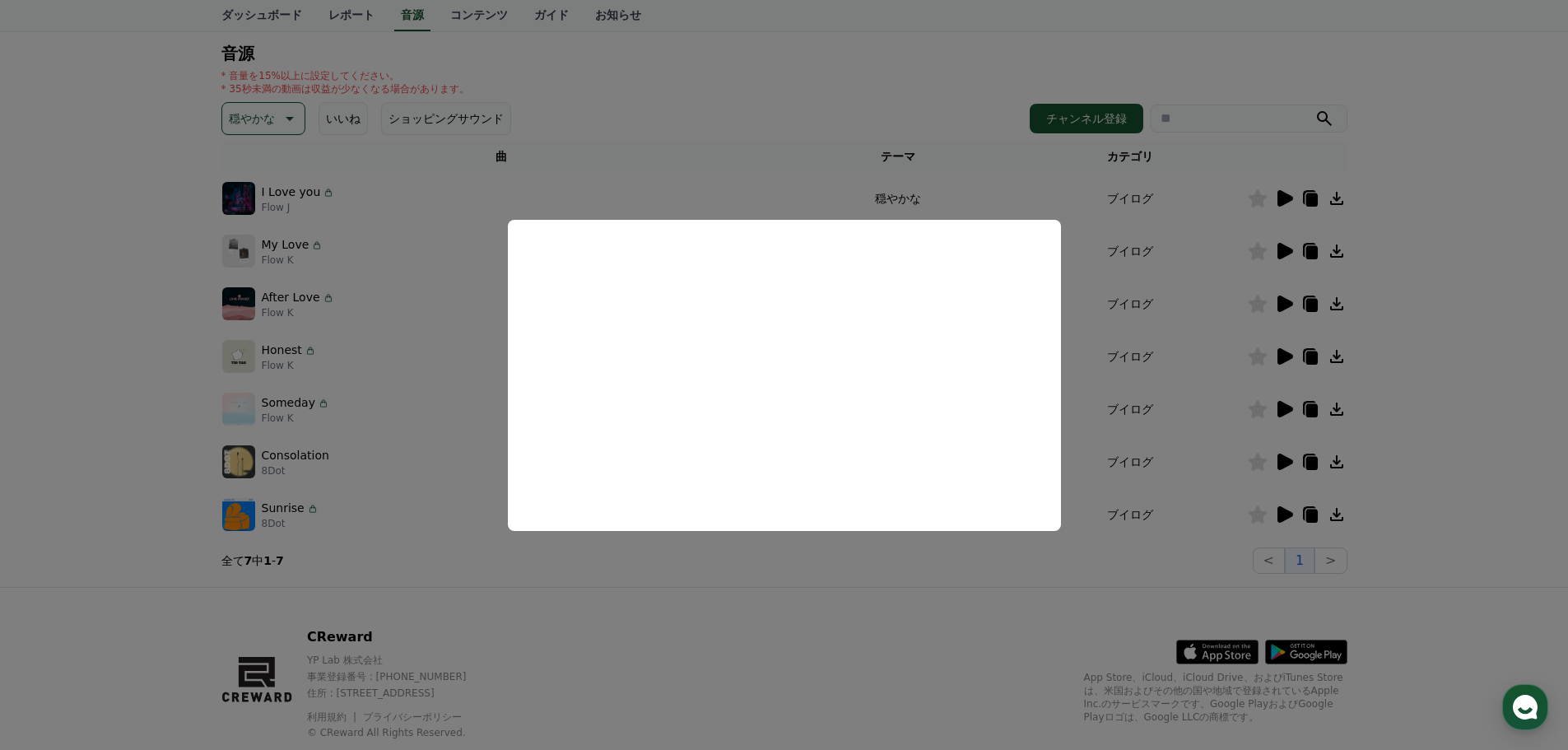
click at [454, 527] on button "close modal" at bounding box center [784, 375] width 1568 height 750
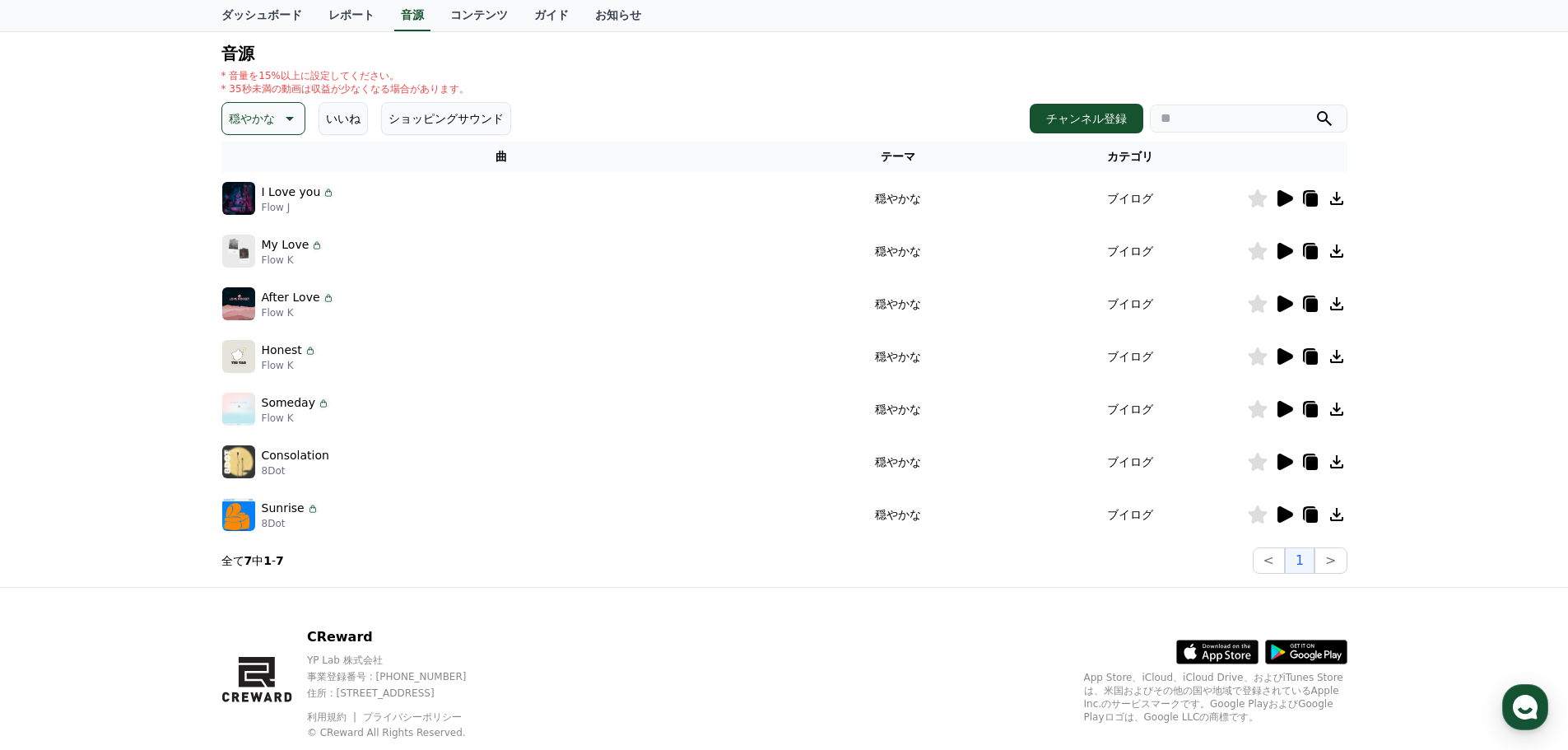
click at [1280, 303] on icon at bounding box center [1285, 303] width 16 height 17
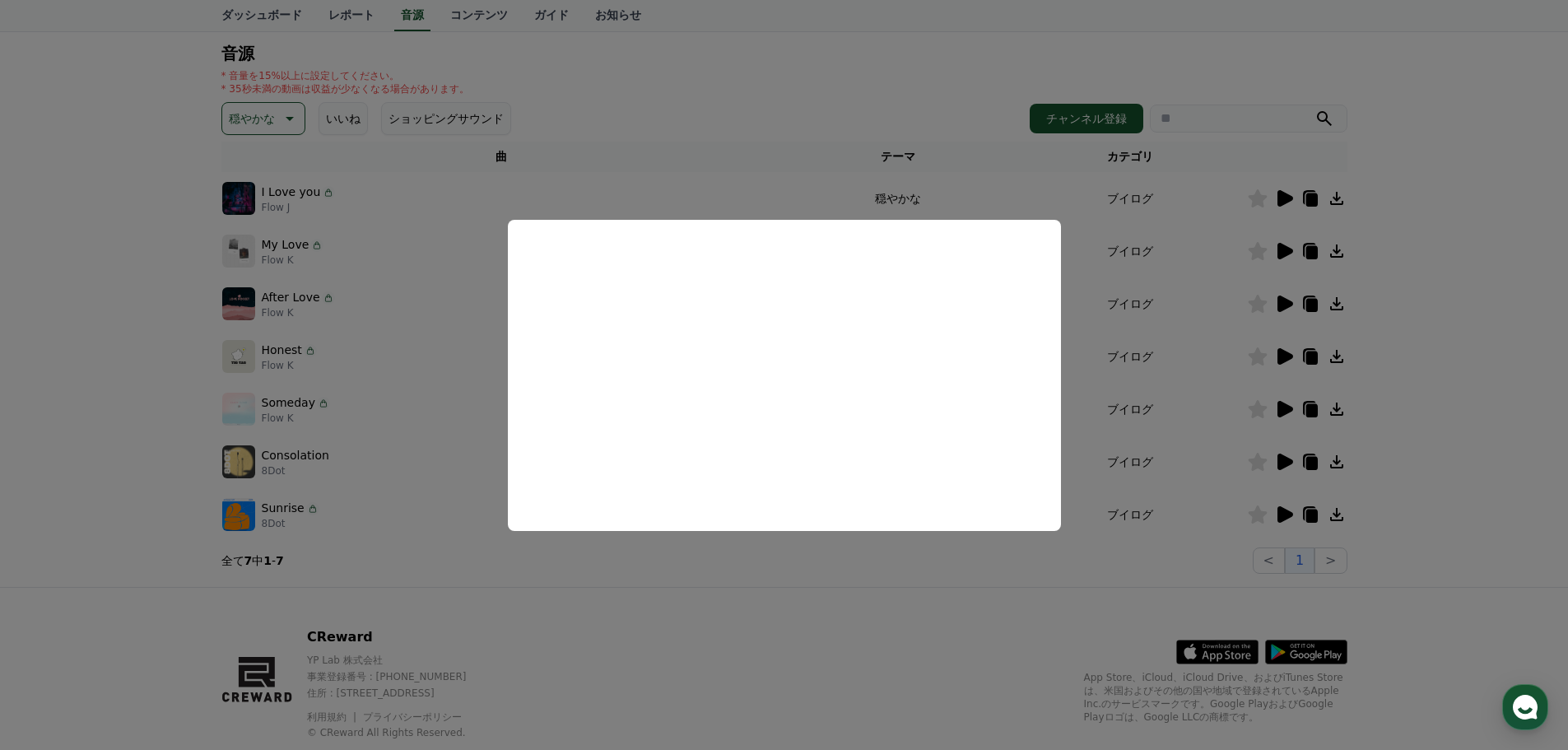
click at [454, 501] on button "close modal" at bounding box center [784, 375] width 1568 height 750
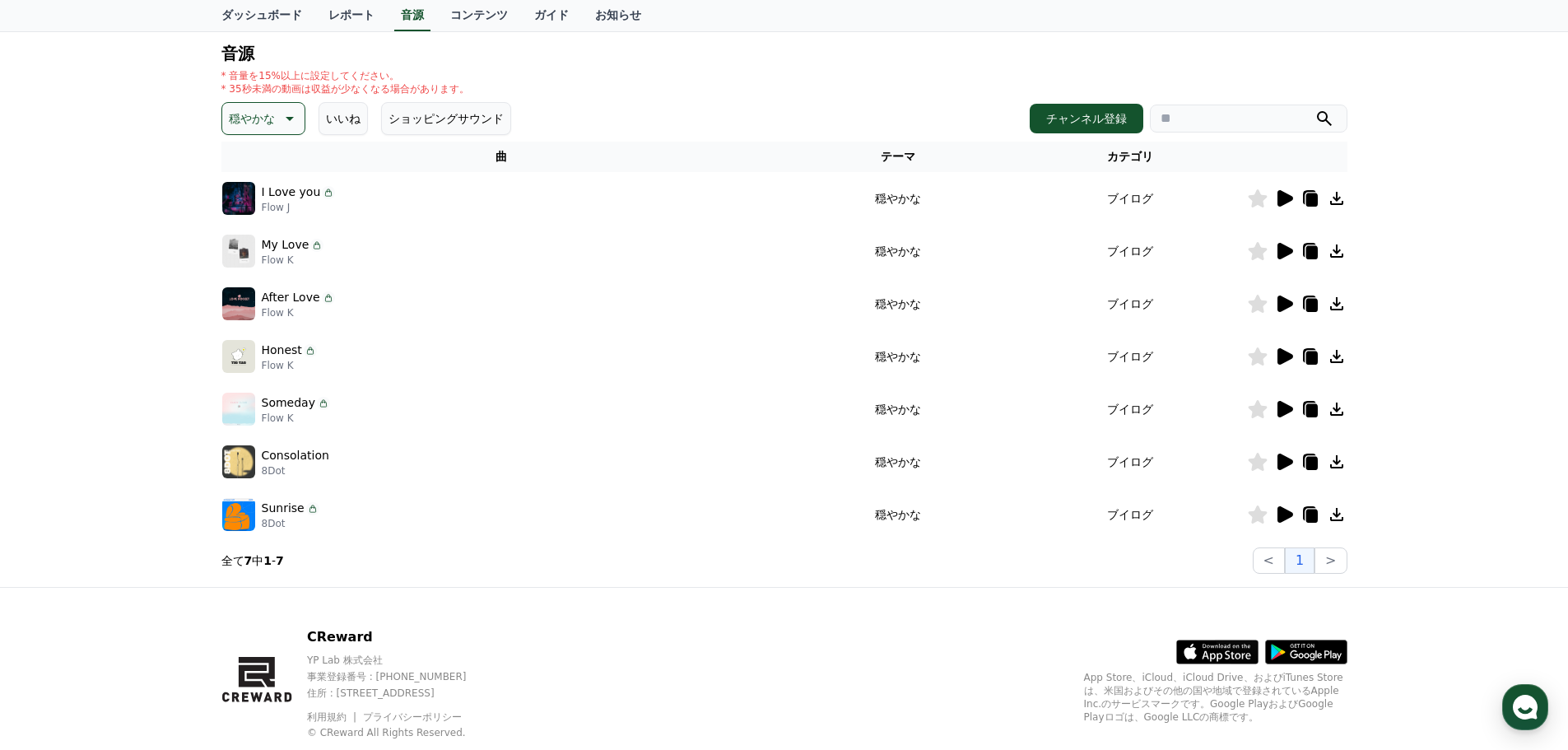
click at [1283, 359] on icon at bounding box center [1285, 356] width 16 height 17
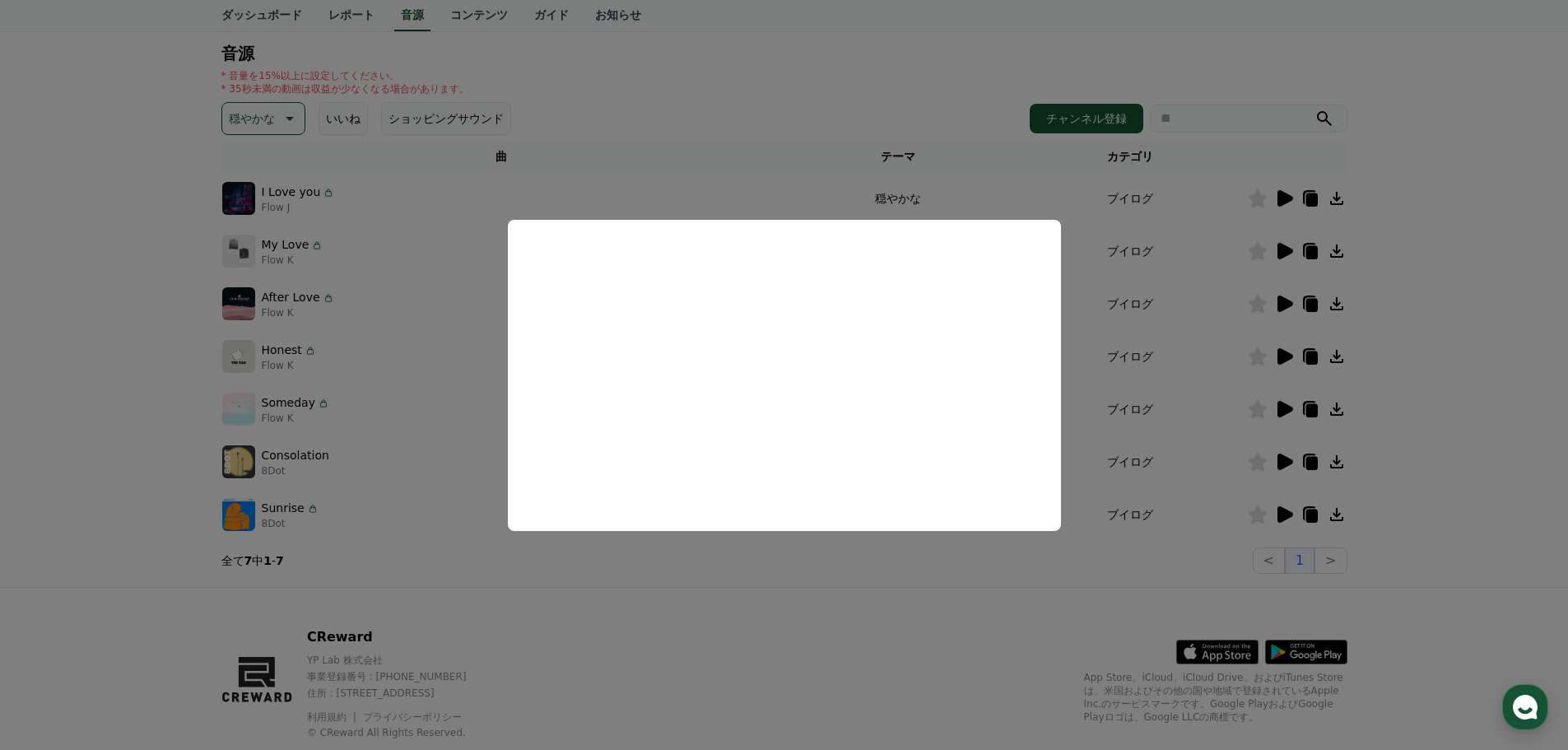
click at [470, 506] on button "close modal" at bounding box center [784, 375] width 1568 height 750
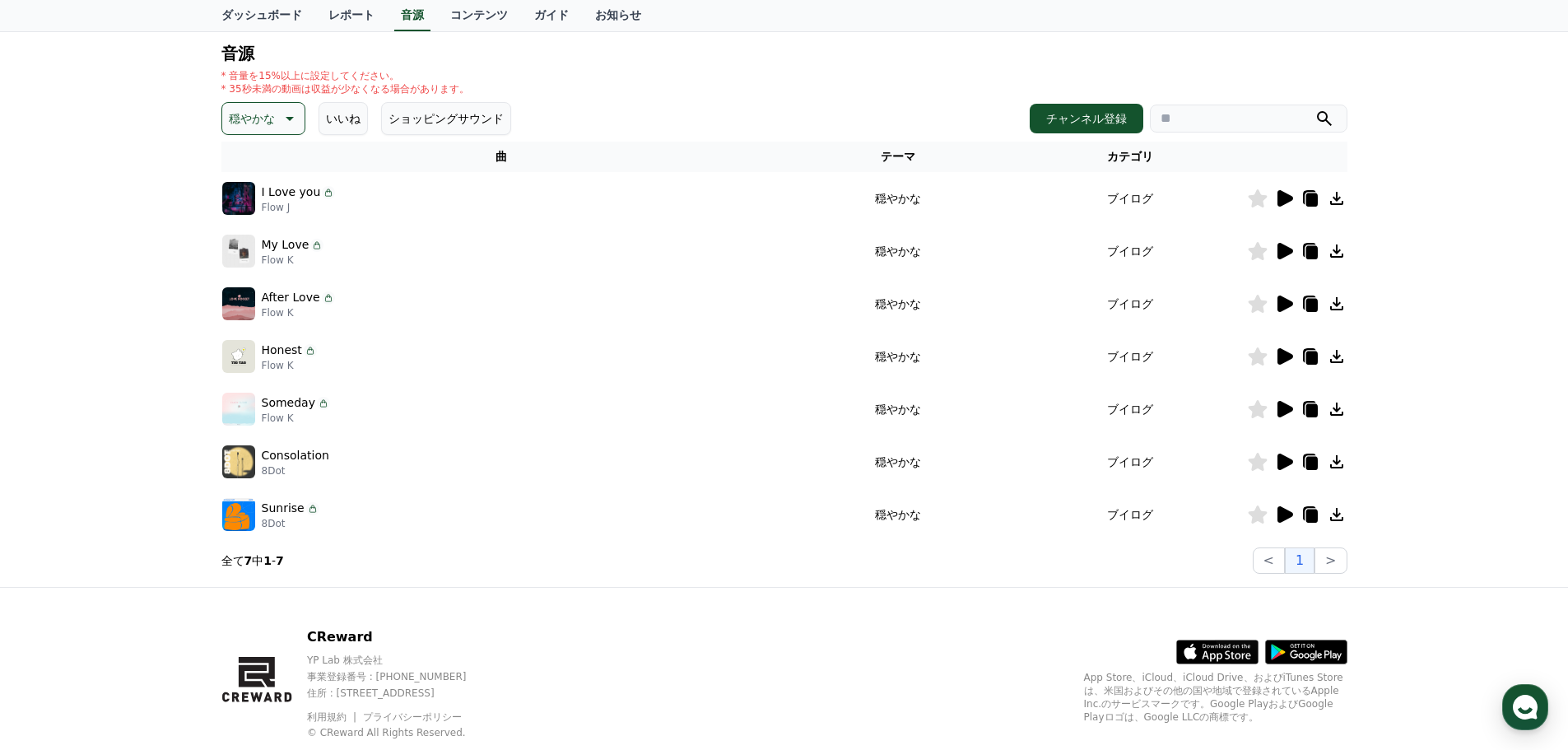
click at [1286, 411] on icon at bounding box center [1285, 409] width 16 height 17
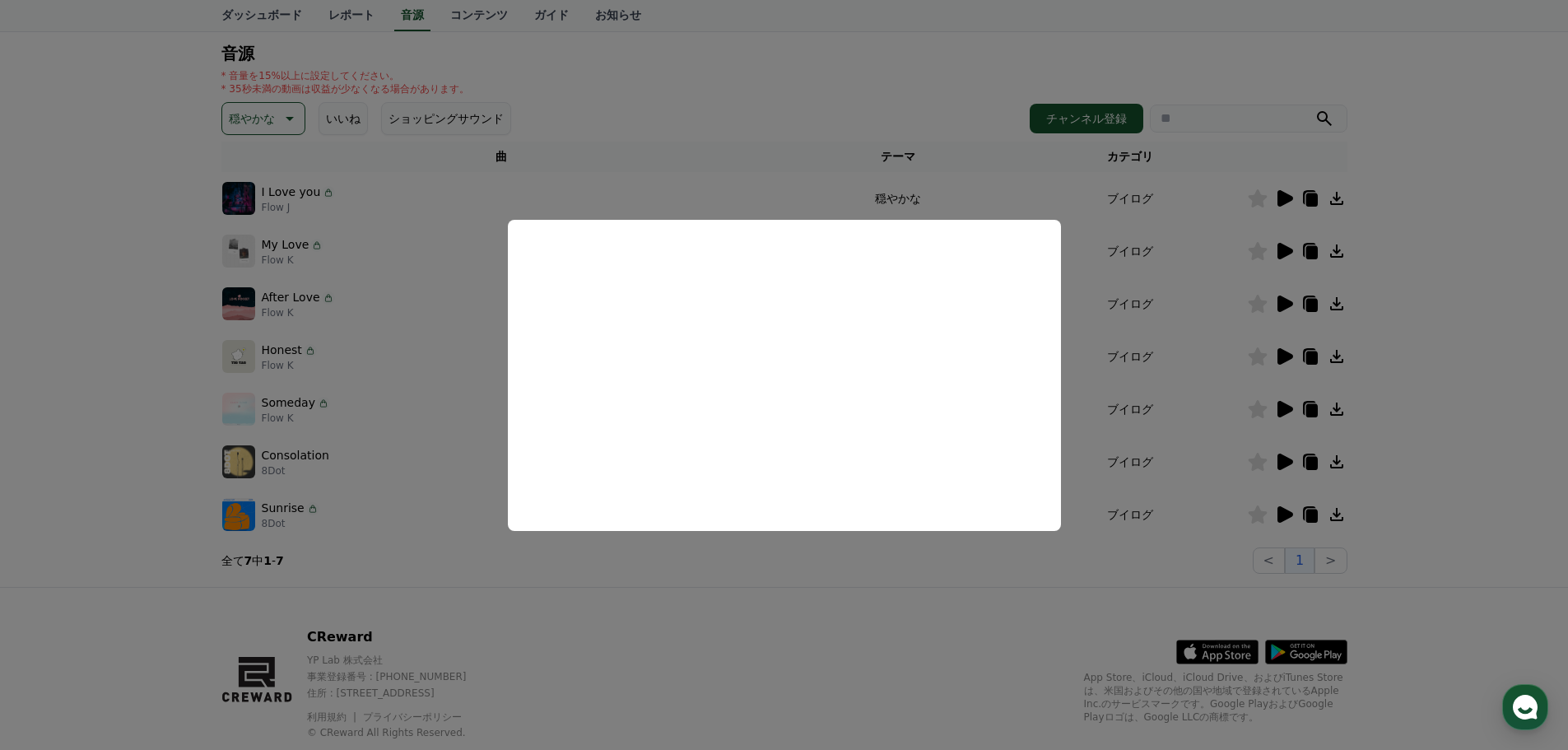
click at [474, 513] on button "close modal" at bounding box center [784, 375] width 1568 height 750
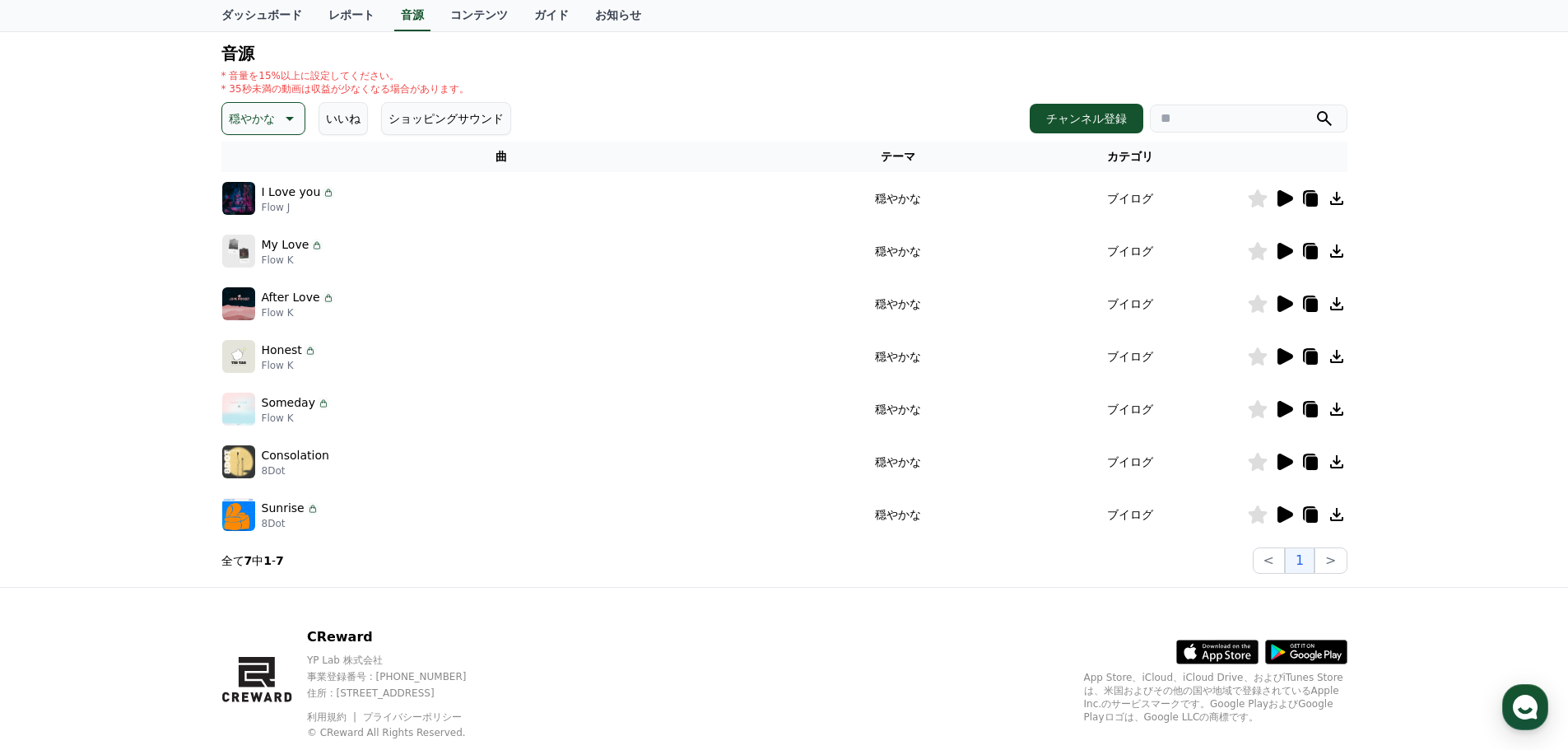
click at [1283, 461] on icon at bounding box center [1285, 462] width 16 height 17
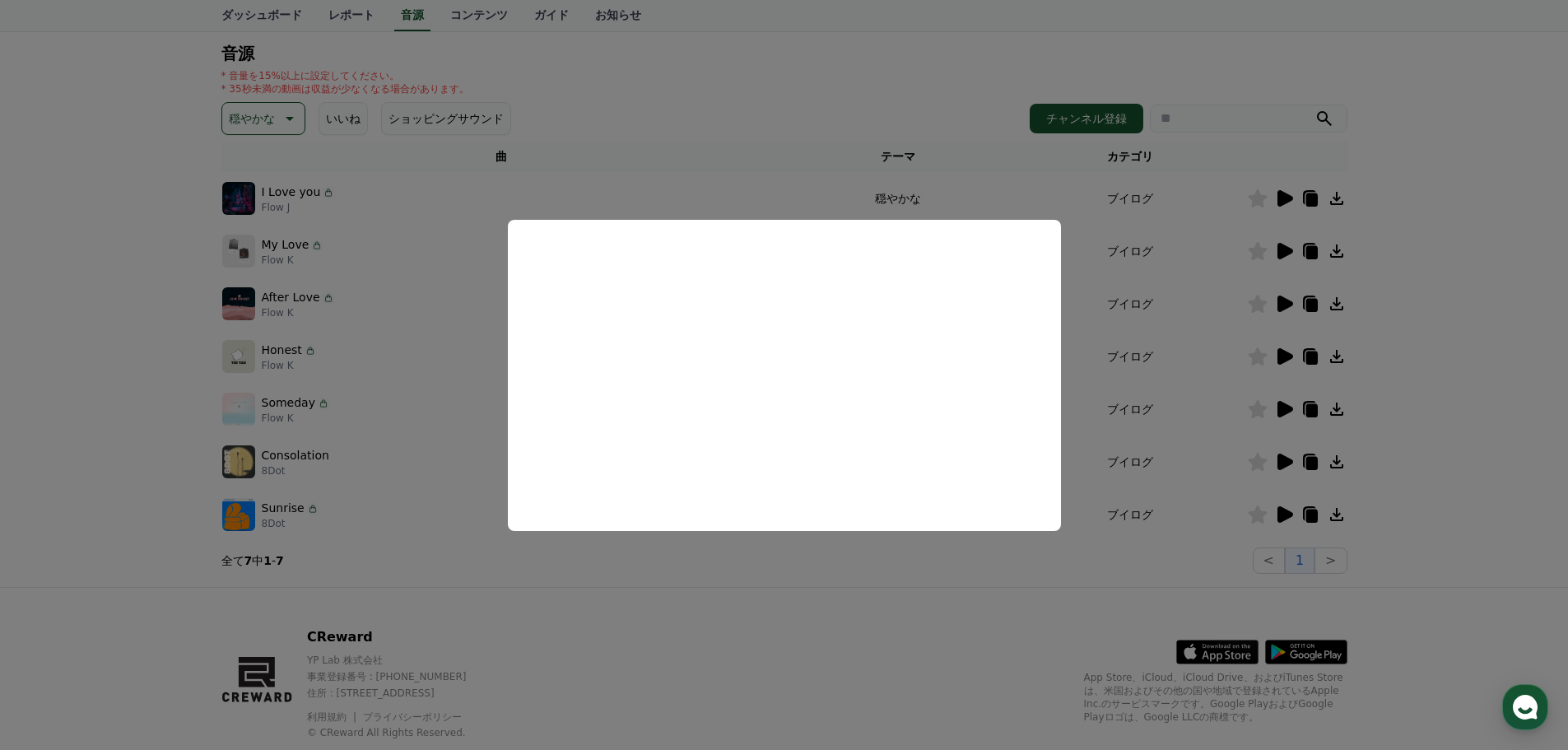
click at [451, 512] on button "close modal" at bounding box center [784, 375] width 1568 height 750
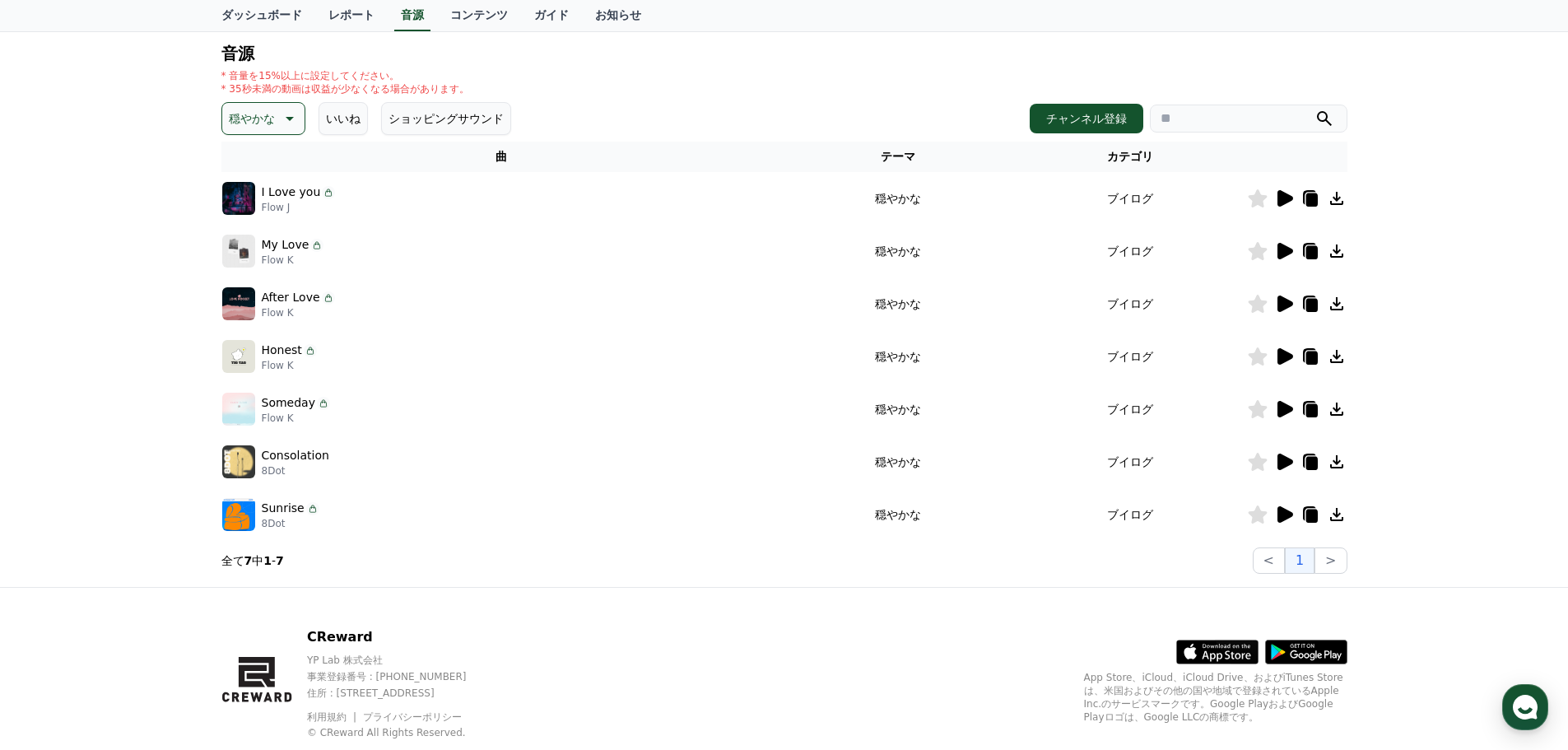
click at [1288, 513] on icon at bounding box center [1285, 514] width 16 height 17
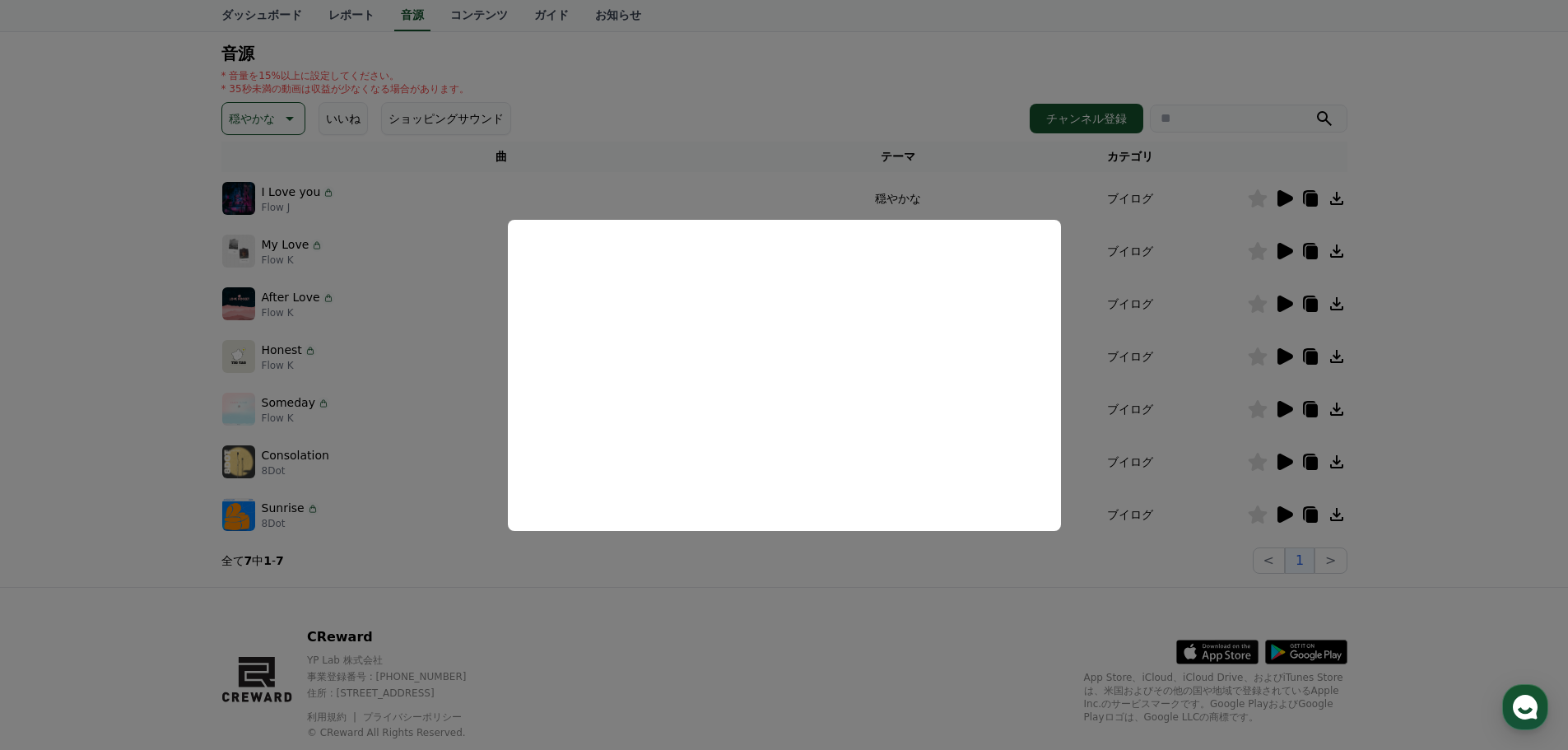
click at [435, 432] on button "close modal" at bounding box center [784, 375] width 1568 height 750
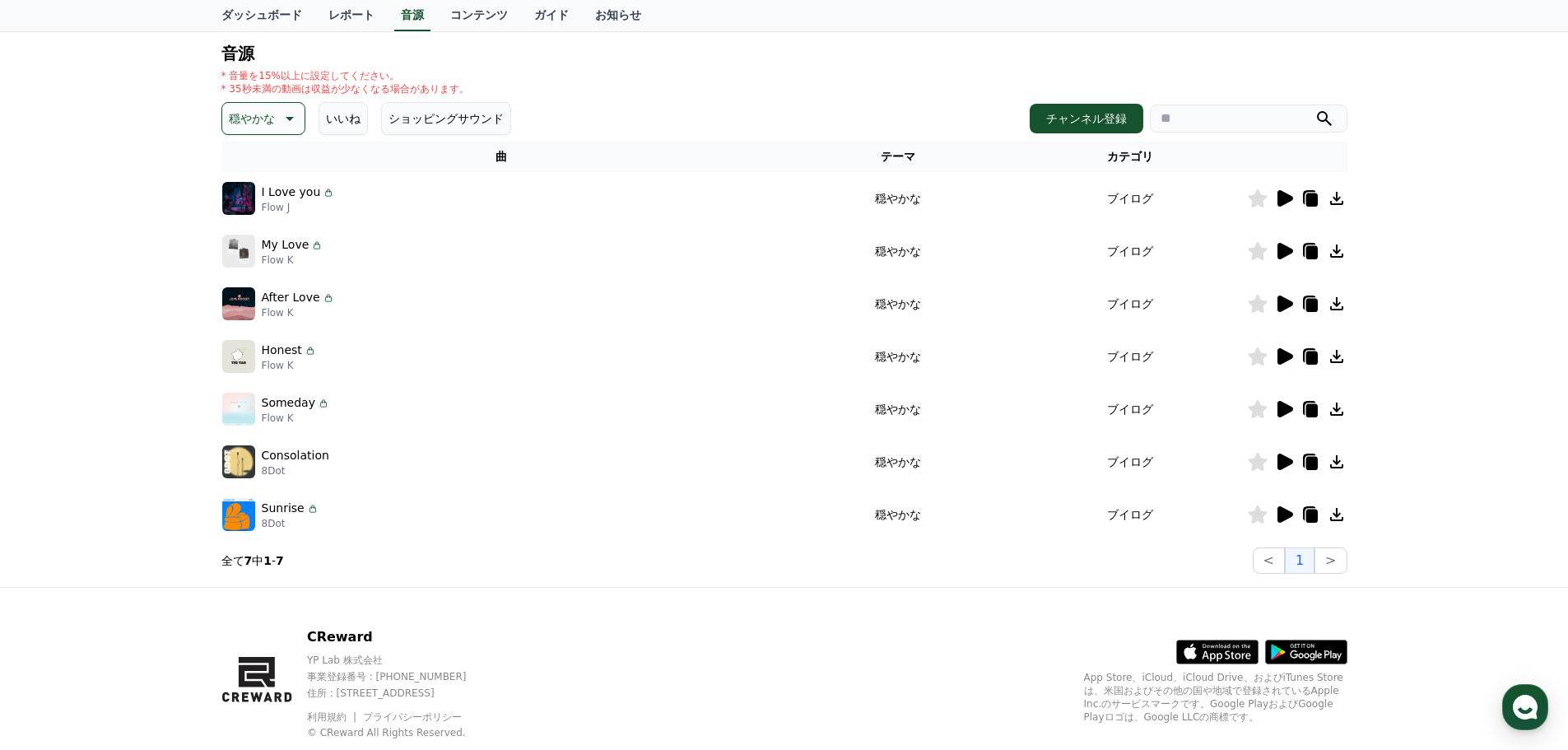
drag, startPoint x: 294, startPoint y: 122, endPoint x: 293, endPoint y: 141, distance: 19.0
click at [293, 122] on button "穏やかな" at bounding box center [263, 118] width 84 height 33
click at [229, 243] on button "溝" at bounding box center [237, 247] width 25 height 36
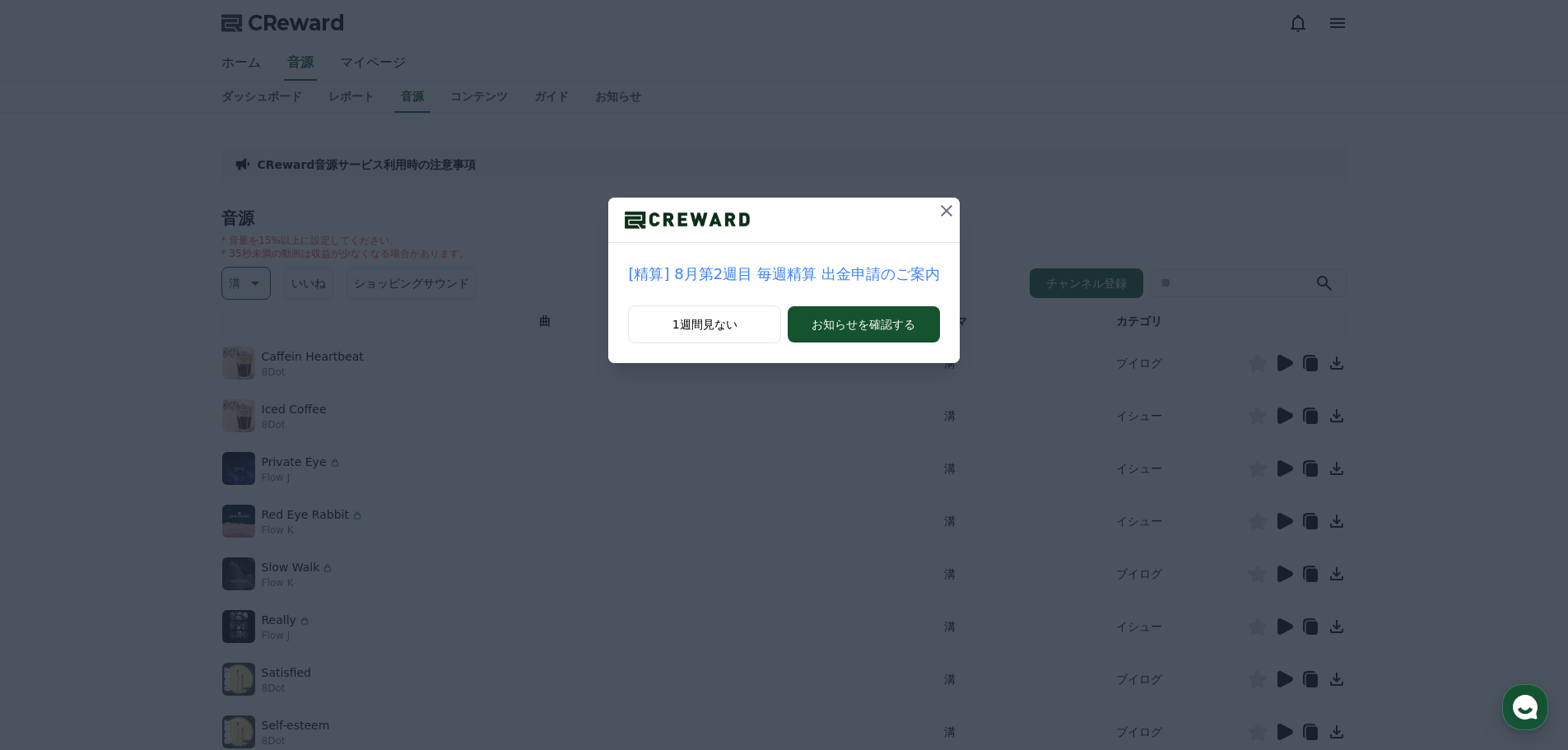
drag, startPoint x: 943, startPoint y: 215, endPoint x: 943, endPoint y: 225, distance: 10.0
click at [943, 215] on icon at bounding box center [946, 210] width 12 height 12
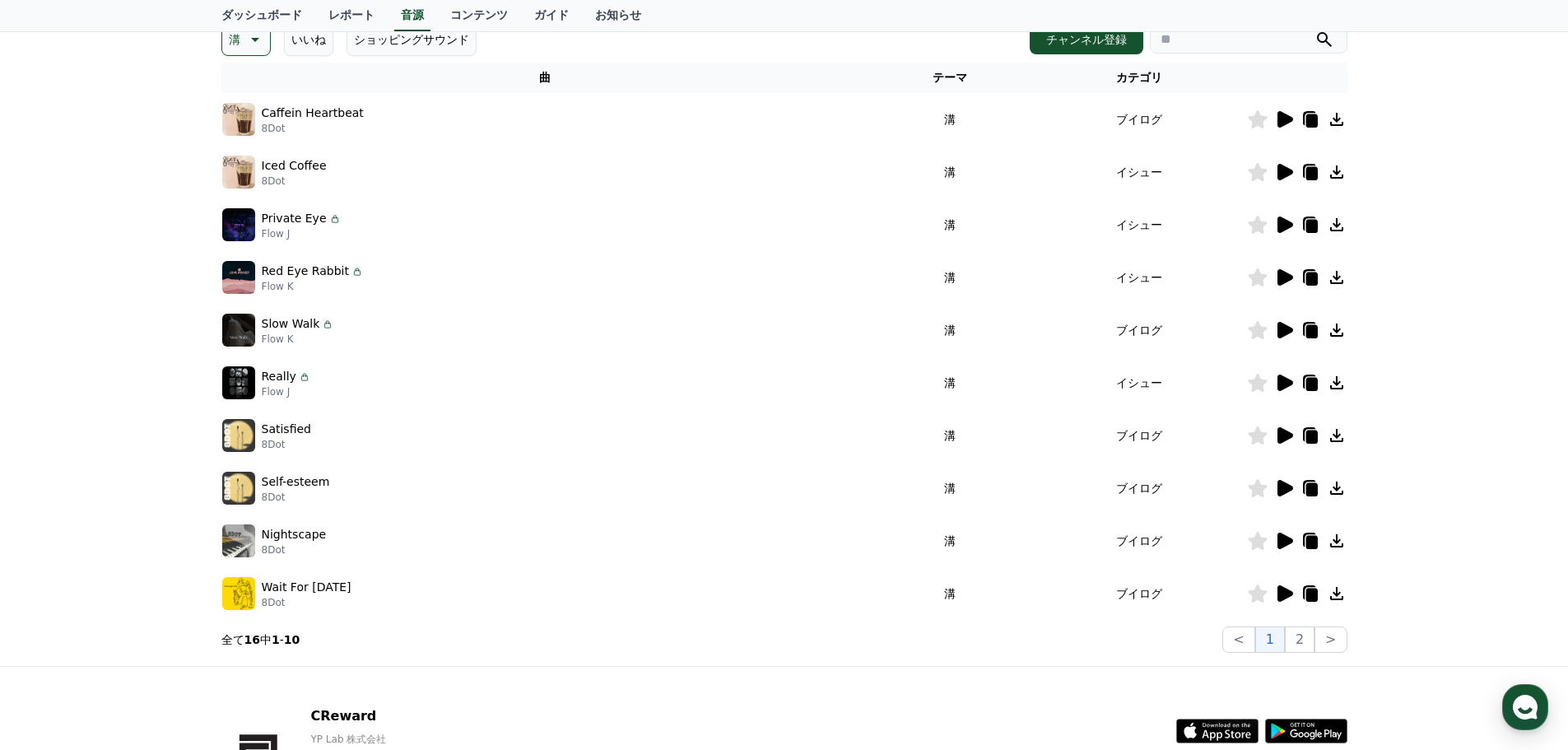
scroll to position [247, 0]
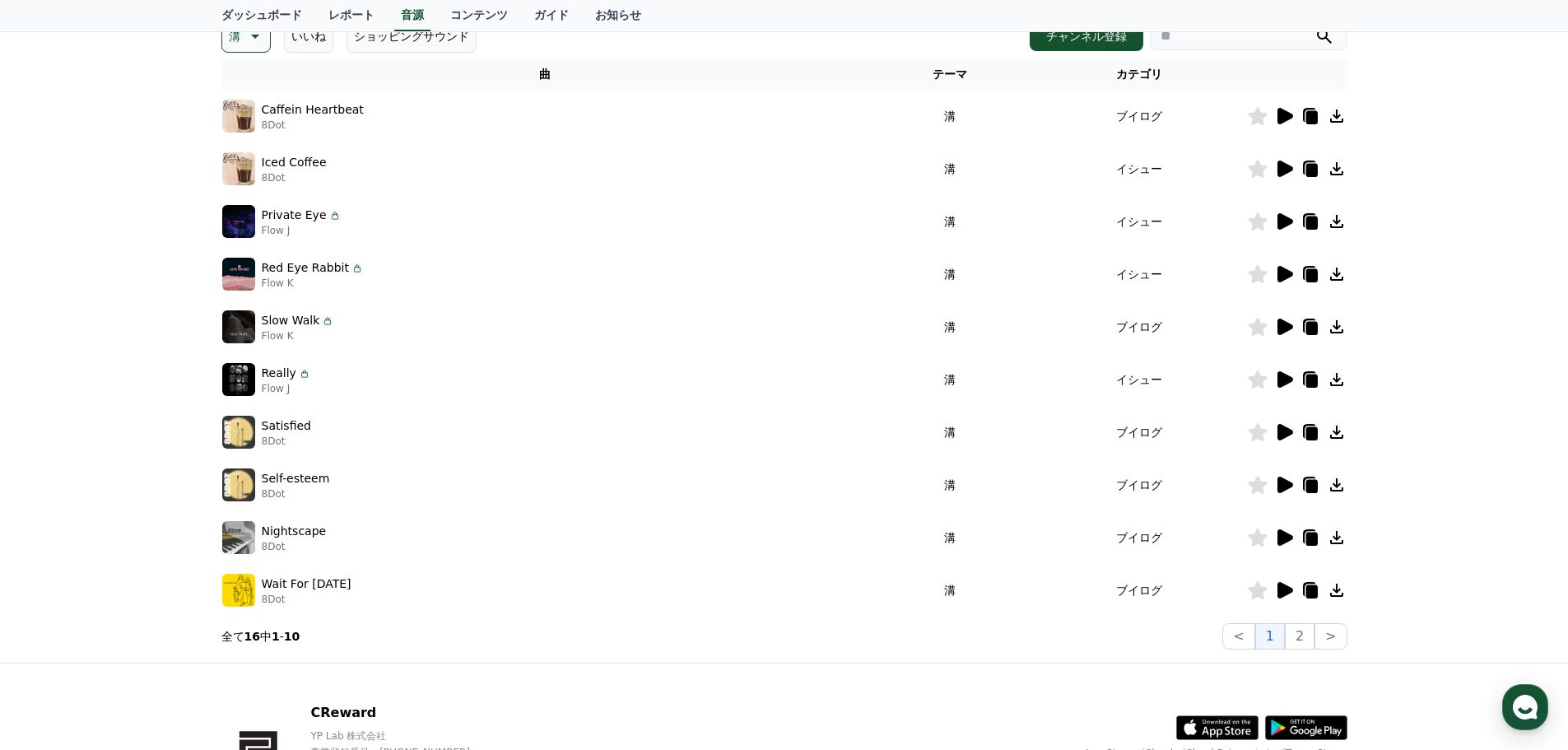
click at [1287, 113] on icon at bounding box center [1285, 116] width 16 height 17
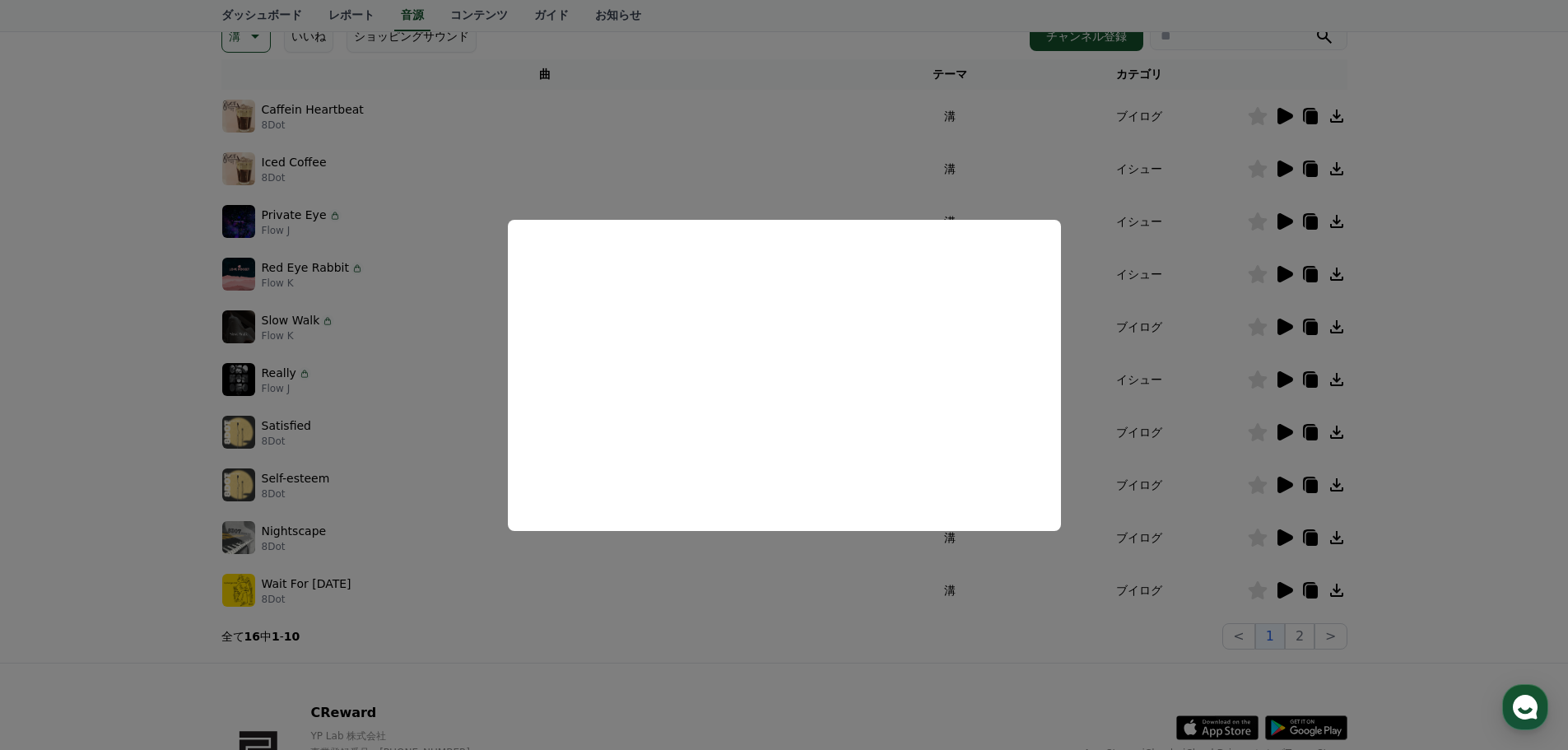
click at [722, 571] on button "close modal" at bounding box center [784, 375] width 1568 height 750
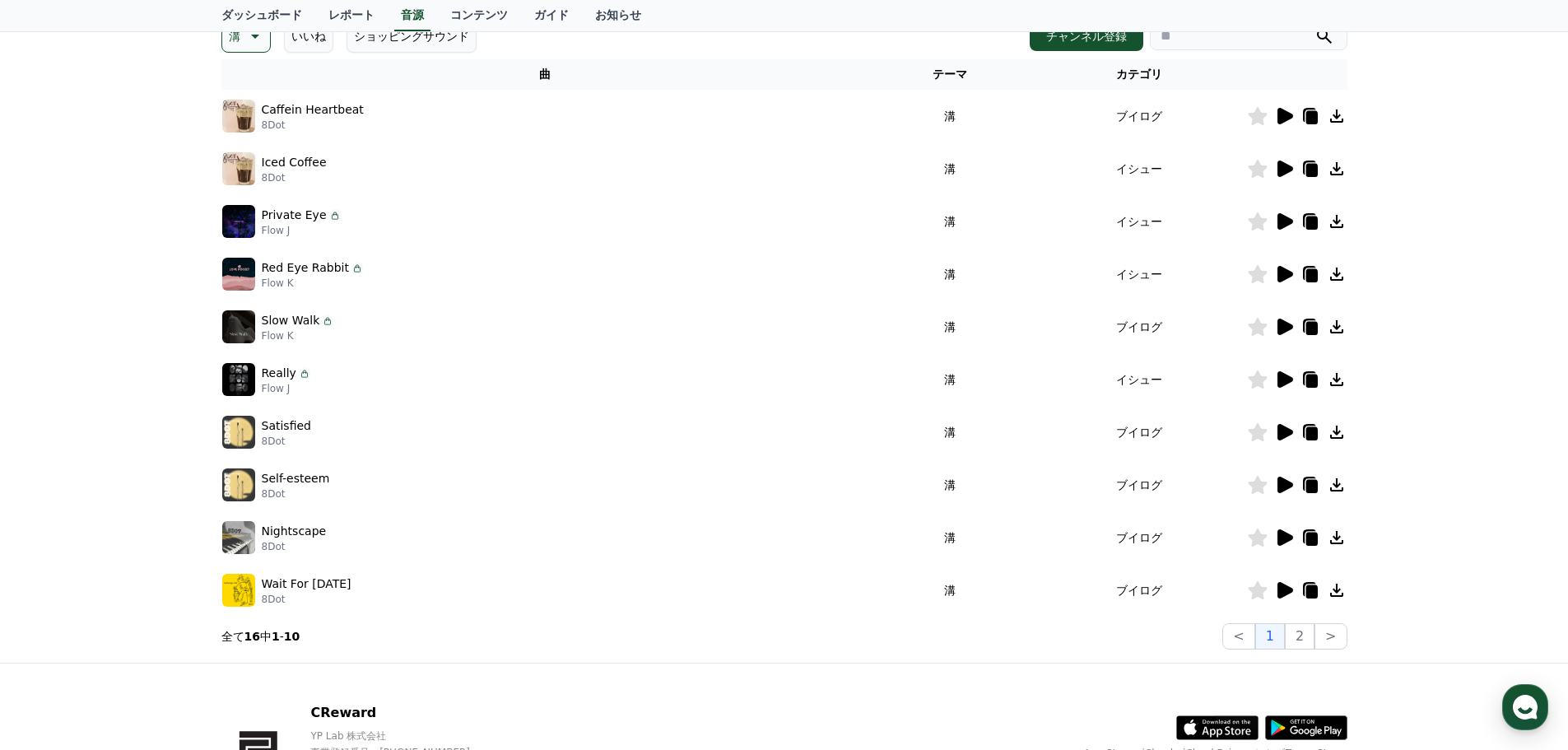
click at [1286, 166] on icon at bounding box center [1285, 168] width 16 height 17
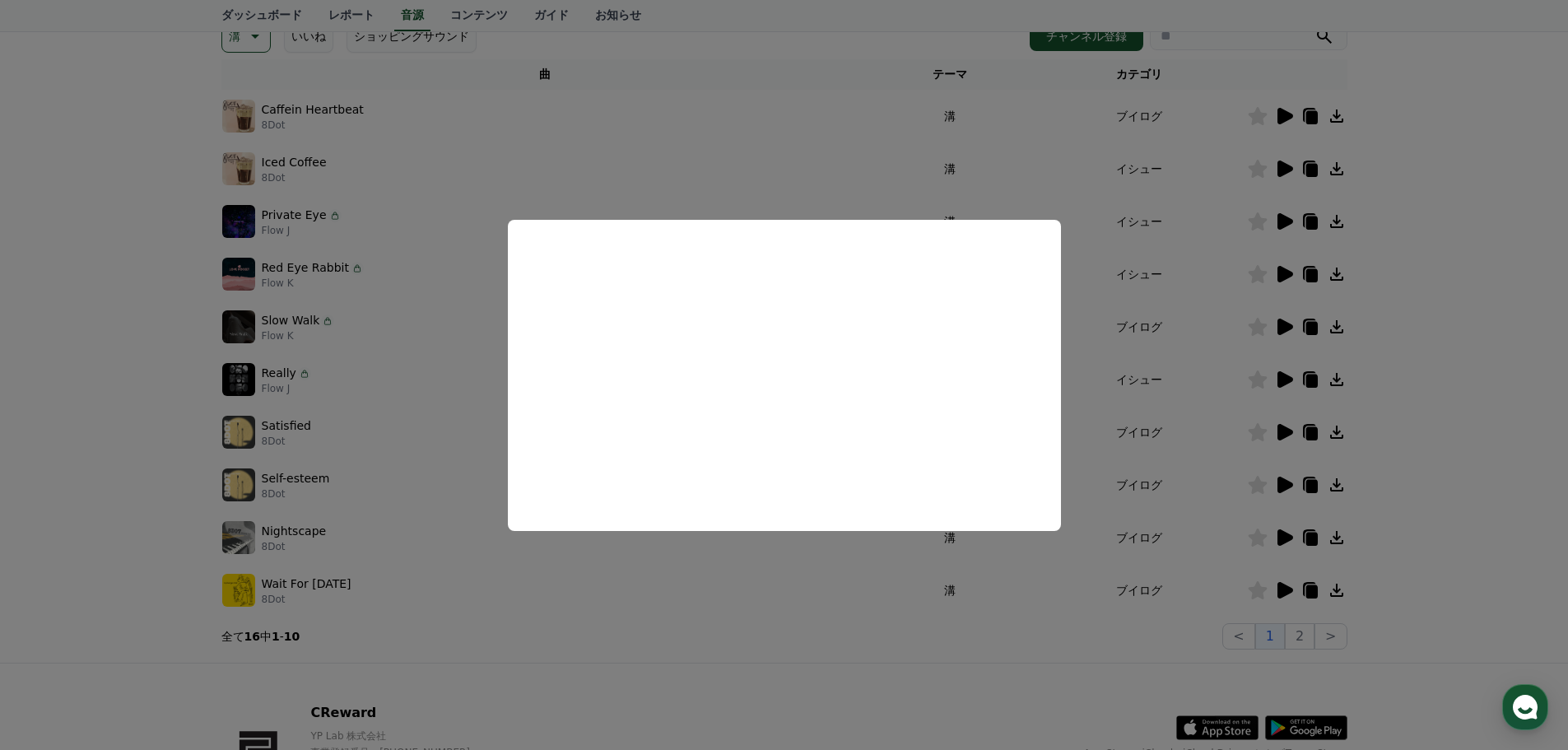
click at [661, 564] on button "close modal" at bounding box center [784, 375] width 1568 height 750
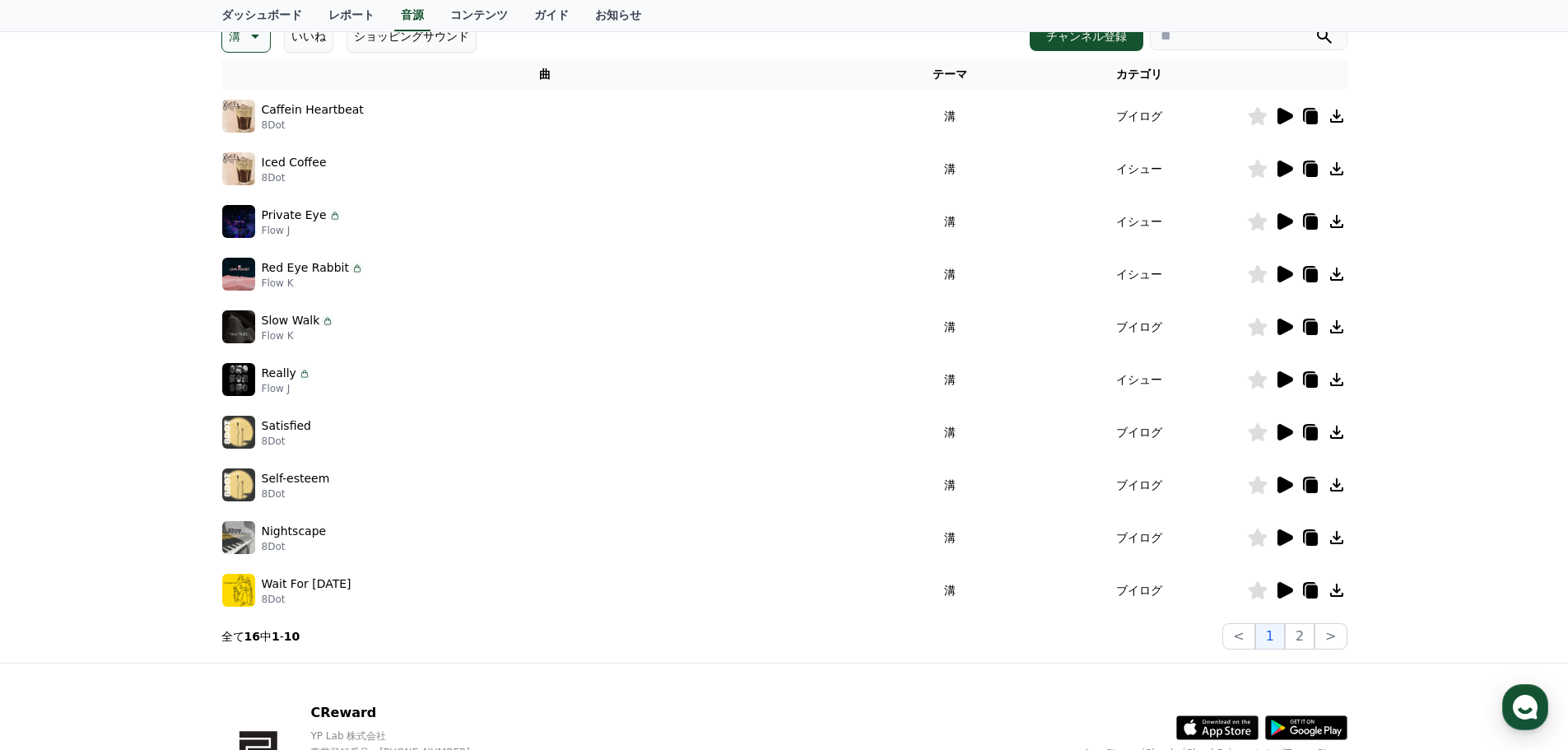
click at [1296, 217] on div at bounding box center [1297, 222] width 99 height 20
click at [1285, 222] on icon at bounding box center [1285, 222] width 16 height 17
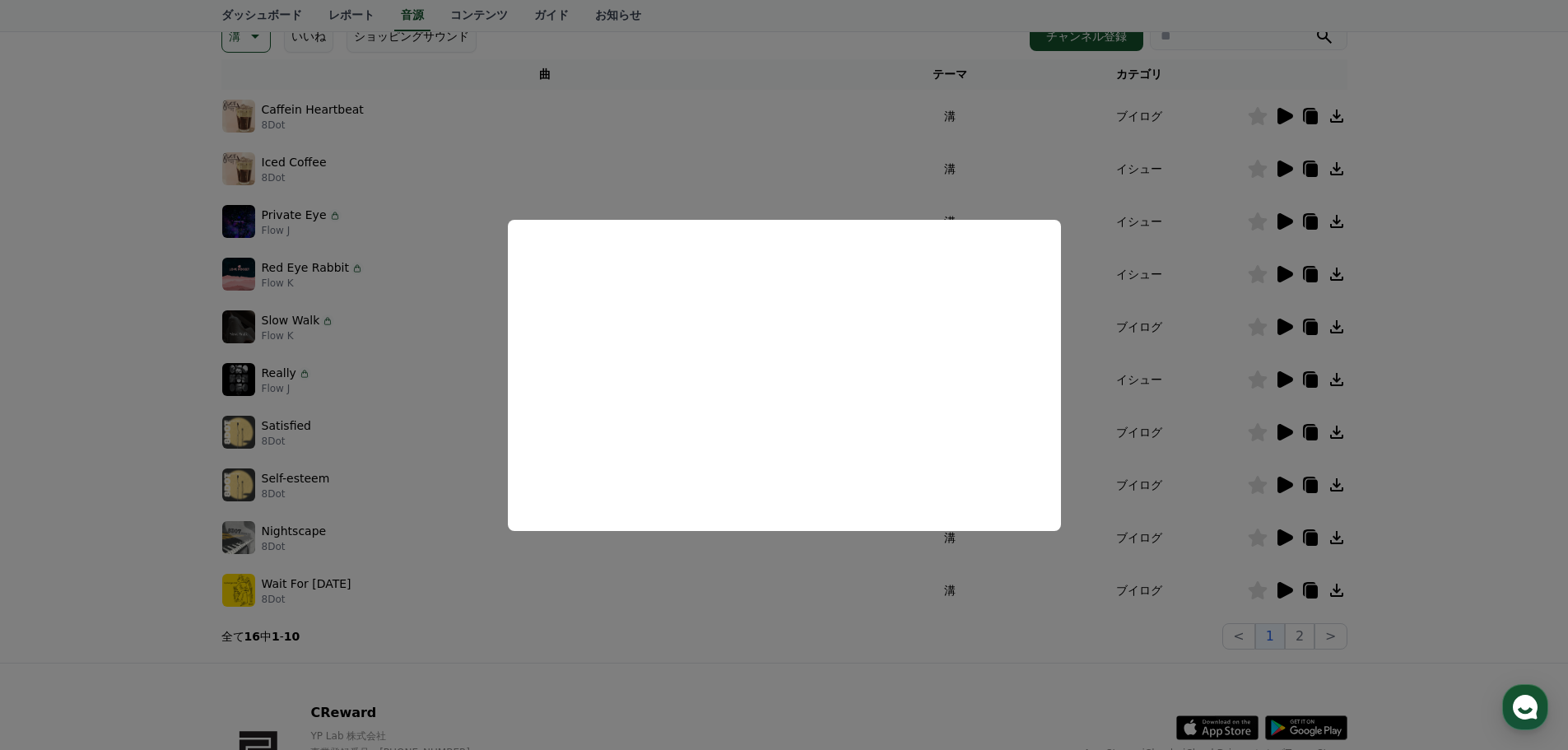
drag, startPoint x: 641, startPoint y: 559, endPoint x: 884, endPoint y: 529, distance: 244.8
click at [642, 559] on button "close modal" at bounding box center [784, 375] width 1568 height 750
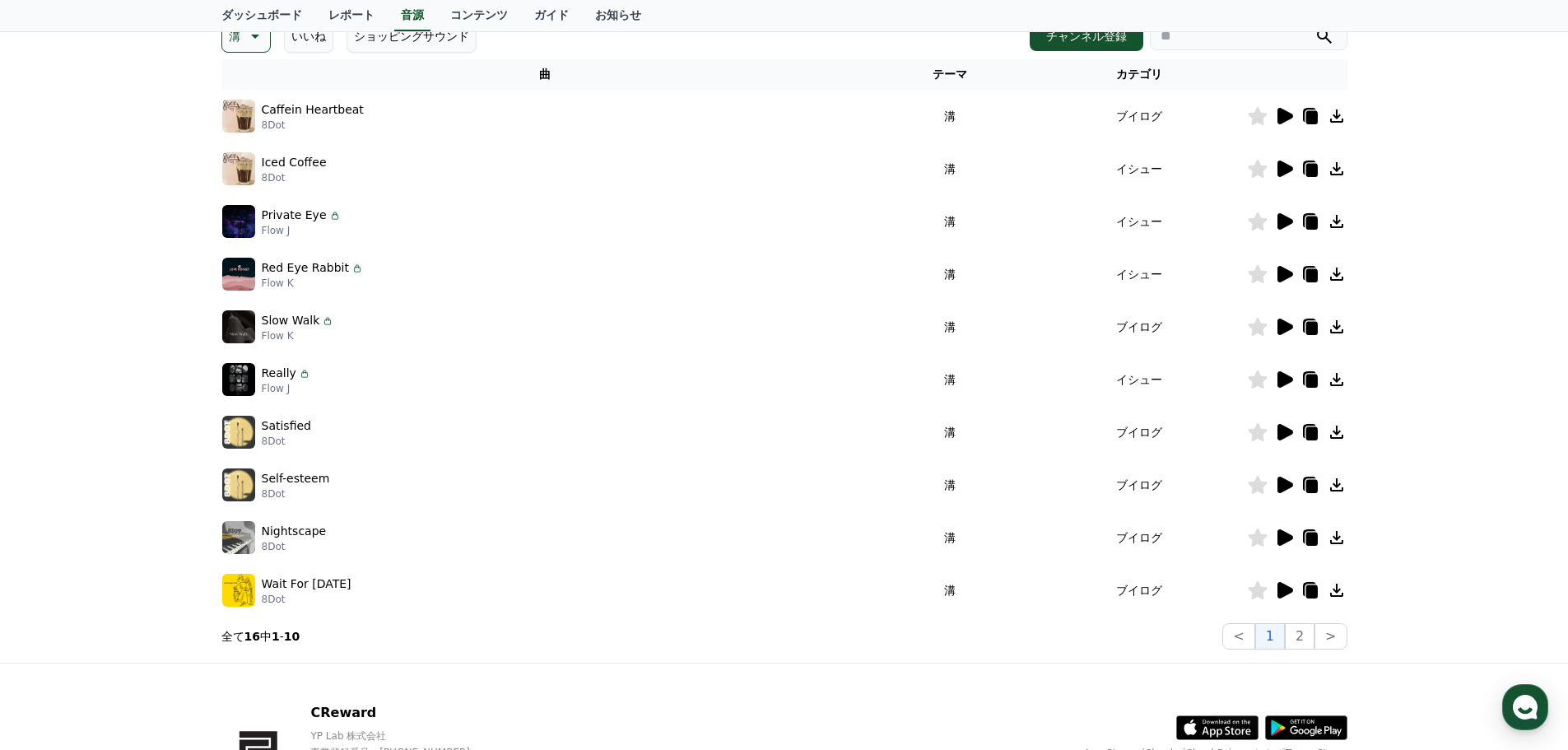
click at [1290, 274] on icon at bounding box center [1285, 274] width 16 height 17
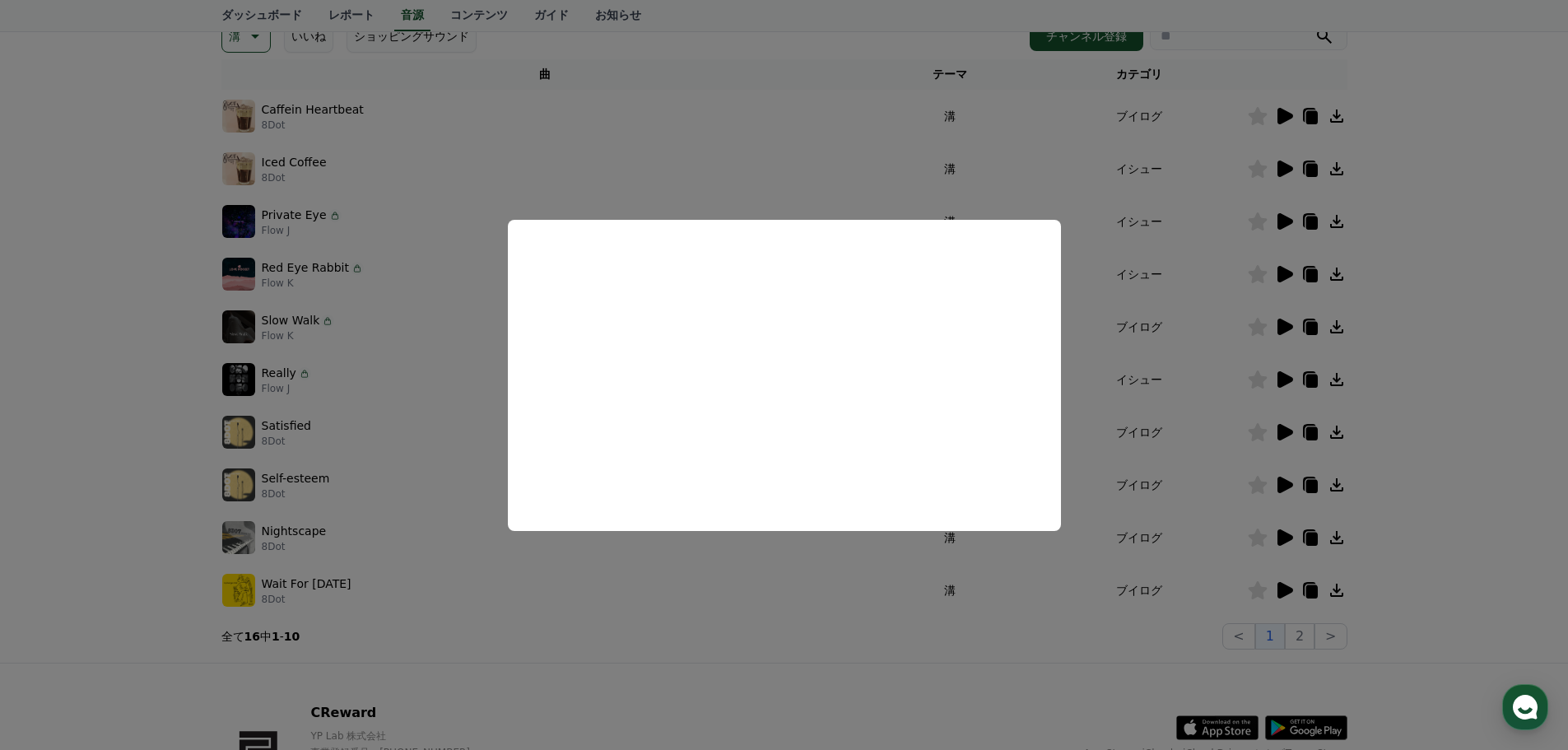
click at [568, 563] on button "close modal" at bounding box center [784, 375] width 1568 height 750
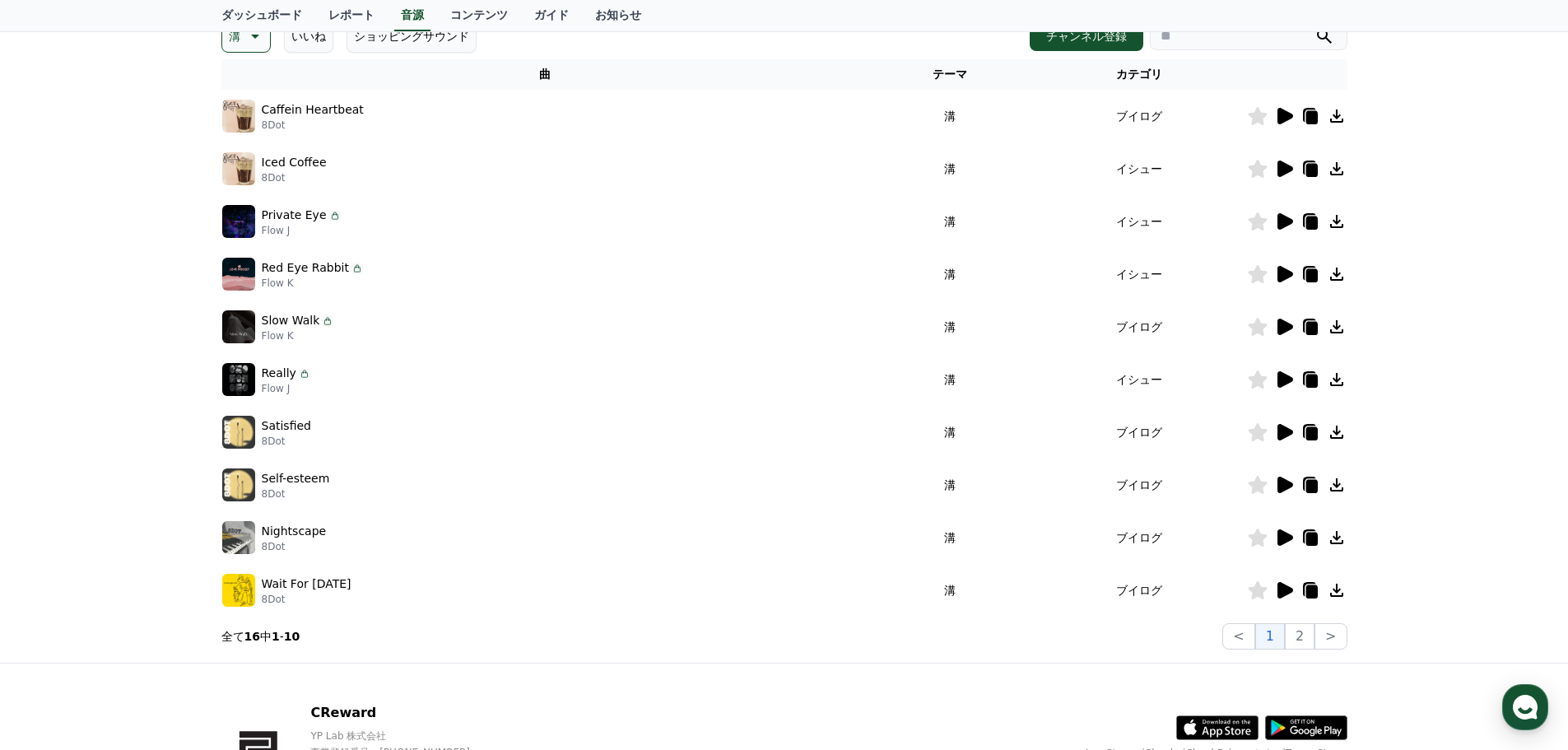
click at [1283, 326] on icon at bounding box center [1285, 327] width 16 height 17
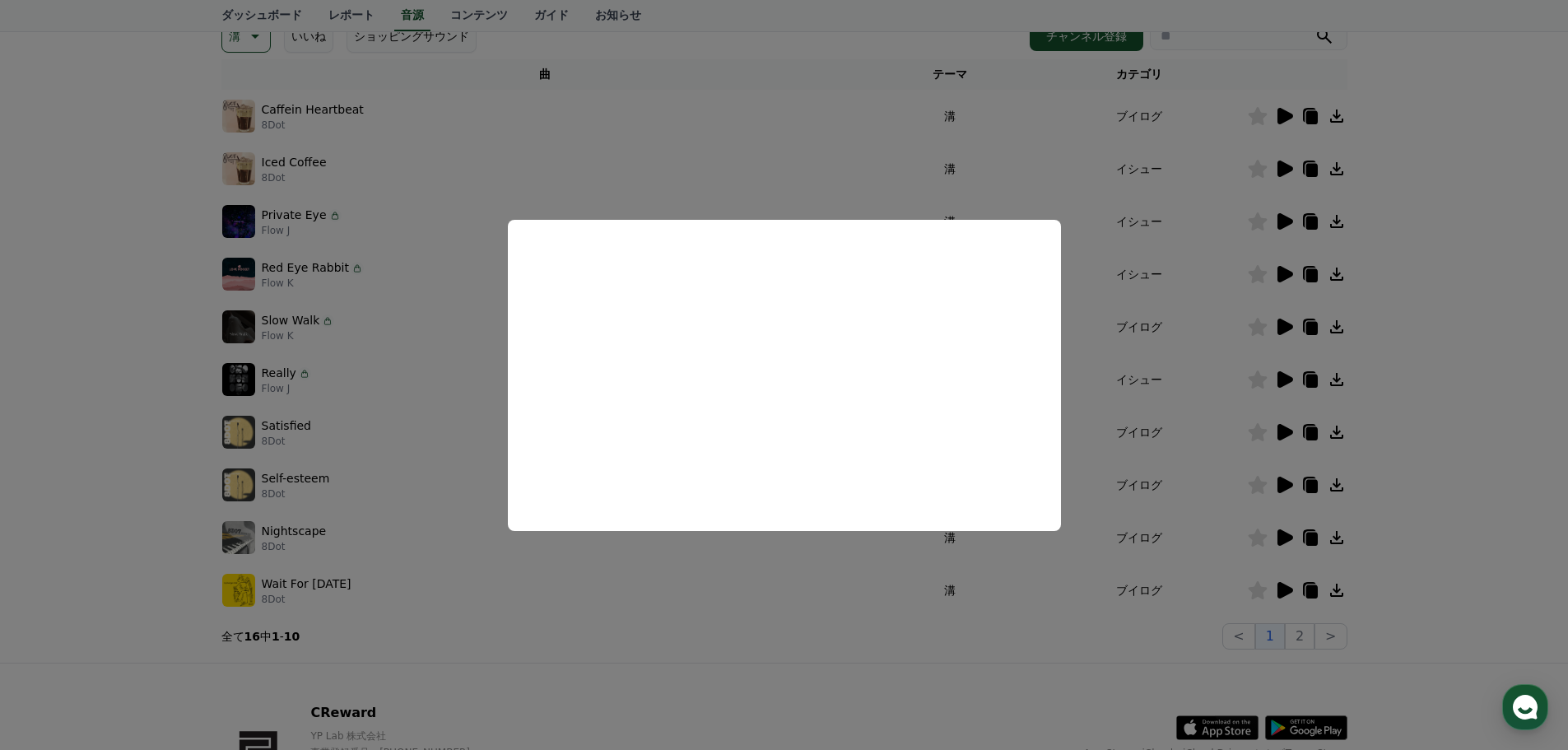
click at [732, 605] on button "close modal" at bounding box center [784, 375] width 1568 height 750
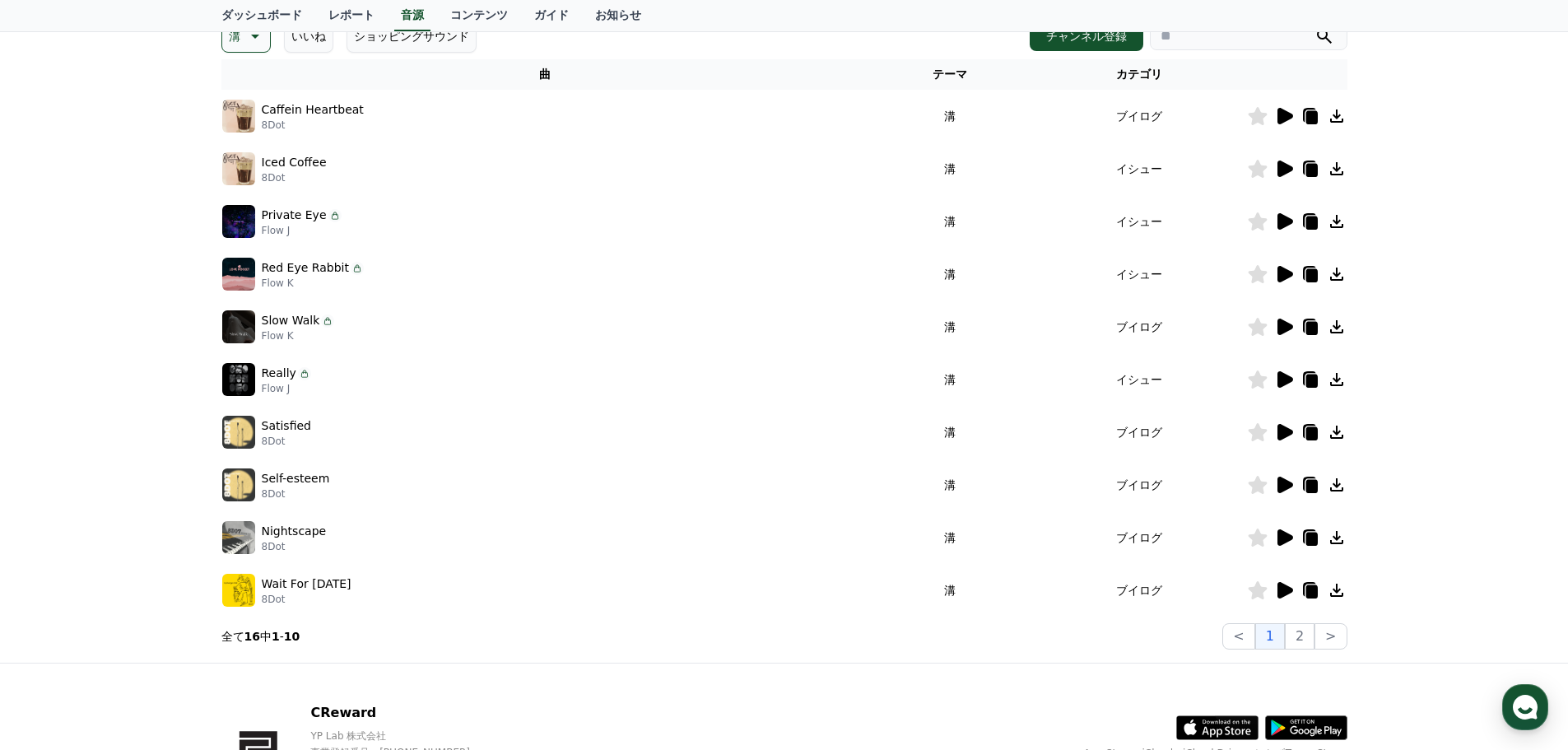
click at [1288, 375] on icon at bounding box center [1283, 379] width 20 height 20
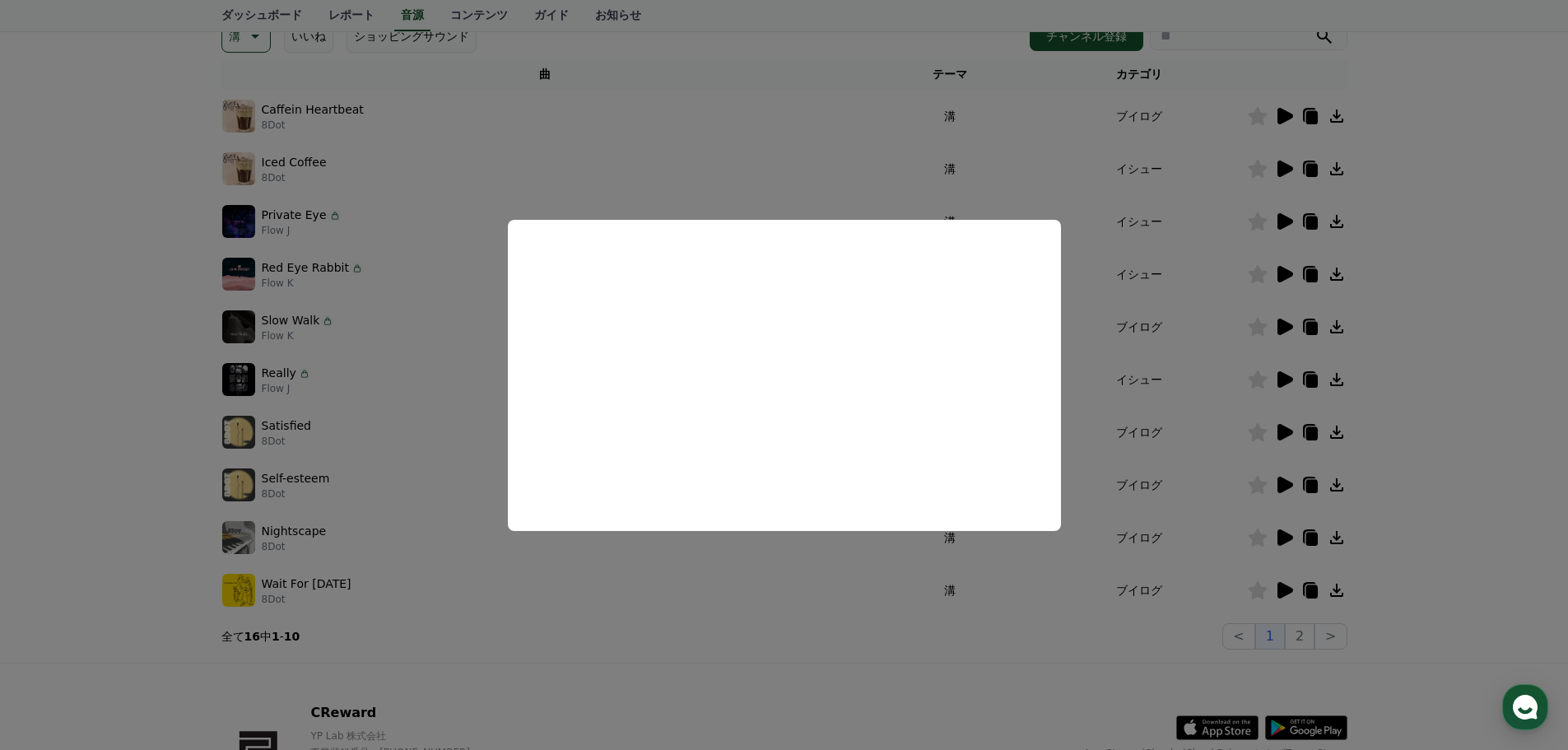
click at [800, 574] on button "close modal" at bounding box center [784, 375] width 1568 height 750
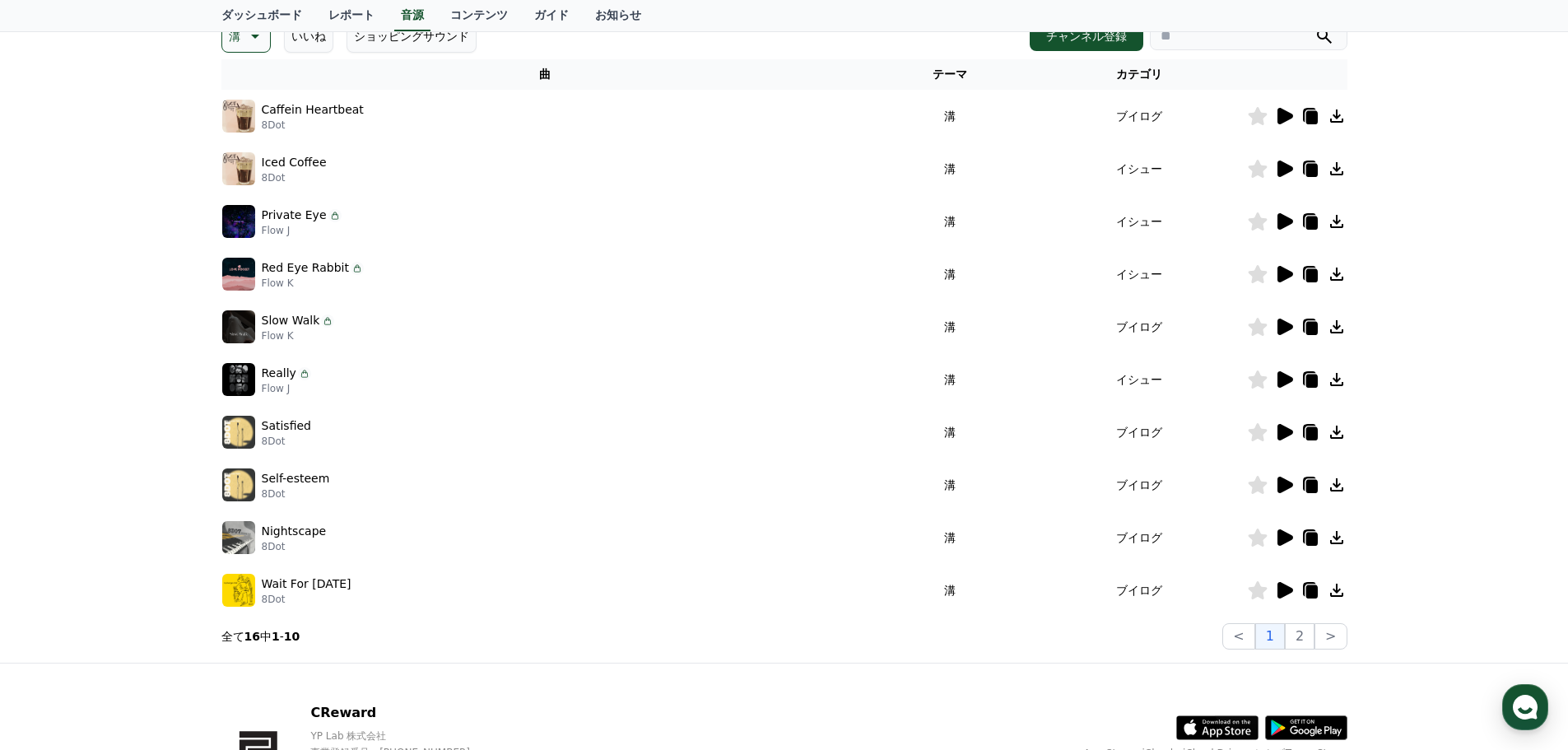
click at [1279, 432] on icon at bounding box center [1285, 432] width 16 height 17
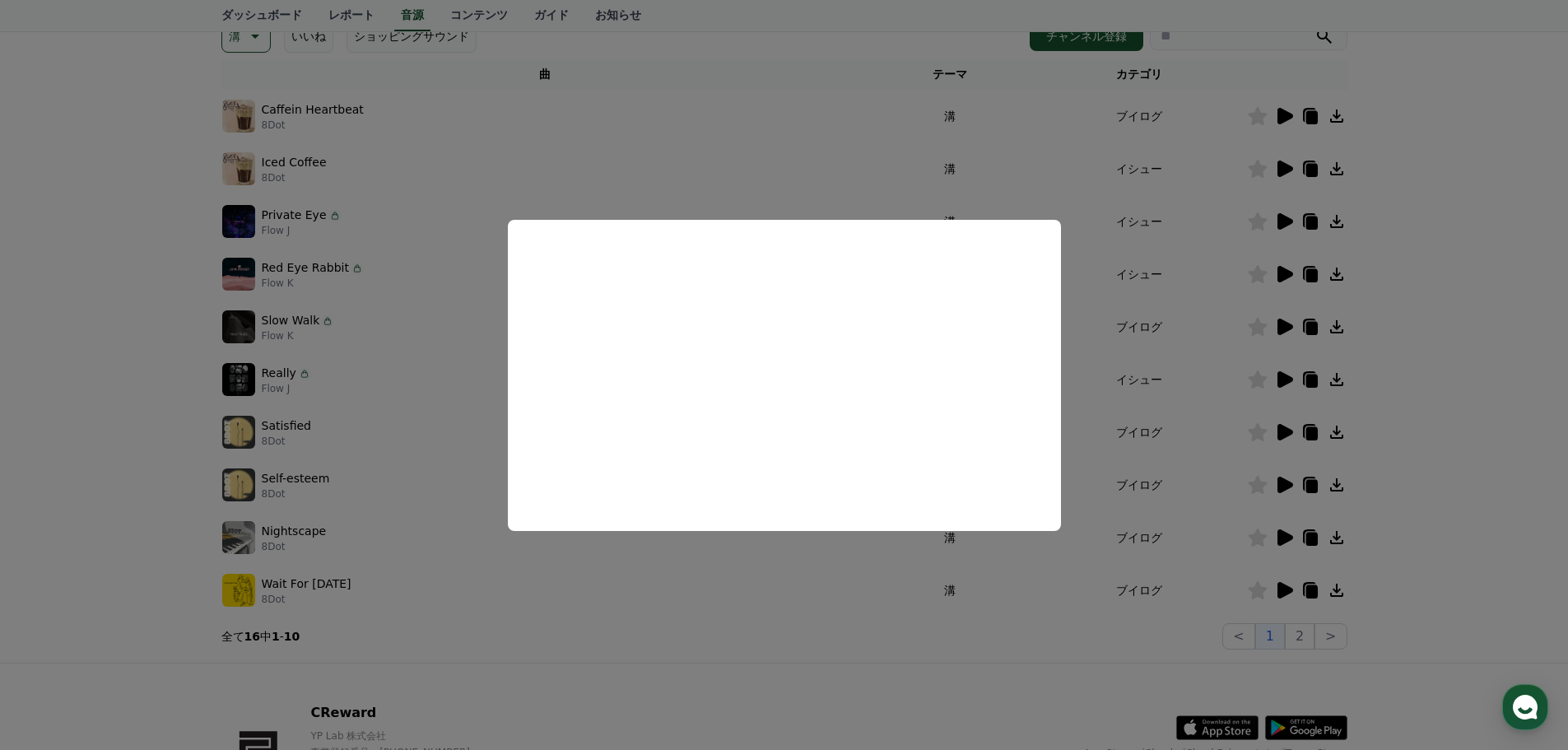
drag, startPoint x: 555, startPoint y: 585, endPoint x: 855, endPoint y: 564, distance: 300.7
click at [557, 585] on button "close modal" at bounding box center [784, 375] width 1568 height 750
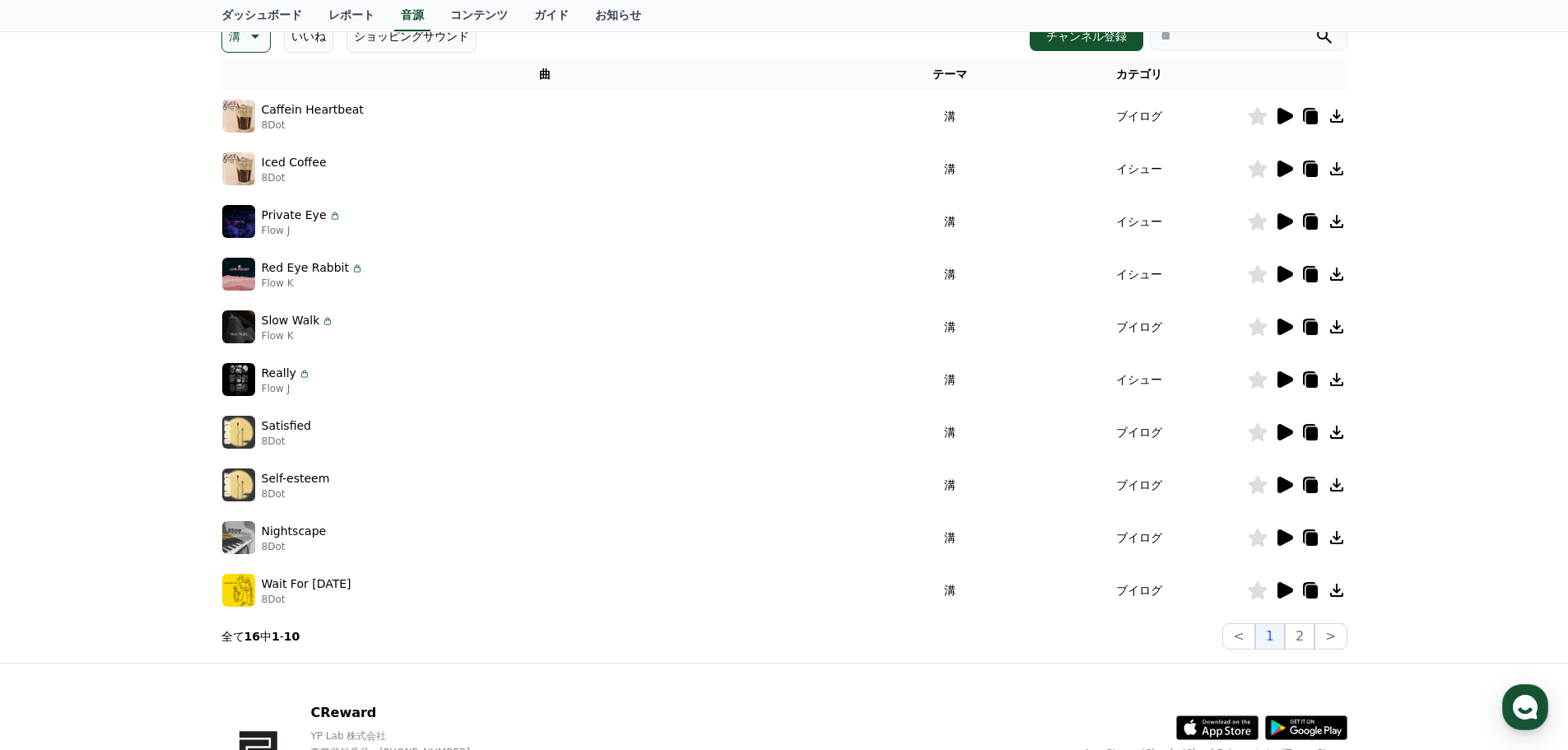
click at [1283, 483] on icon at bounding box center [1285, 485] width 16 height 17
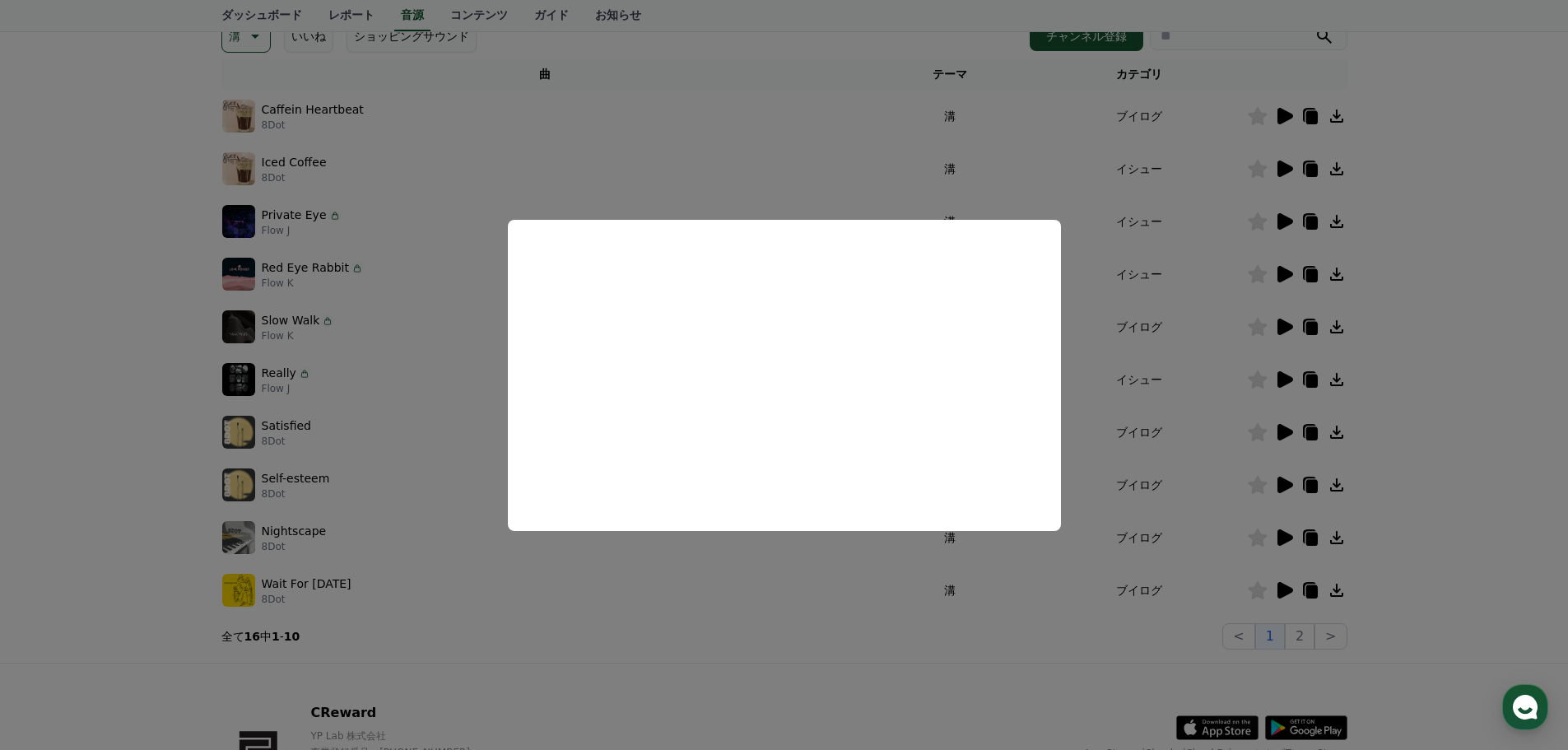
click at [676, 595] on button "close modal" at bounding box center [784, 375] width 1568 height 750
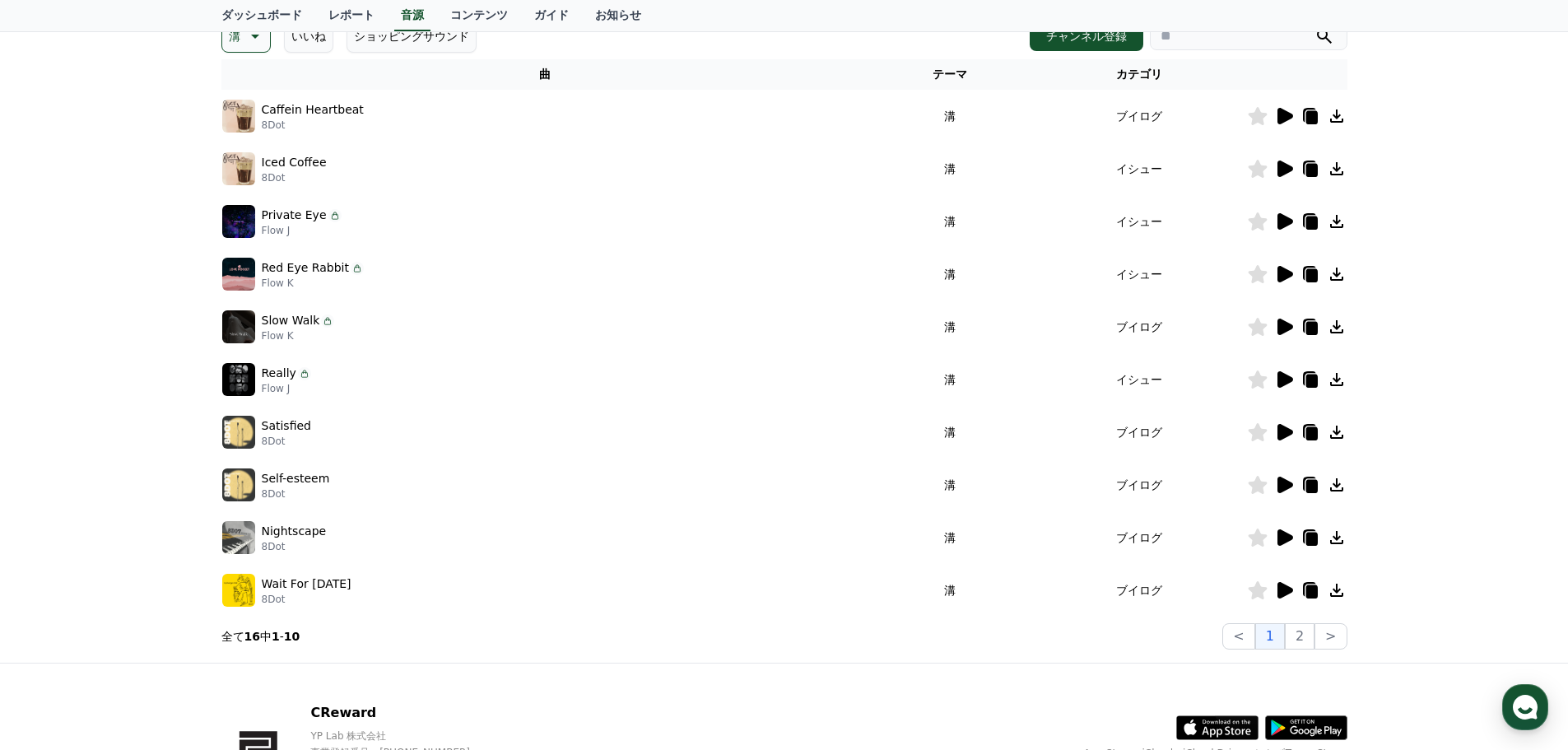
click at [1285, 536] on icon at bounding box center [1285, 537] width 16 height 17
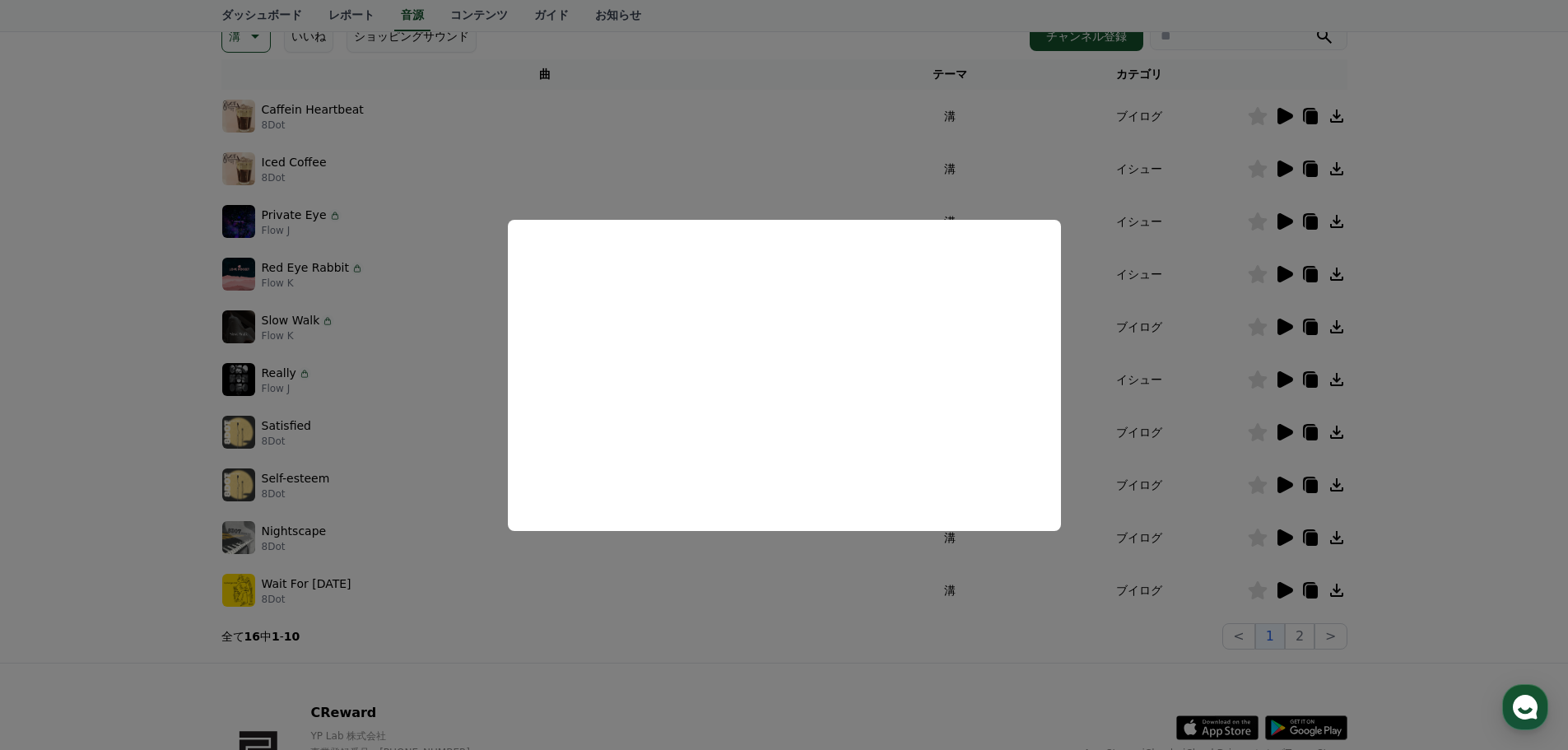
click at [667, 565] on button "close modal" at bounding box center [784, 375] width 1568 height 750
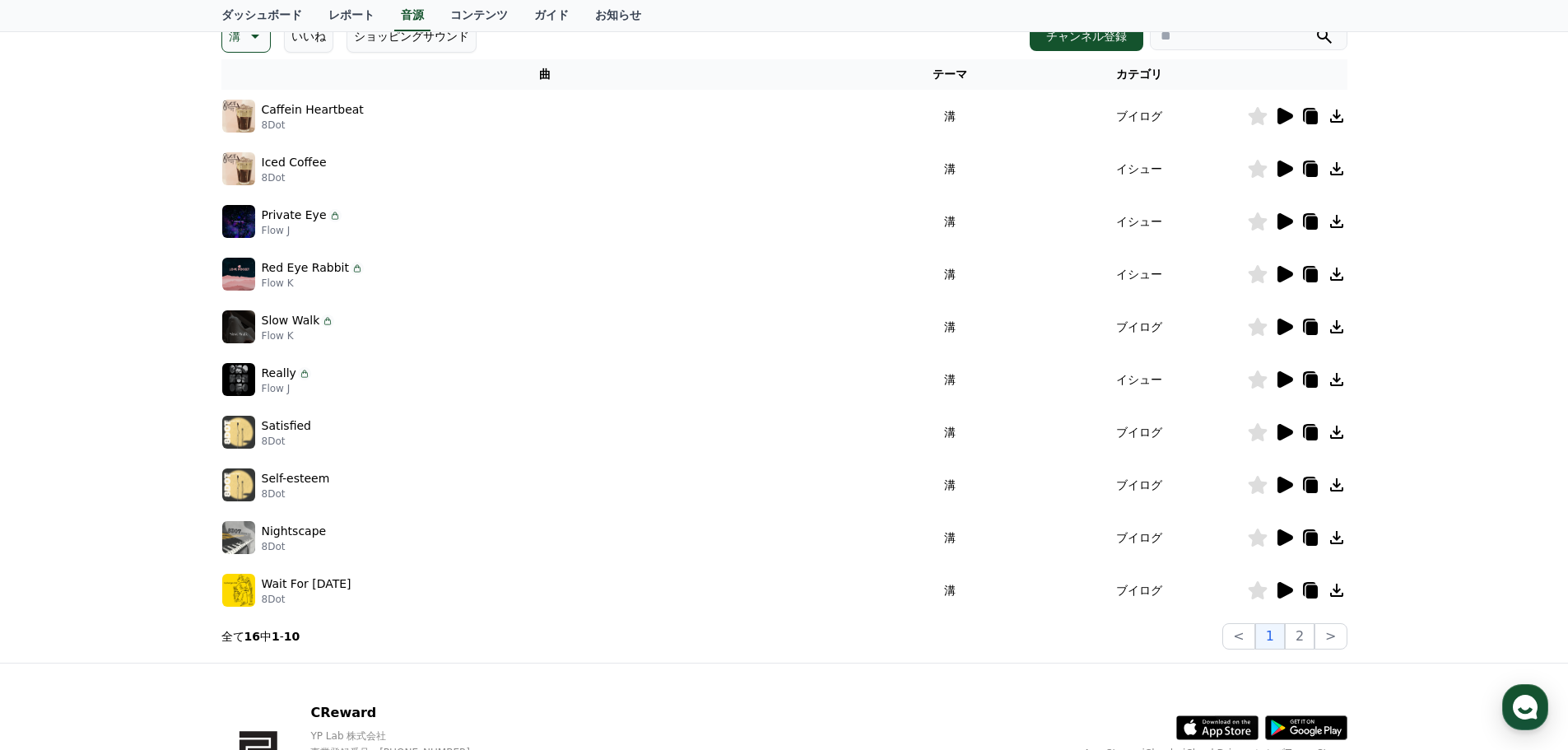
click at [1298, 591] on div at bounding box center [1297, 590] width 99 height 20
click at [1284, 592] on icon at bounding box center [1285, 590] width 16 height 17
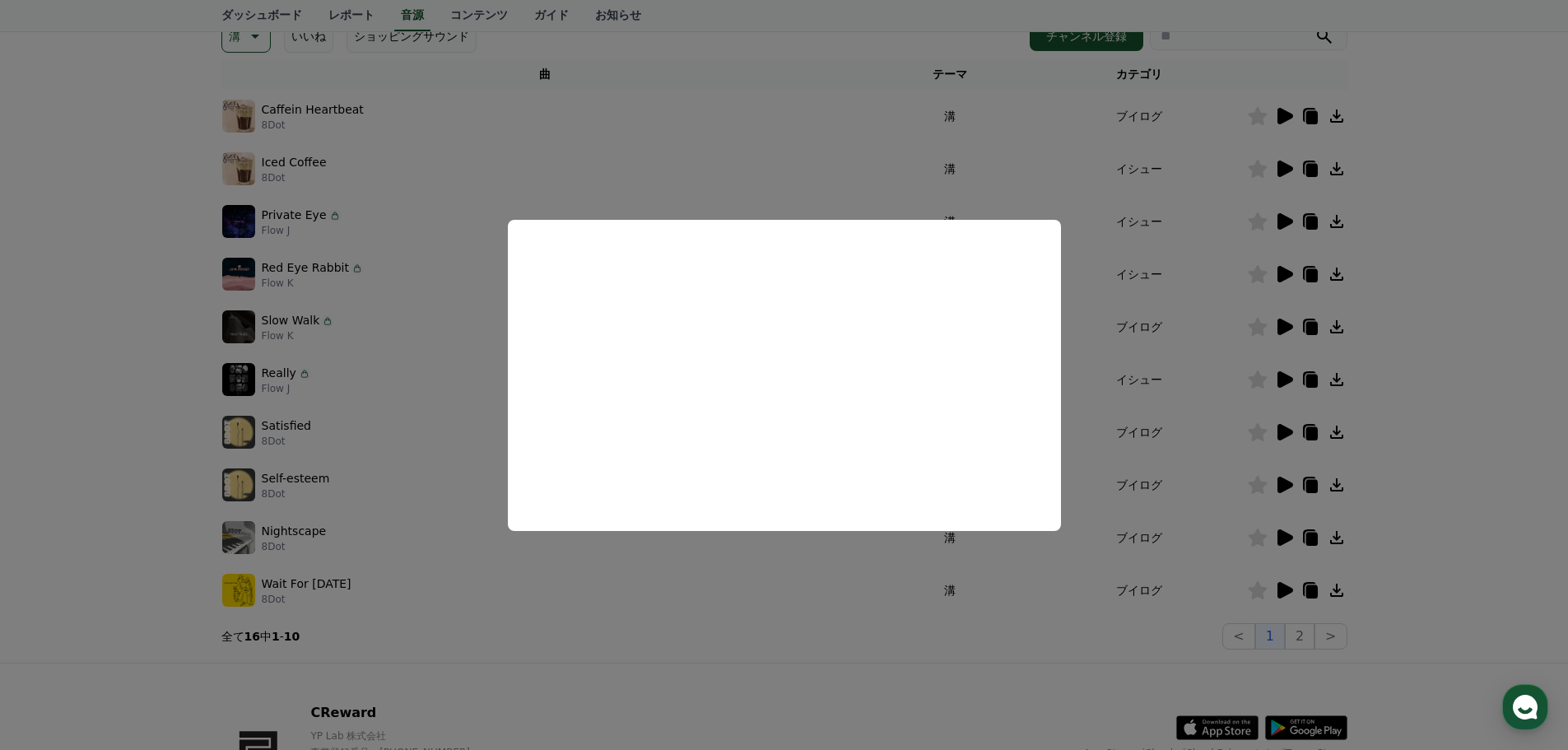
drag, startPoint x: 873, startPoint y: 569, endPoint x: 889, endPoint y: 559, distance: 18.9
click at [875, 567] on button "close modal" at bounding box center [784, 375] width 1568 height 750
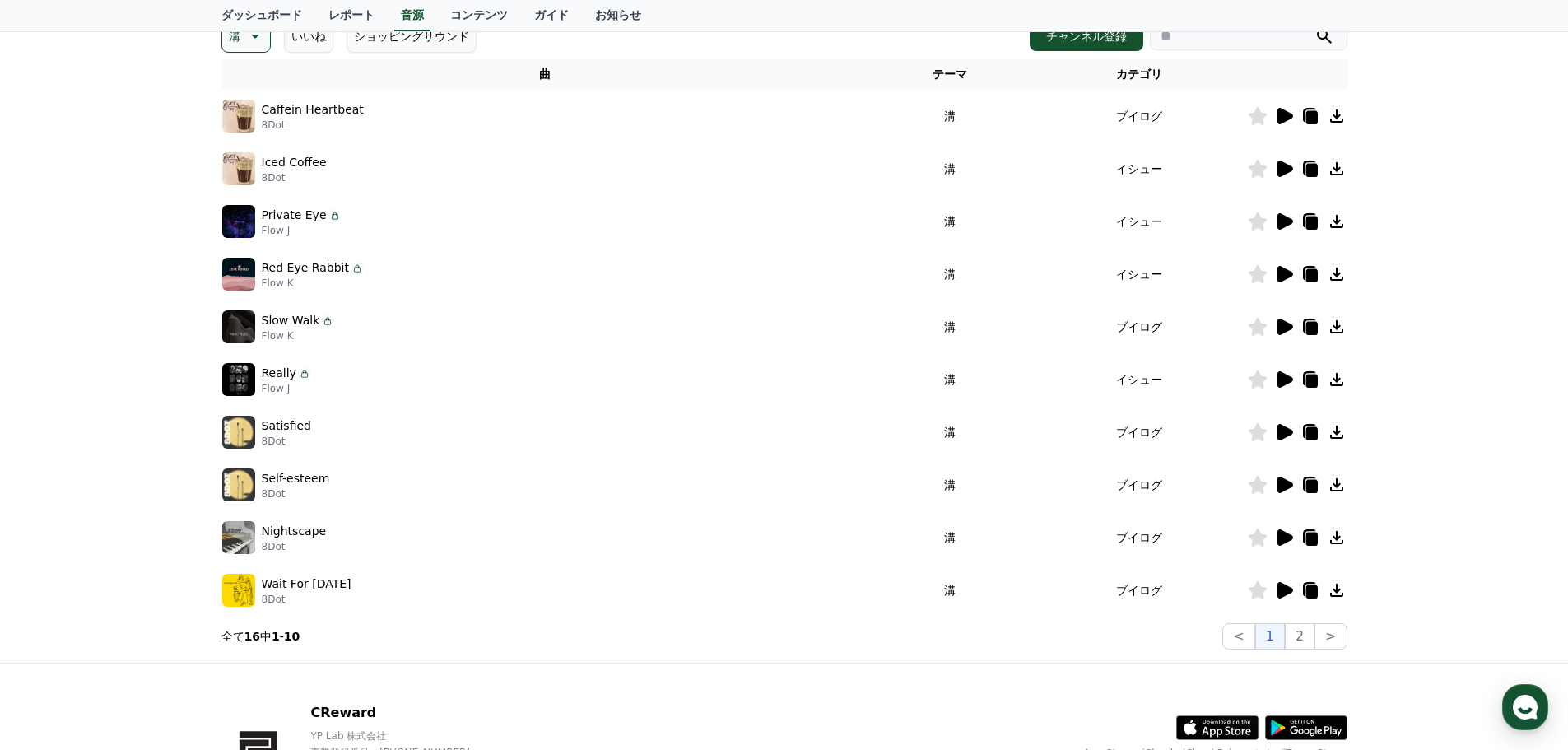
click at [1338, 536] on icon at bounding box center [1337, 537] width 20 height 20
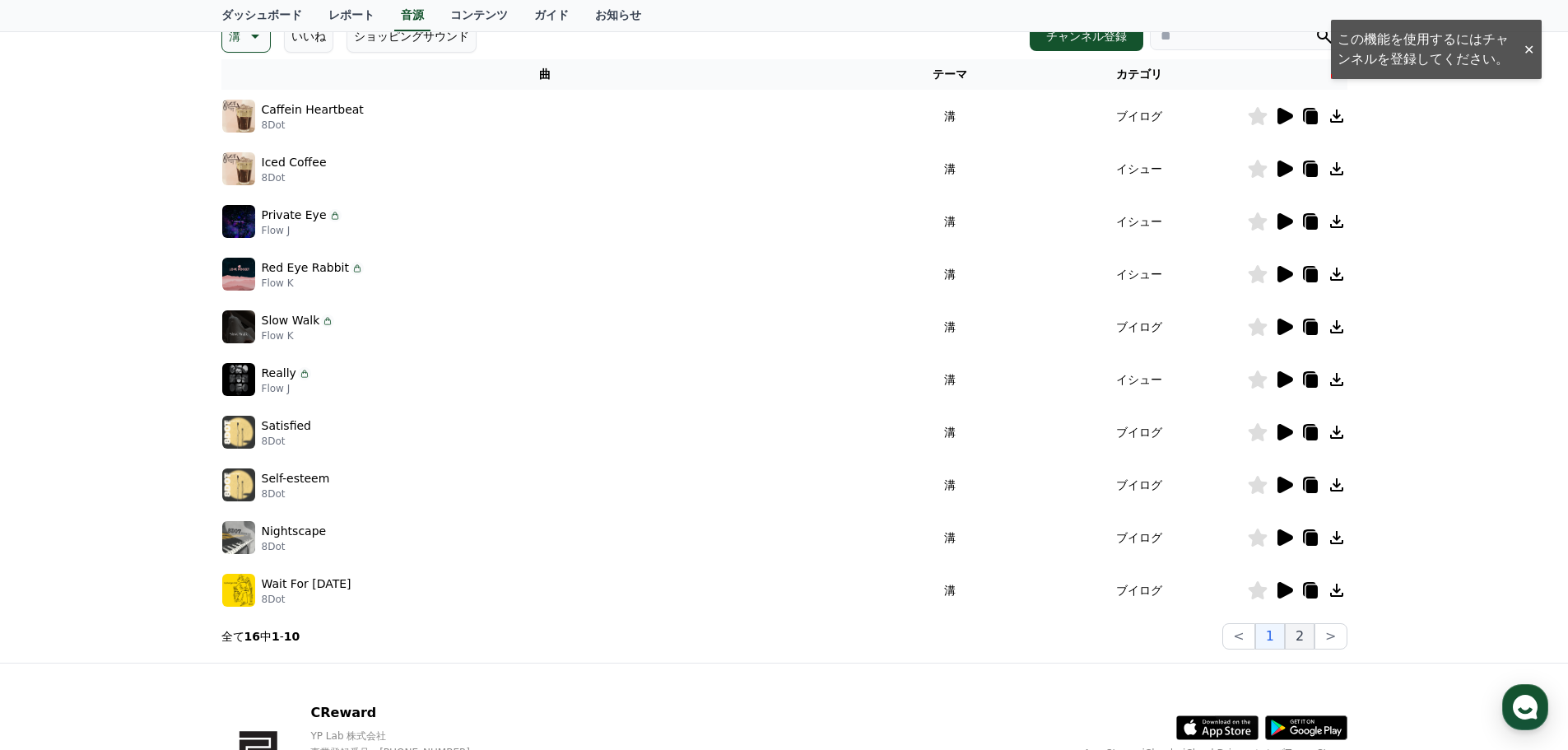
click at [1307, 640] on button "2" at bounding box center [1299, 636] width 29 height 27
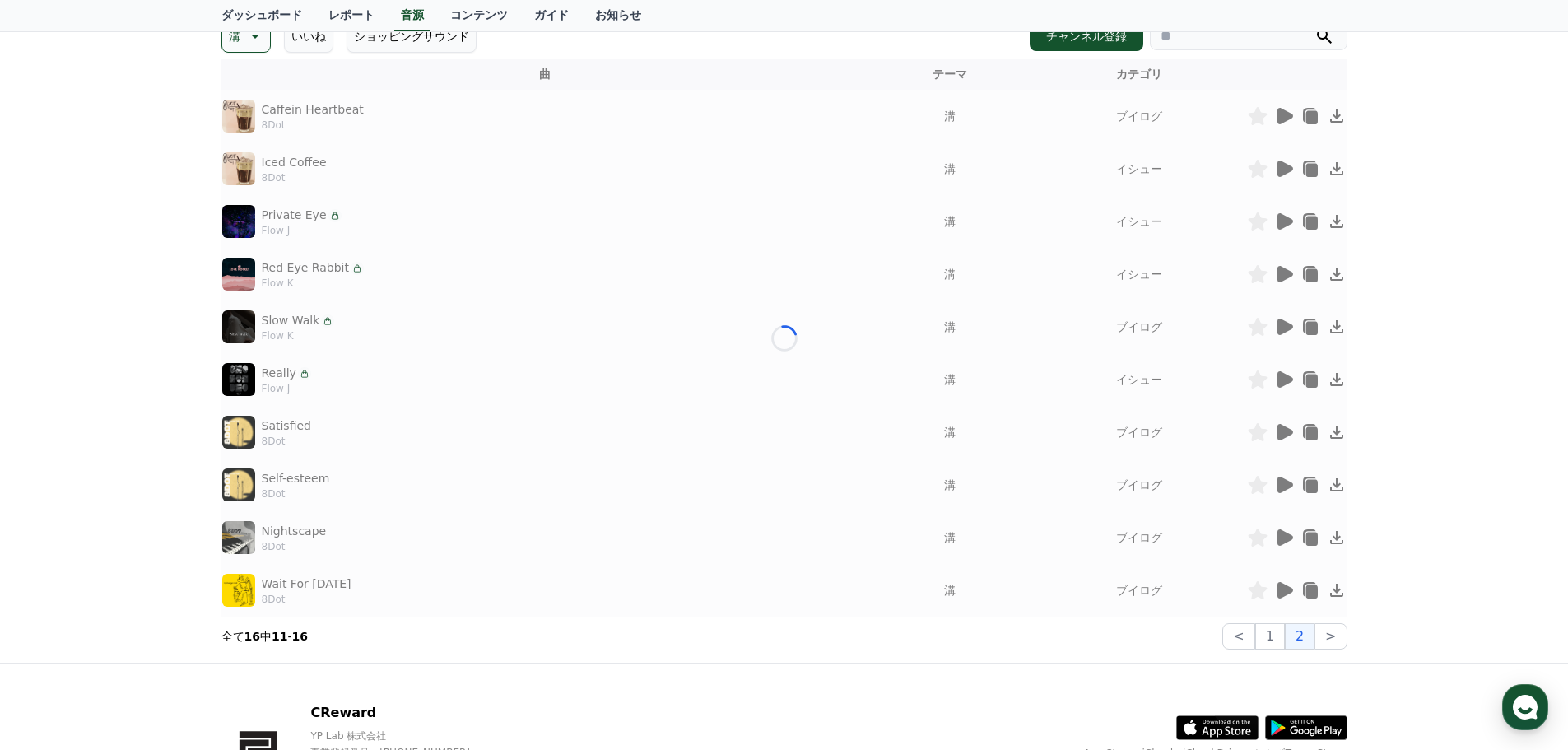
scroll to position [154, 0]
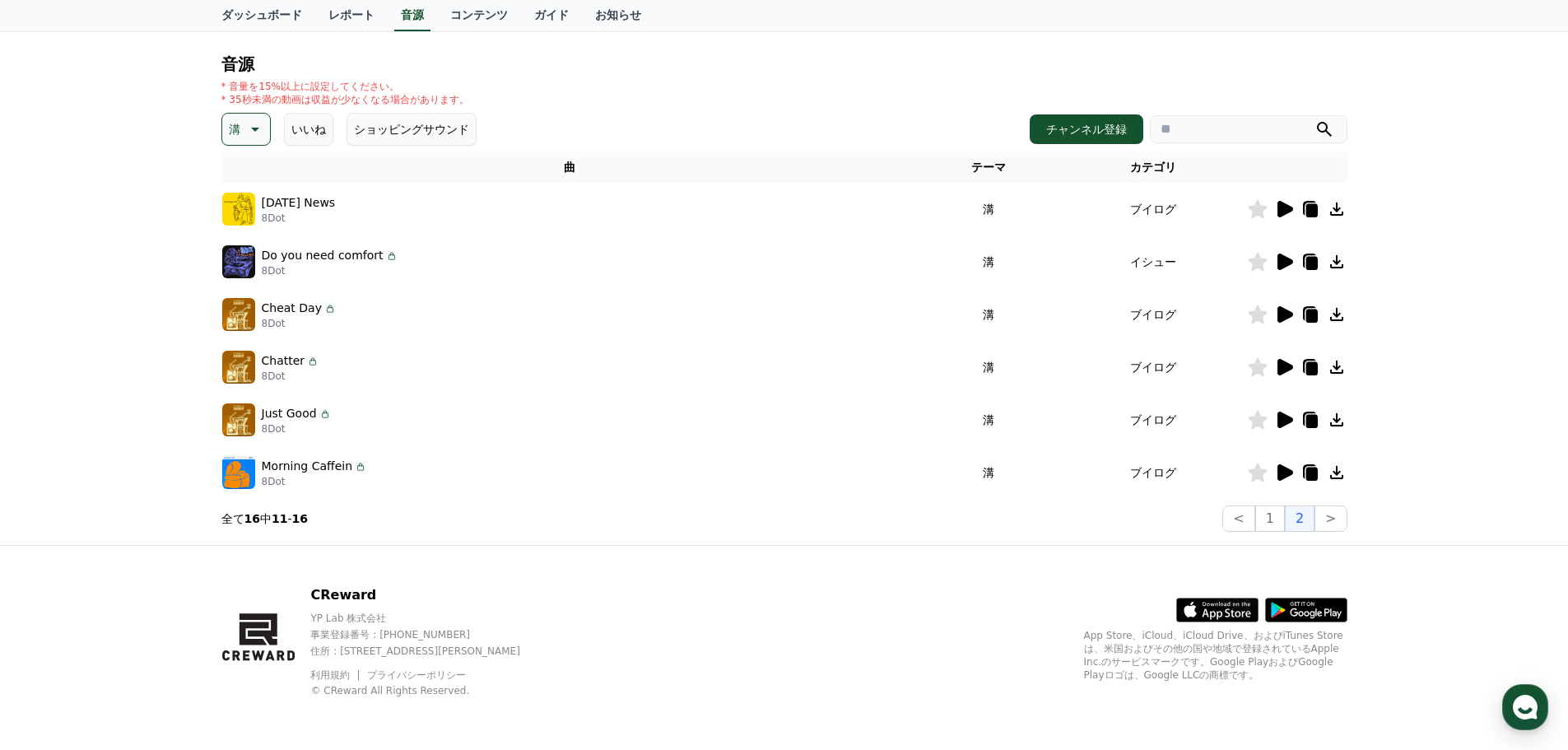
click at [1288, 210] on icon at bounding box center [1285, 209] width 16 height 17
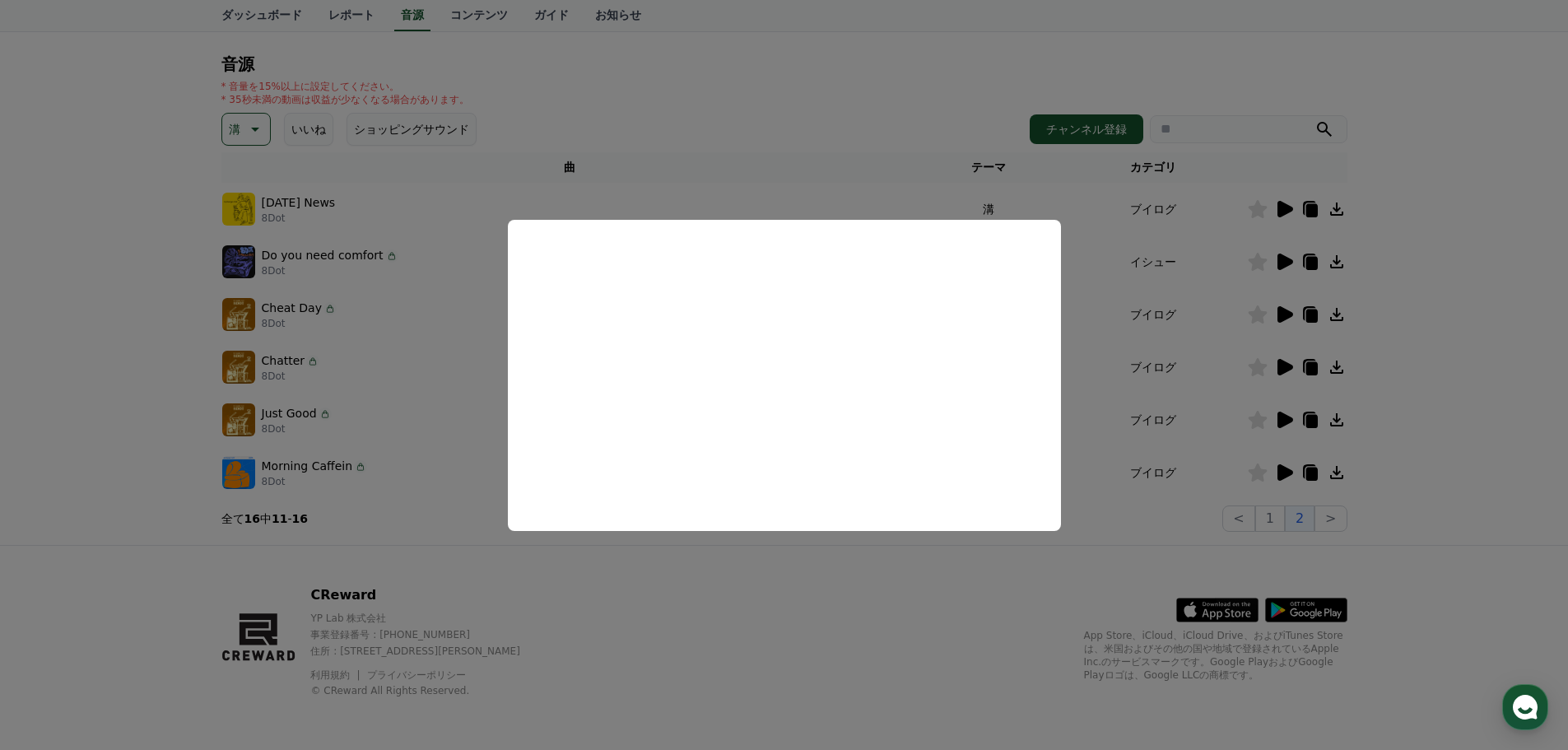
click at [455, 507] on button "close modal" at bounding box center [784, 375] width 1568 height 750
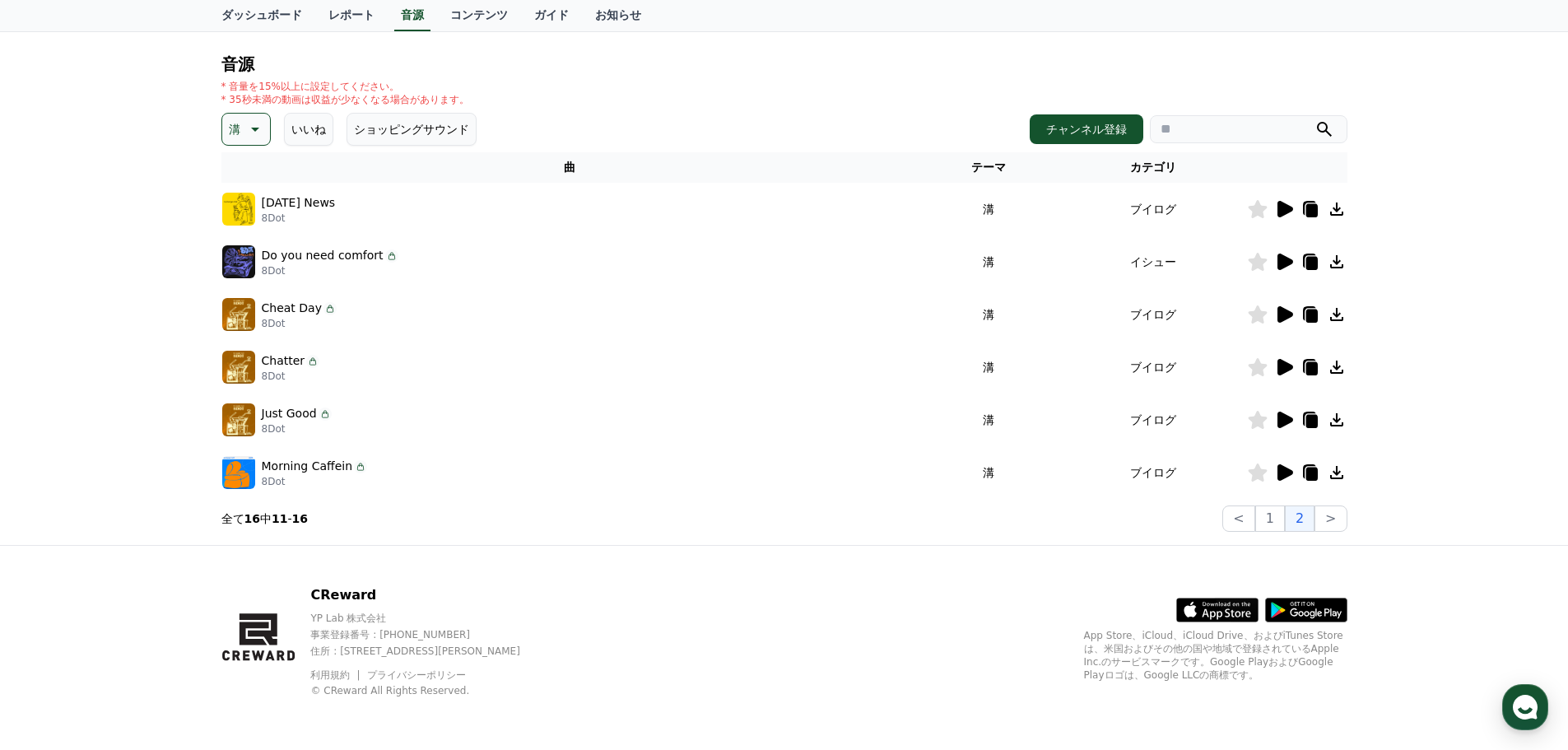
click at [1284, 261] on icon at bounding box center [1285, 262] width 16 height 17
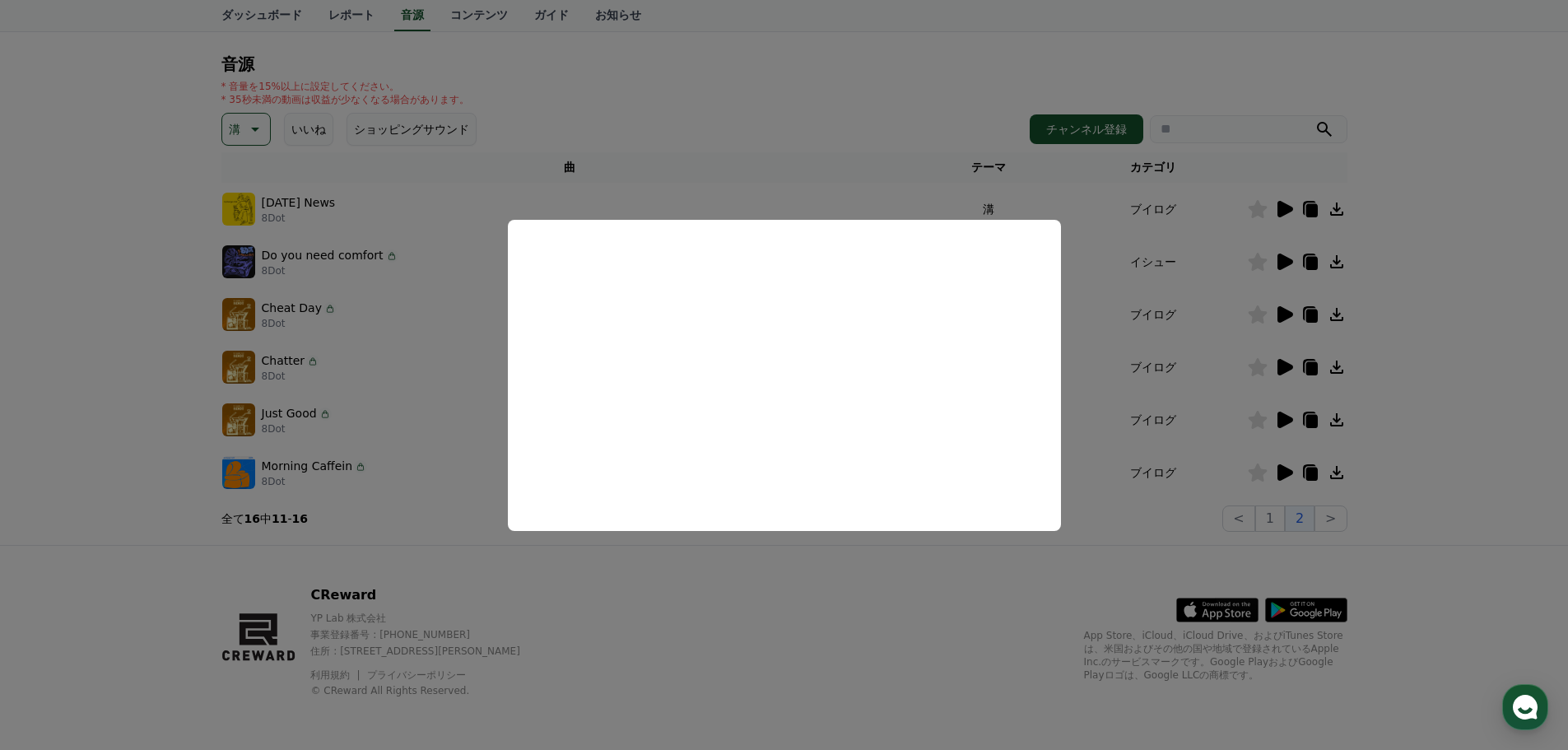
drag, startPoint x: 470, startPoint y: 505, endPoint x: 511, endPoint y: 489, distance: 44.0
click at [471, 505] on button "close modal" at bounding box center [784, 375] width 1568 height 750
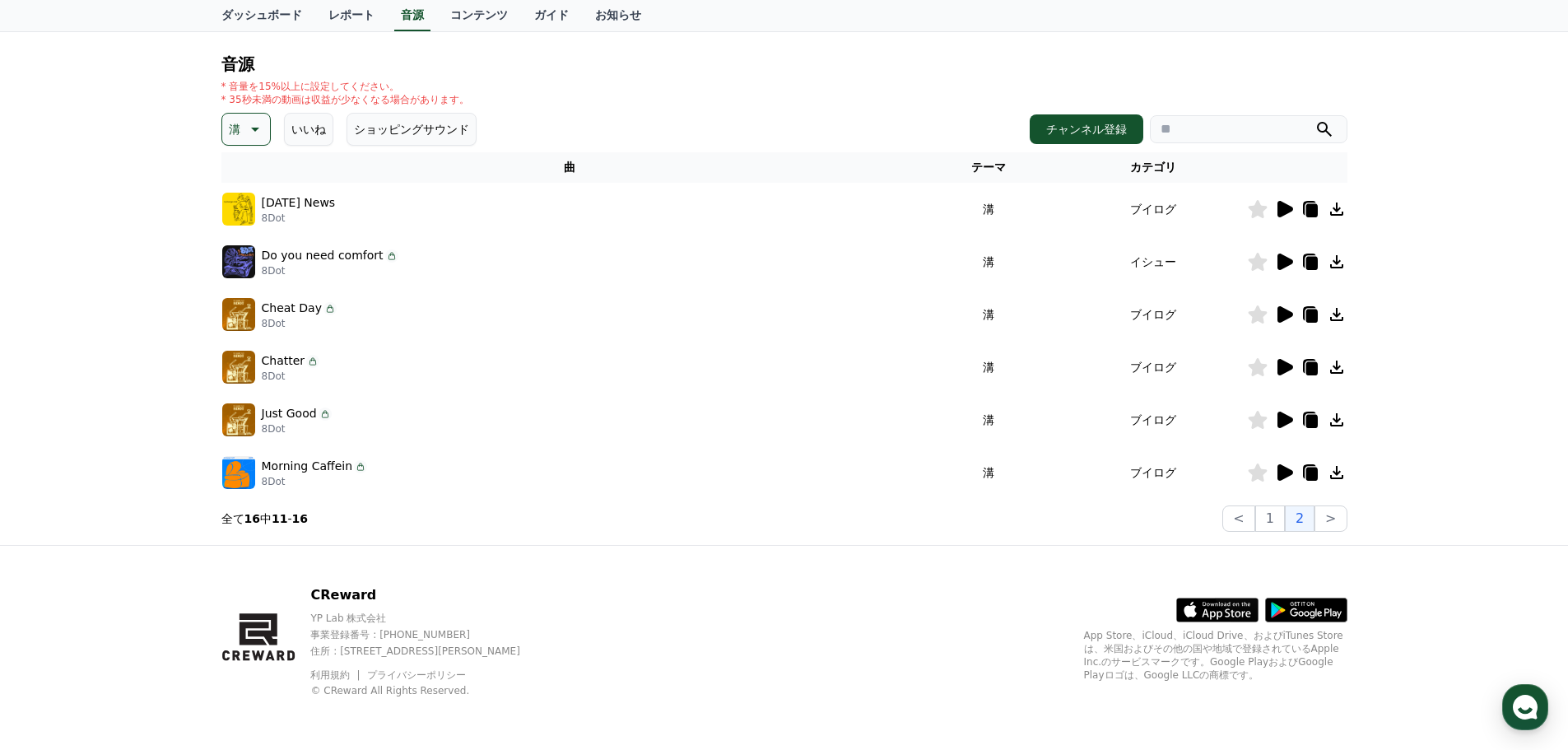
click at [1275, 311] on icon at bounding box center [1283, 314] width 20 height 20
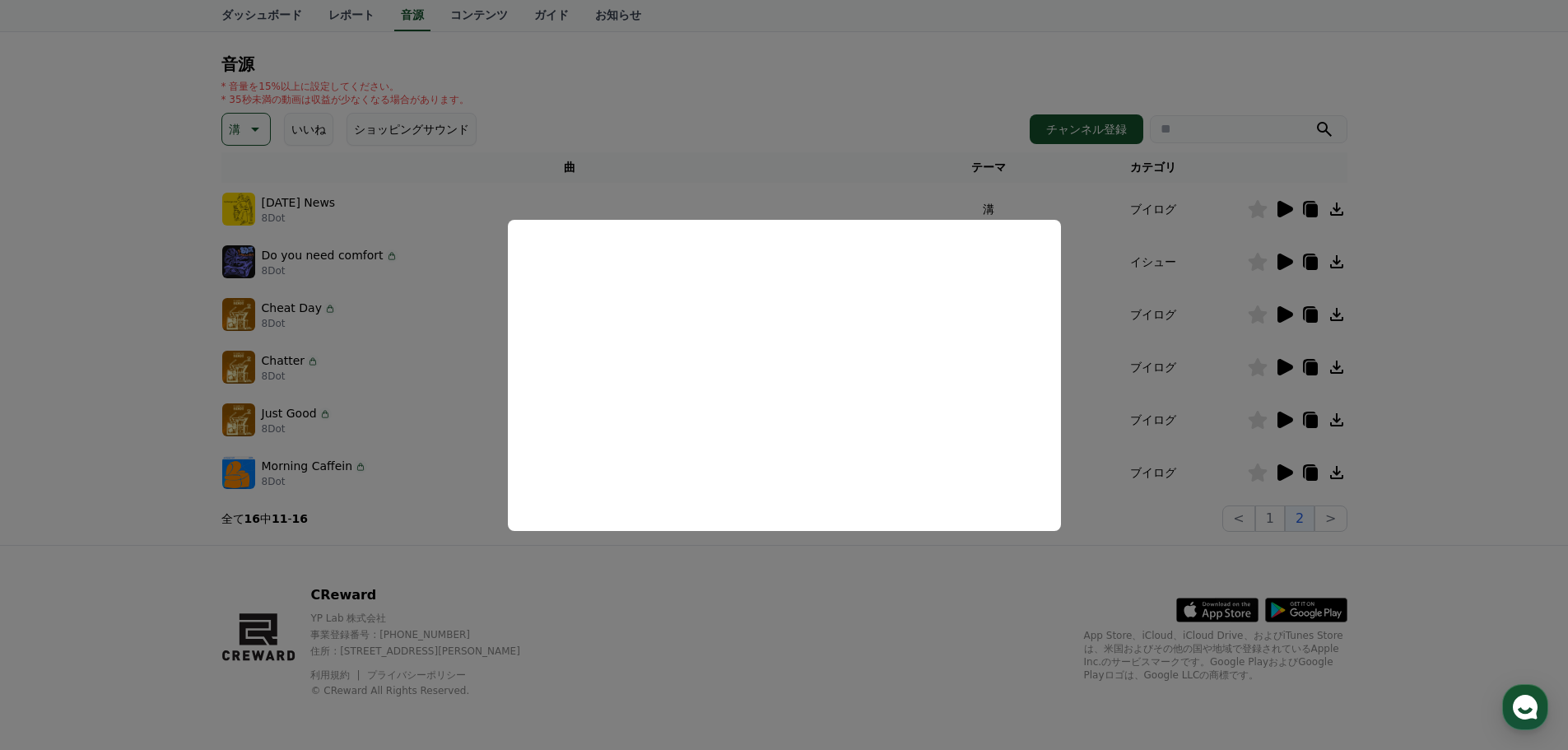
click at [396, 507] on button "close modal" at bounding box center [784, 375] width 1568 height 750
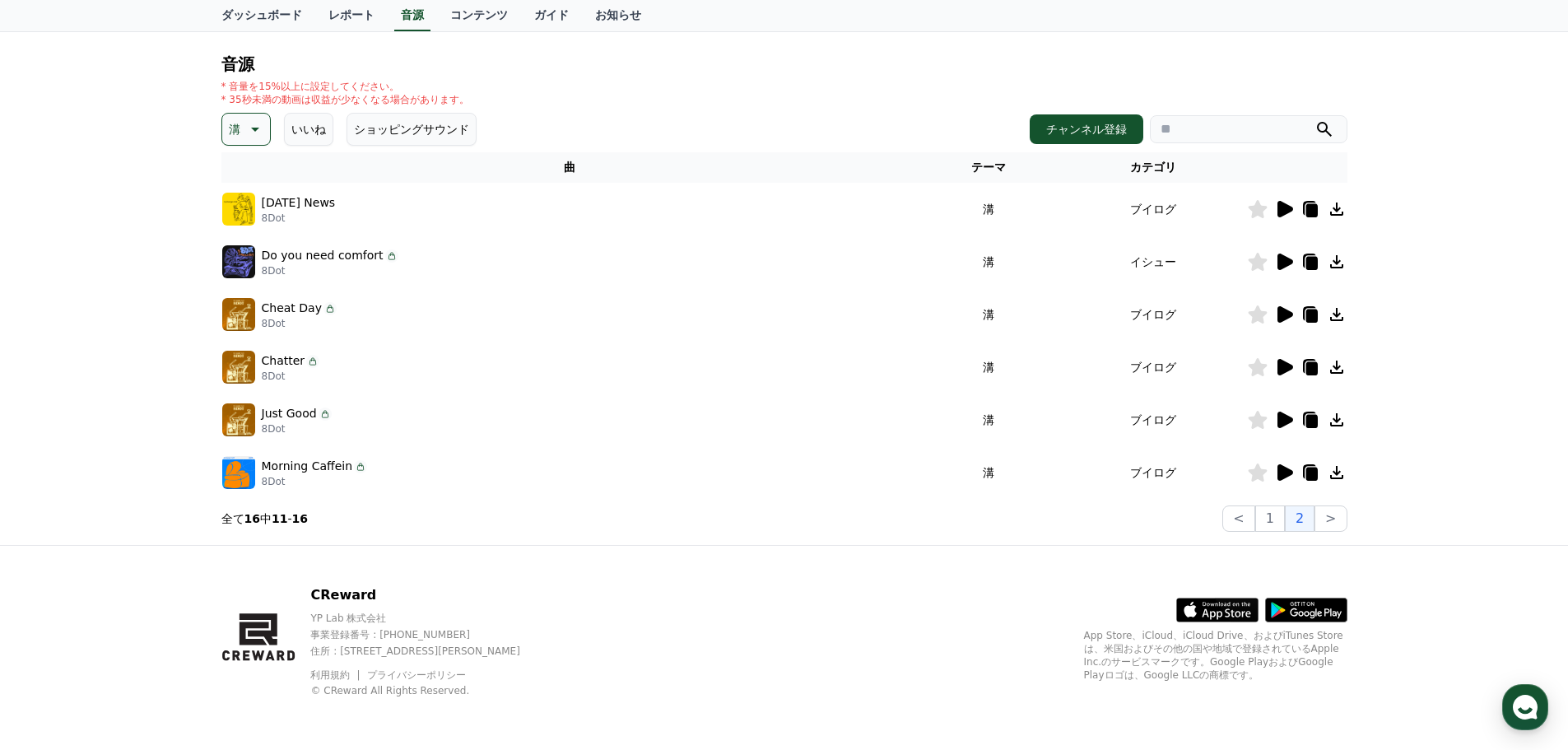
click at [1287, 373] on icon at bounding box center [1283, 367] width 20 height 20
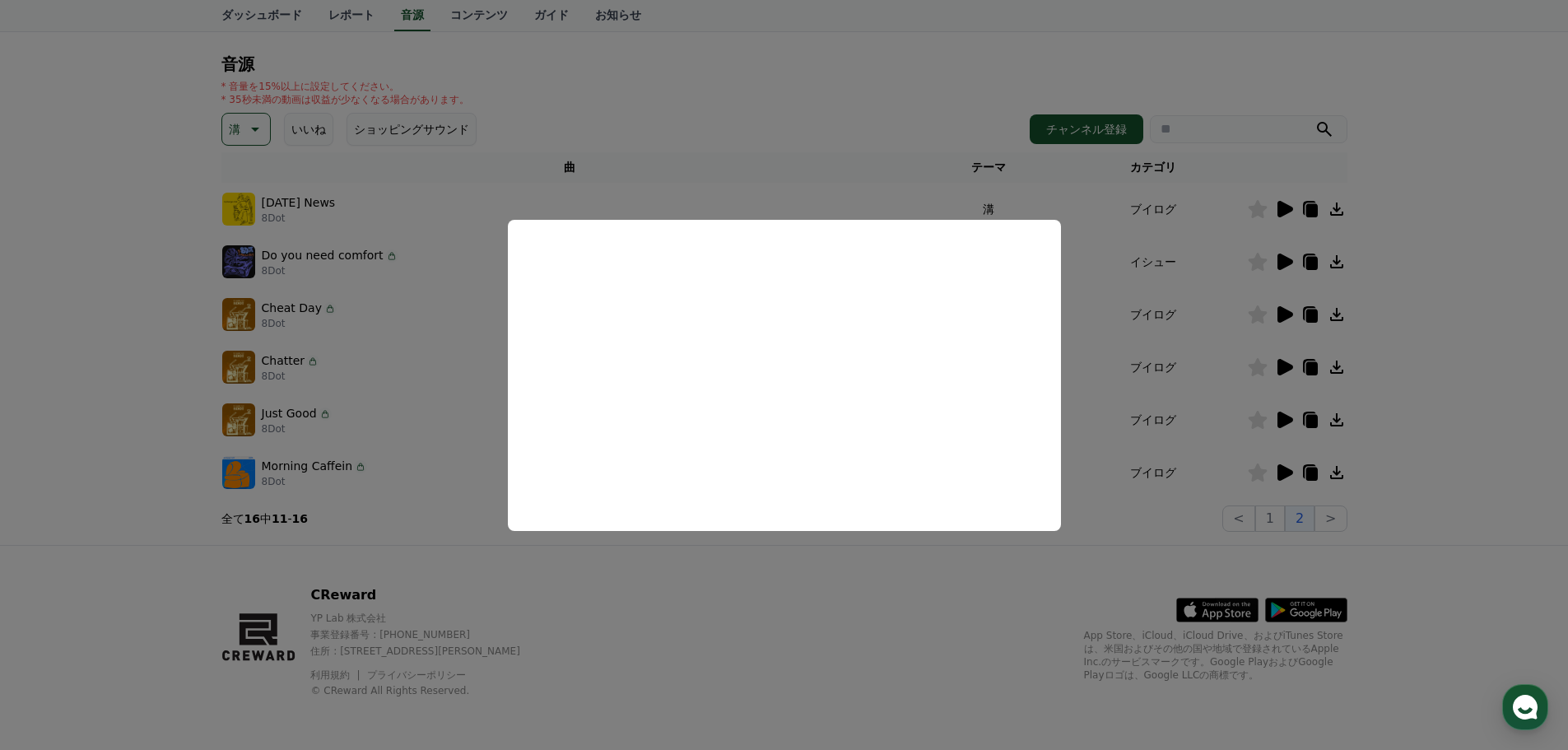
click at [443, 509] on button "close modal" at bounding box center [784, 375] width 1568 height 750
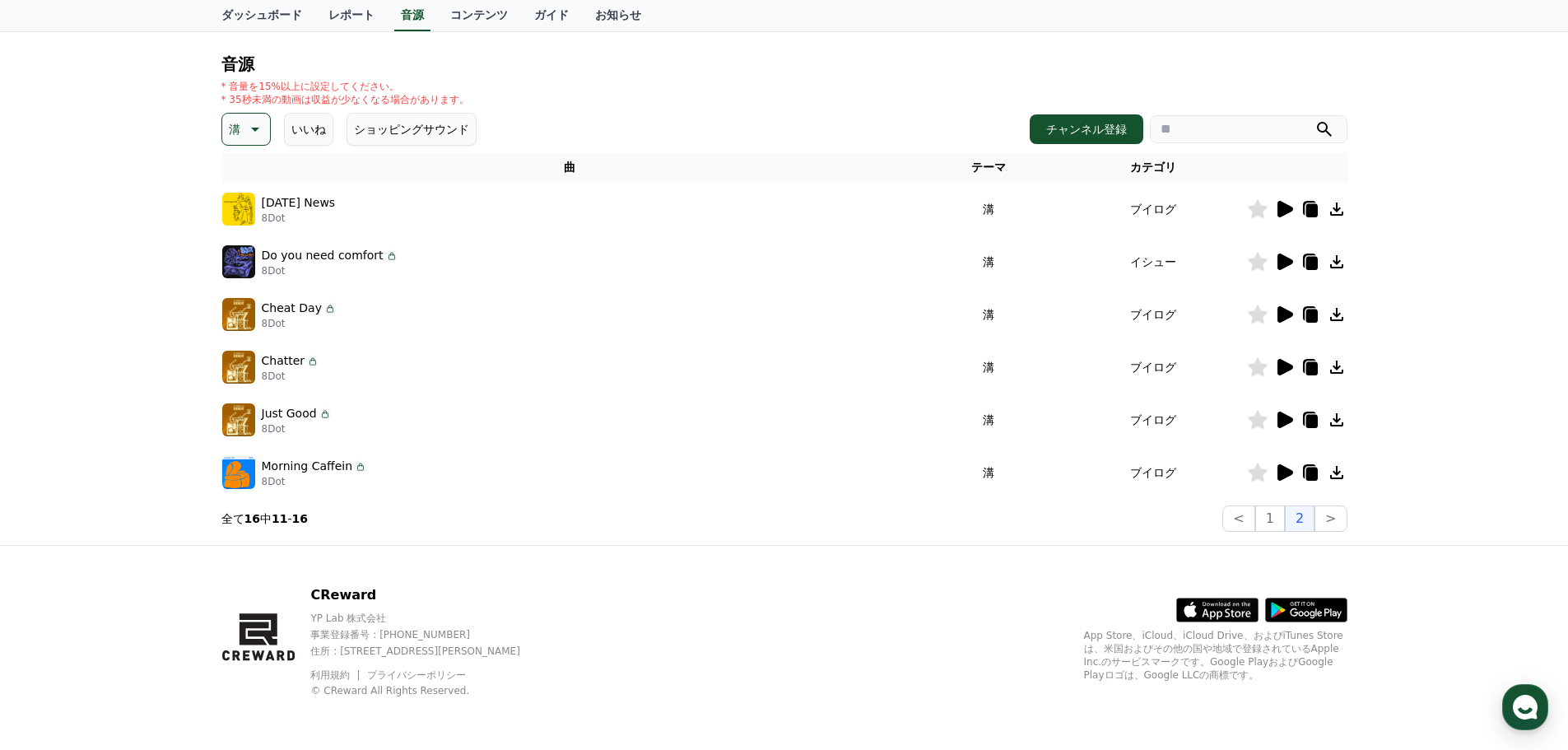
click at [1283, 423] on icon at bounding box center [1285, 420] width 16 height 17
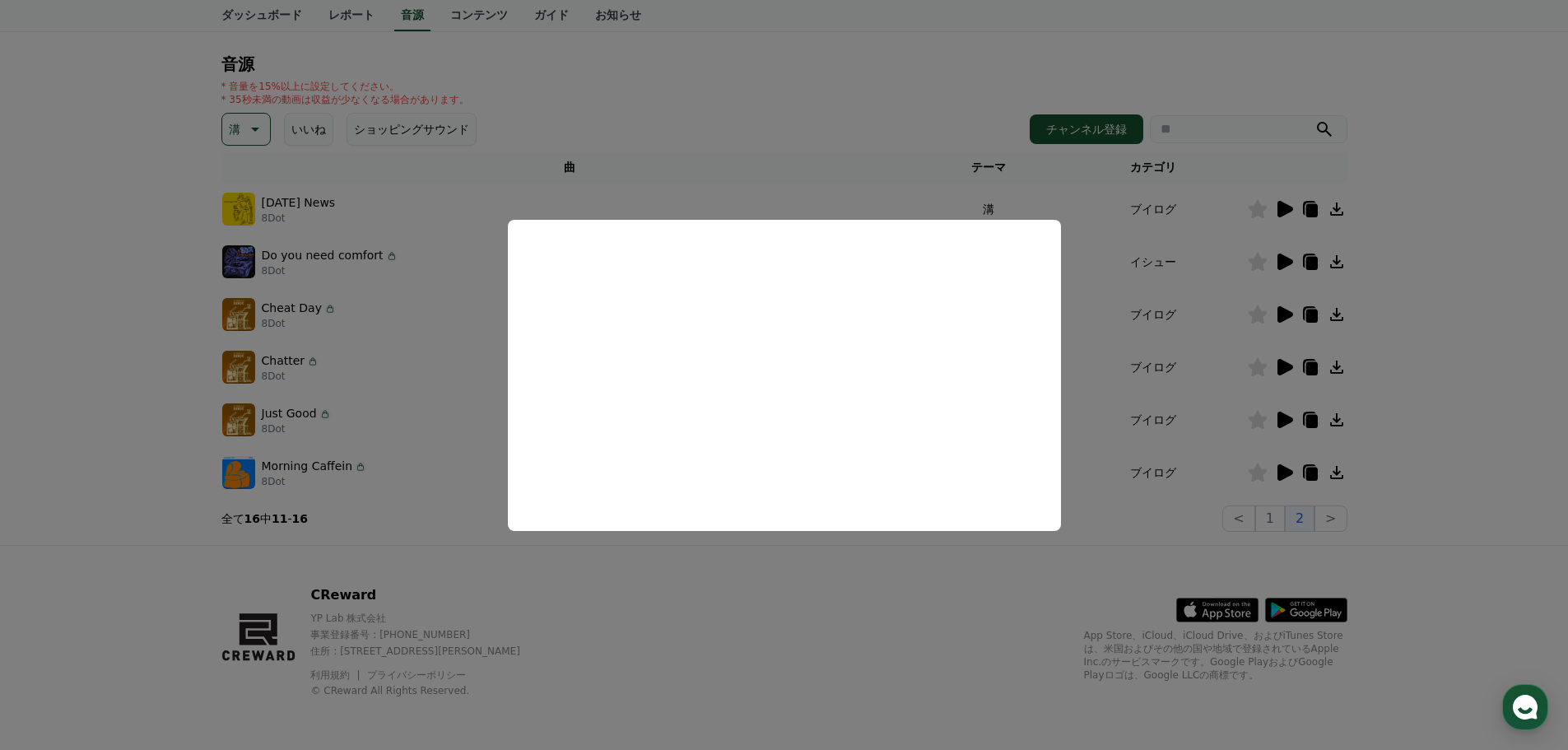
click at [1287, 472] on button "close modal" at bounding box center [784, 375] width 1568 height 750
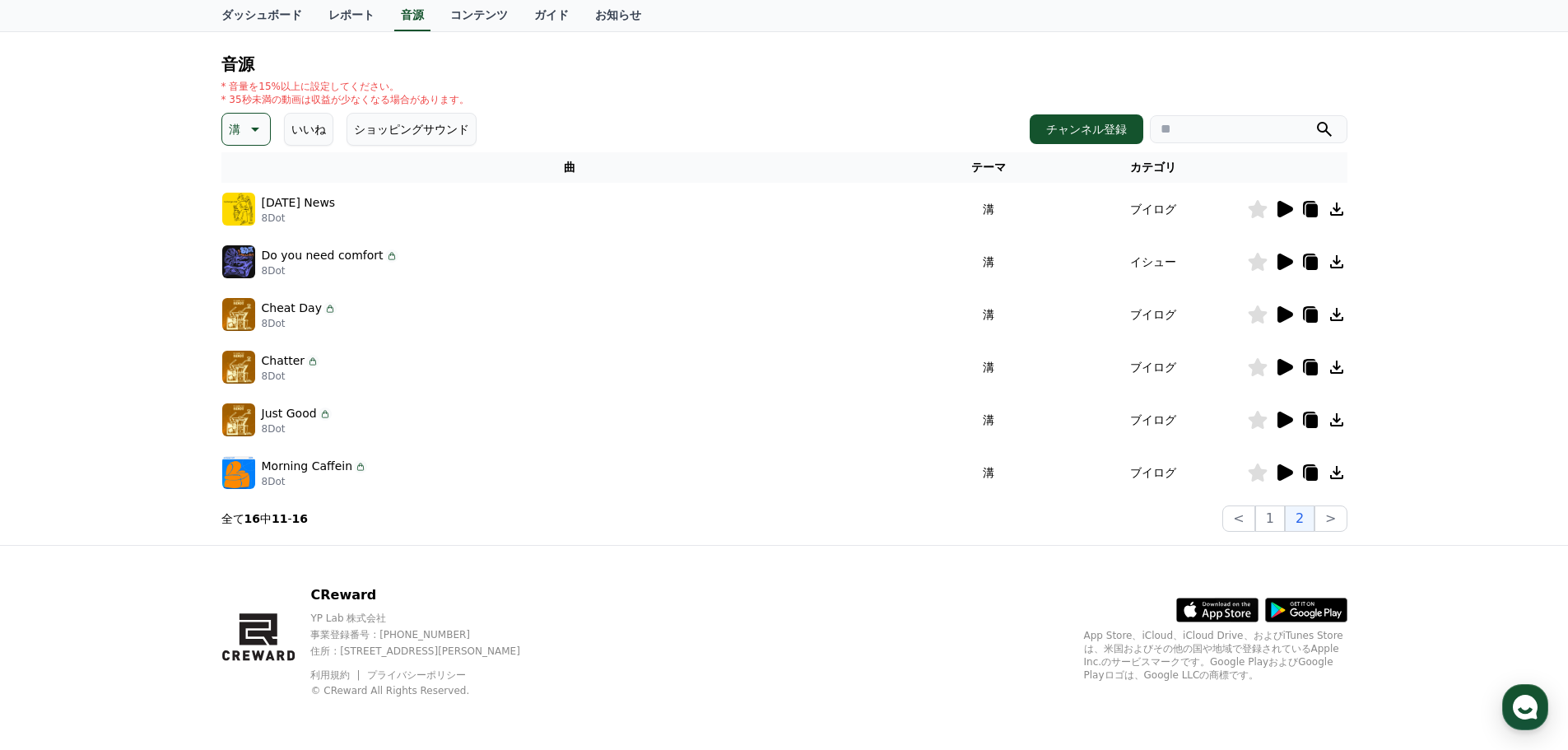
click at [1284, 472] on icon at bounding box center [1285, 472] width 16 height 17
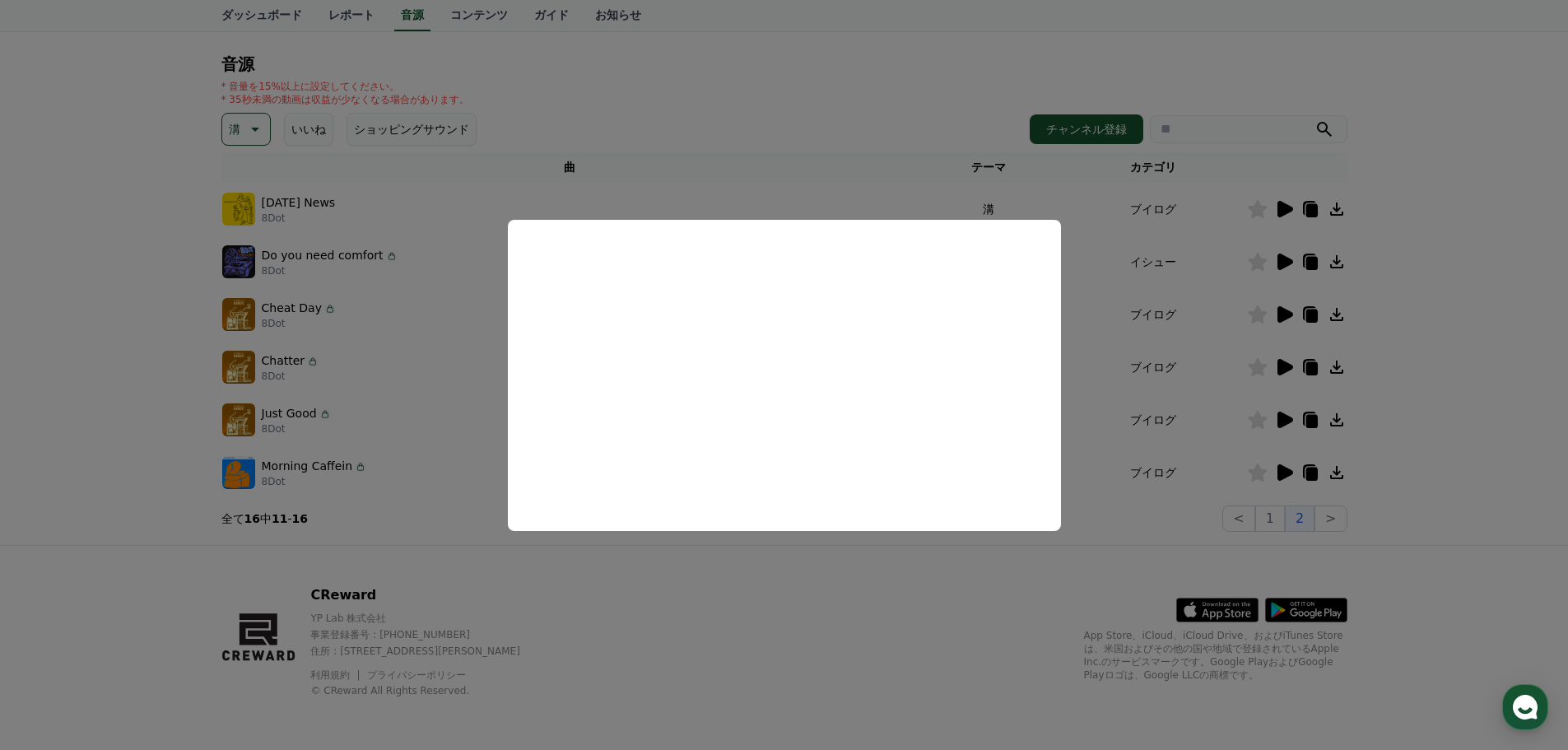
click at [479, 503] on button "close modal" at bounding box center [784, 375] width 1568 height 750
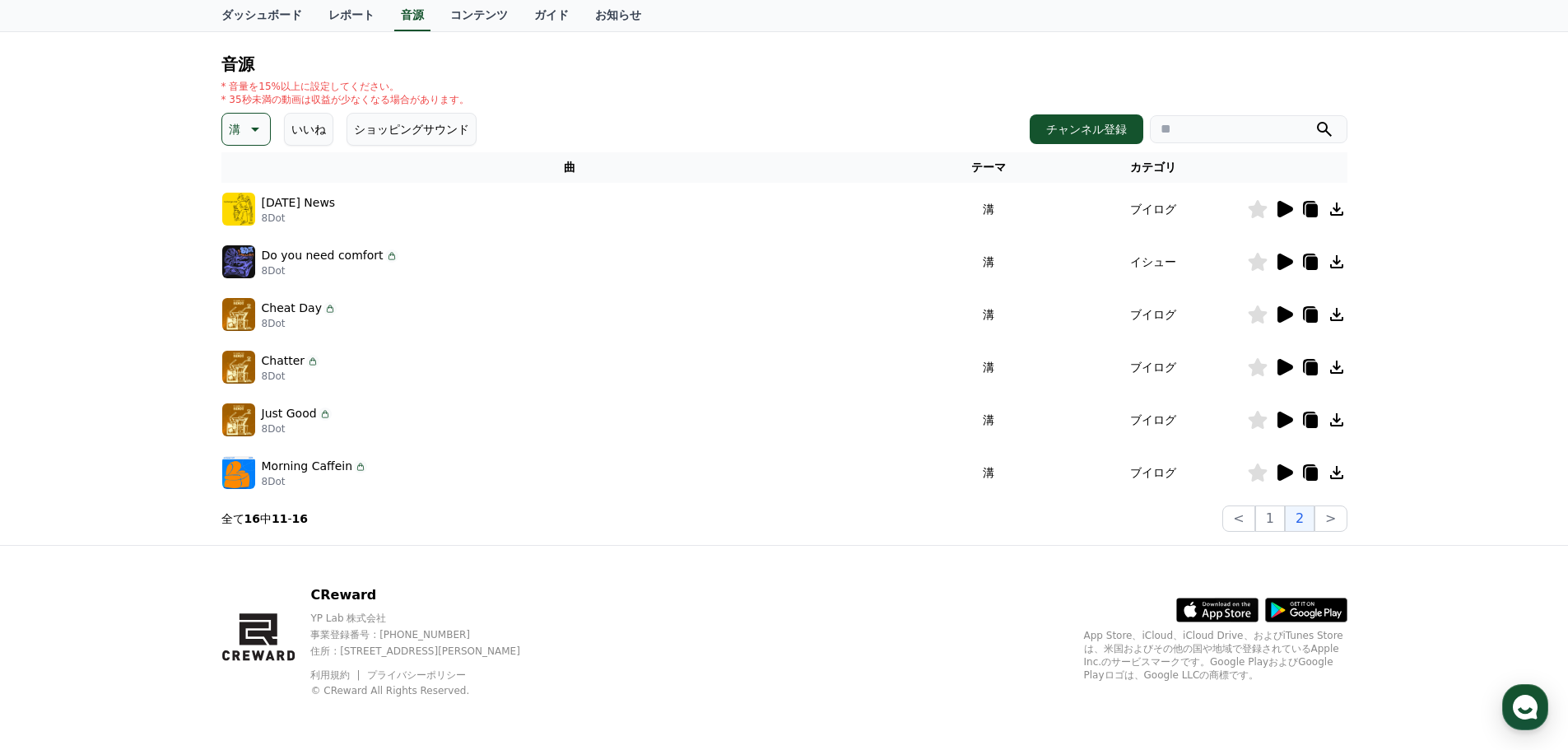
click at [1284, 421] on icon at bounding box center [1285, 420] width 16 height 17
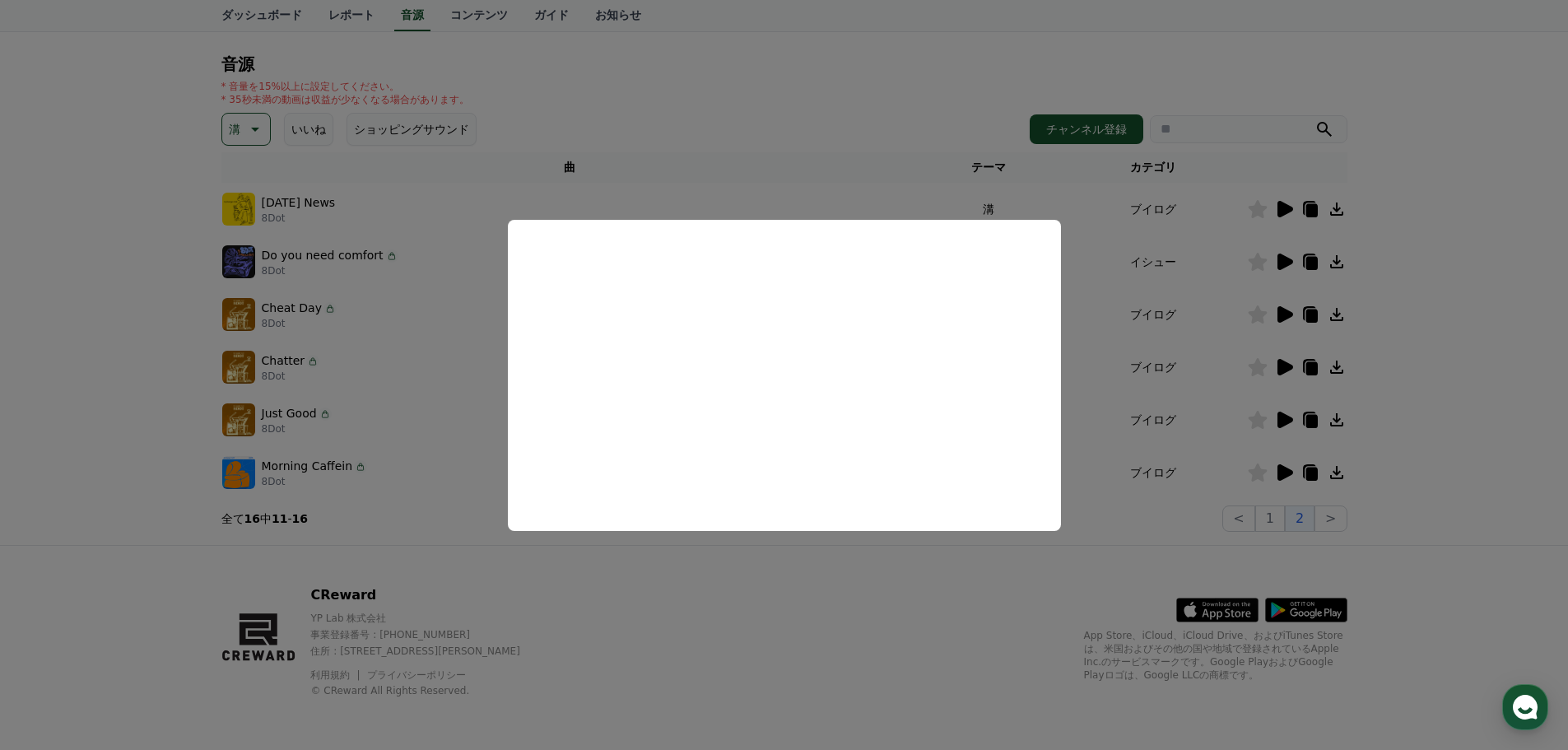
click at [461, 507] on button "close modal" at bounding box center [784, 375] width 1568 height 750
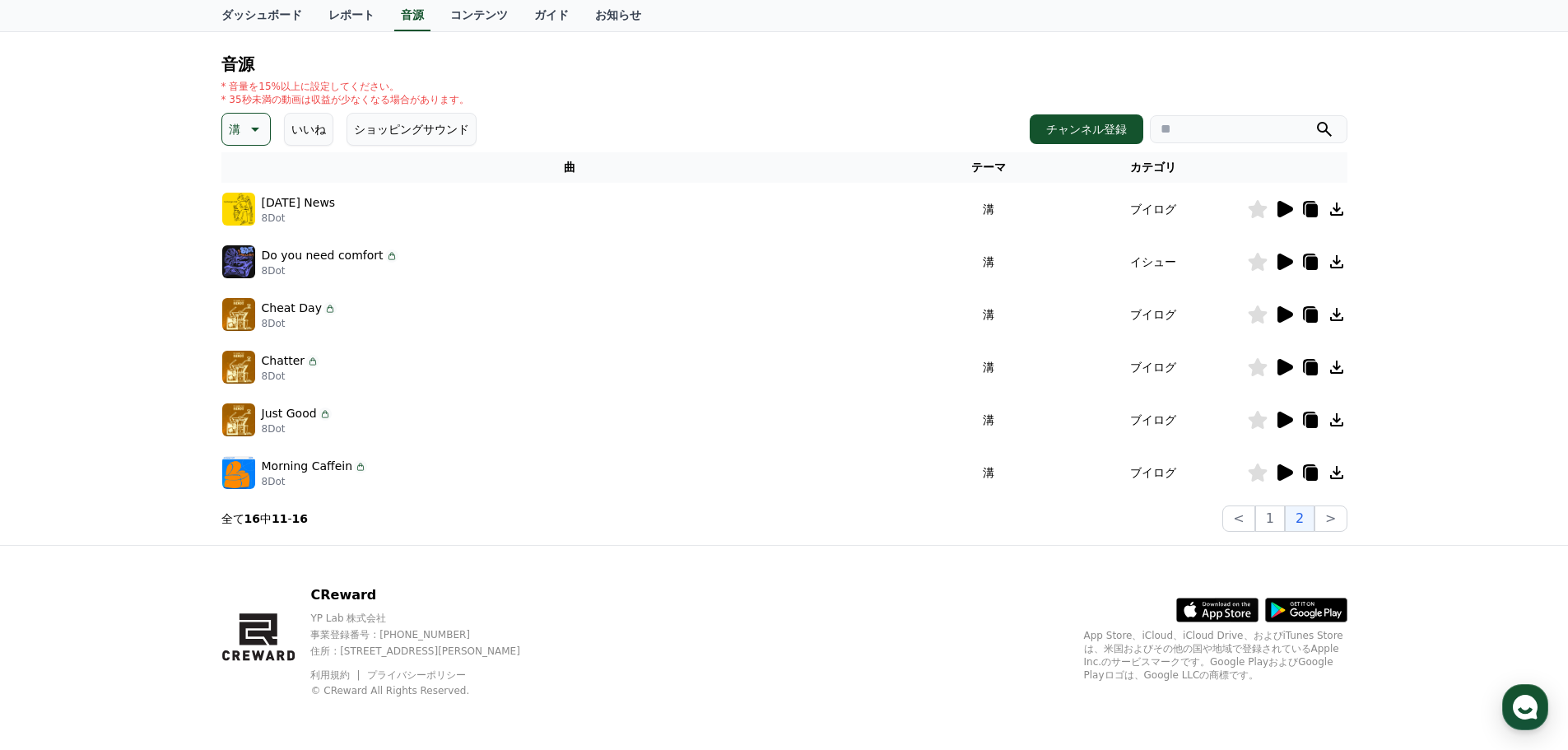
click at [1338, 421] on icon at bounding box center [1336, 420] width 13 height 13
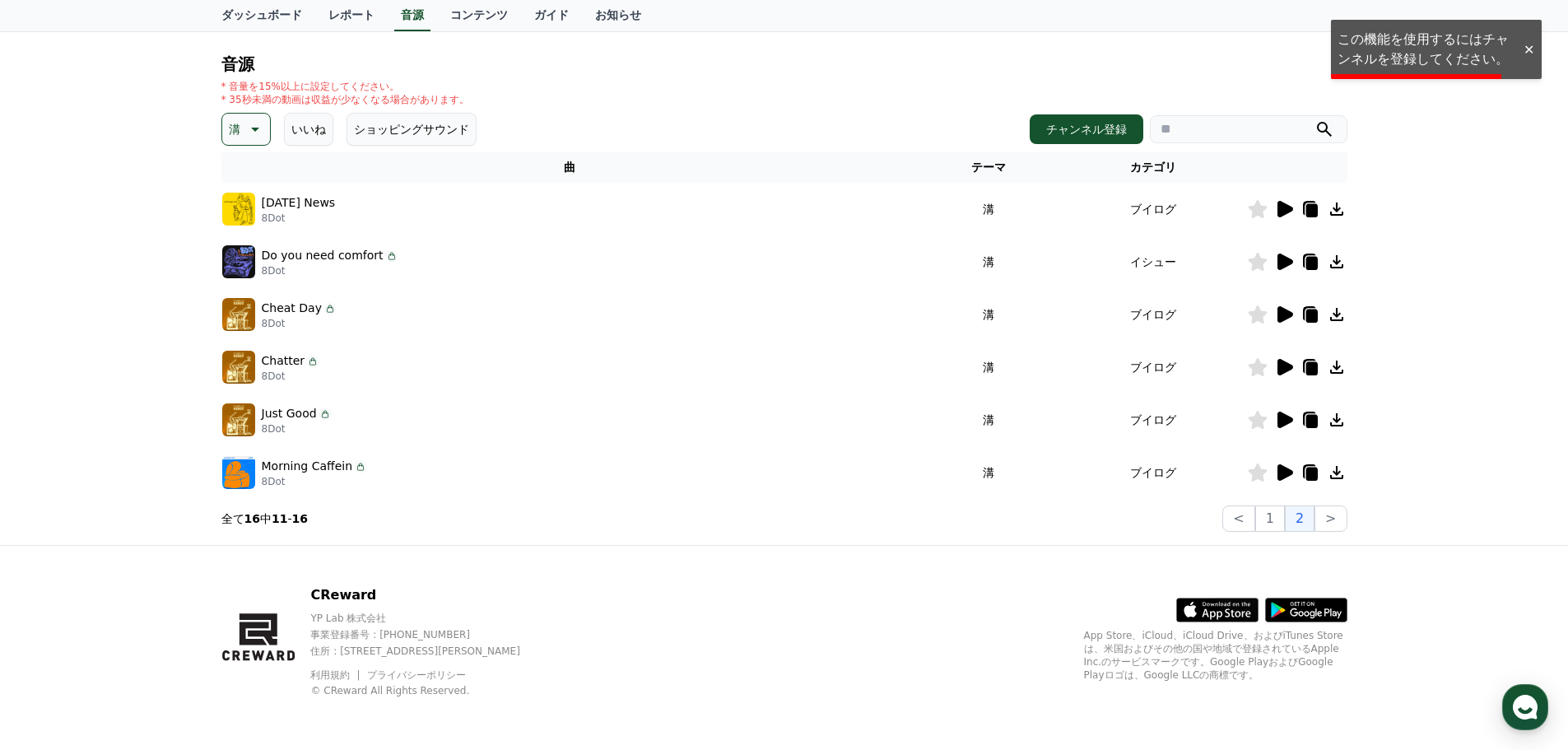
click at [1436, 52] on div "CReward音源サービス利用時の注意事項 音源 * 音量を15%以上に設定してください。 * 35秒未満の動画は収益が少なくなる場合があります。 溝 いいね…" at bounding box center [784, 253] width 1568 height 585
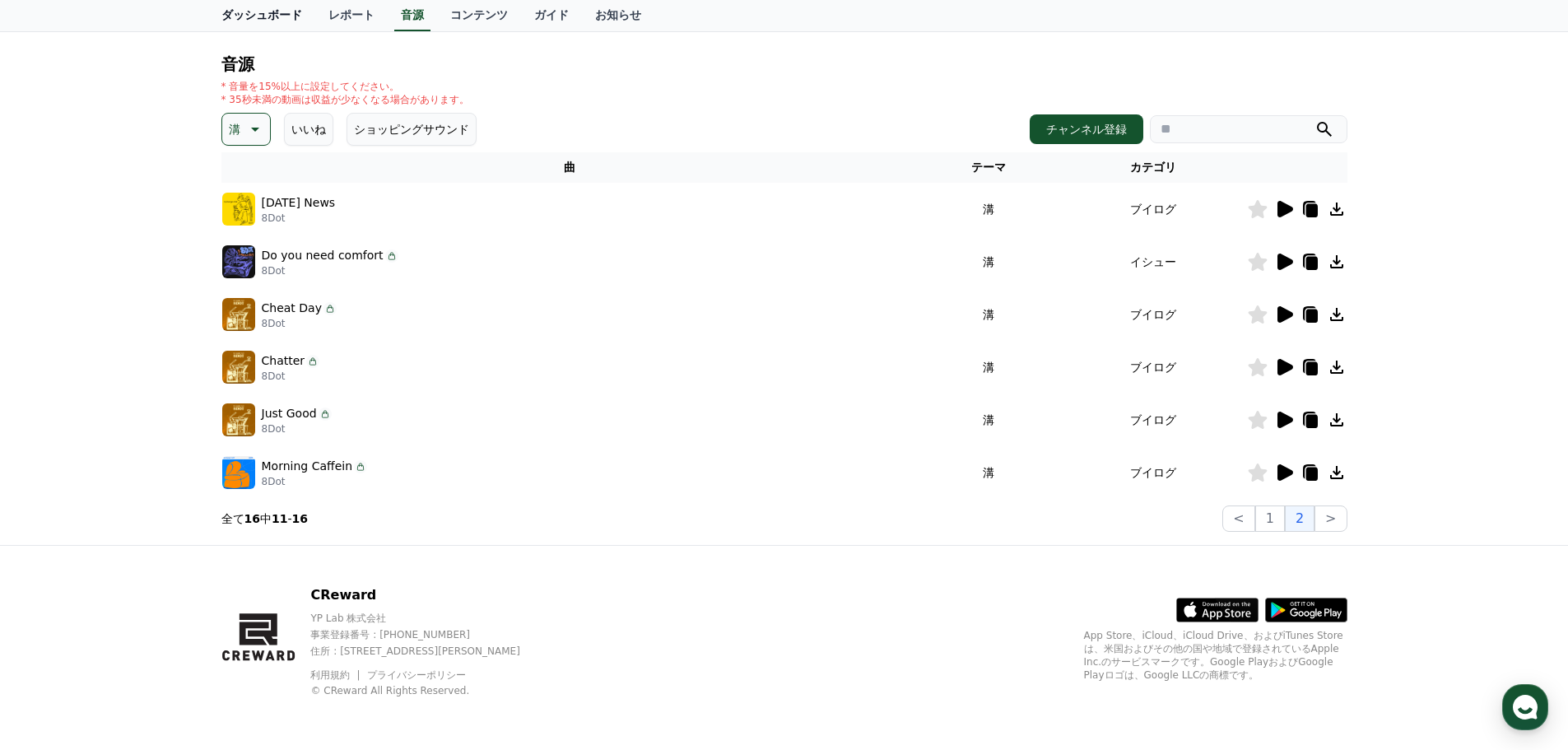
click at [259, 16] on link "ダッシュボード" at bounding box center [261, 15] width 107 height 31
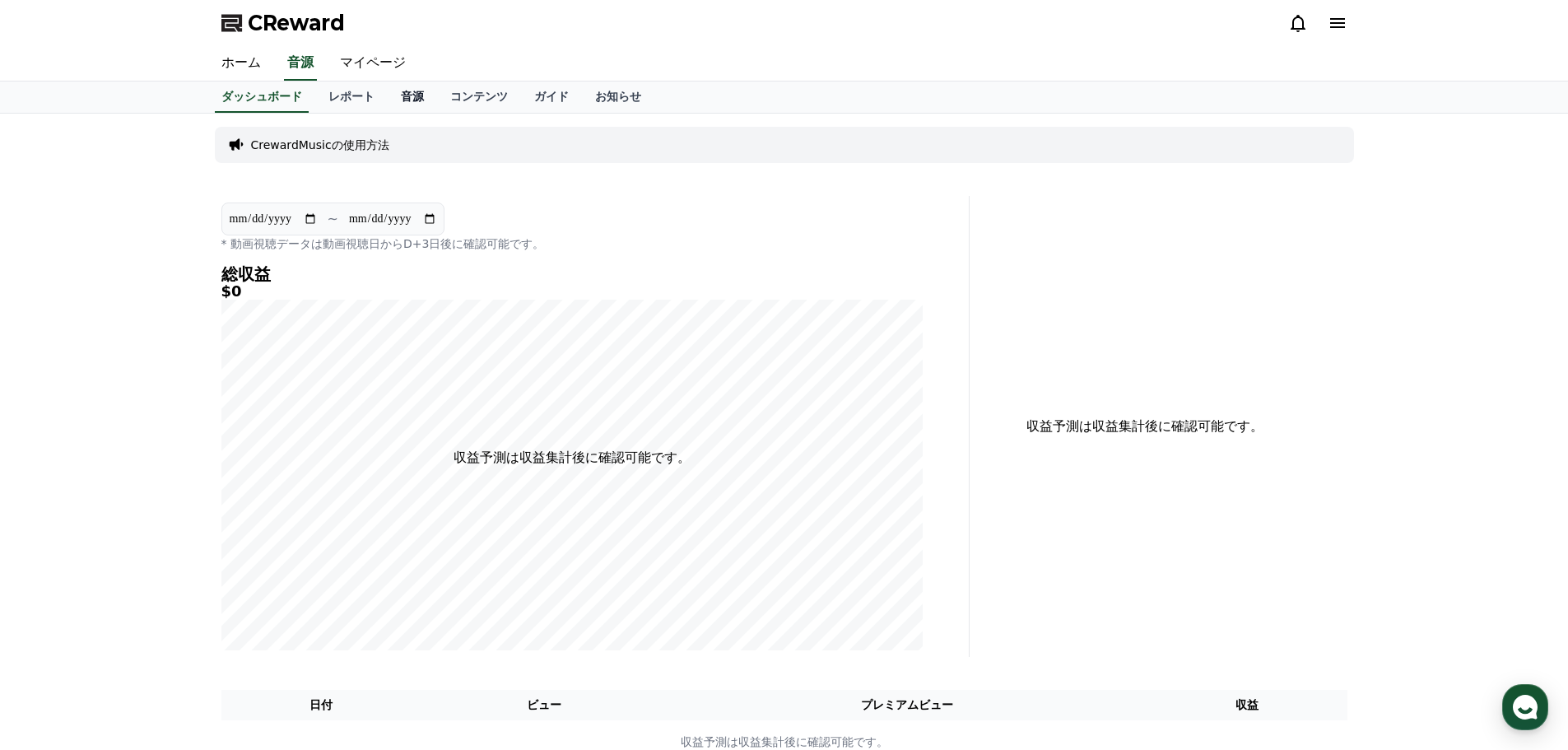
click at [388, 96] on link "音源" at bounding box center [413, 97] width 50 height 31
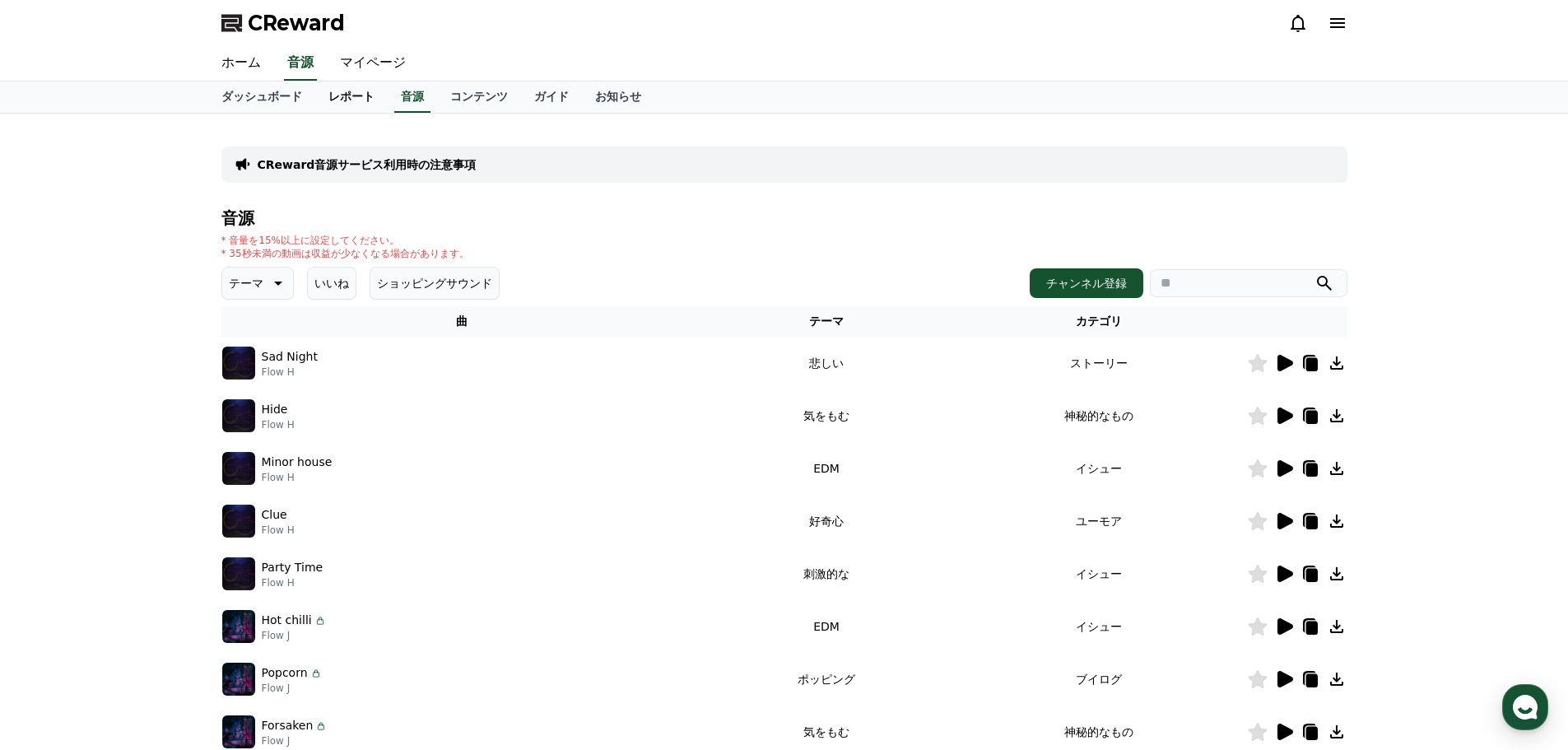
click at [338, 98] on link "レポート" at bounding box center [350, 97] width 72 height 31
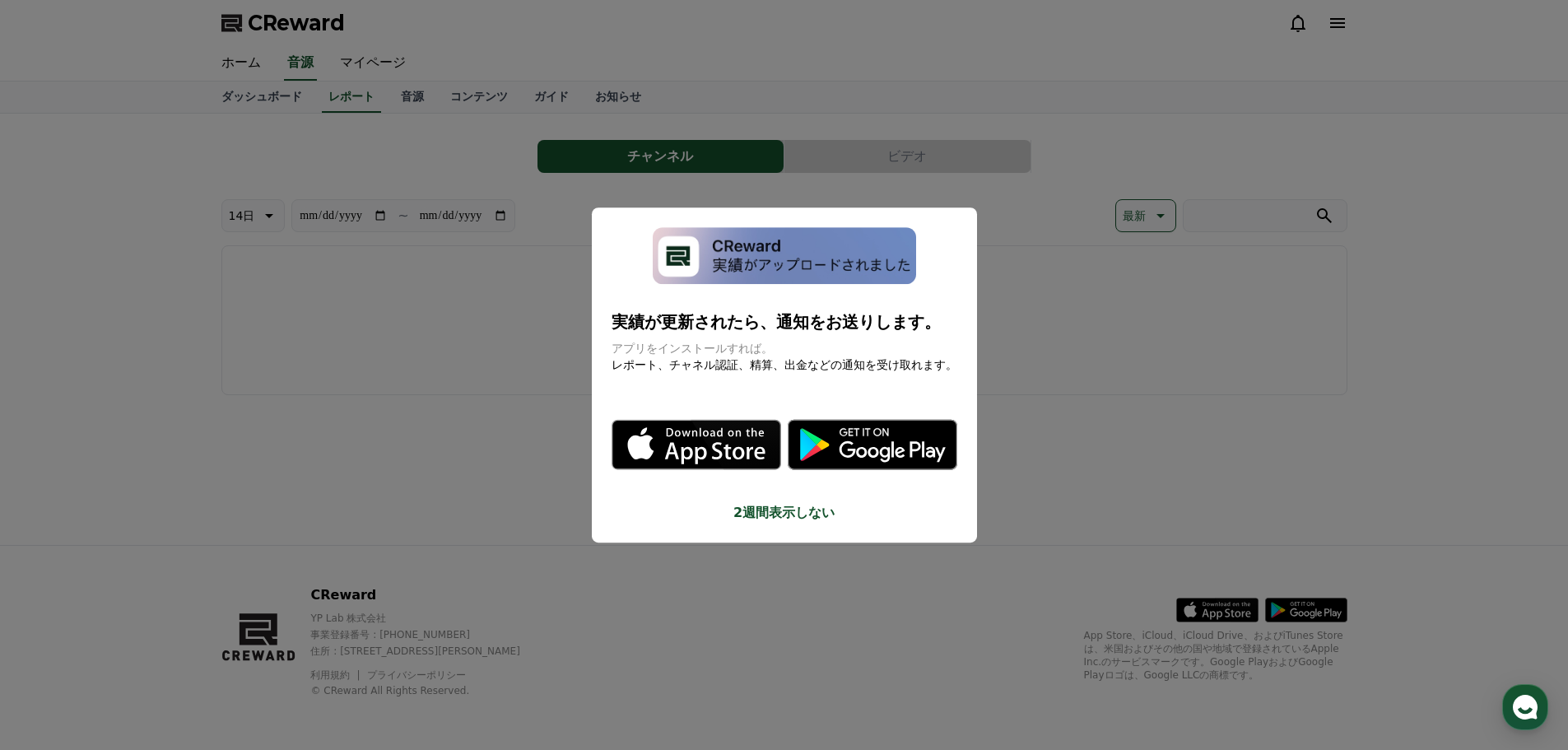
click at [503, 167] on button "close modal" at bounding box center [784, 375] width 1568 height 750
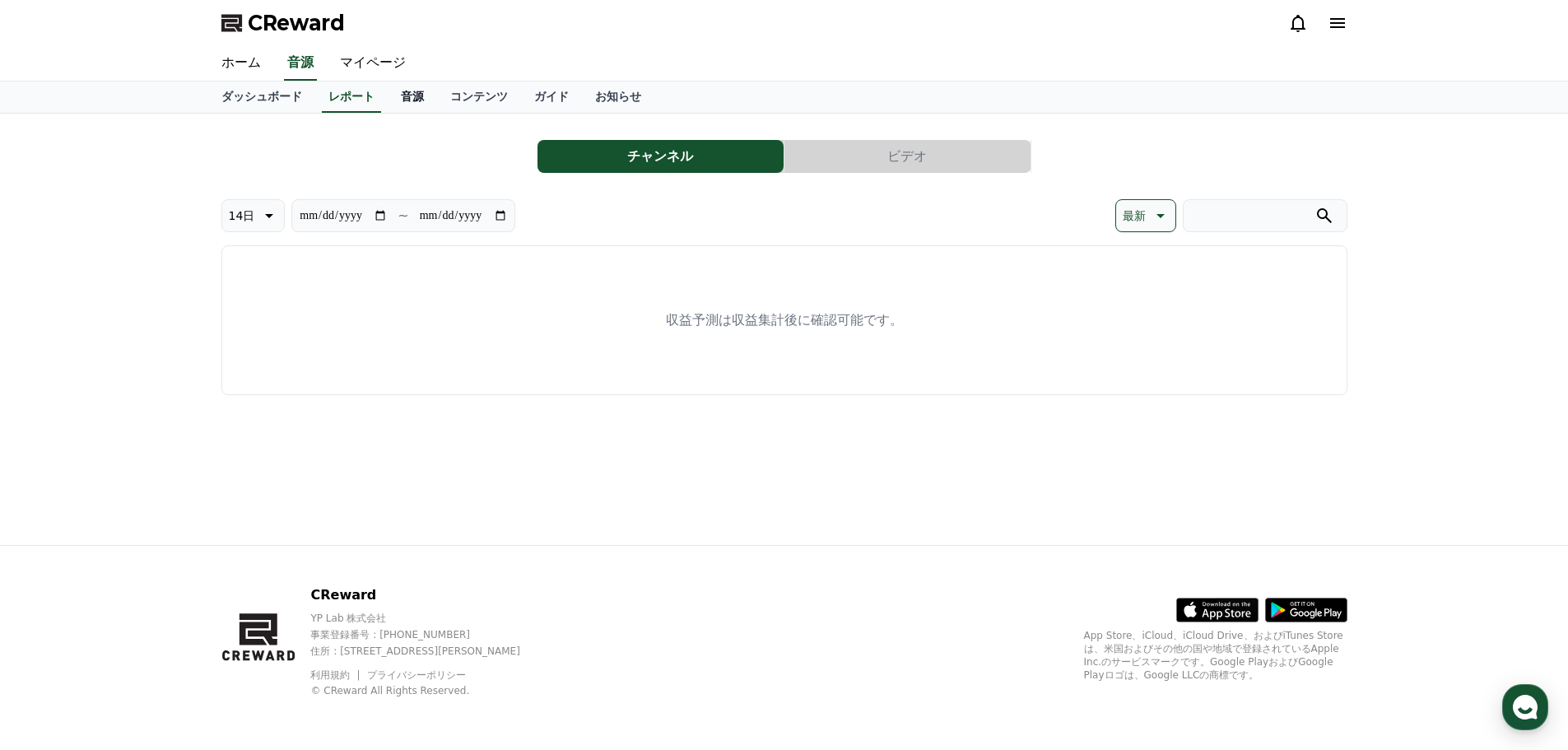
click at [388, 93] on link "音源" at bounding box center [413, 97] width 50 height 31
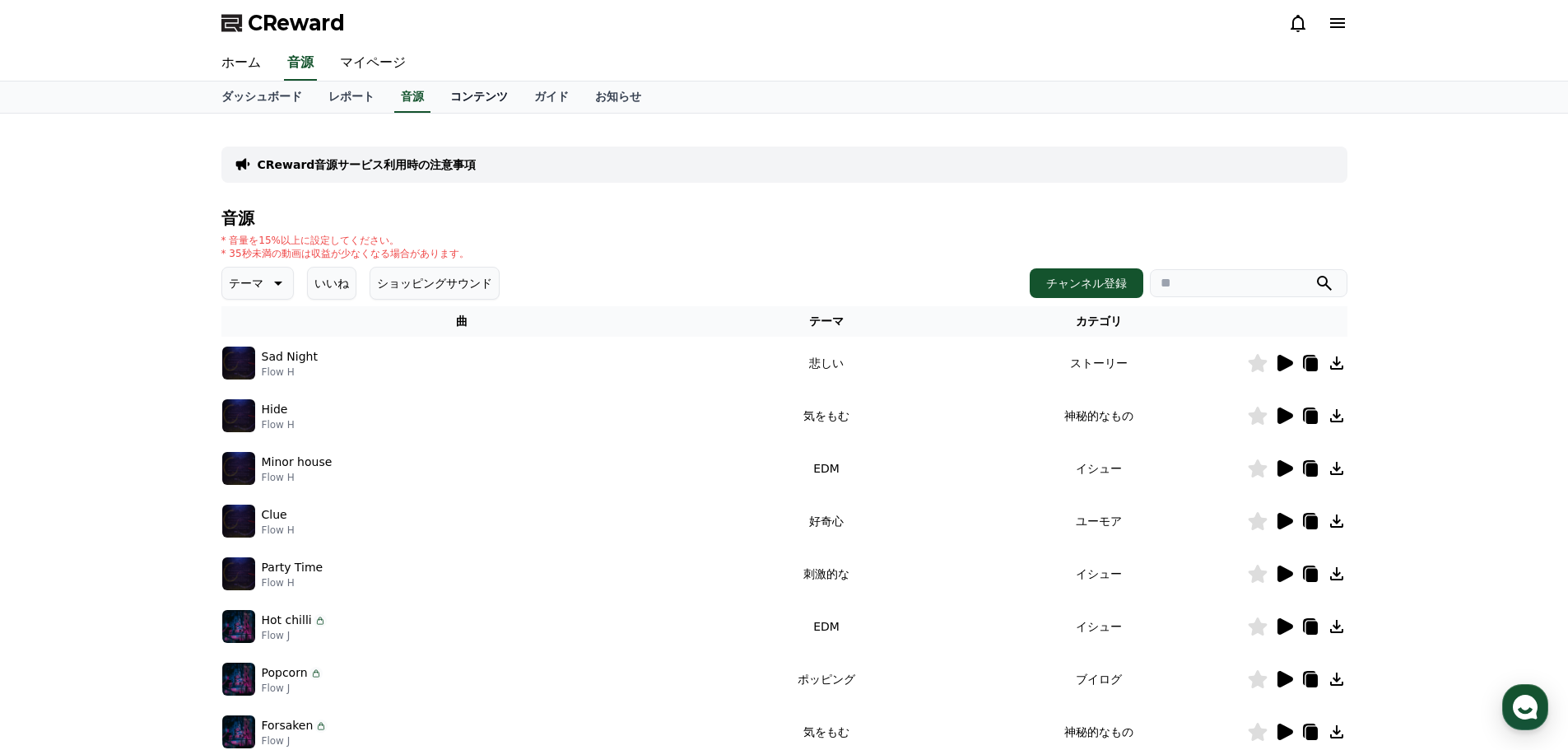
click at [469, 101] on link "コンテンツ" at bounding box center [478, 97] width 84 height 31
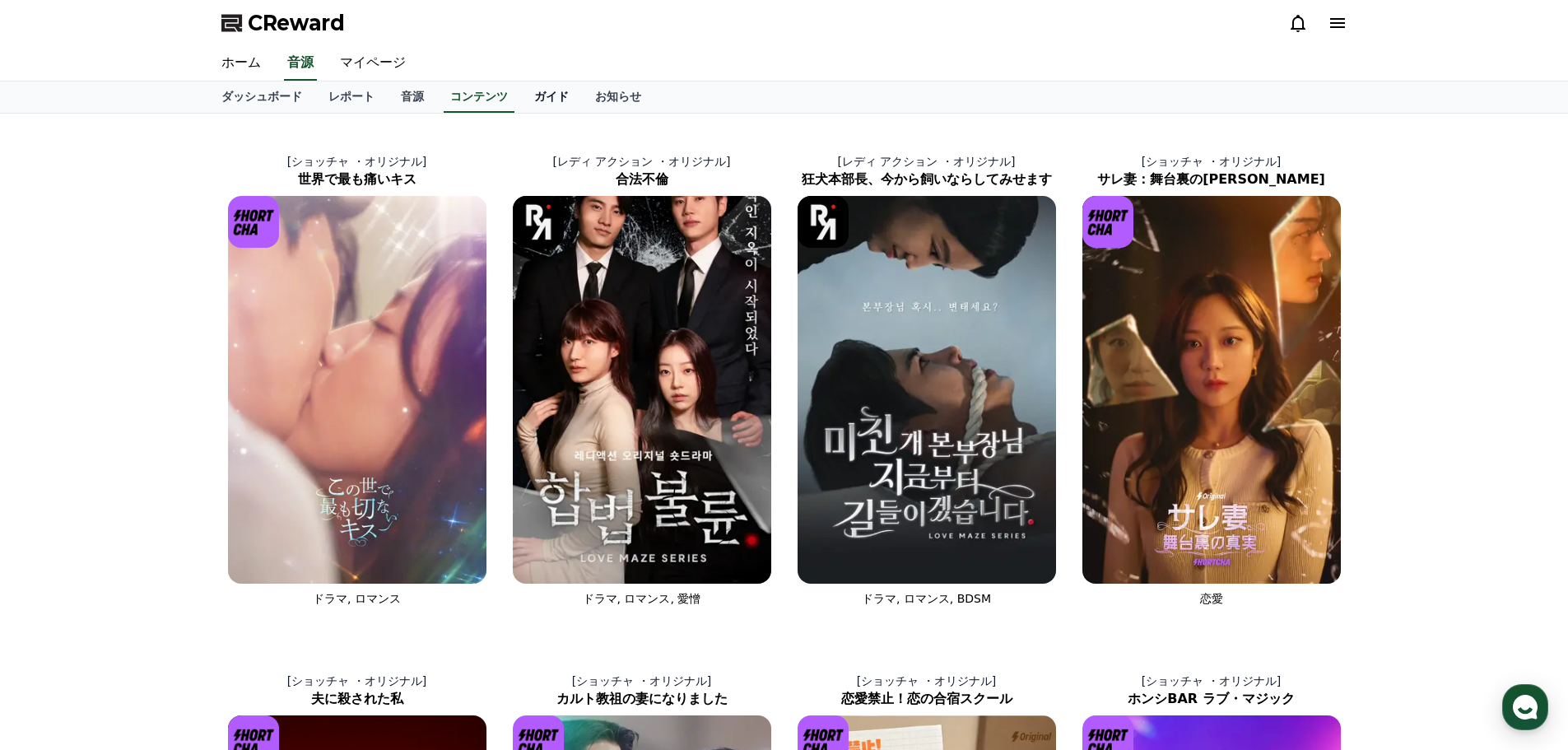
click at [521, 101] on link "ガイド" at bounding box center [551, 97] width 60 height 31
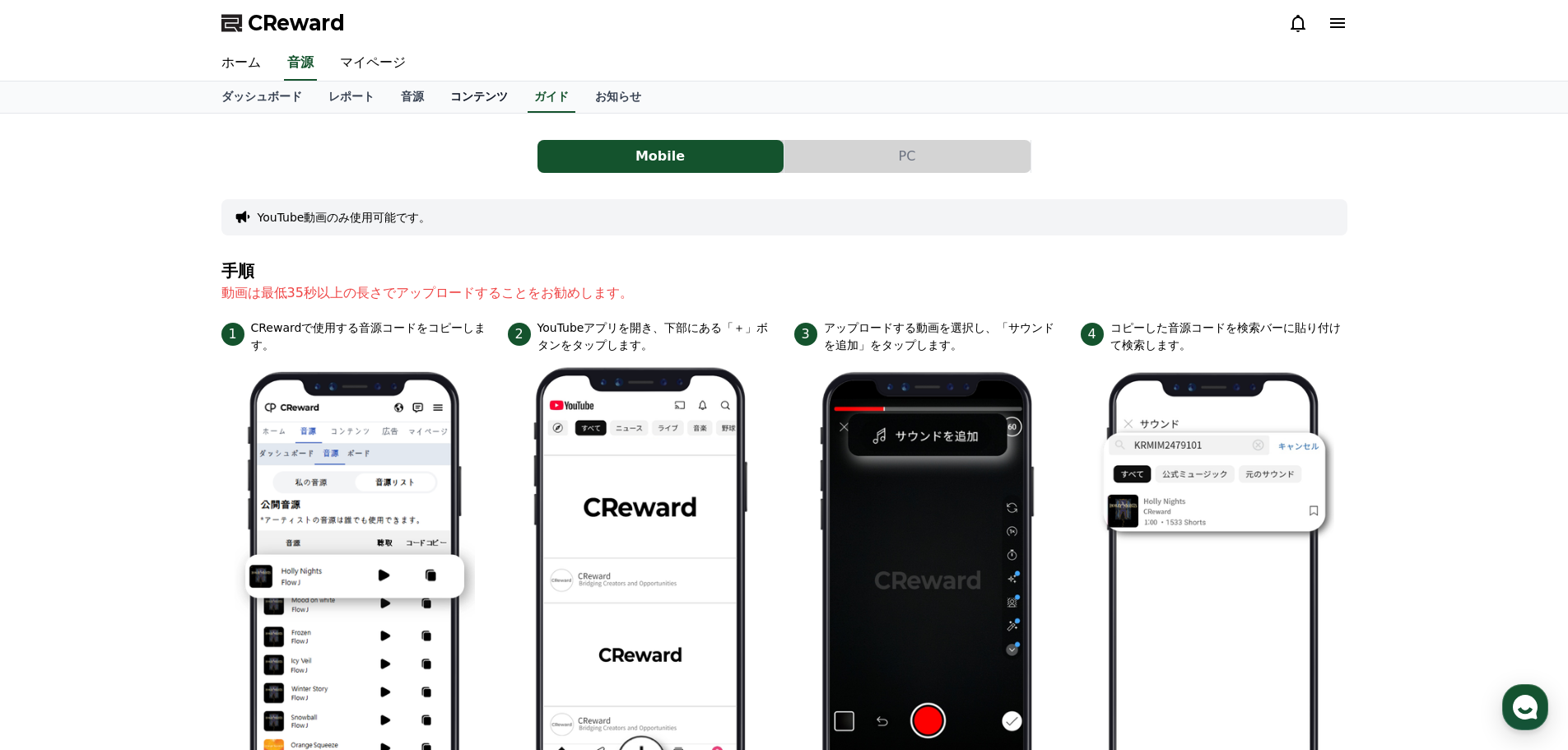
click at [438, 103] on link "コンテンツ" at bounding box center [478, 97] width 84 height 31
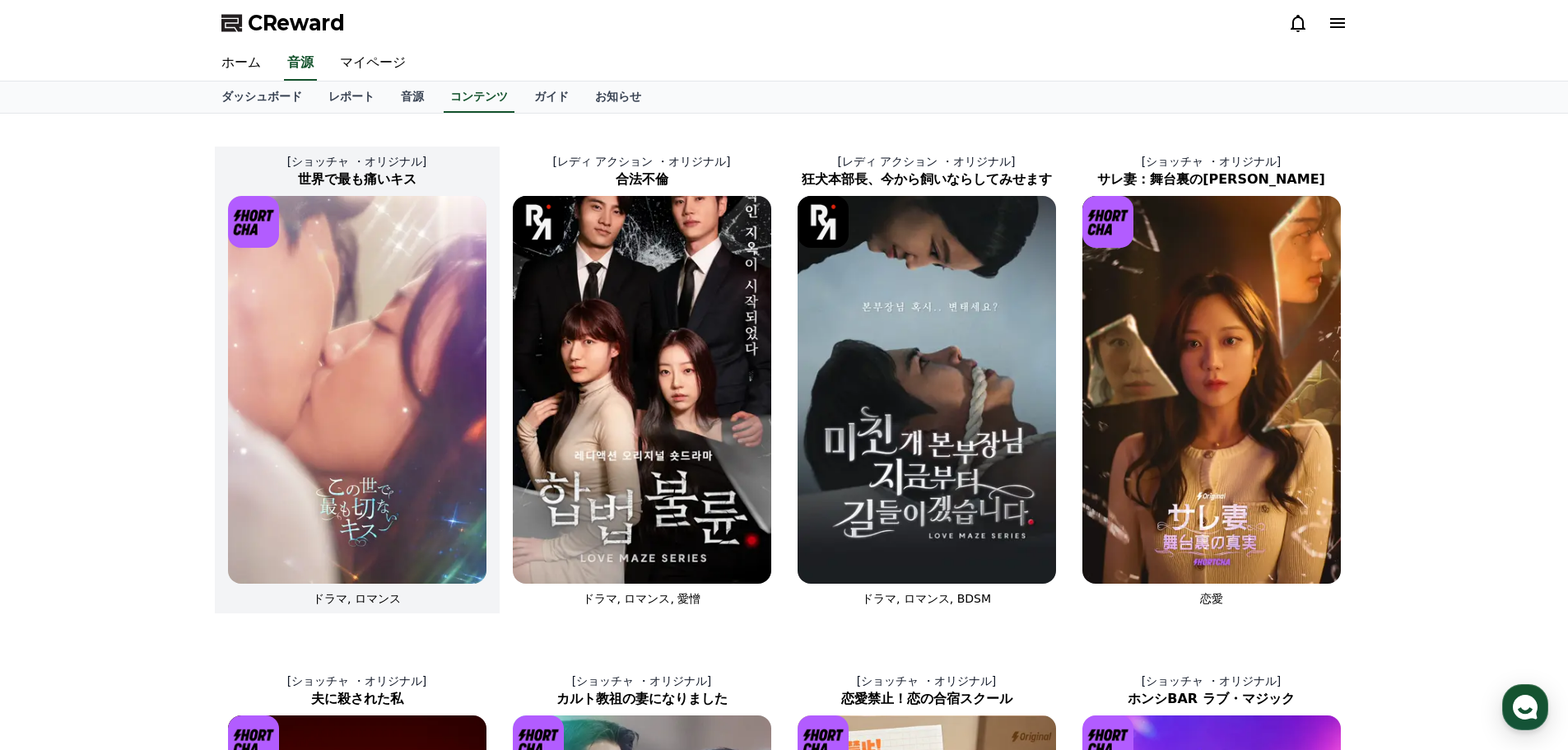
click at [383, 457] on img at bounding box center [357, 390] width 259 height 388
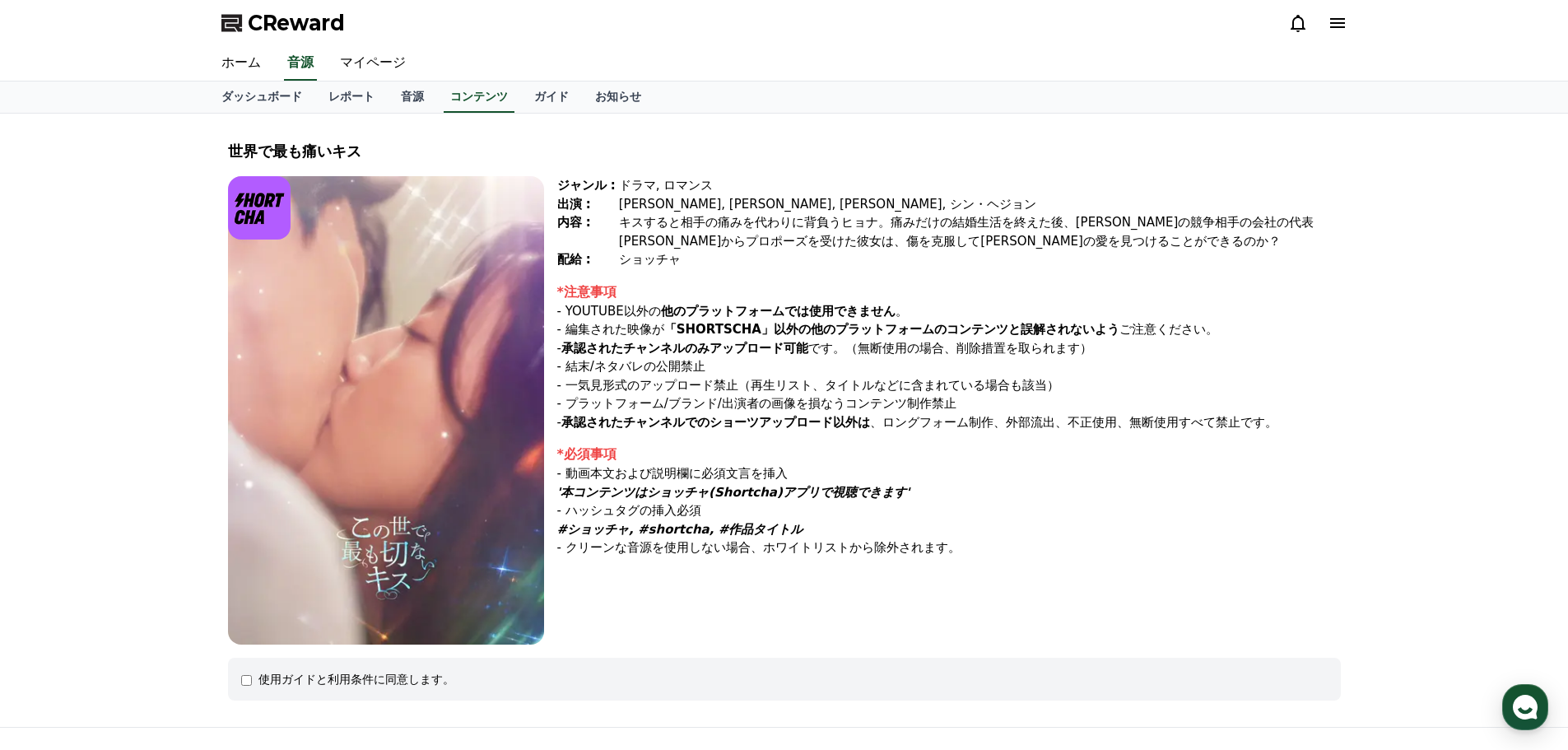
click at [383, 456] on img at bounding box center [385, 410] width 316 height 469
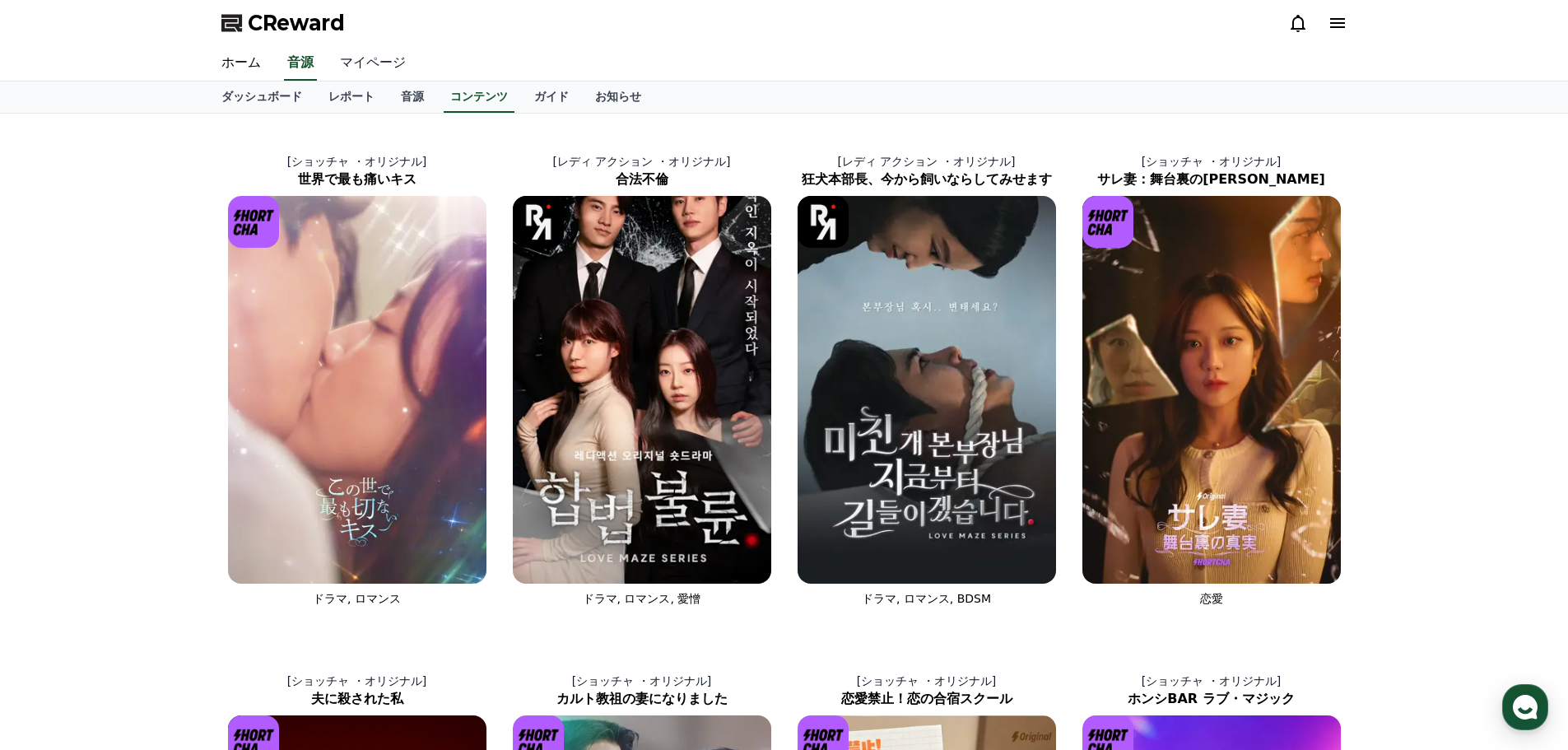
click at [352, 52] on link "マイページ" at bounding box center [373, 63] width 92 height 35
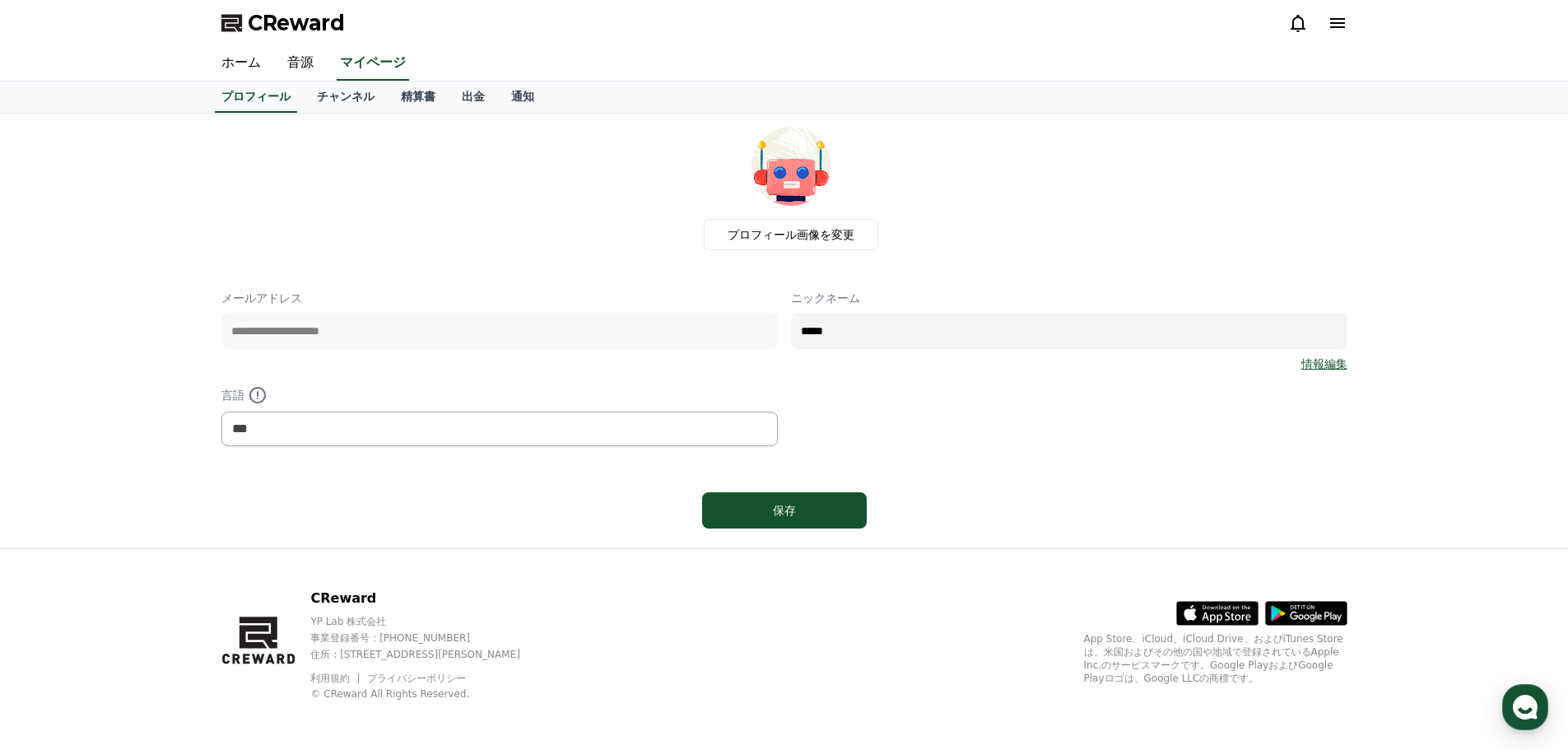
drag, startPoint x: 852, startPoint y: 329, endPoint x: 908, endPoint y: 335, distance: 56.3
click at [908, 335] on input "*****" at bounding box center [1069, 331] width 557 height 36
type input "**"
click at [808, 504] on div "保存" at bounding box center [784, 510] width 99 height 17
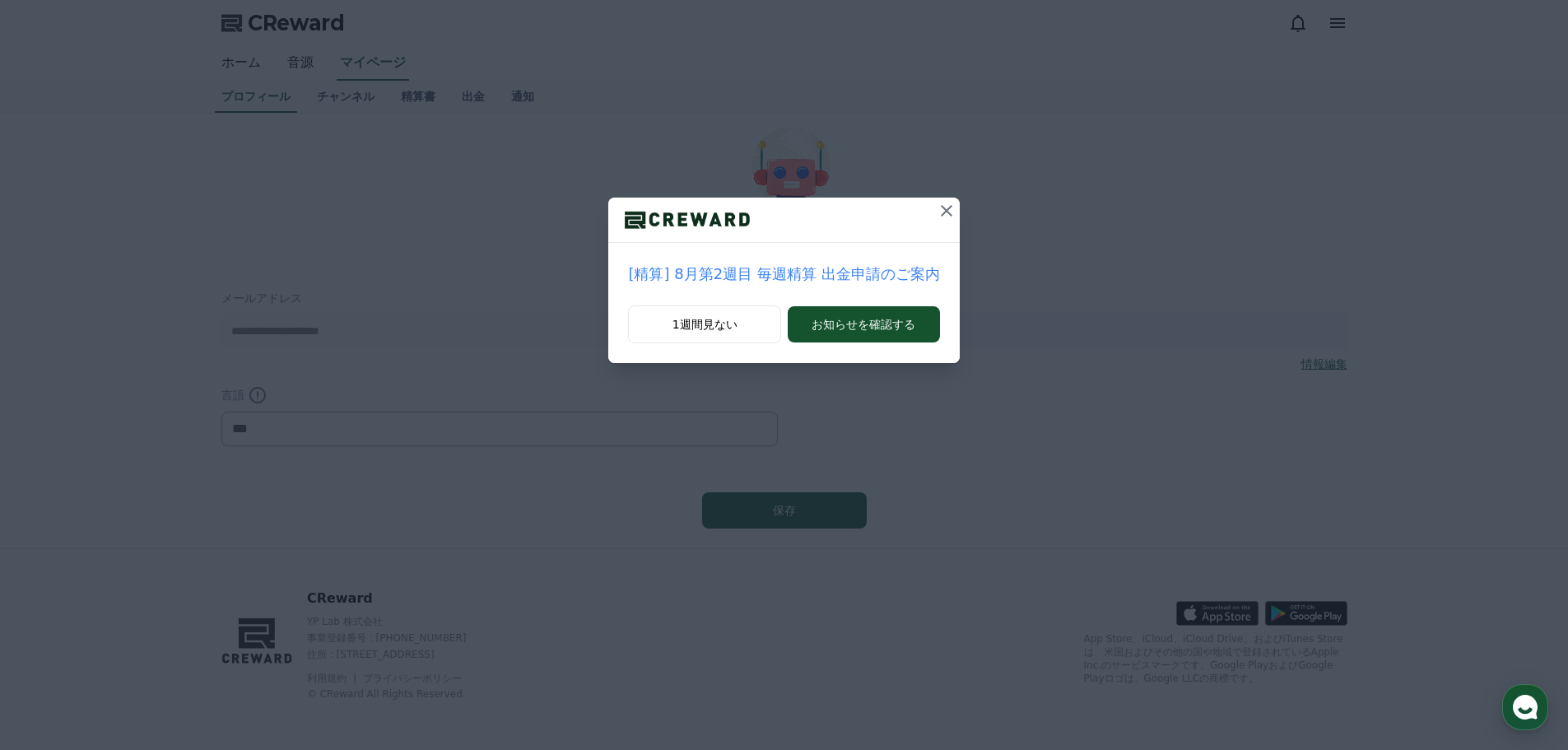
click at [941, 206] on icon at bounding box center [946, 211] width 20 height 20
